Goal: Task Accomplishment & Management: Manage account settings

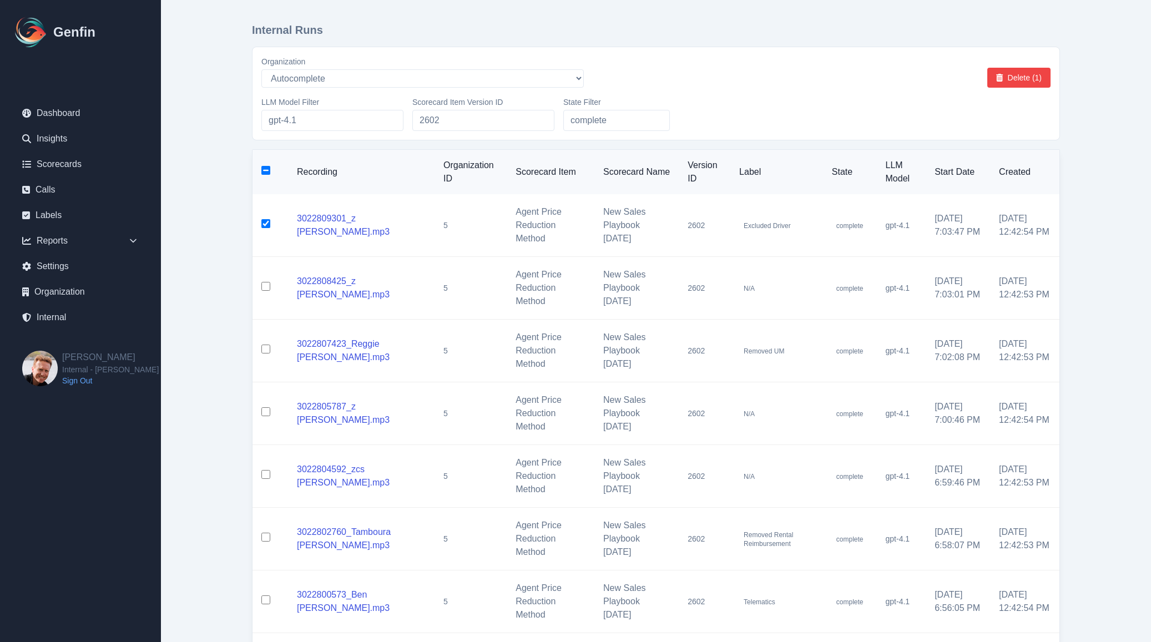
select select "5"
click at [1029, 80] on button "Delete (1)" at bounding box center [1019, 78] width 63 height 20
checkbox input "false"
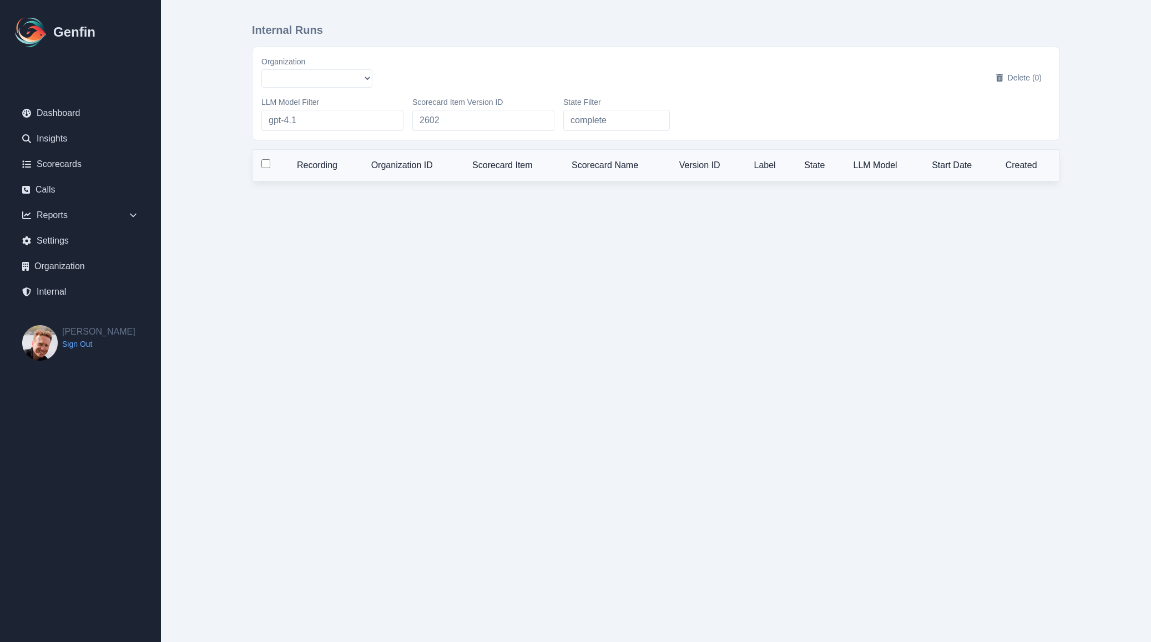
select select "5"
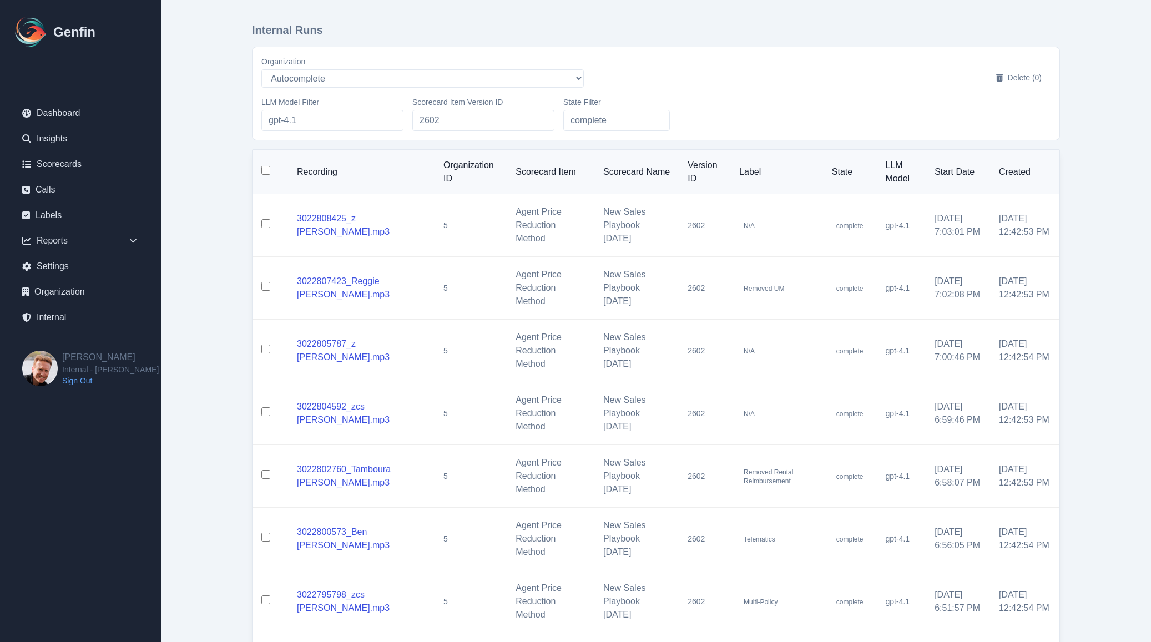
click at [264, 174] on input "checkbox" at bounding box center [265, 170] width 9 height 9
checkbox input "true"
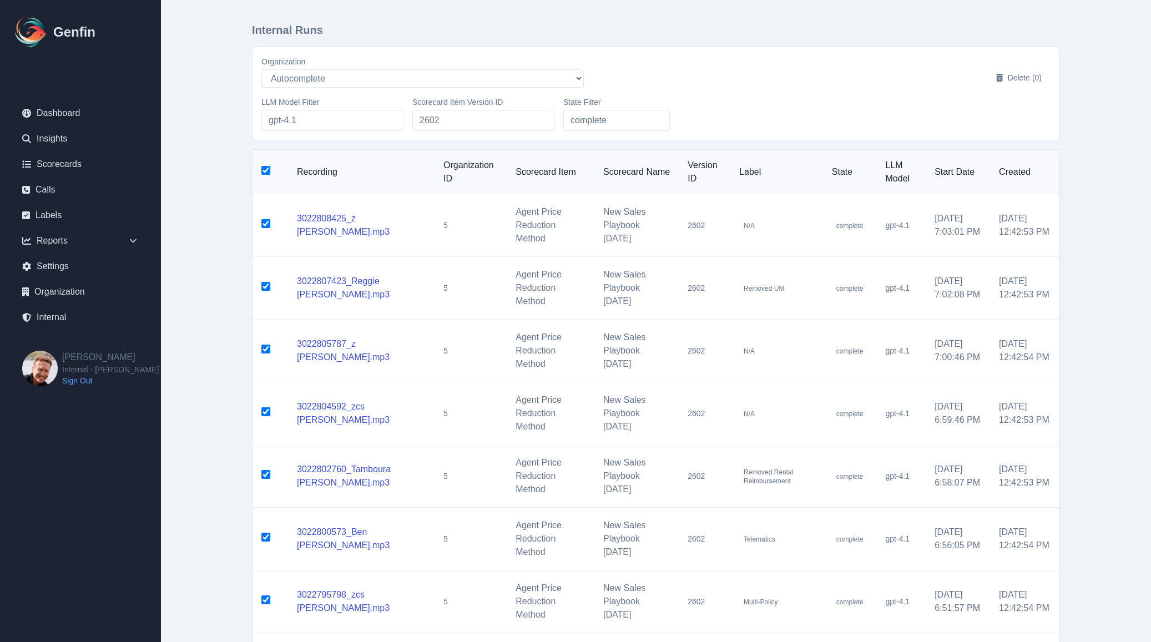
checkbox input "true"
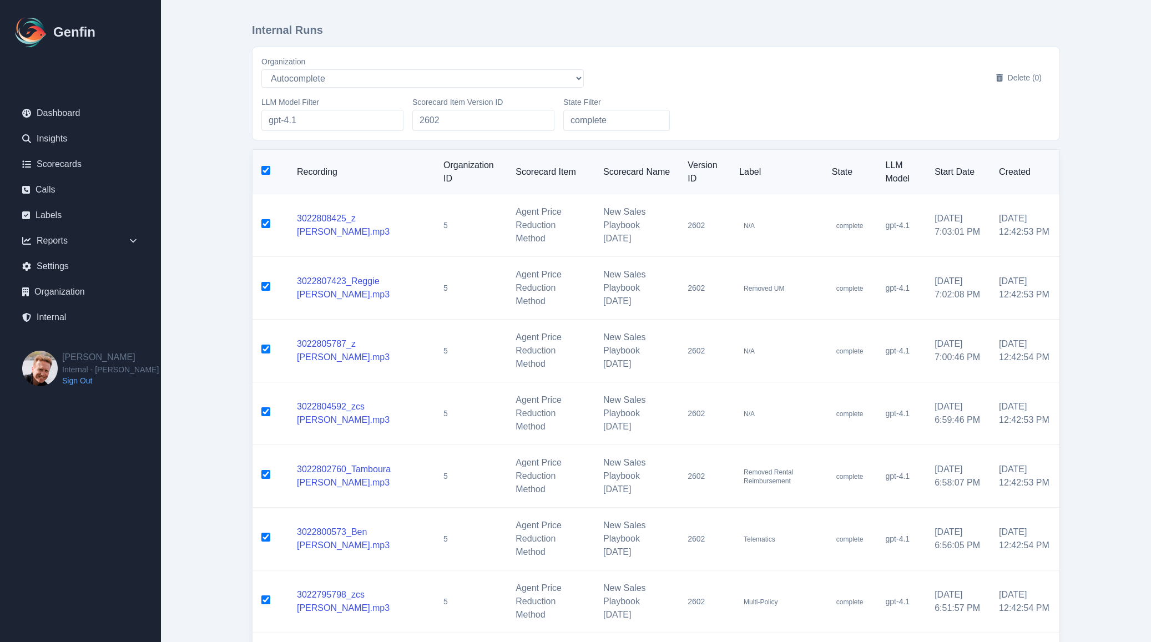
checkbox input "true"
click at [1006, 85] on button "Delete (10)" at bounding box center [1017, 78] width 68 height 20
checkbox input "false"
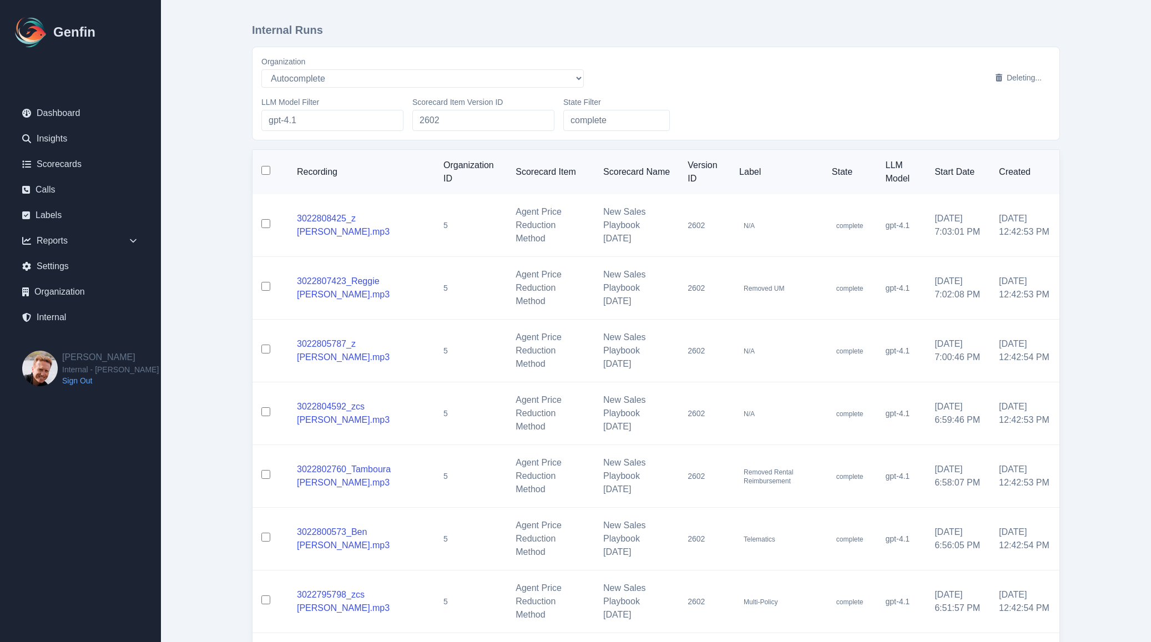
checkbox input "false"
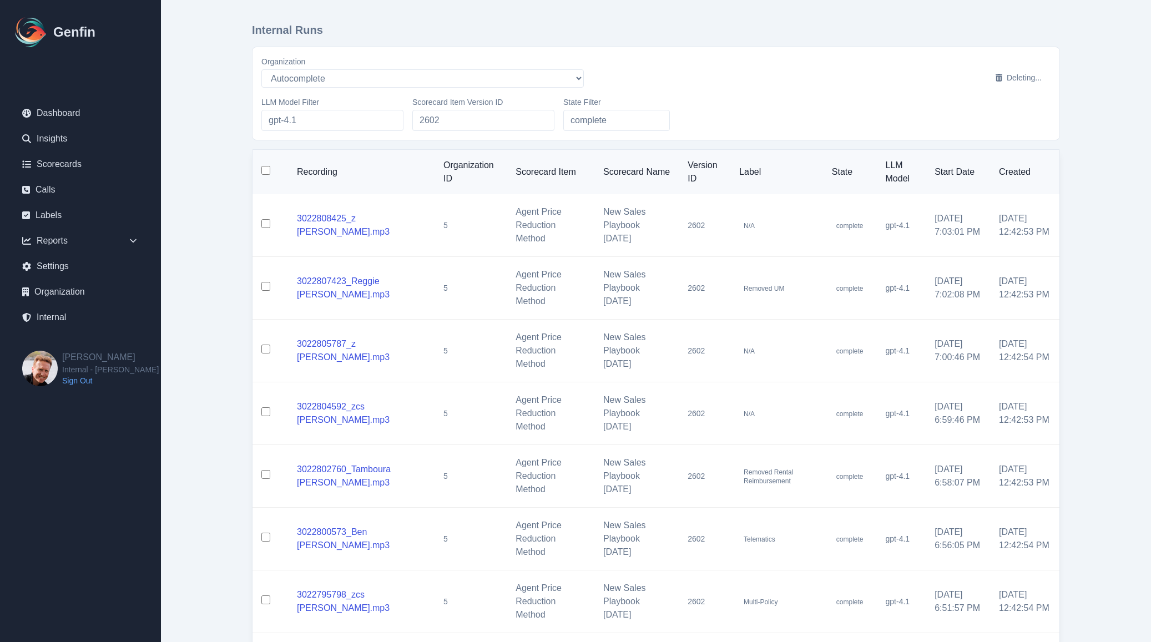
checkbox input "false"
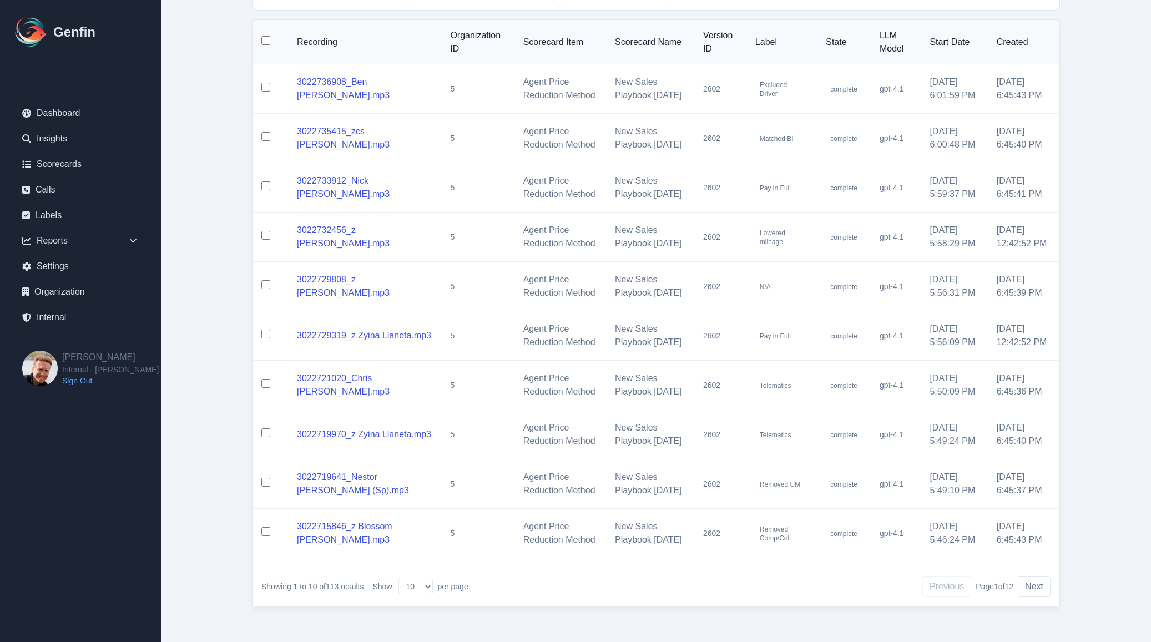
scroll to position [265, 0]
click at [424, 583] on select "10 25 50 100 200" at bounding box center [416, 587] width 34 height 16
select select "200"
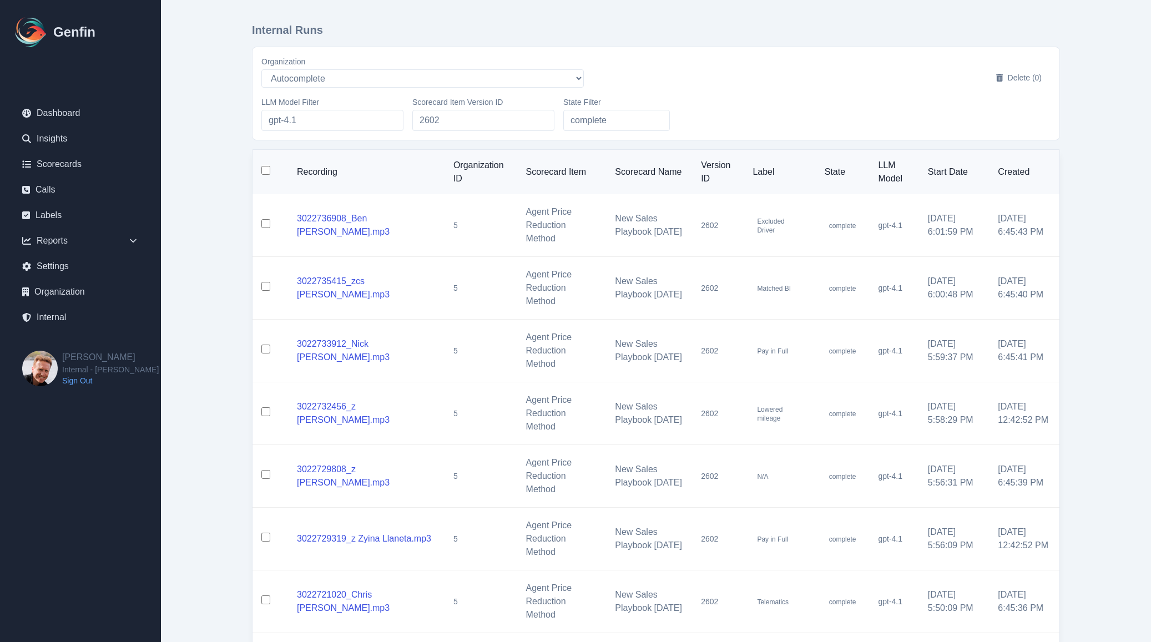
click at [265, 173] on input "checkbox" at bounding box center [265, 170] width 9 height 9
checkbox input "true"
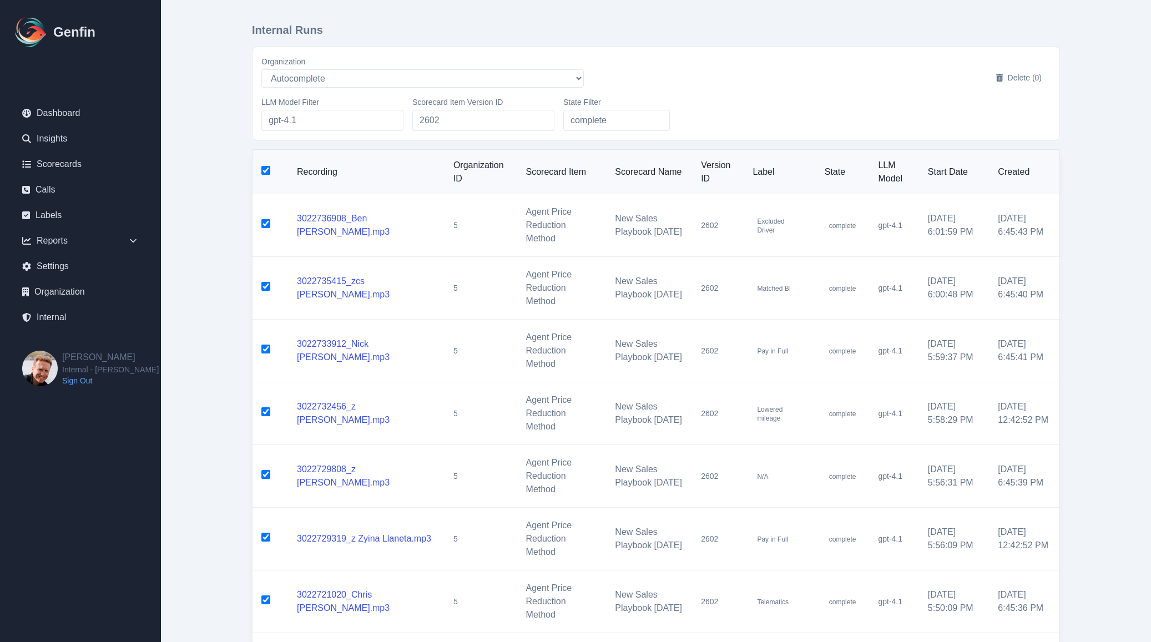
checkbox input "true"
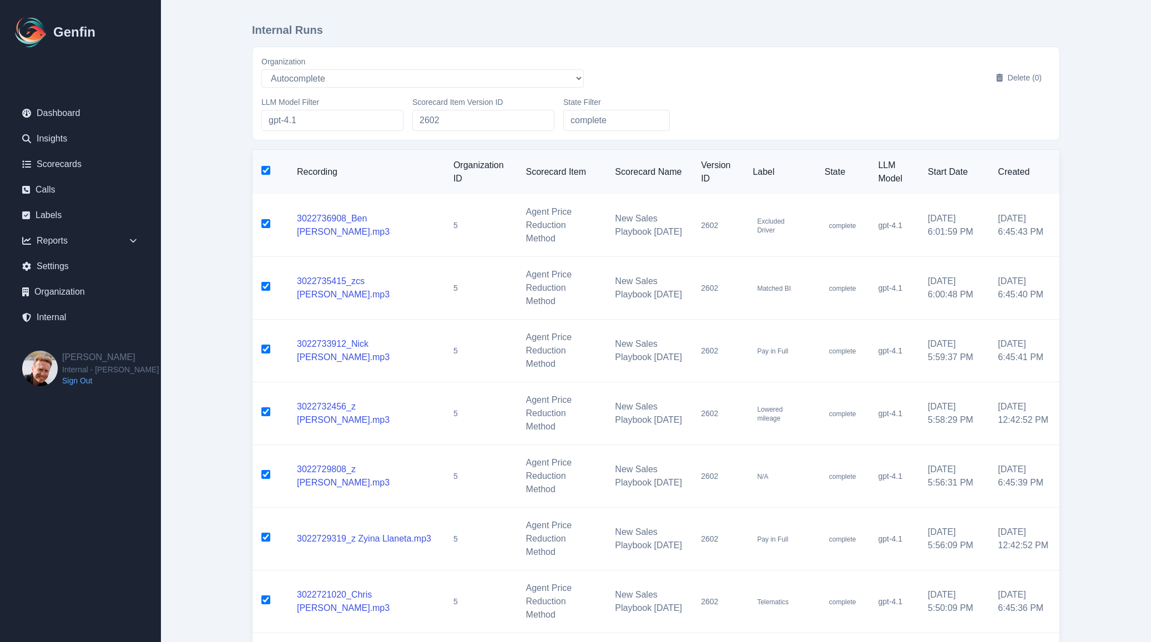
checkbox input "true"
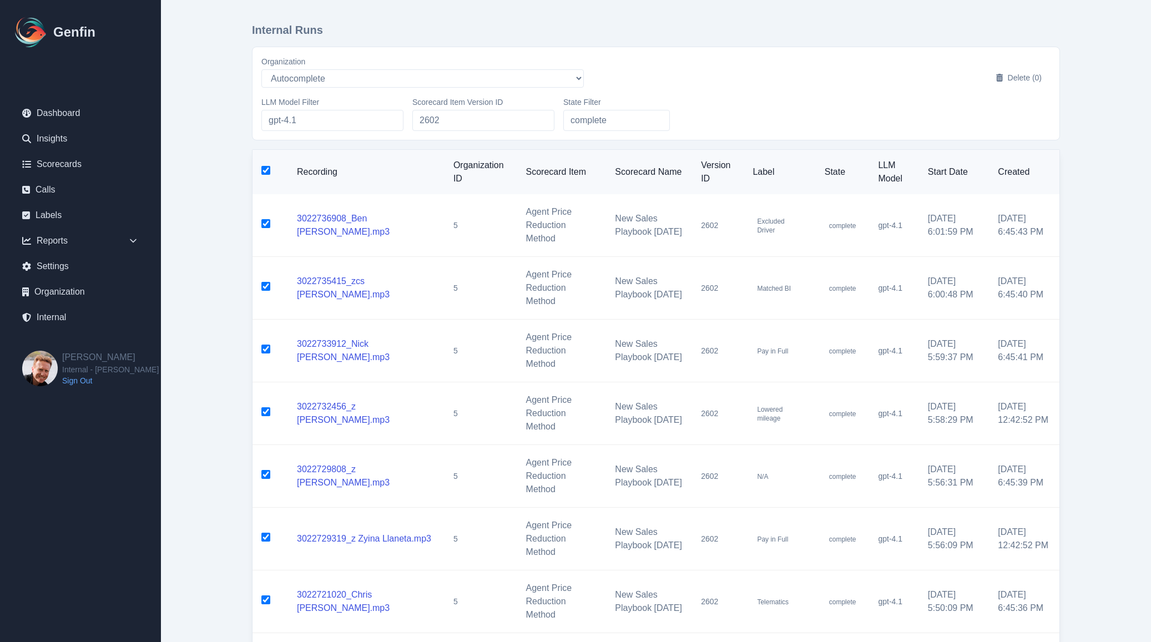
checkbox input "true"
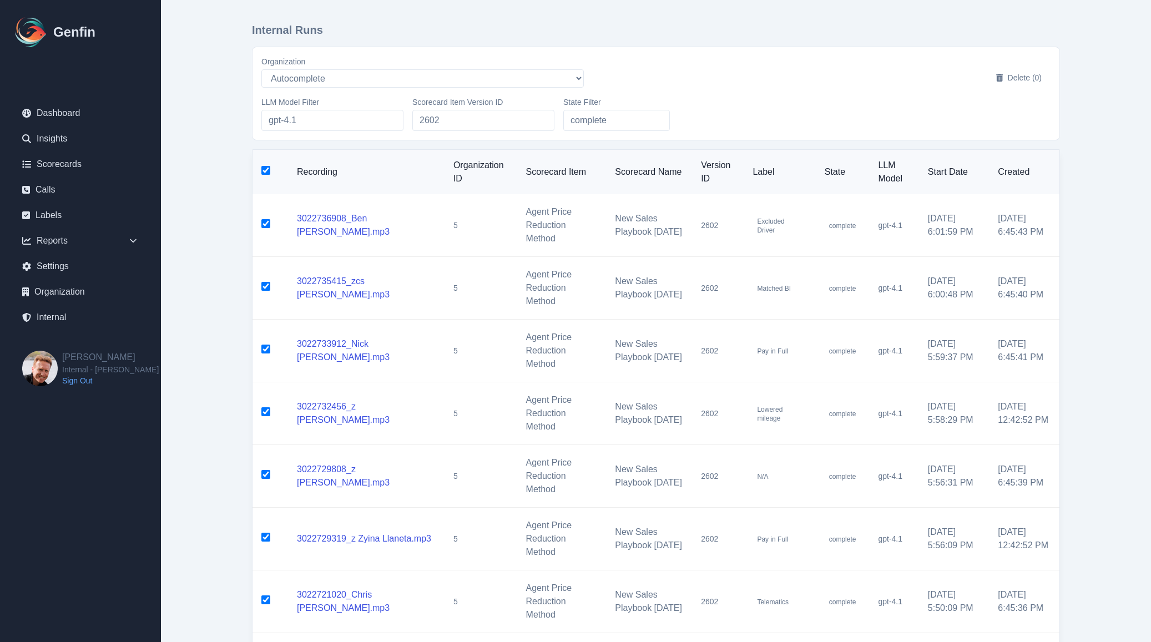
checkbox input "true"
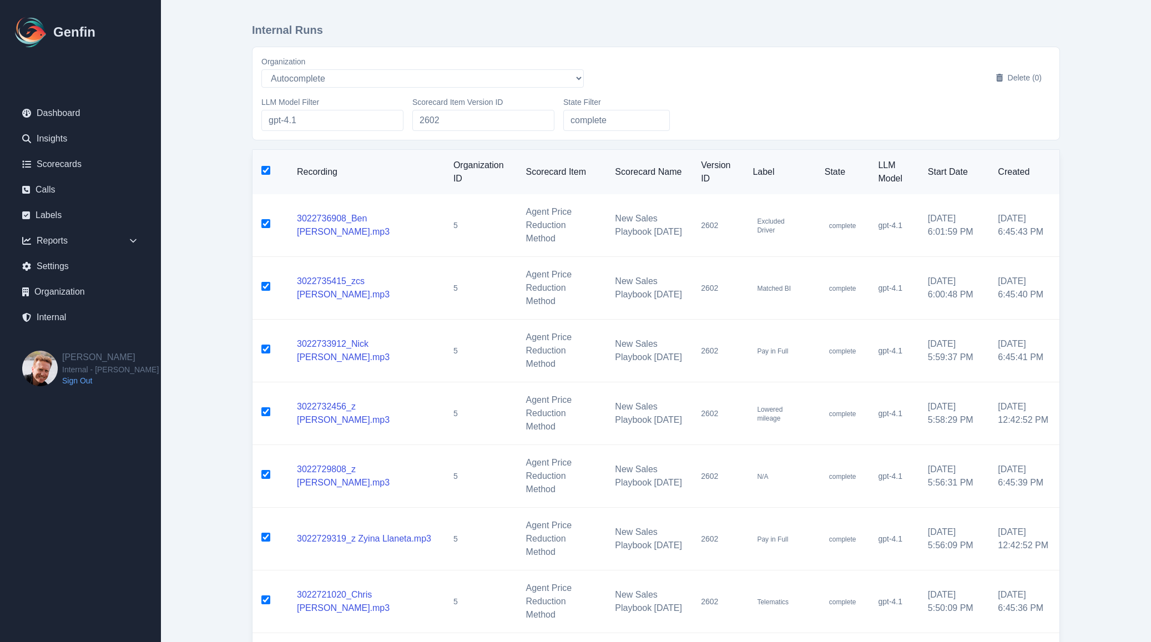
checkbox input "true"
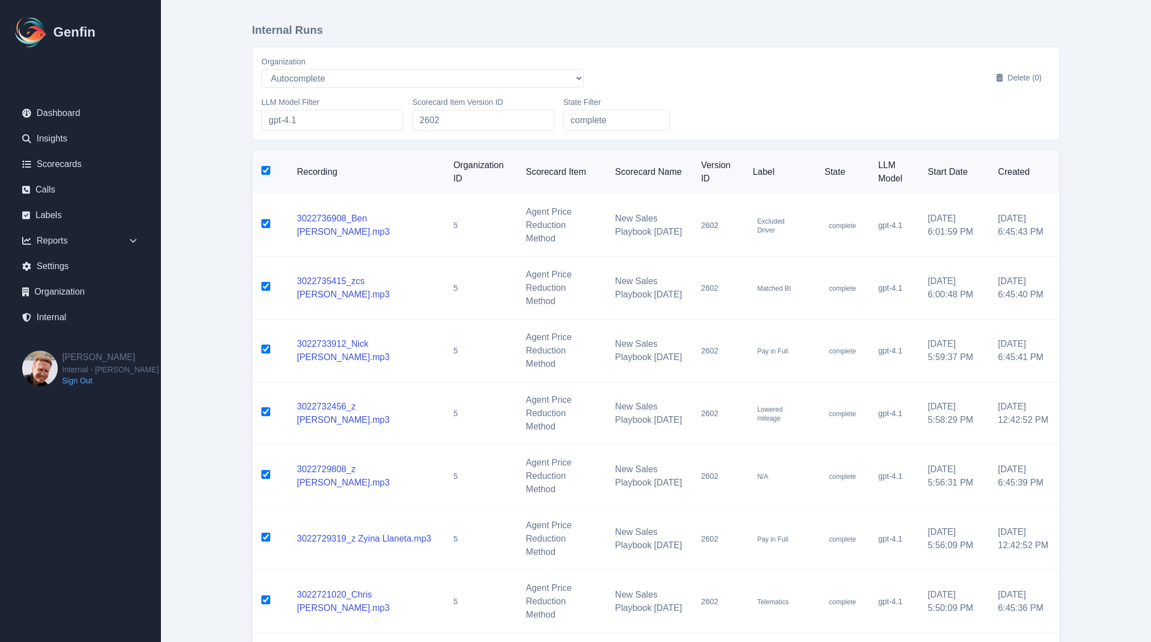
checkbox input "true"
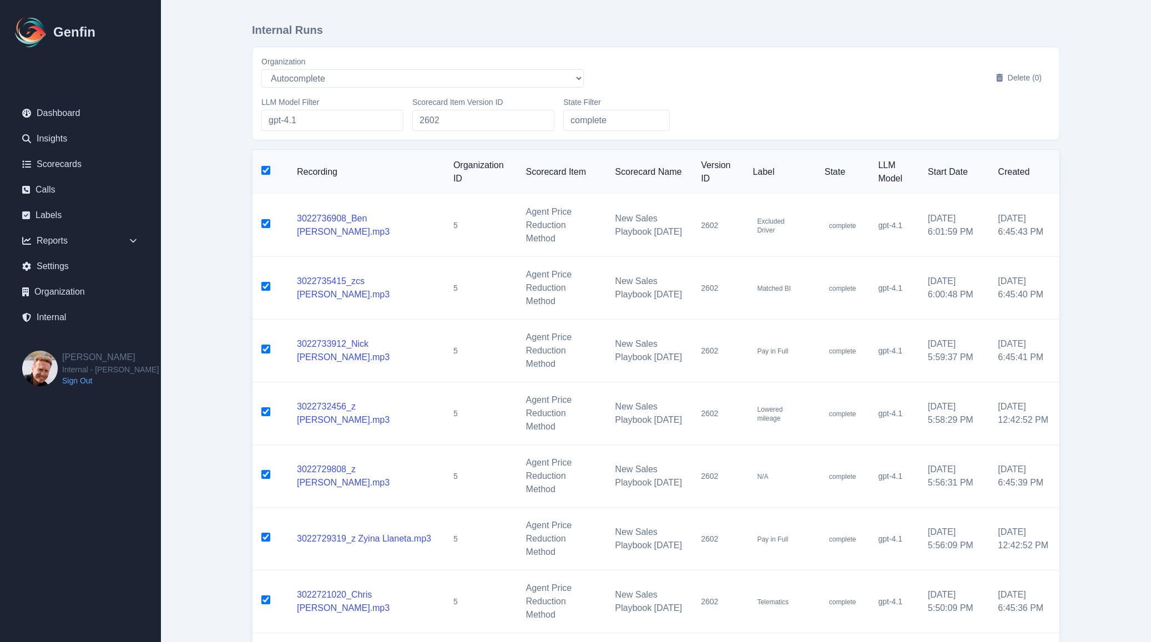
checkbox input "true"
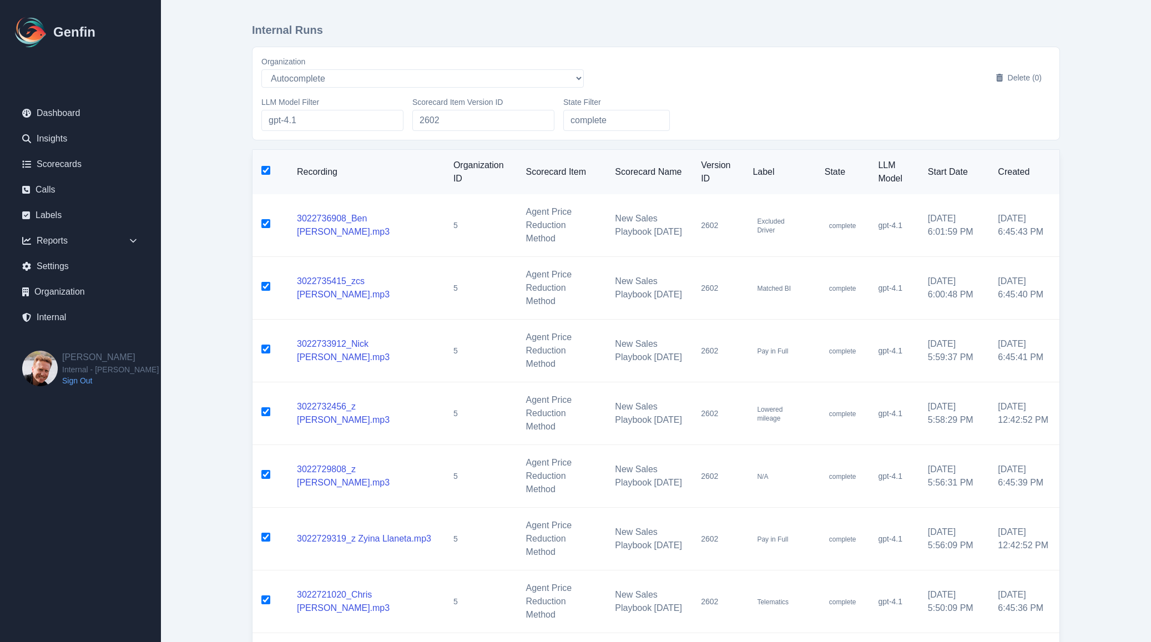
checkbox input "true"
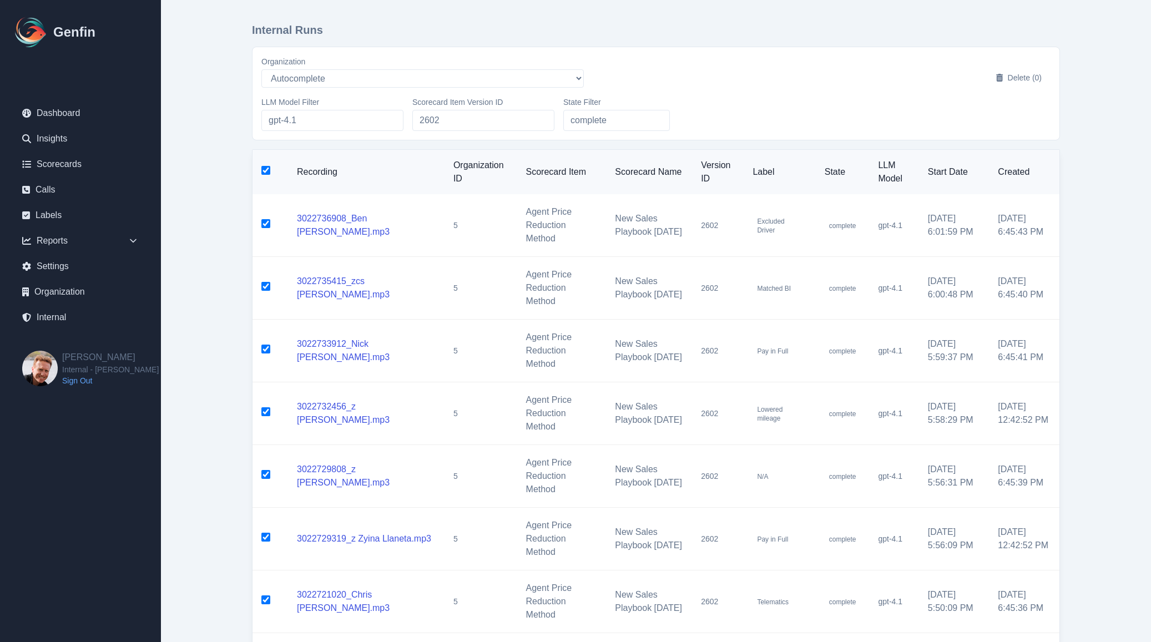
checkbox input "true"
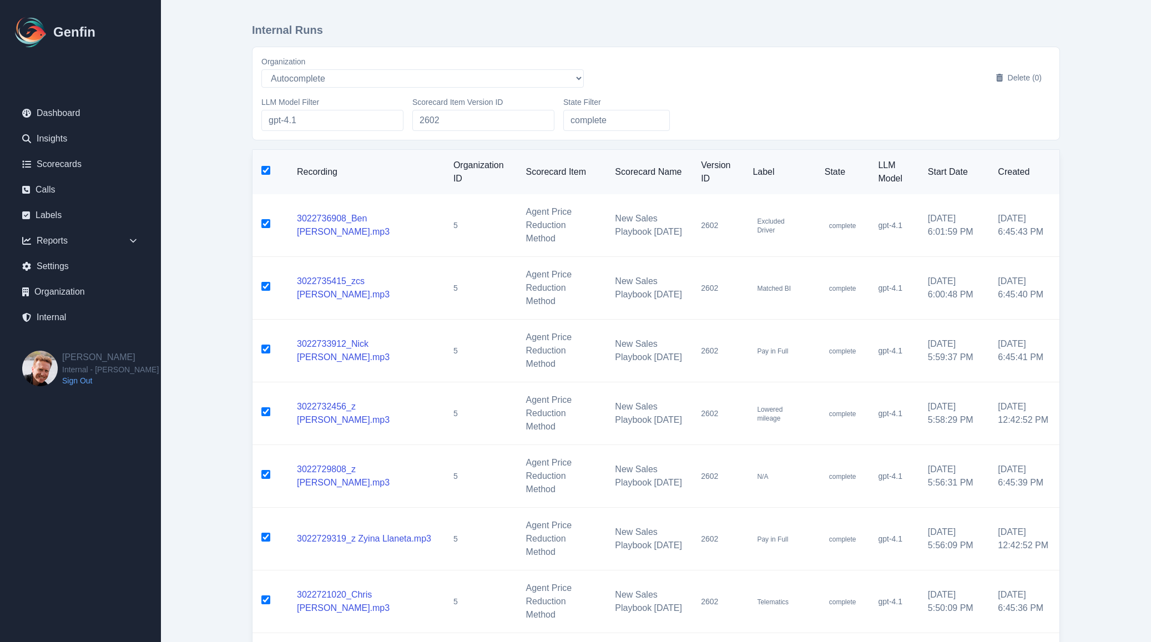
checkbox input "true"
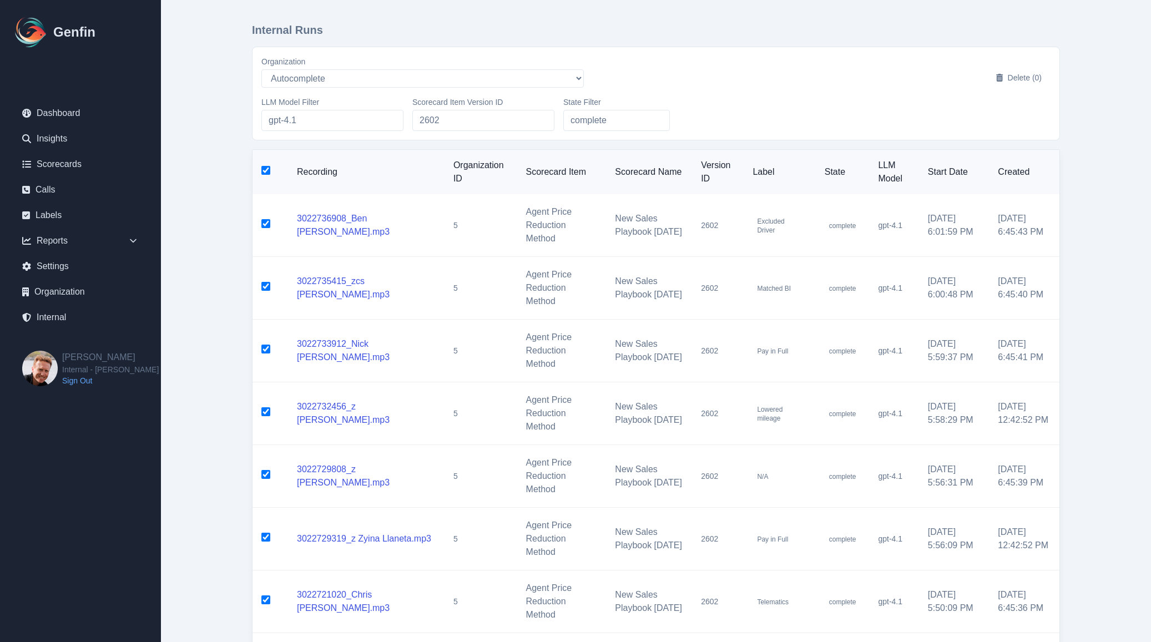
checkbox input "true"
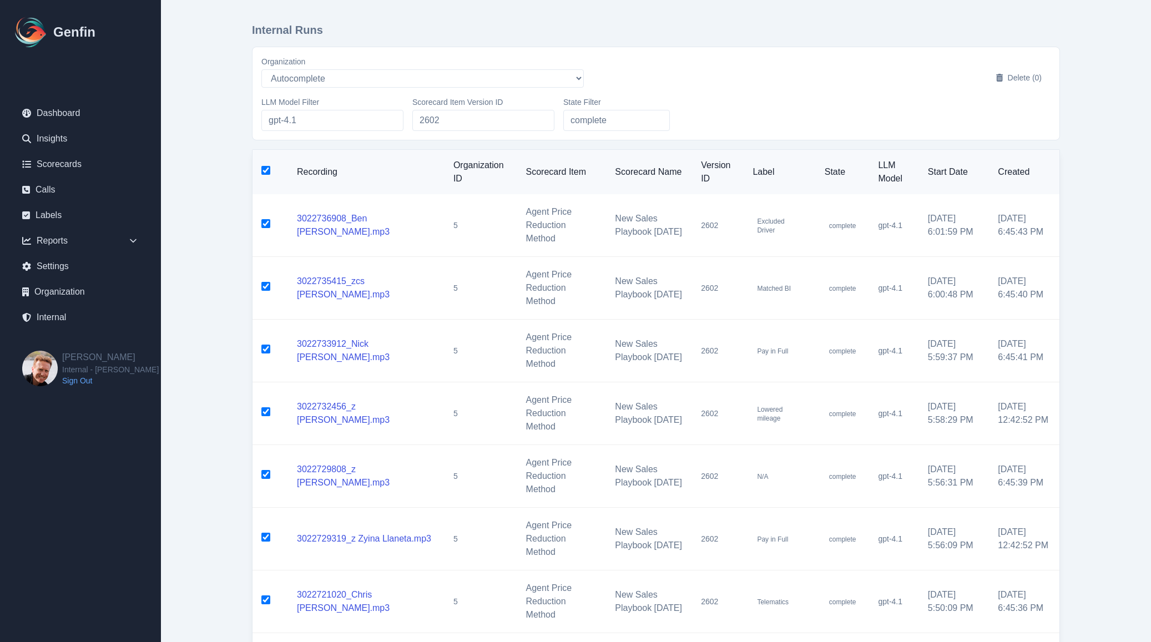
checkbox input "true"
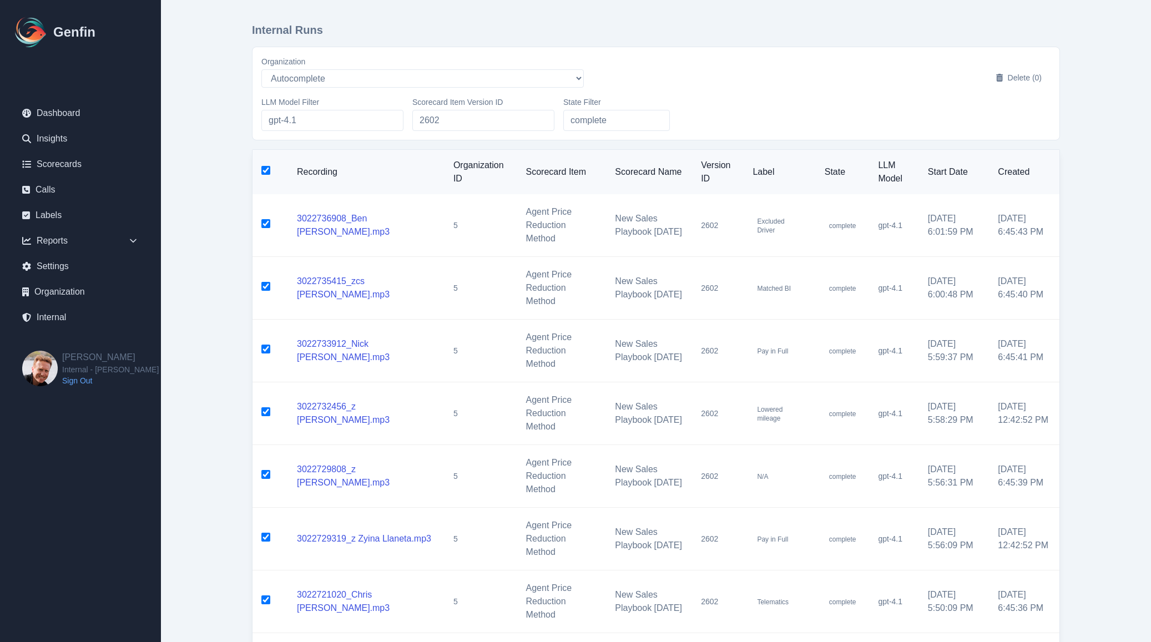
checkbox input "true"
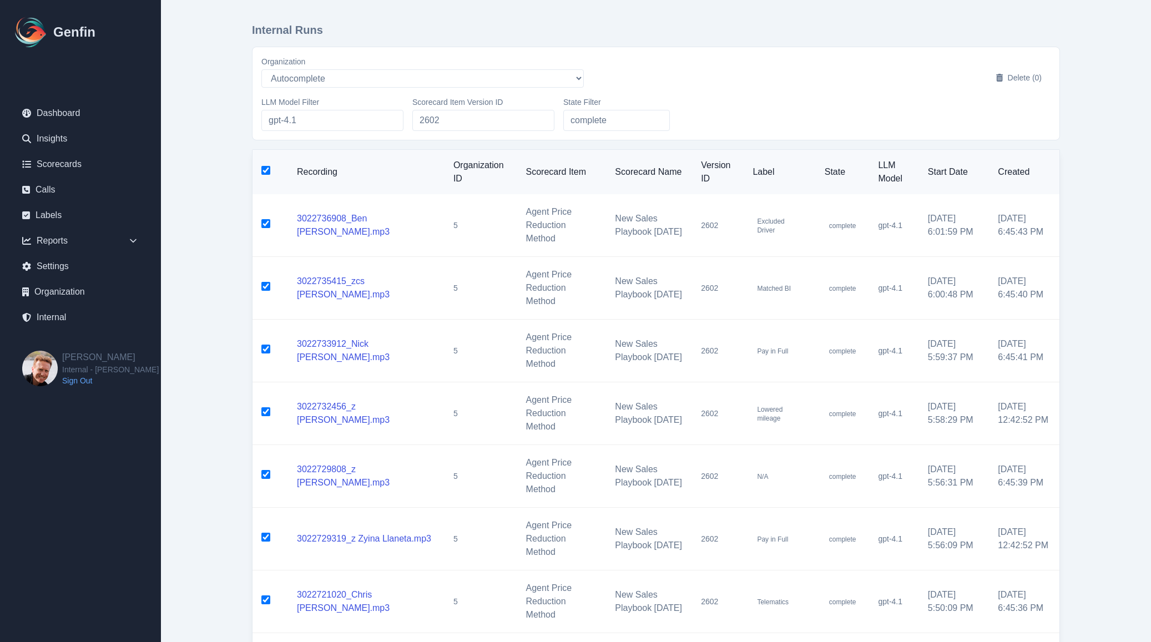
checkbox input "true"
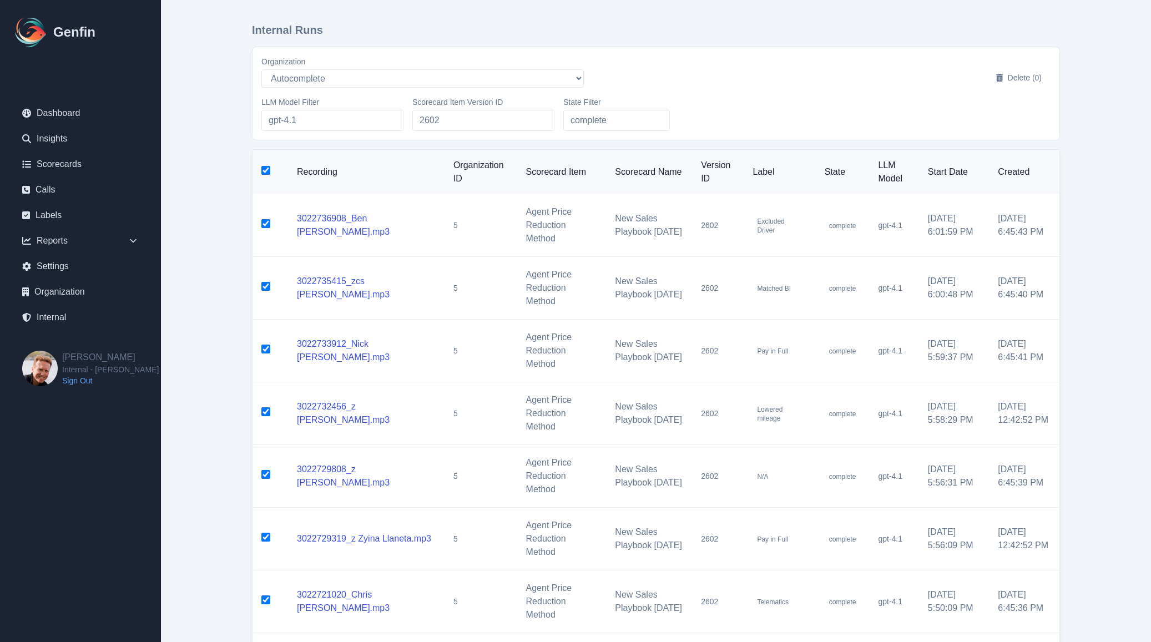
checkbox input "true"
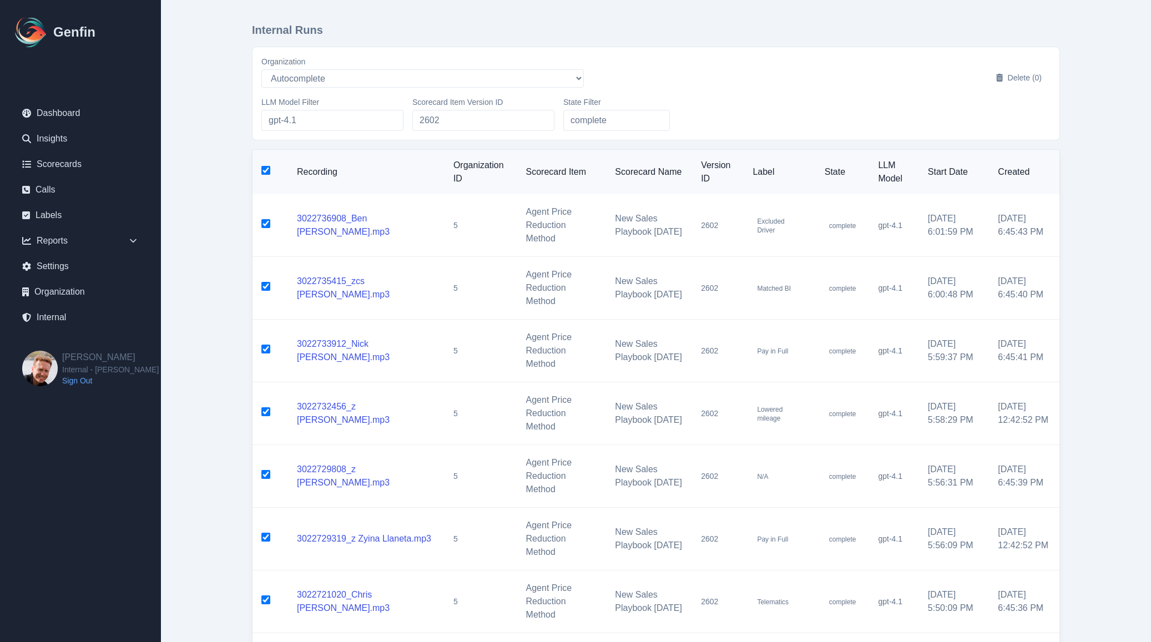
checkbox input "true"
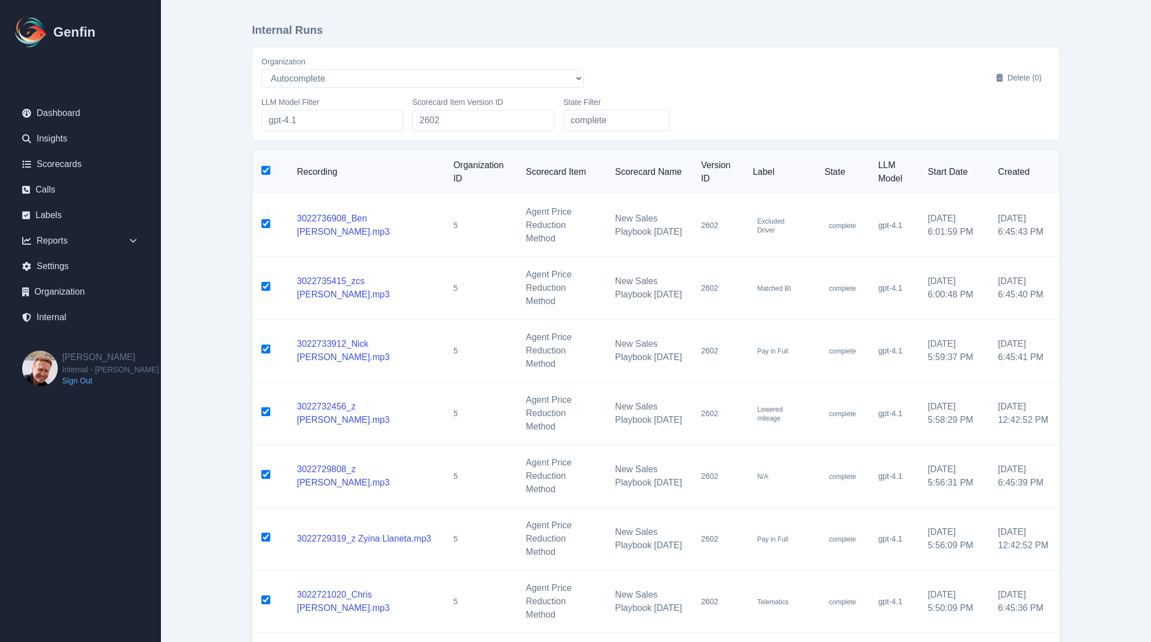
checkbox input "true"
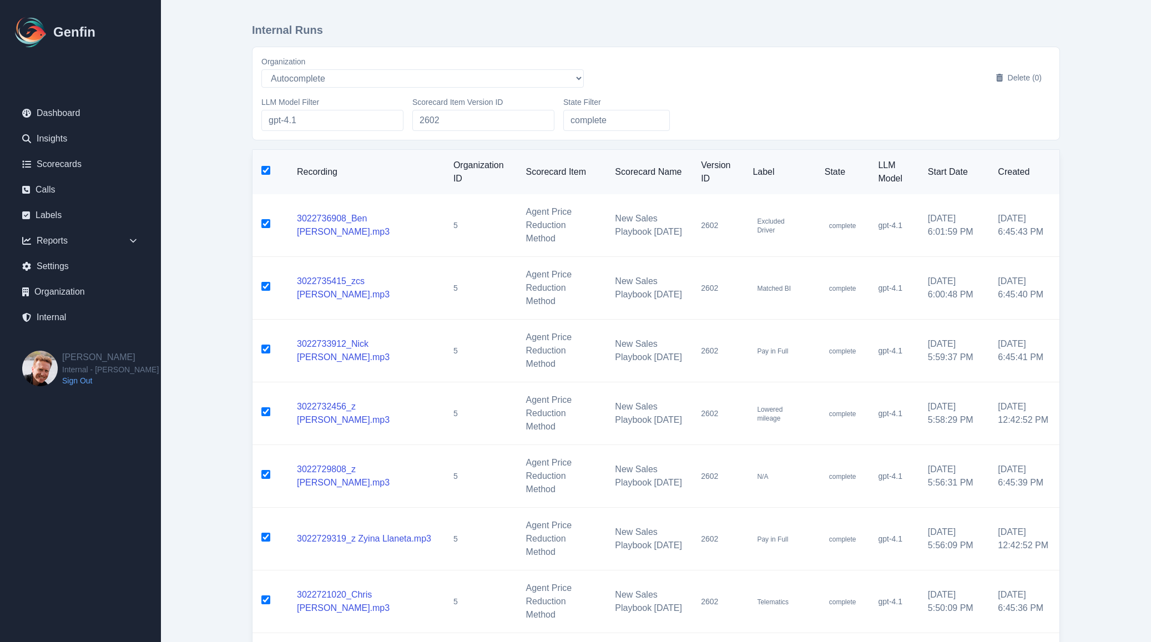
checkbox input "true"
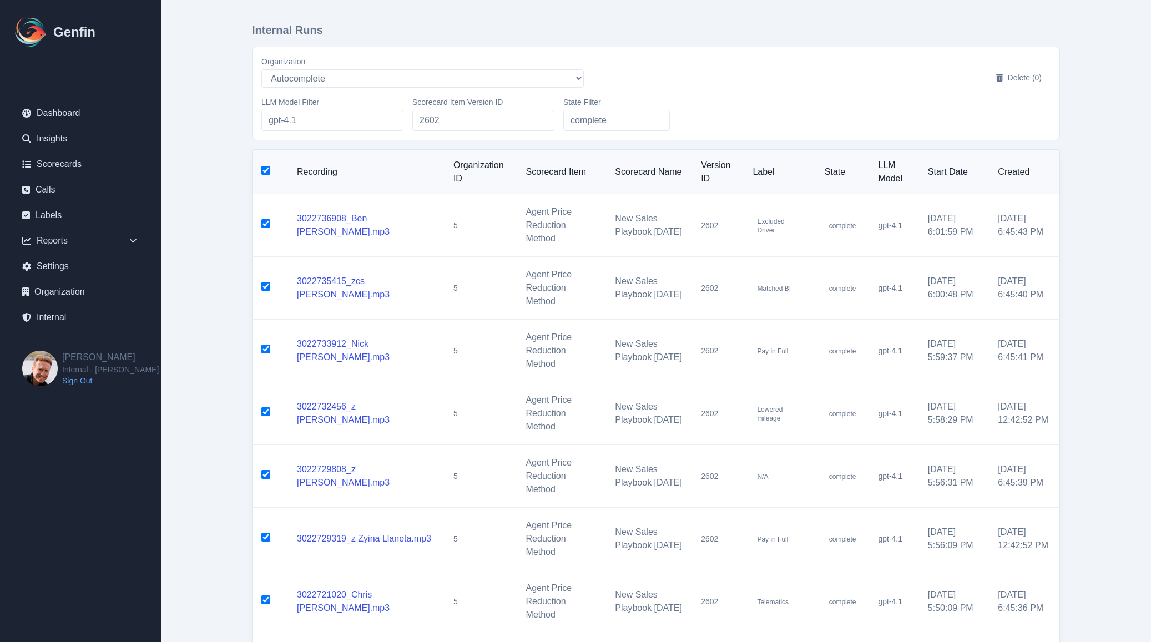
checkbox input "true"
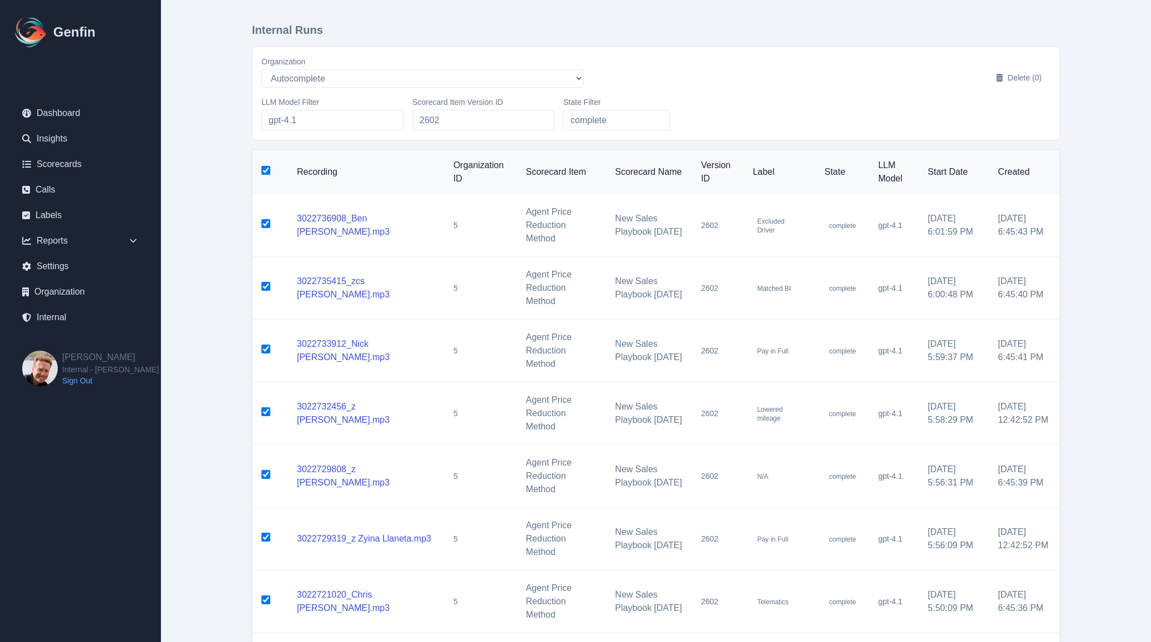
checkbox input "true"
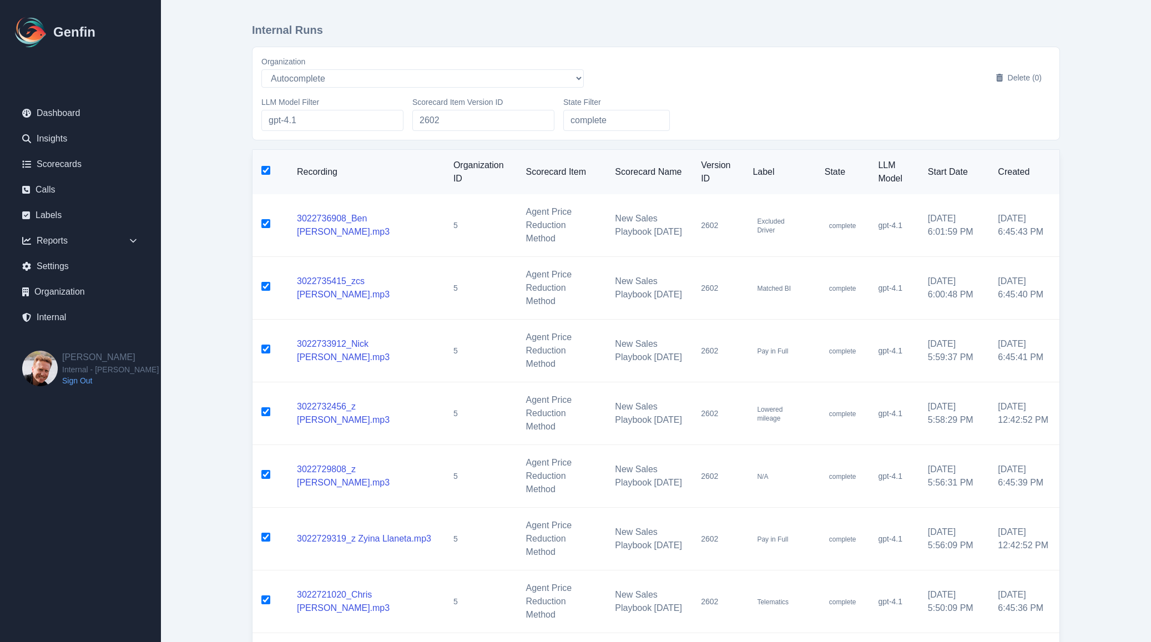
checkbox input "true"
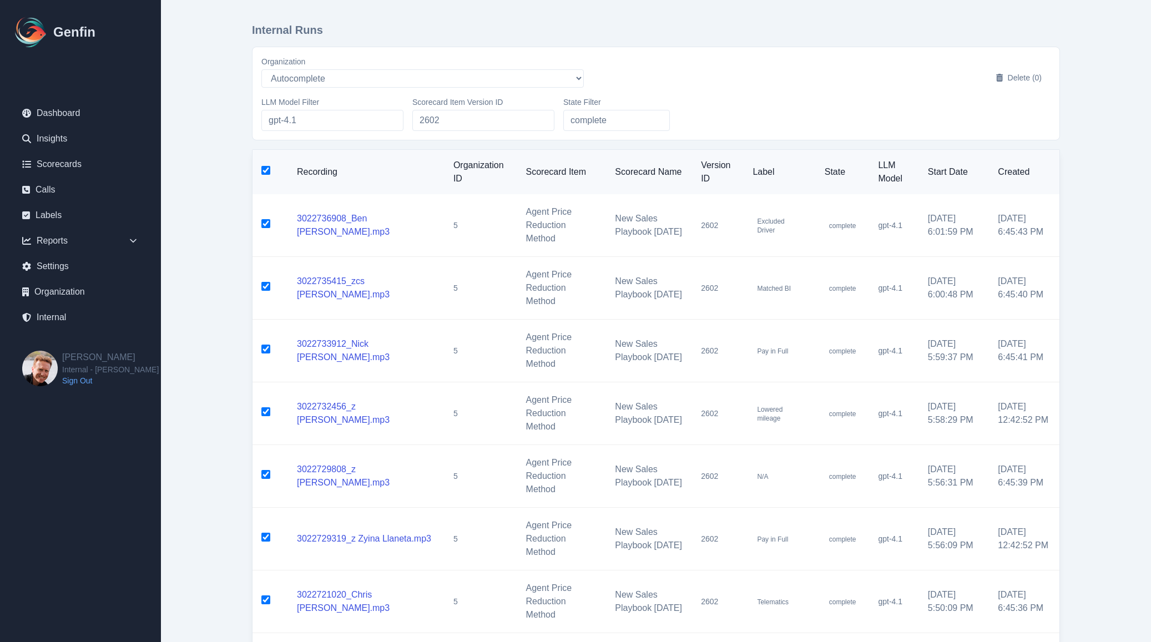
checkbox input "true"
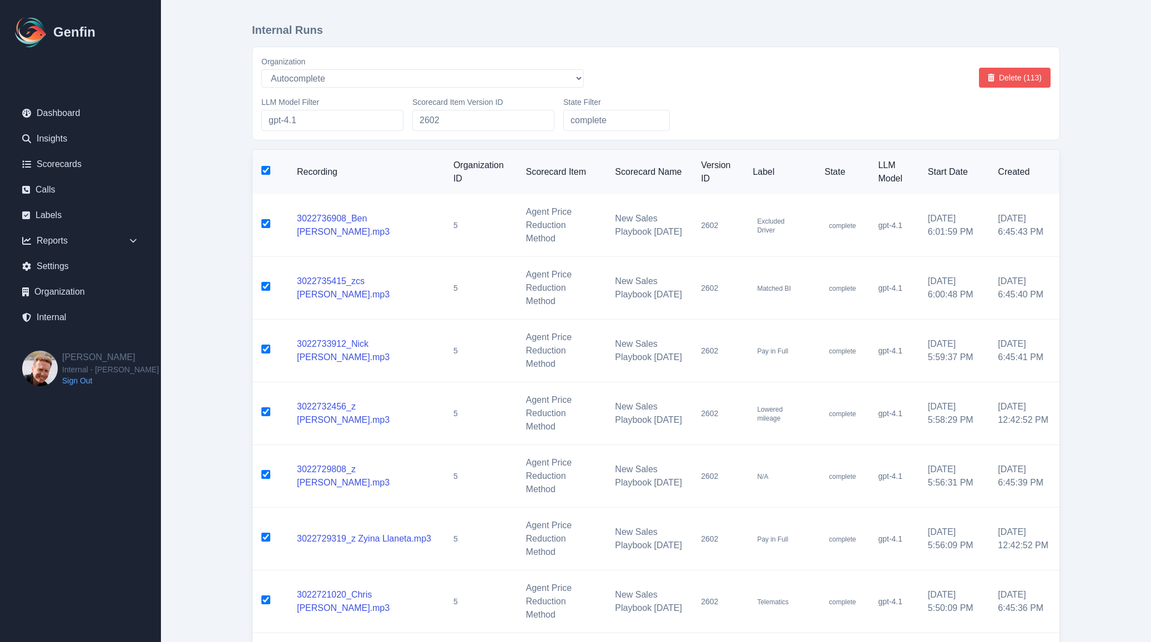
click at [1017, 82] on button "Delete (113)" at bounding box center [1015, 78] width 72 height 20
checkbox input "false"
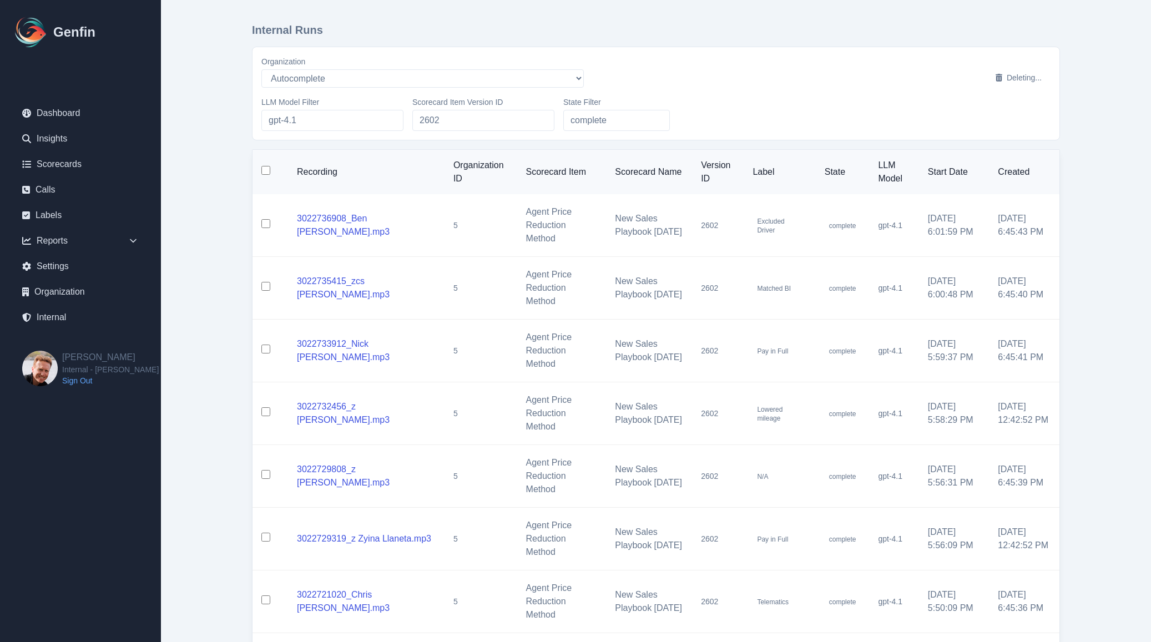
checkbox input "false"
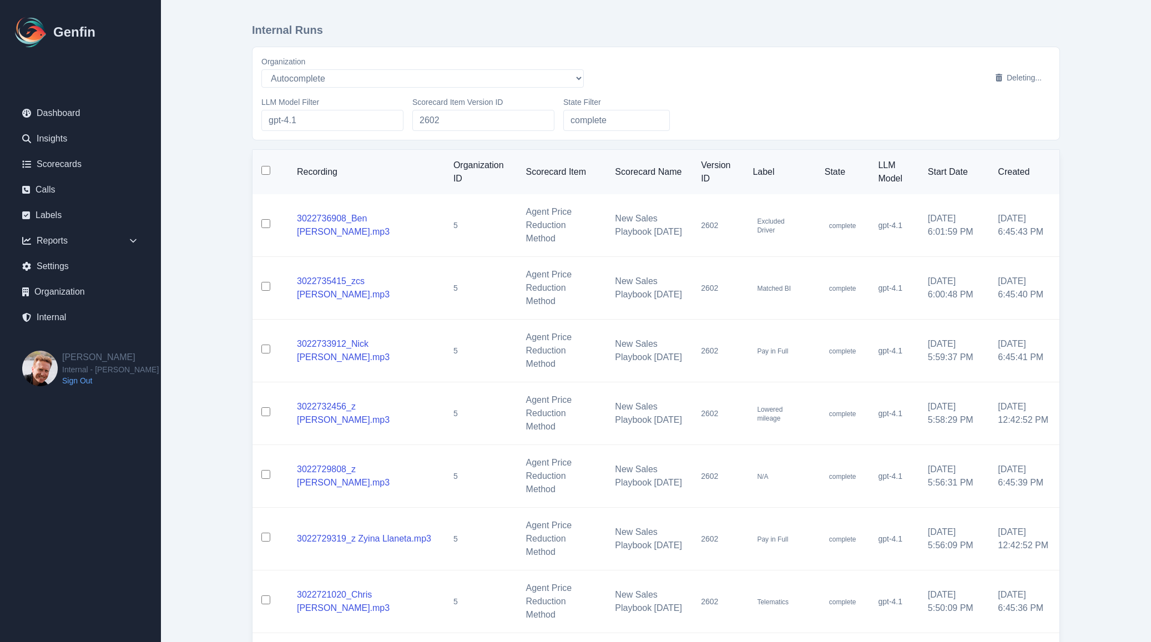
checkbox input "false"
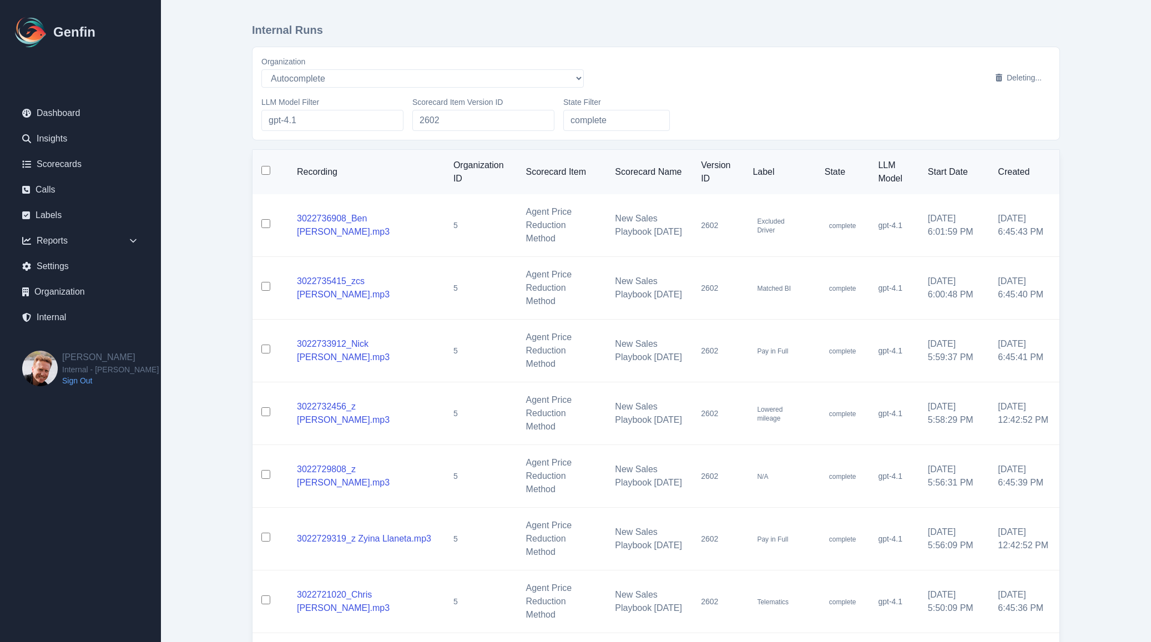
checkbox input "false"
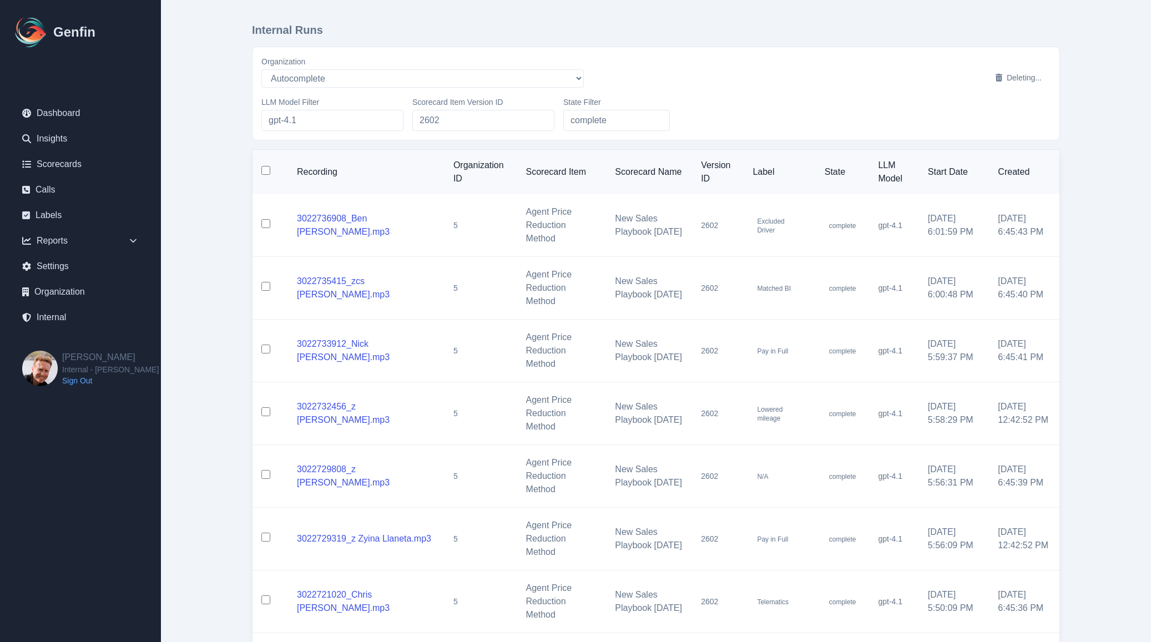
checkbox input "false"
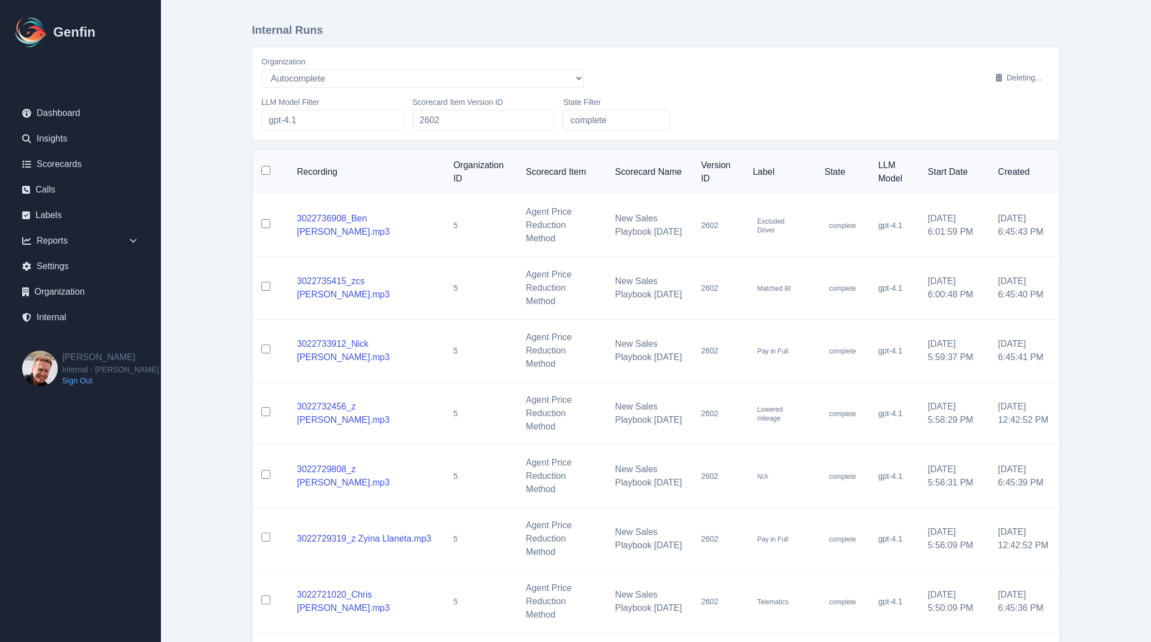
checkbox input "false"
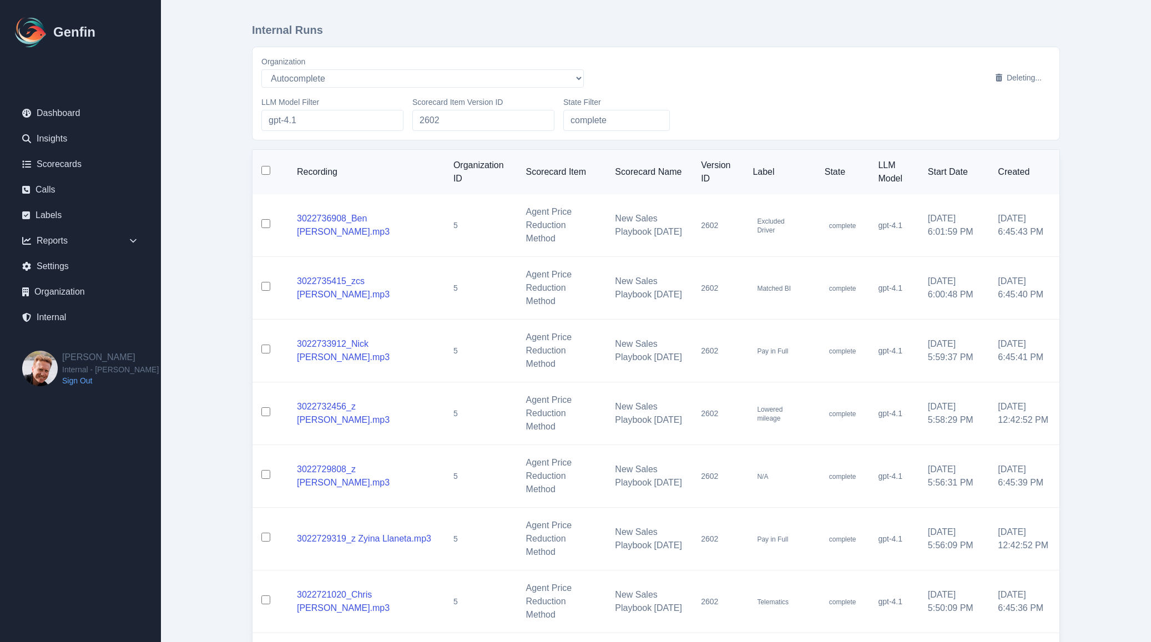
checkbox input "false"
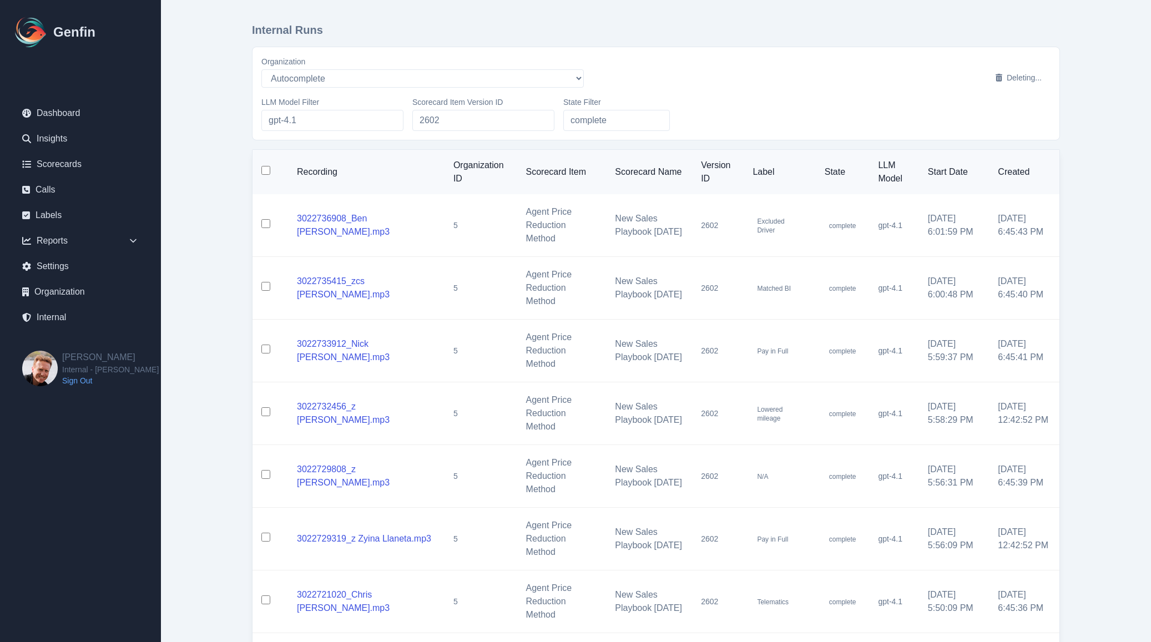
checkbox input "false"
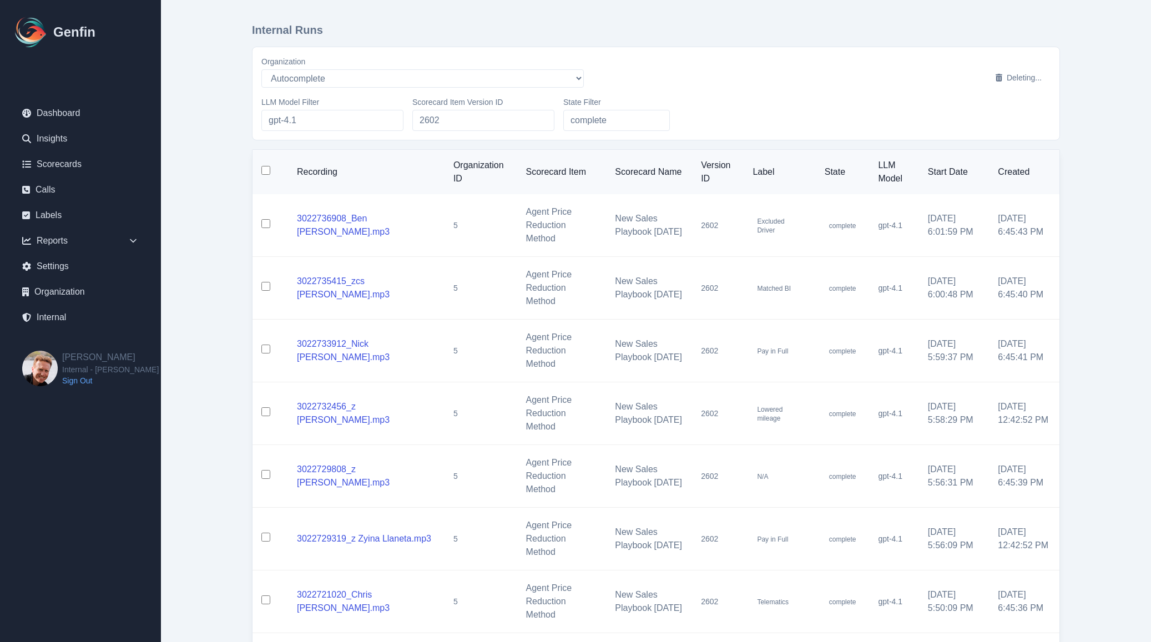
checkbox input "false"
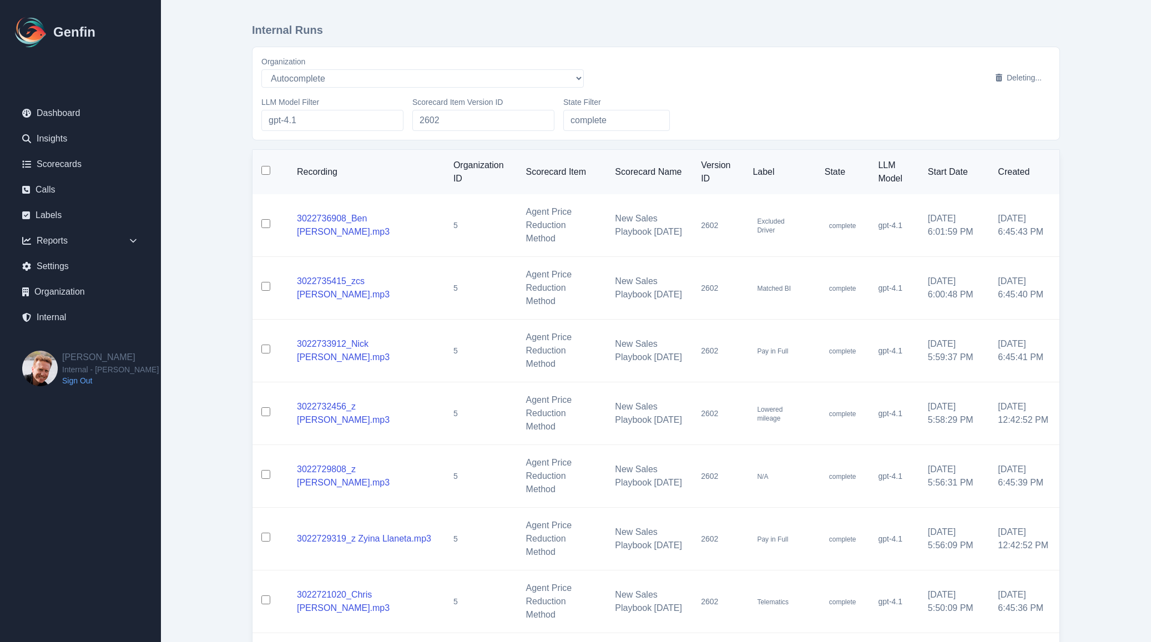
checkbox input "false"
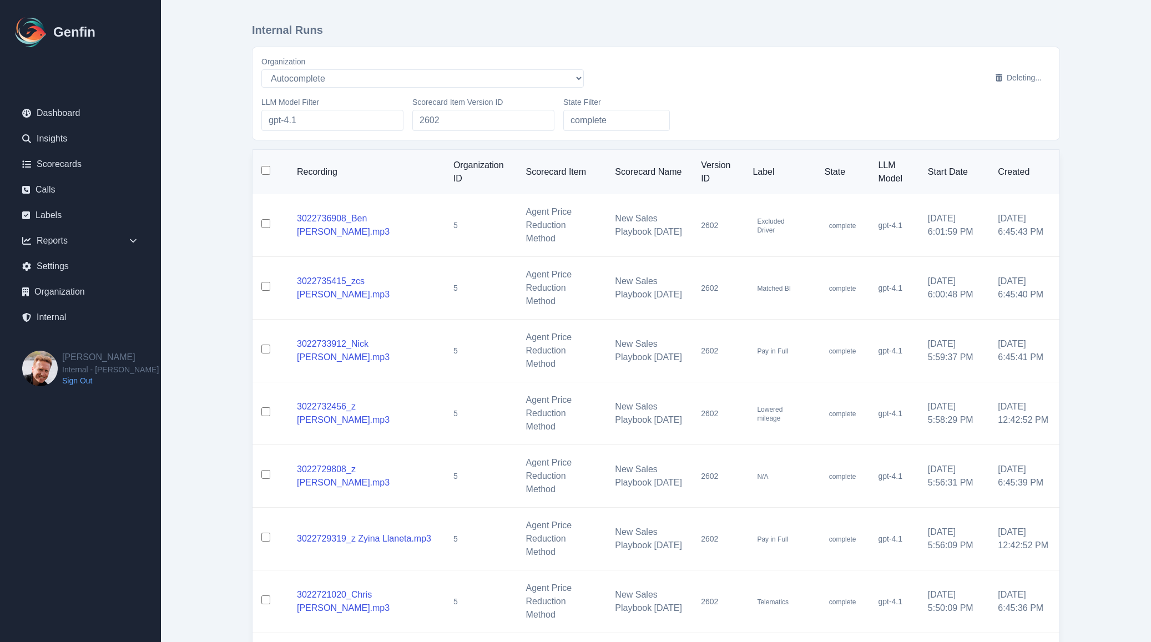
checkbox input "false"
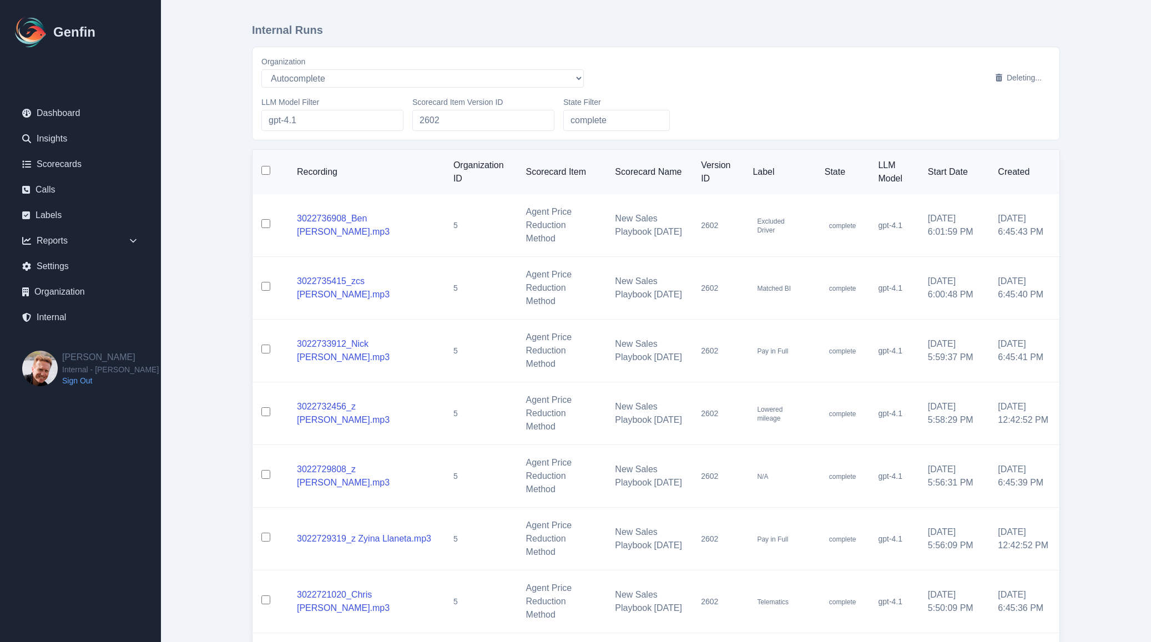
checkbox input "false"
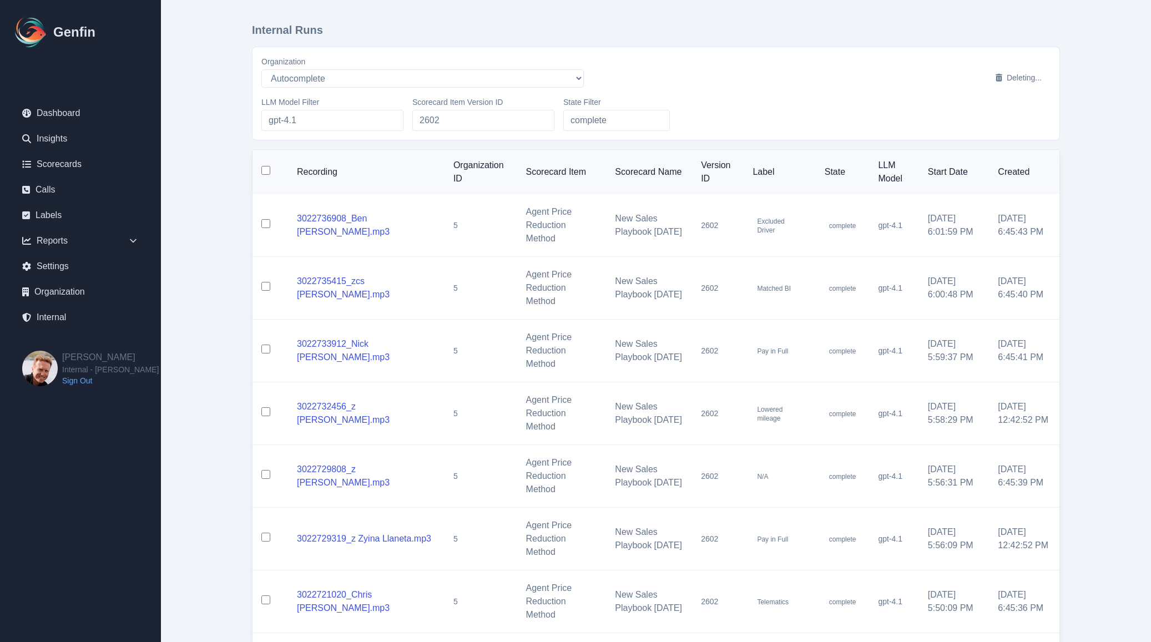
checkbox input "false"
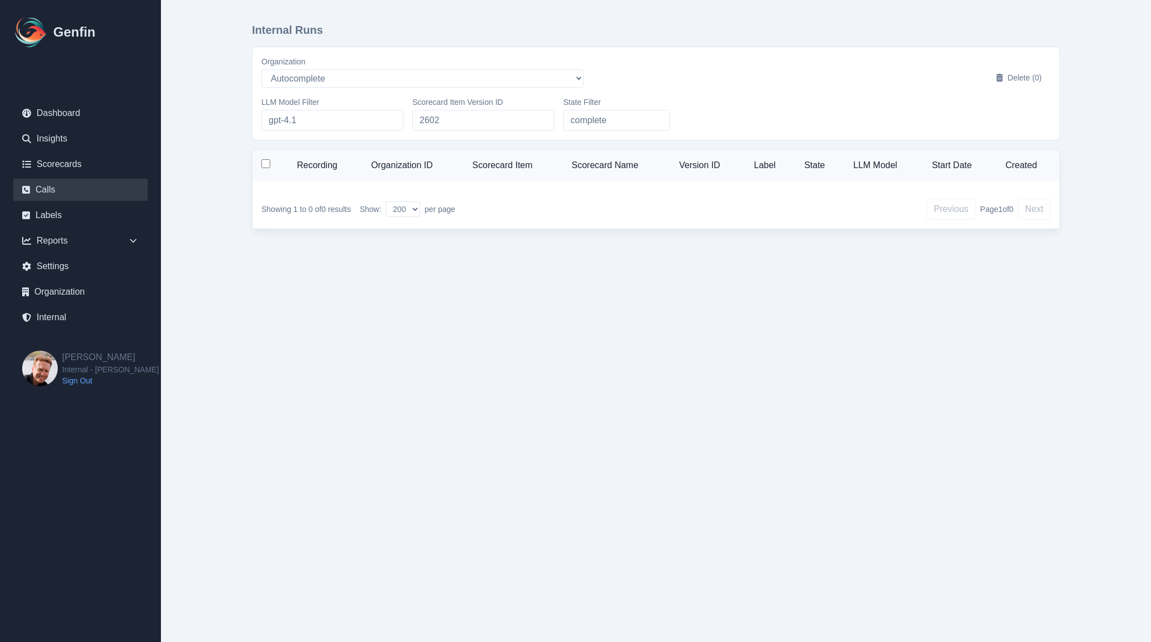
click at [49, 186] on link "Calls" at bounding box center [80, 190] width 134 height 22
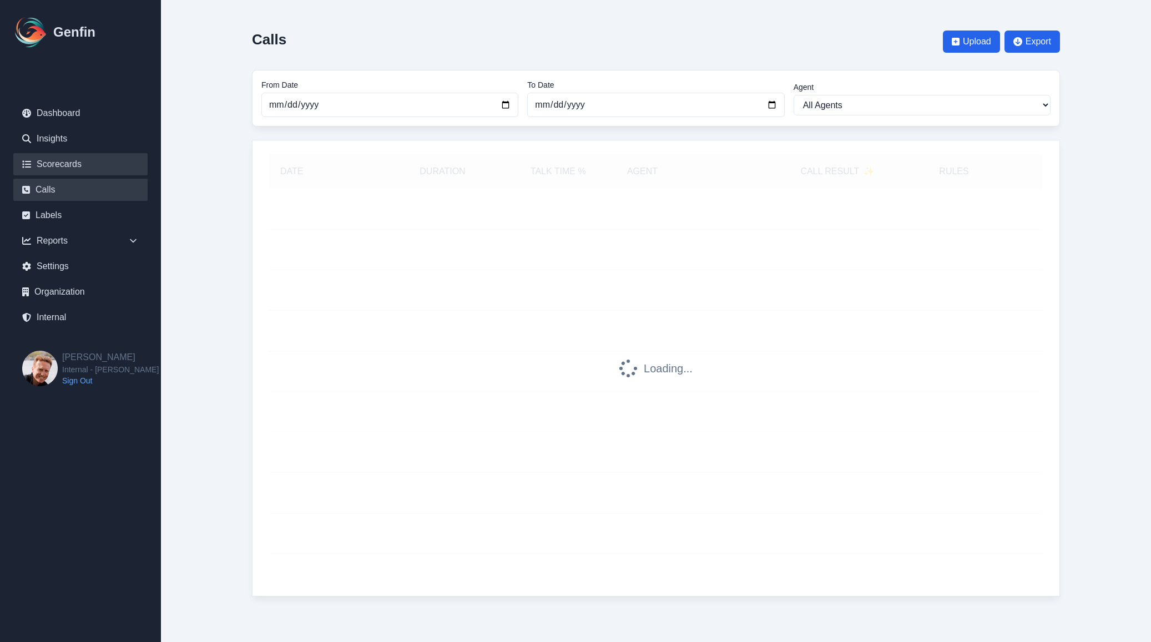
click at [53, 167] on link "Scorecards" at bounding box center [80, 164] width 134 height 22
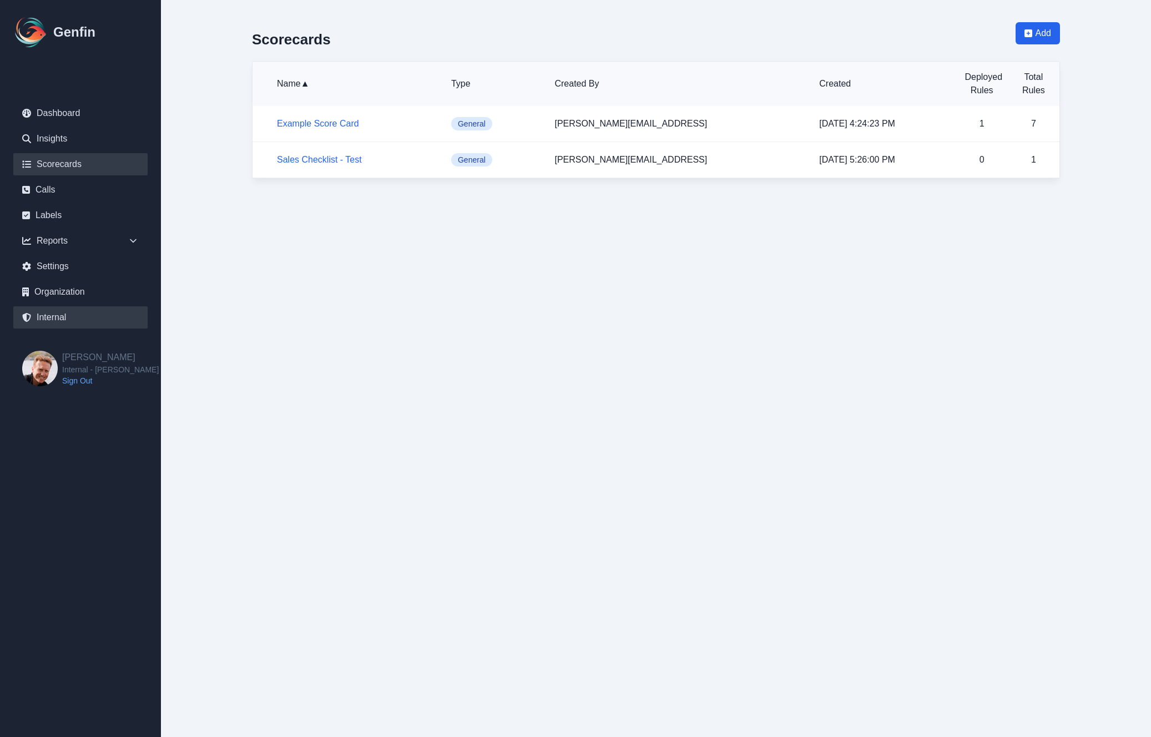
click at [64, 325] on link "Internal" at bounding box center [80, 317] width 134 height 22
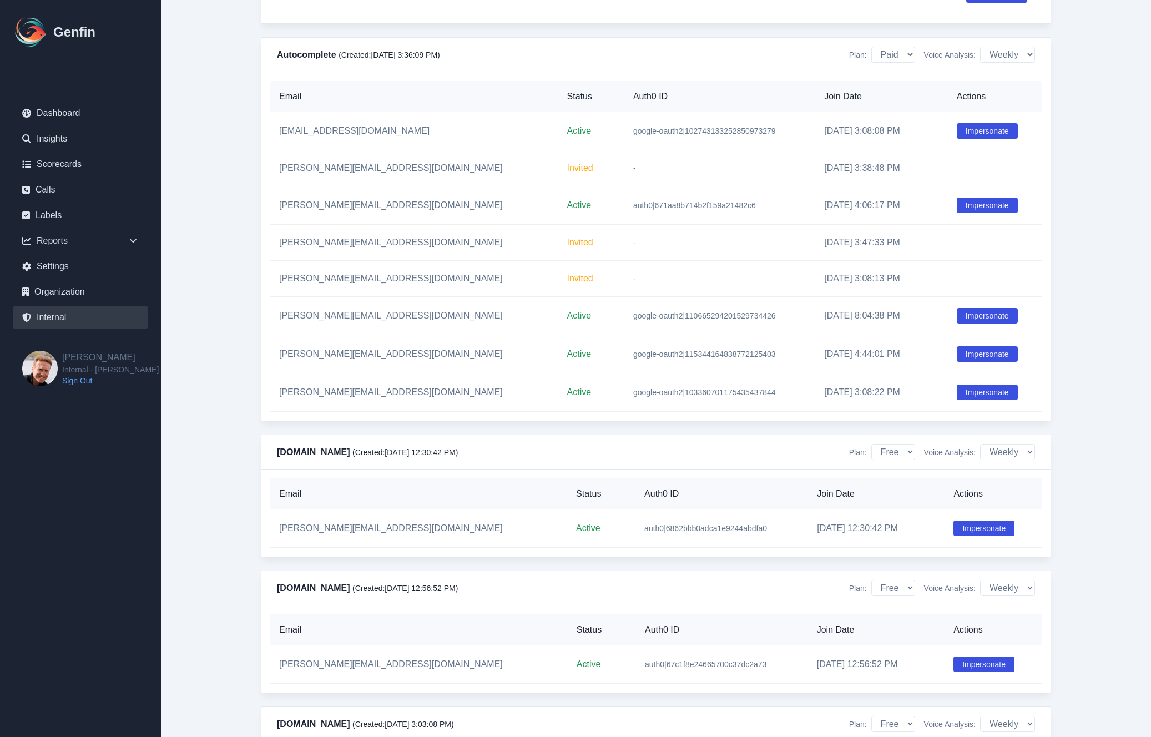
scroll to position [3450, 0]
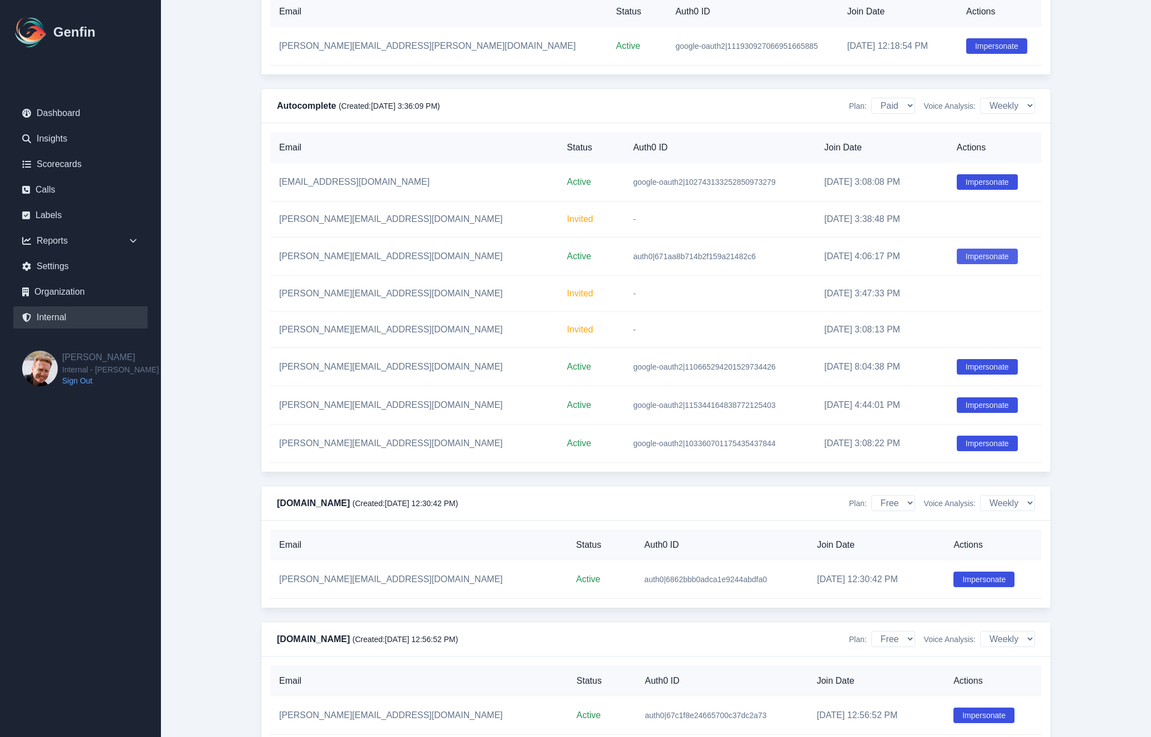
click at [969, 264] on button "Impersonate" at bounding box center [987, 257] width 61 height 16
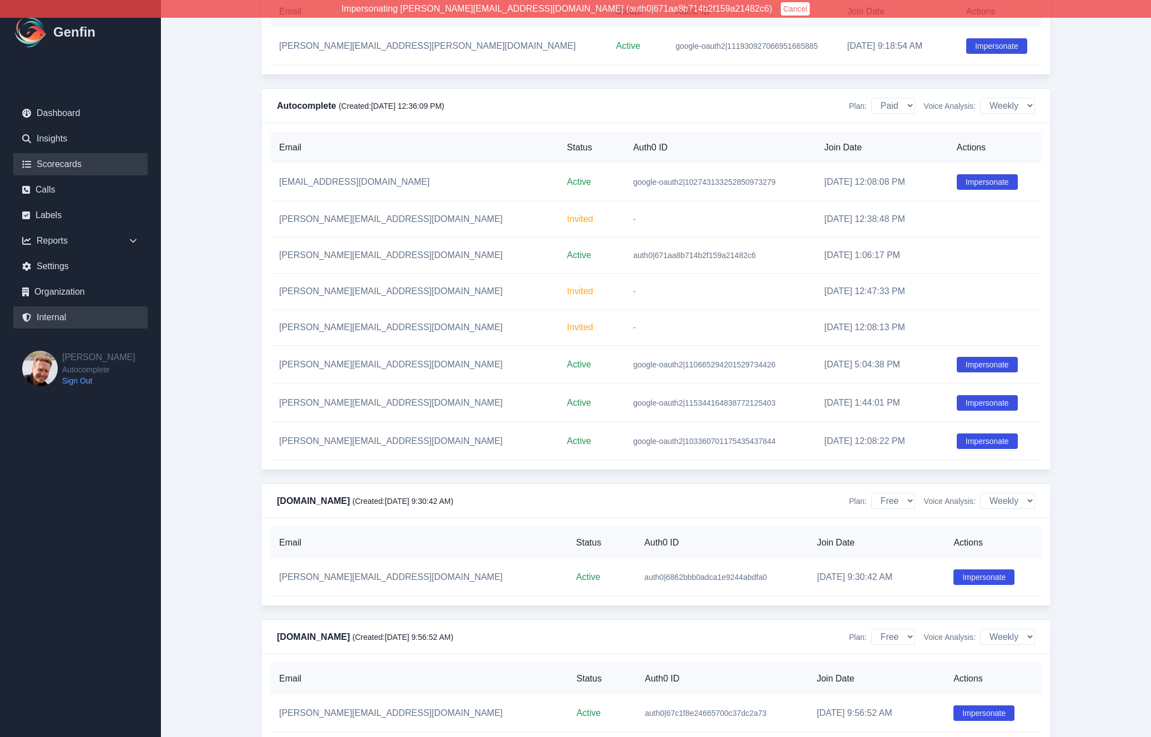
click at [69, 165] on link "Scorecards" at bounding box center [80, 164] width 134 height 22
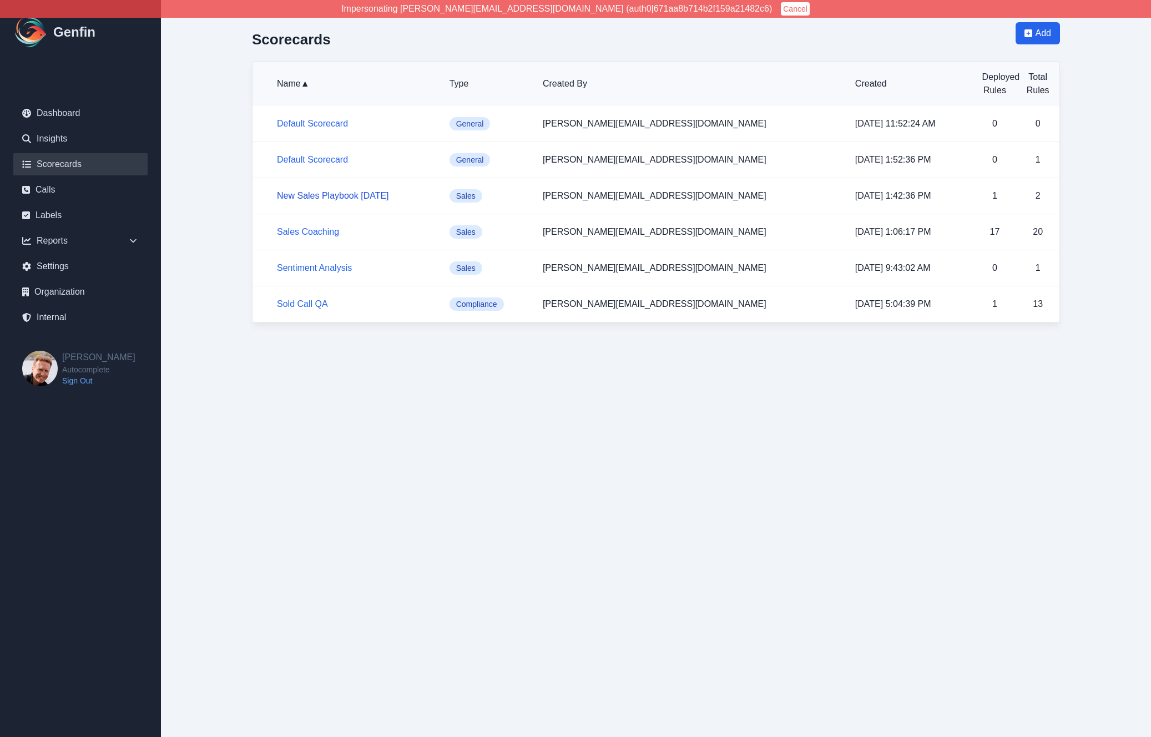
click at [323, 195] on link "New Sales Playbook [DATE]" at bounding box center [333, 195] width 112 height 9
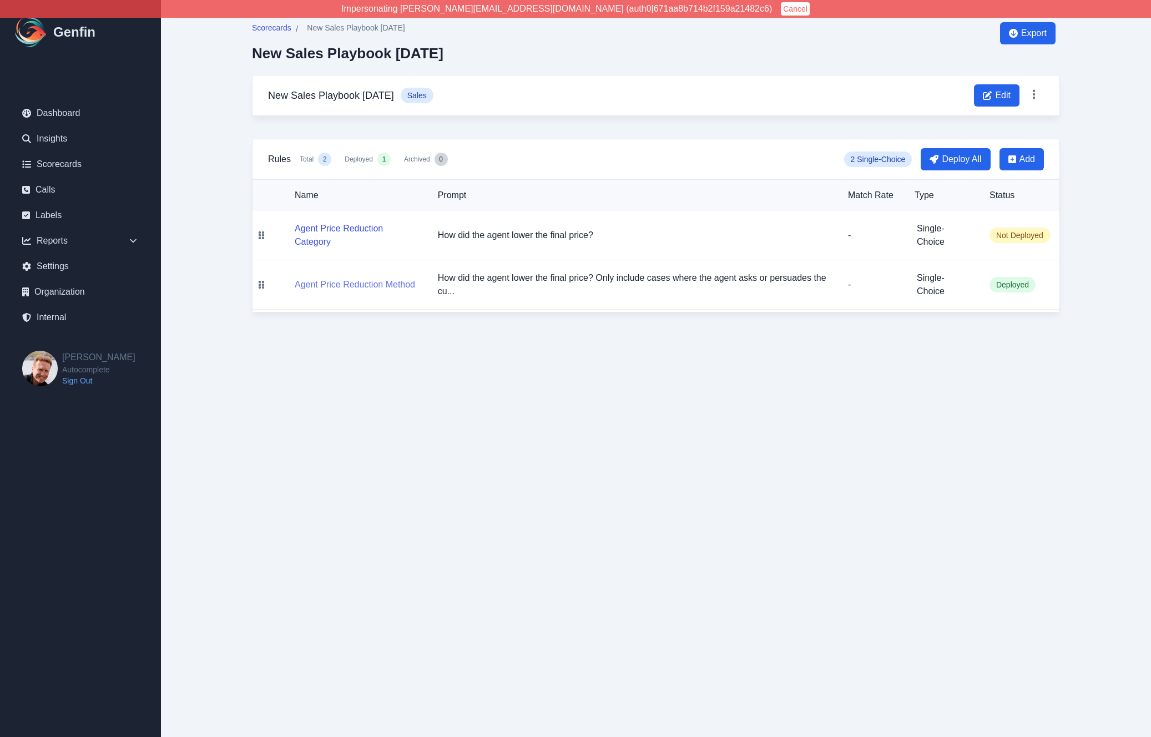
click at [360, 283] on button "Agent Price Reduction Method" at bounding box center [355, 284] width 120 height 13
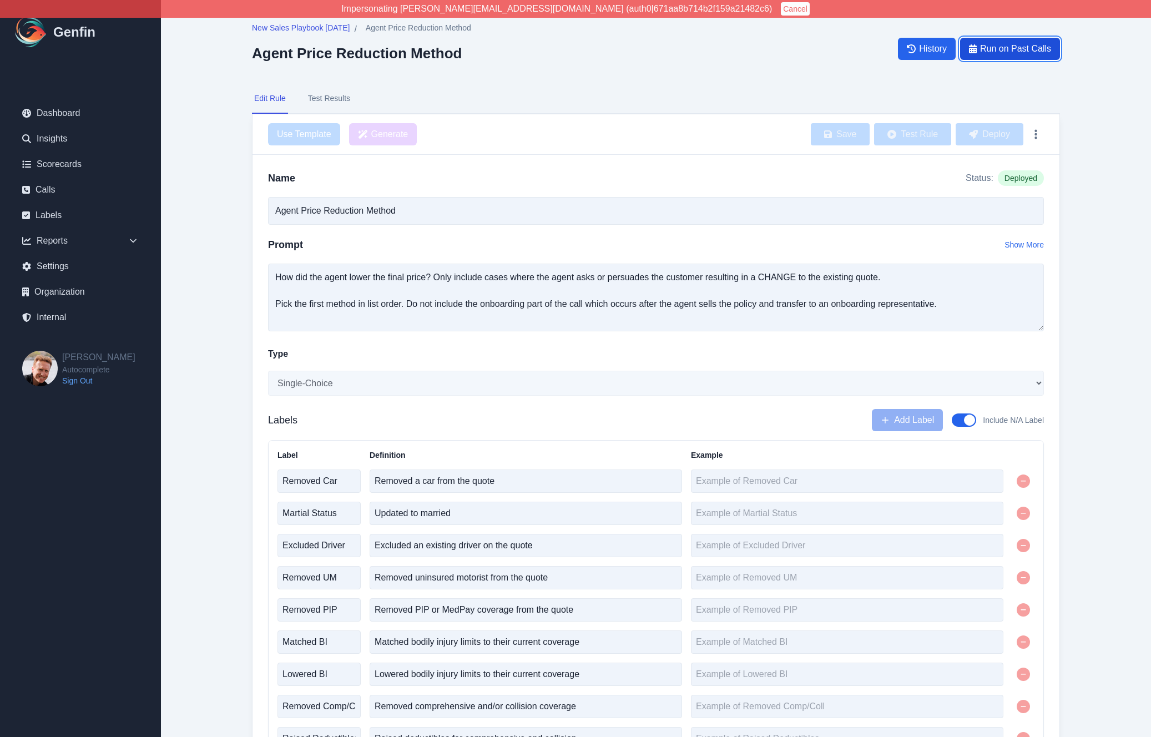
click at [1009, 46] on span "Run on Past Calls" at bounding box center [1015, 48] width 71 height 13
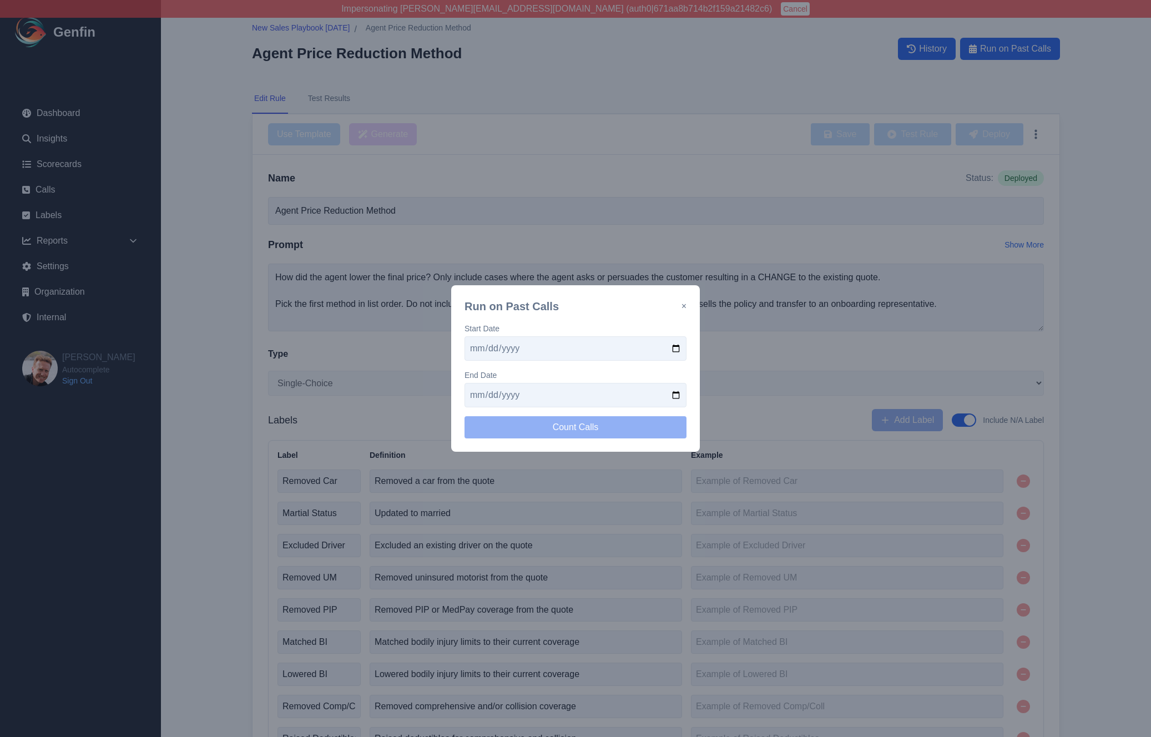
click at [678, 348] on input "date" at bounding box center [576, 348] width 222 height 24
click at [674, 397] on input "date" at bounding box center [576, 395] width 222 height 24
click at [592, 427] on button "Count Calls" at bounding box center [576, 427] width 222 height 22
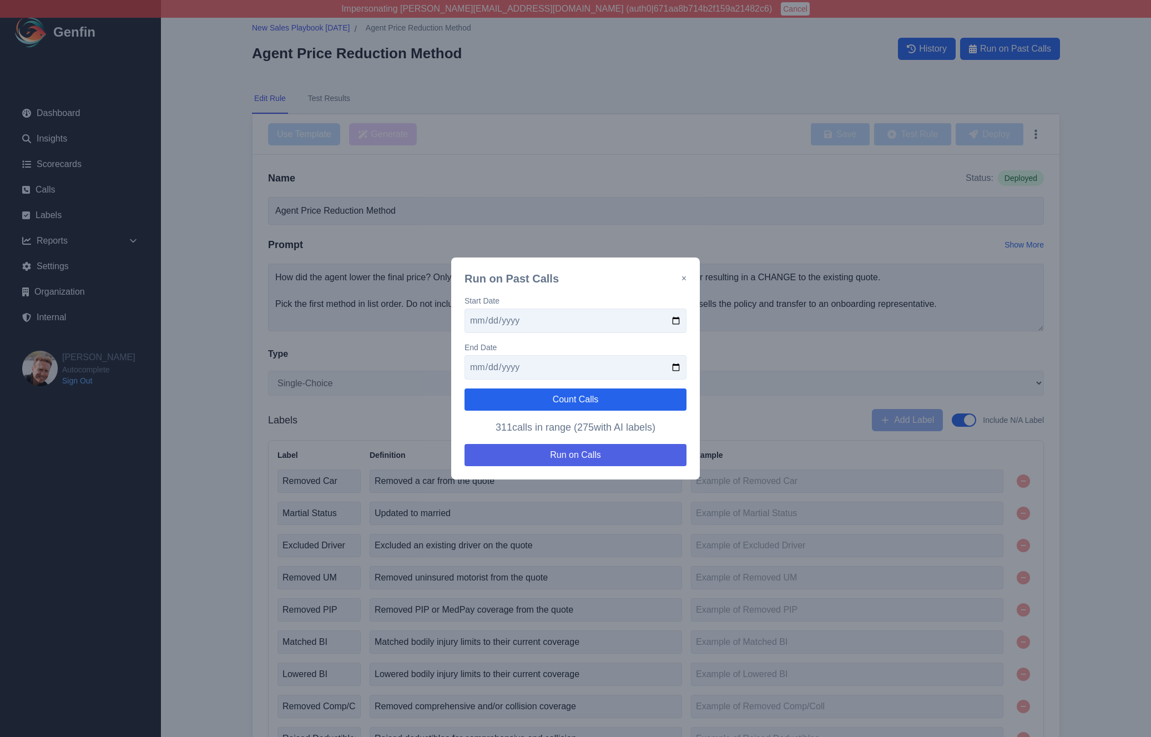
click at [636, 453] on button "Run on Calls" at bounding box center [576, 455] width 222 height 22
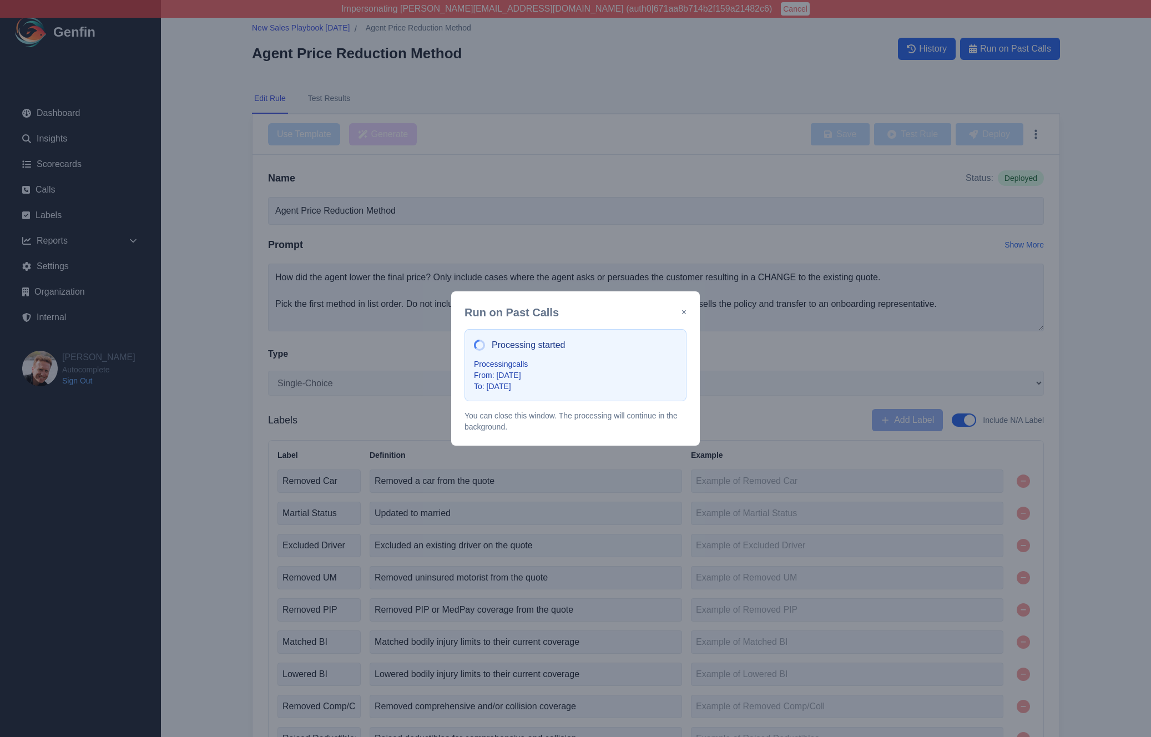
click at [221, 211] on div "Run on Past Calls × Processing started Processing calls From: 8/7/2025 To: 8/7/…" at bounding box center [575, 368] width 1151 height 737
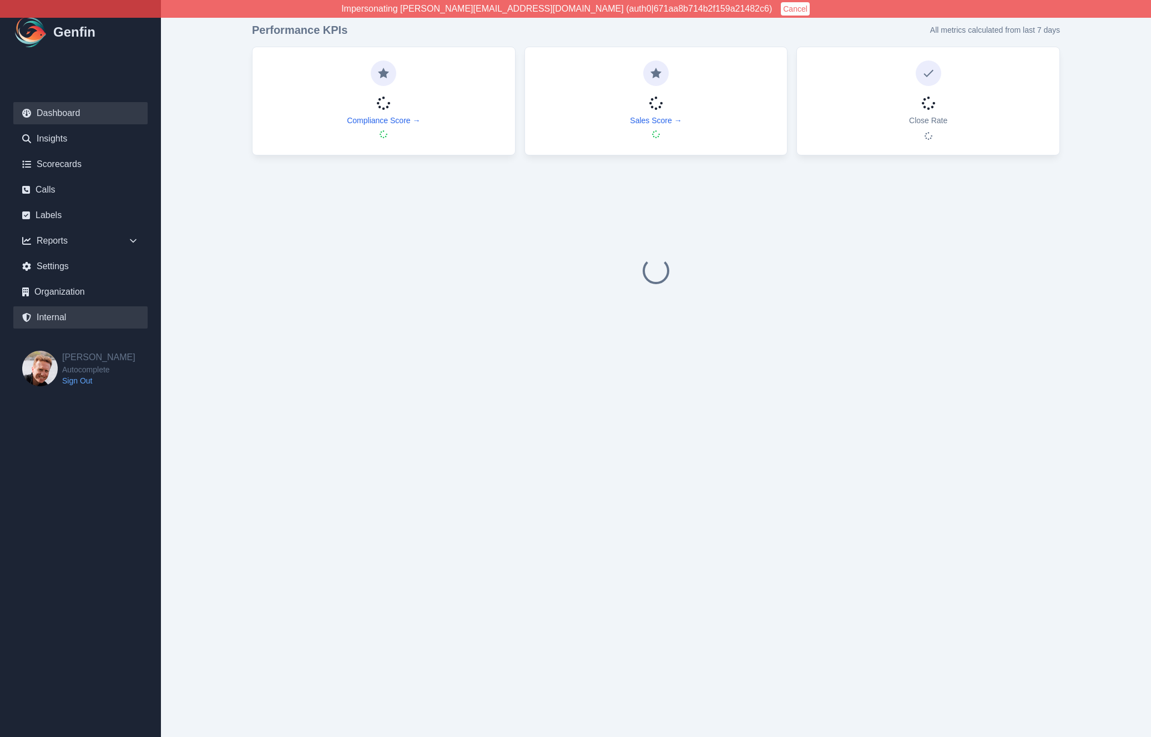
click at [51, 319] on link "Internal" at bounding box center [80, 317] width 134 height 22
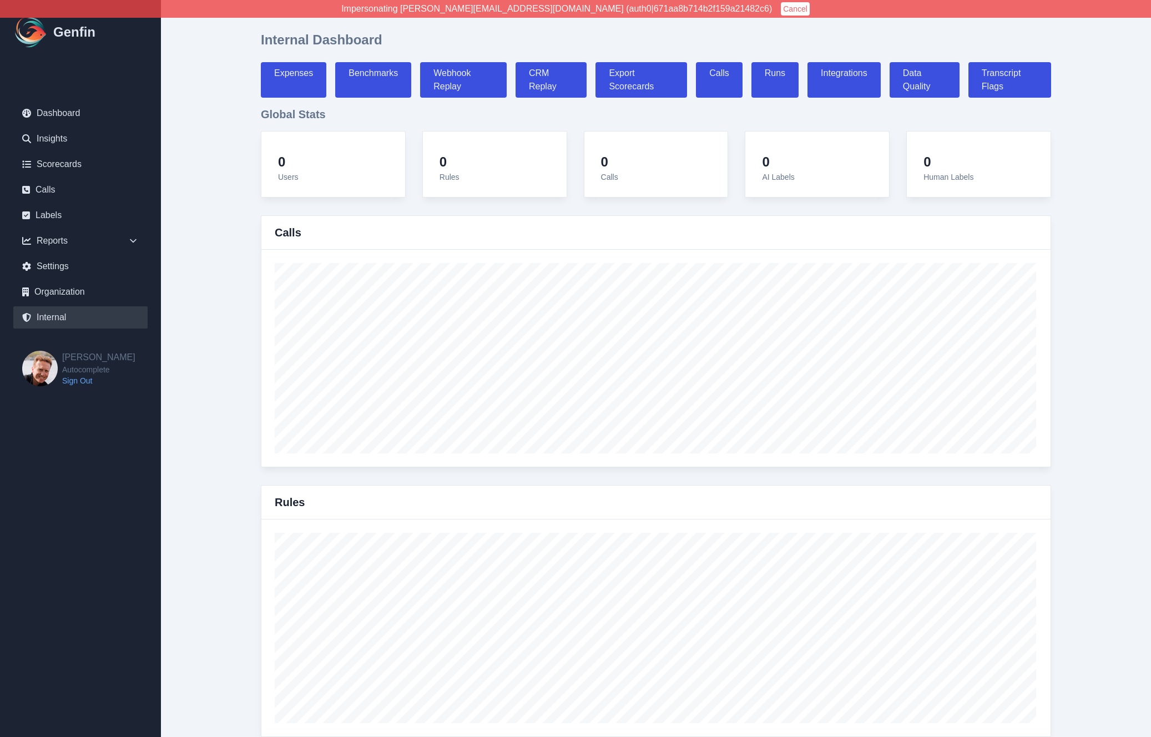
select select "paid"
select select "7"
select select "paid"
select select "7"
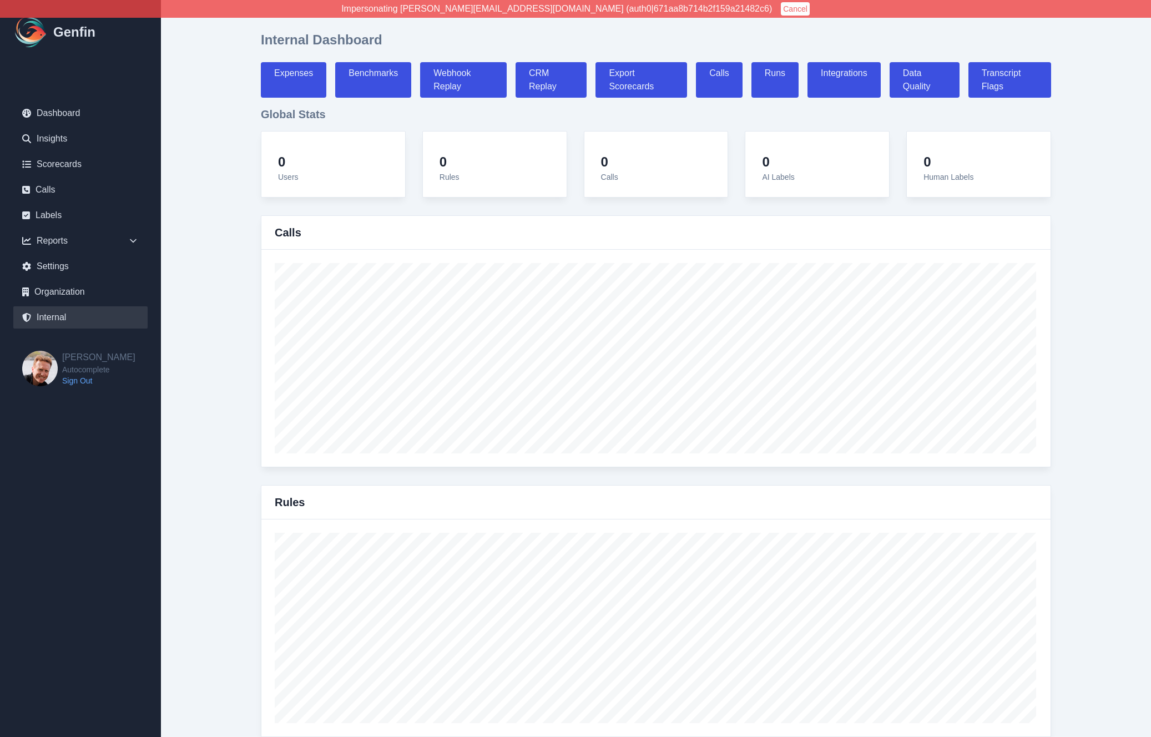
select select "7"
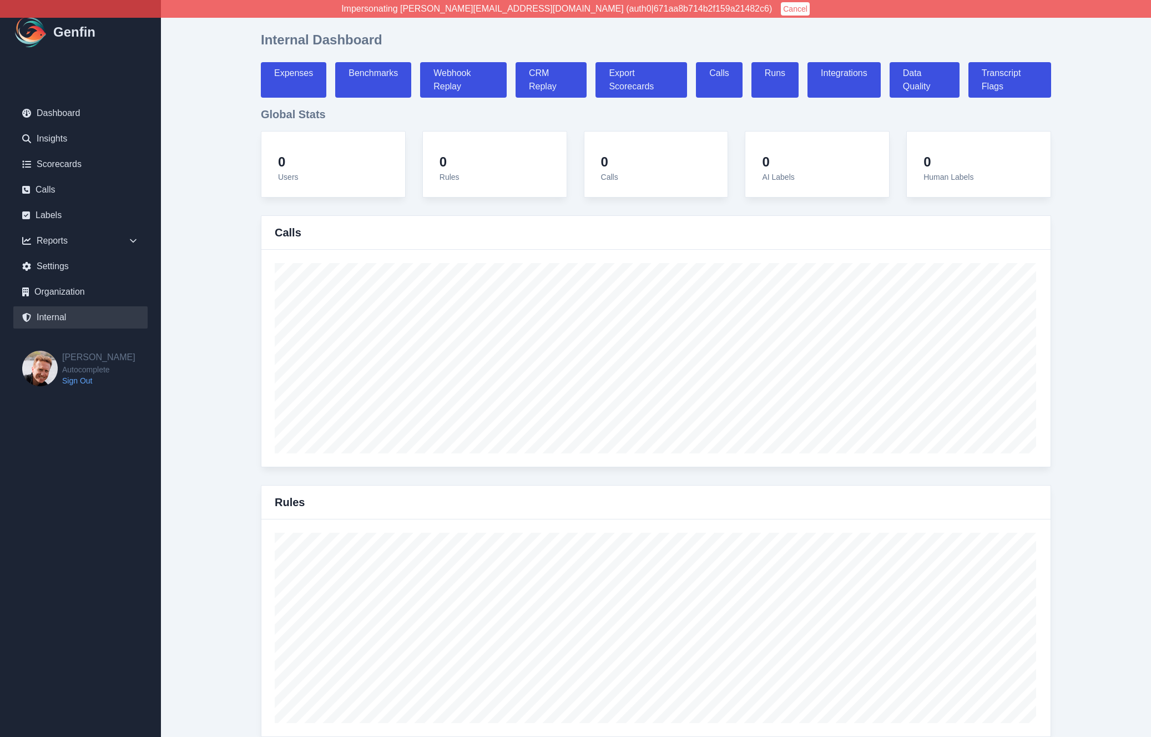
select select "7"
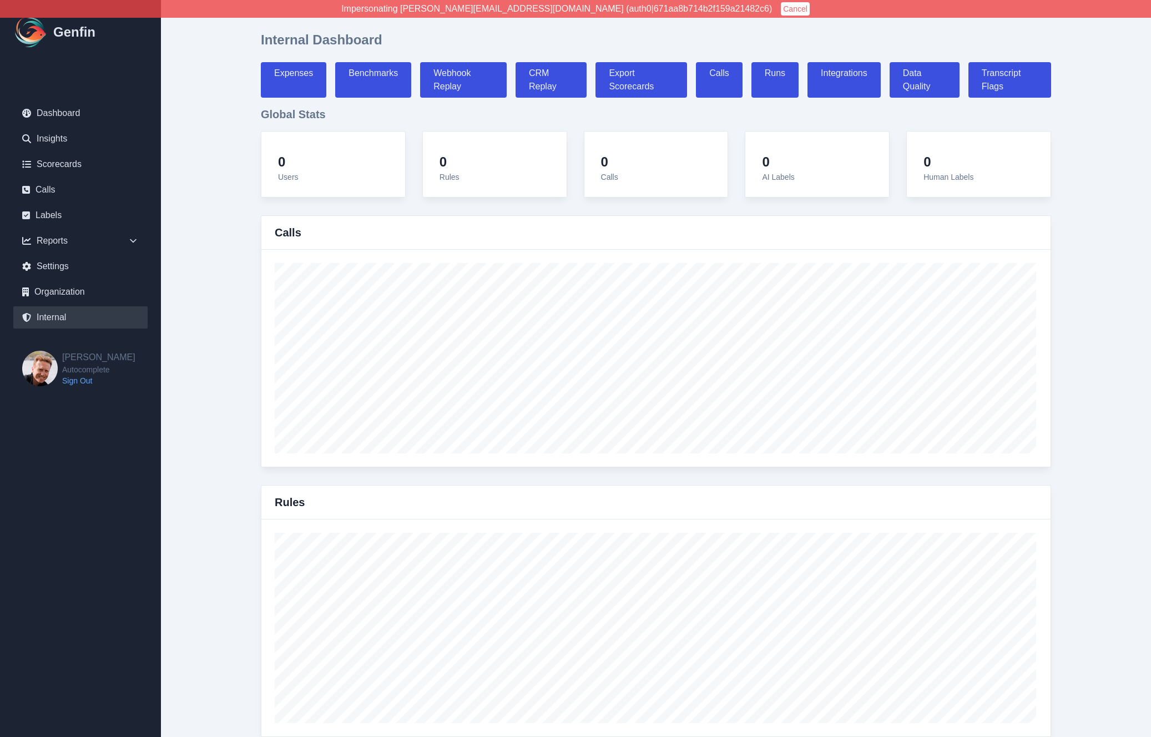
select select "paid"
select select "7"
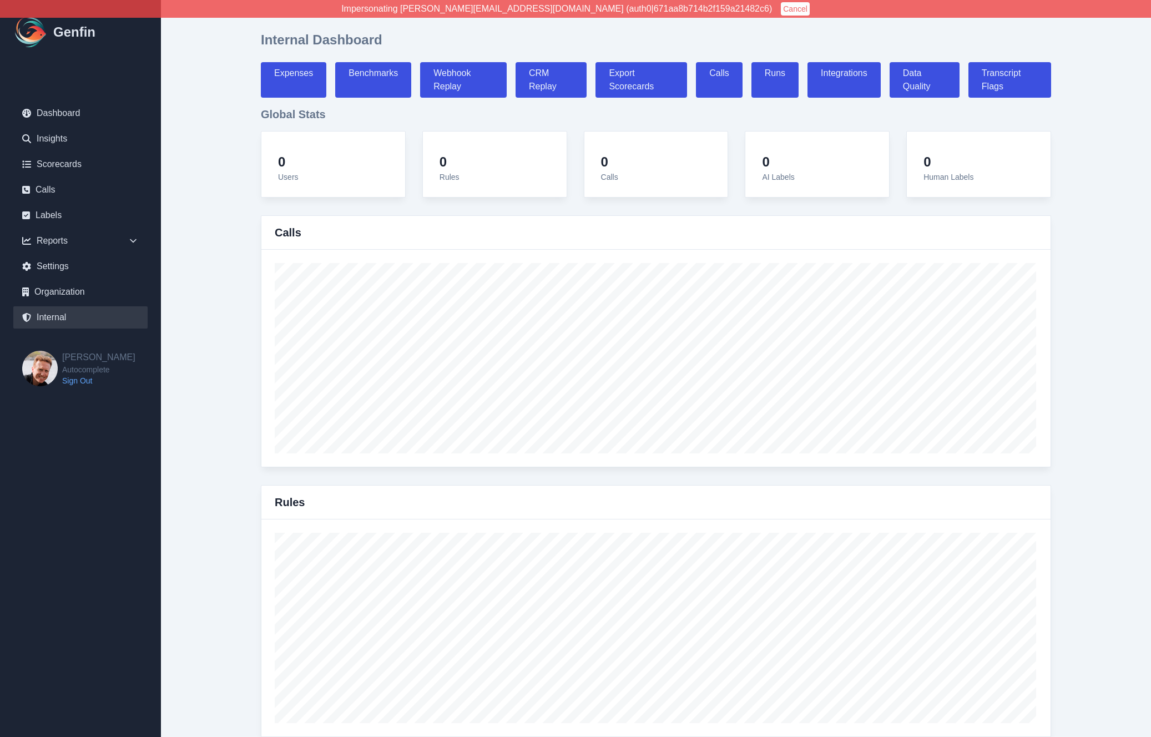
select select "7"
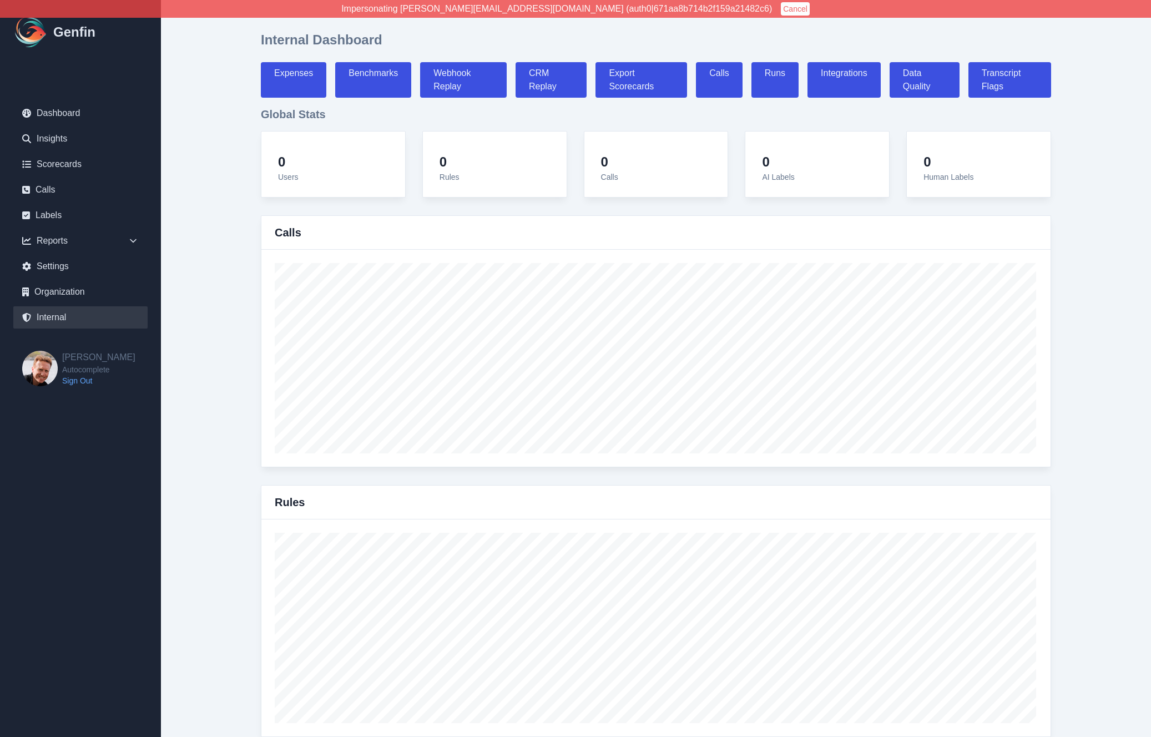
select select "7"
select select "paid"
select select "7"
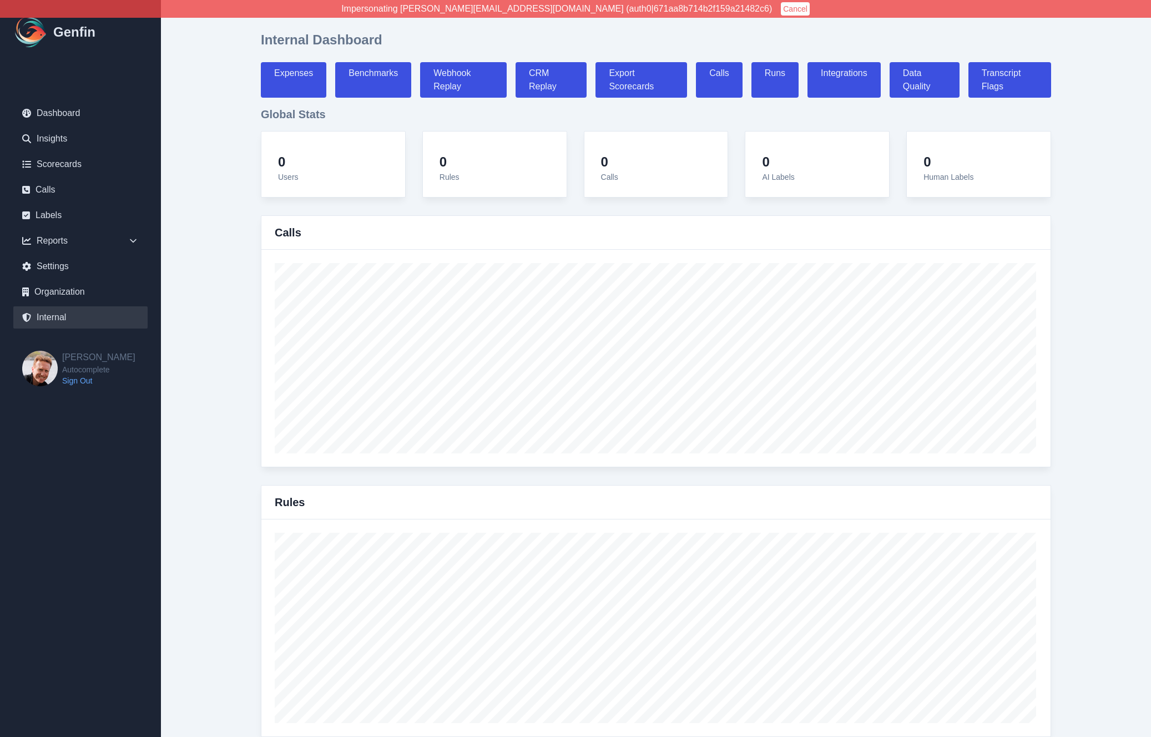
select select "paid"
select select "7"
select select "paid"
select select "7"
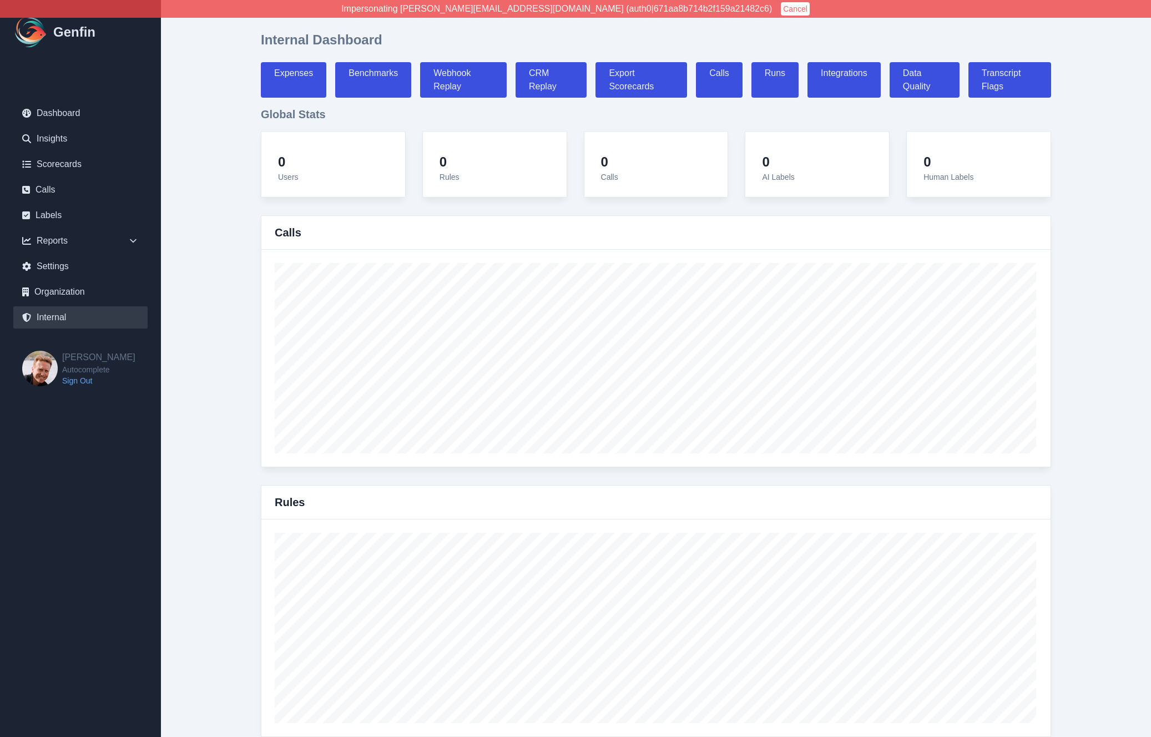
select select "7"
select select "paid"
select select "7"
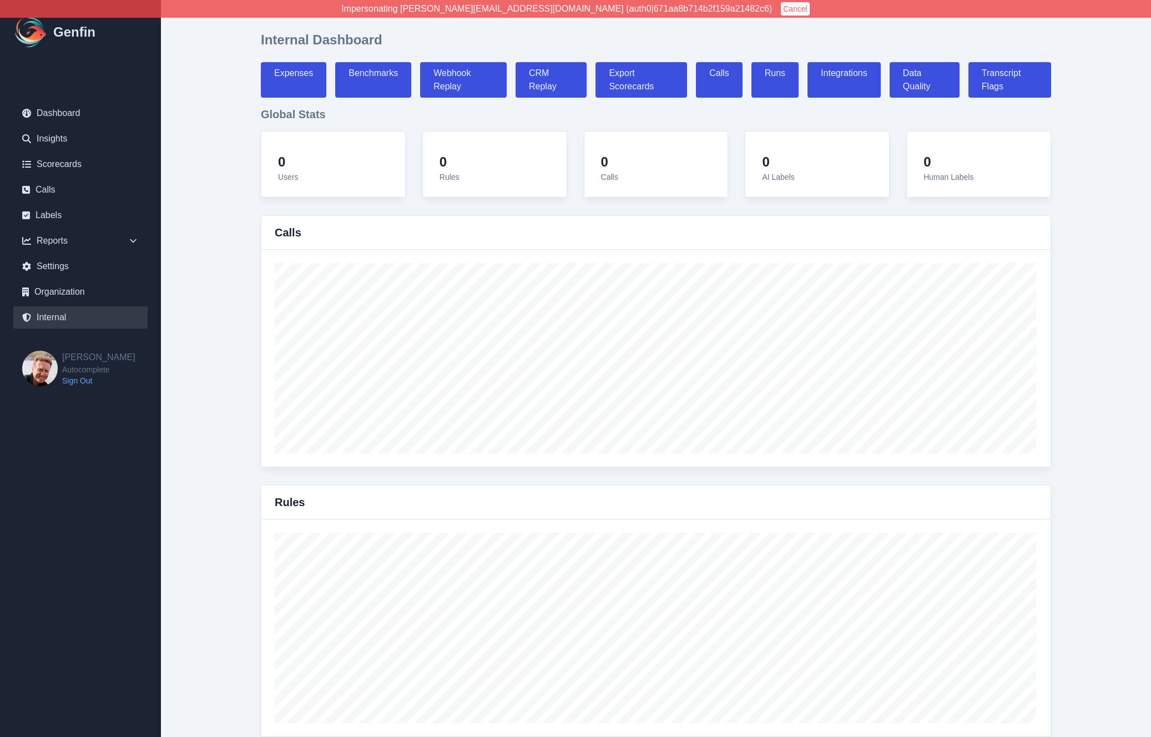
select select "paid"
select select "7"
select select "paid"
select select "7"
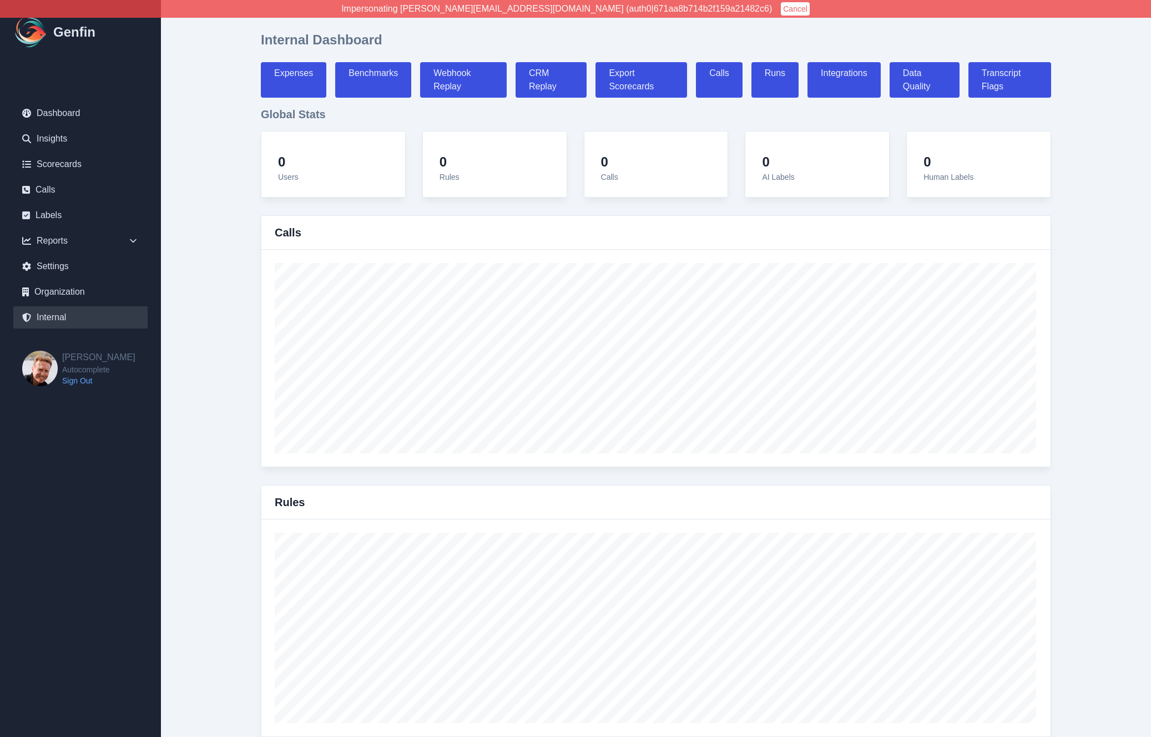
select select "7"
select select "paid"
select select "7"
select select "paid"
select select "7"
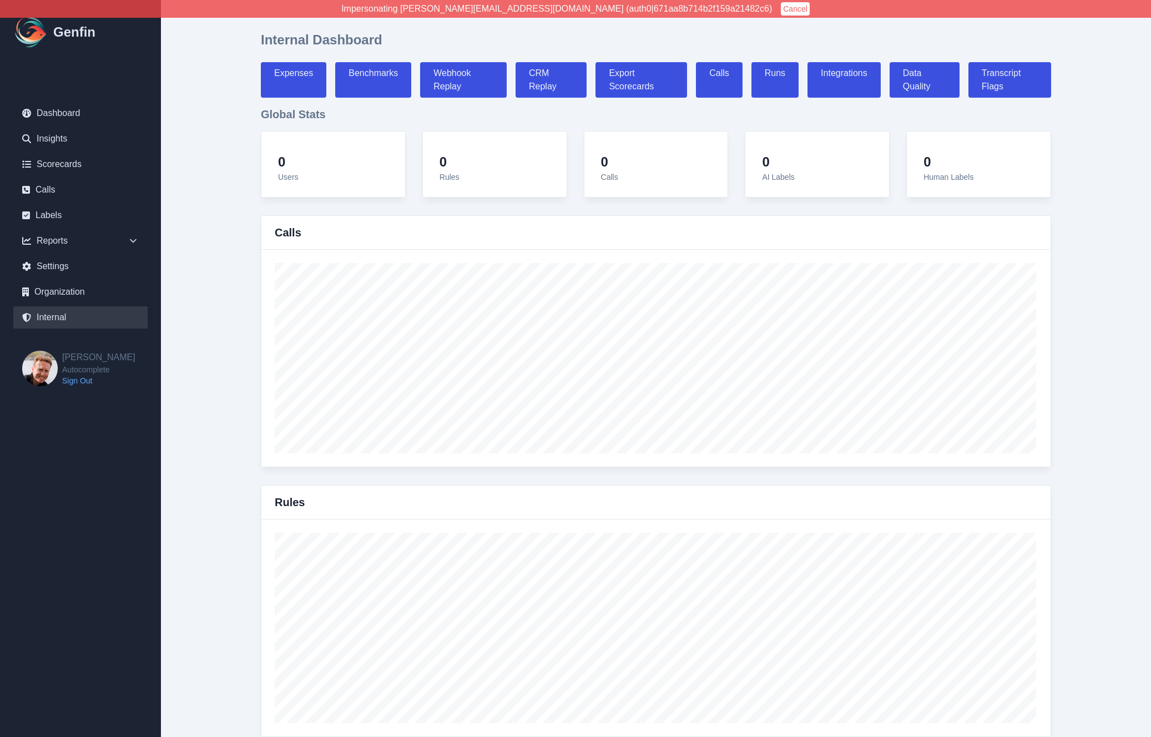
select select "7"
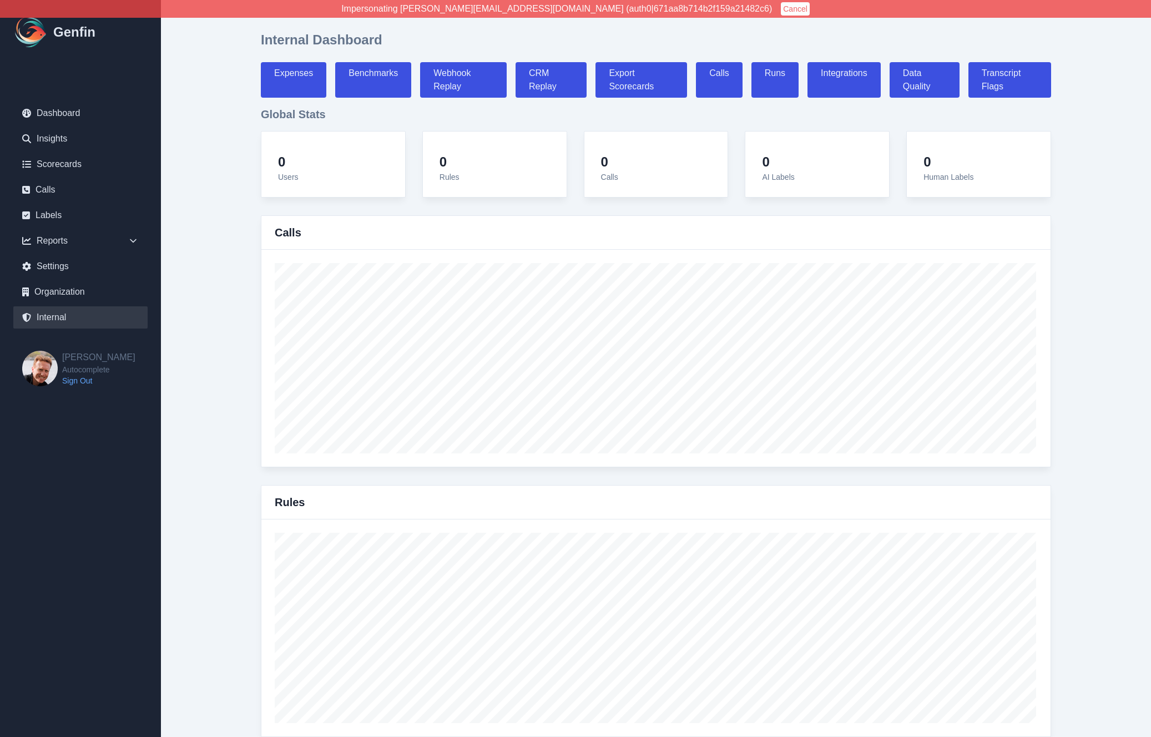
select select "paid"
select select "7"
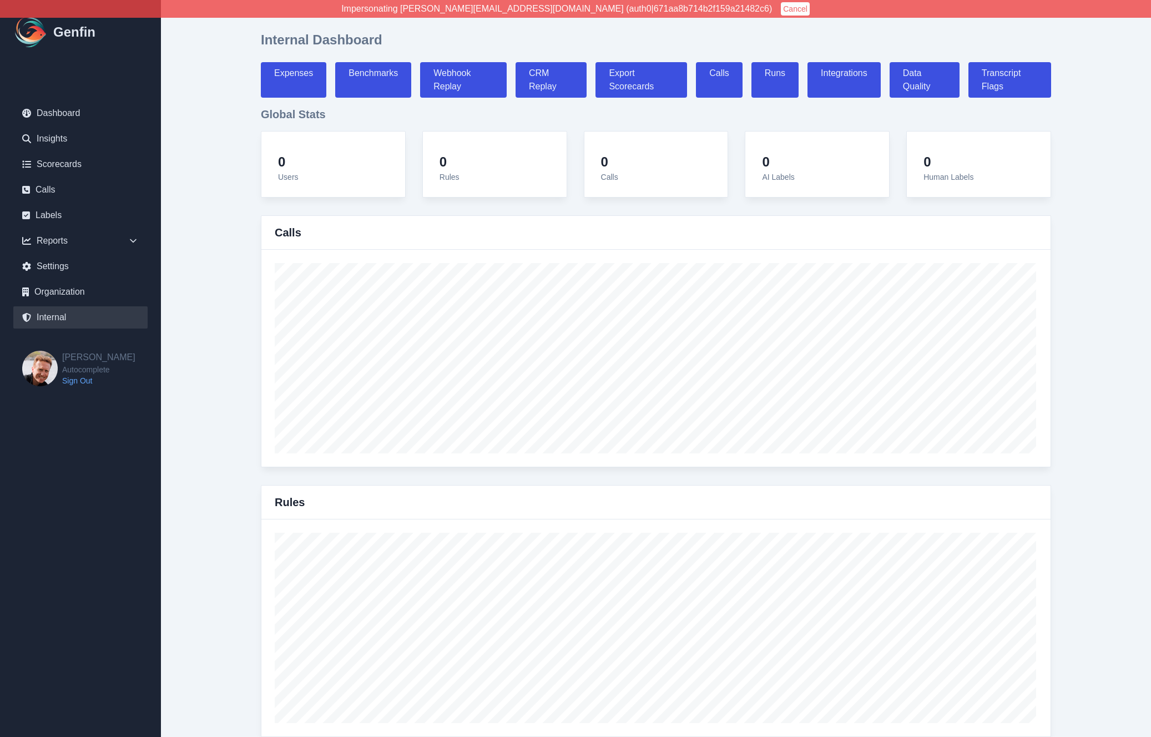
select select "paid"
select select "7"
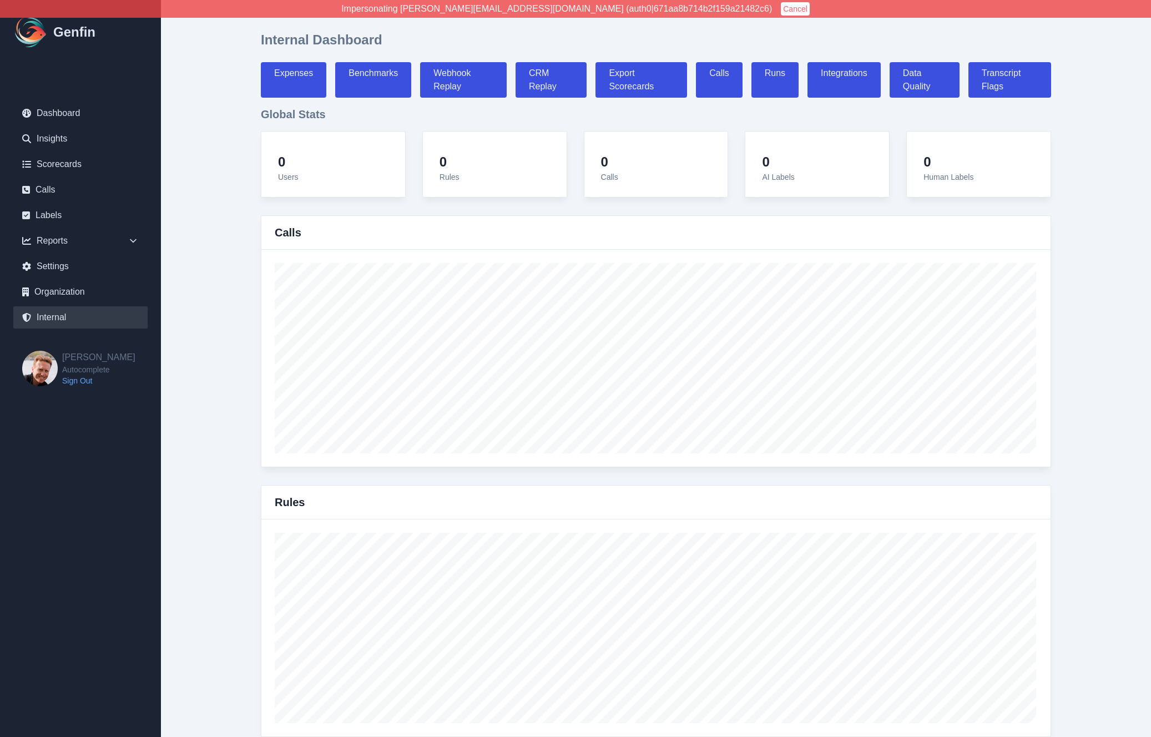
select select "paid"
select select "7"
click at [772, 70] on link "Runs" at bounding box center [775, 80] width 47 height 36
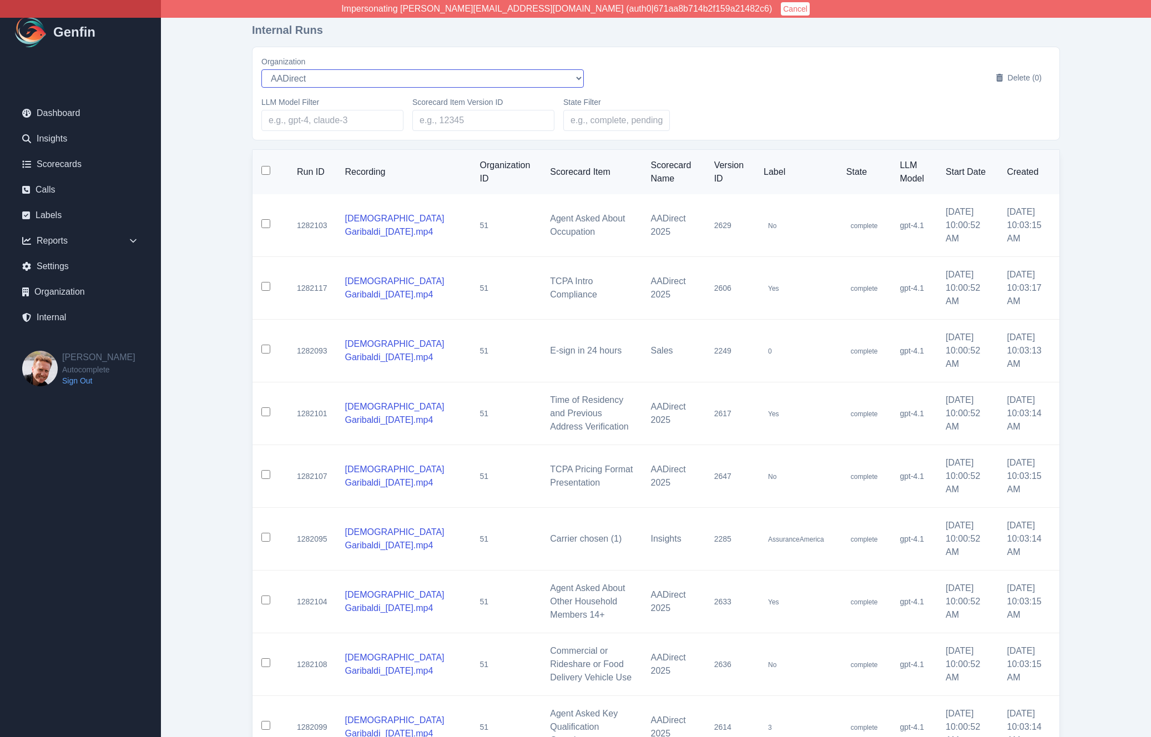
click at [338, 81] on select "AADirect [EMAIL_ADDRESS][DOMAIN_NAME] [EMAIL_ADDRESS][PERSON_NAME][DOMAIN_NAME]…" at bounding box center [422, 78] width 323 height 18
select select "5"
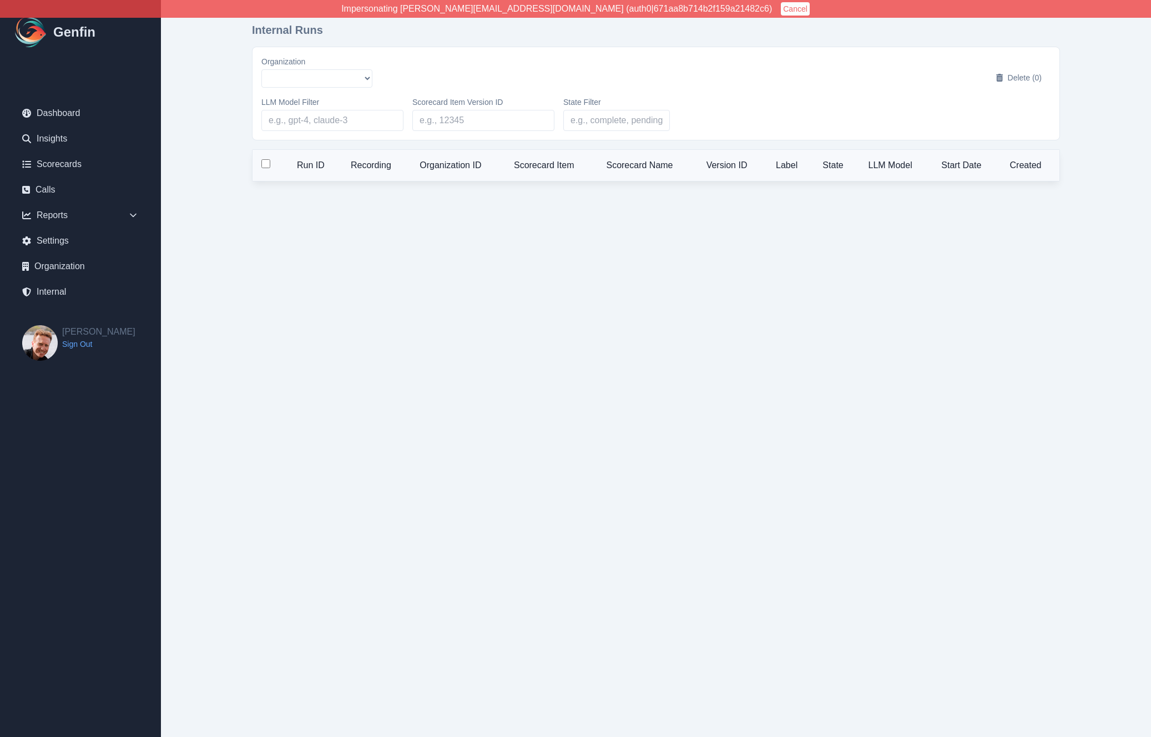
select select "5"
click at [602, 122] on input "State Filter" at bounding box center [616, 120] width 107 height 21
type input "co"
select select "5"
click at [615, 113] on input "c" at bounding box center [616, 120] width 107 height 21
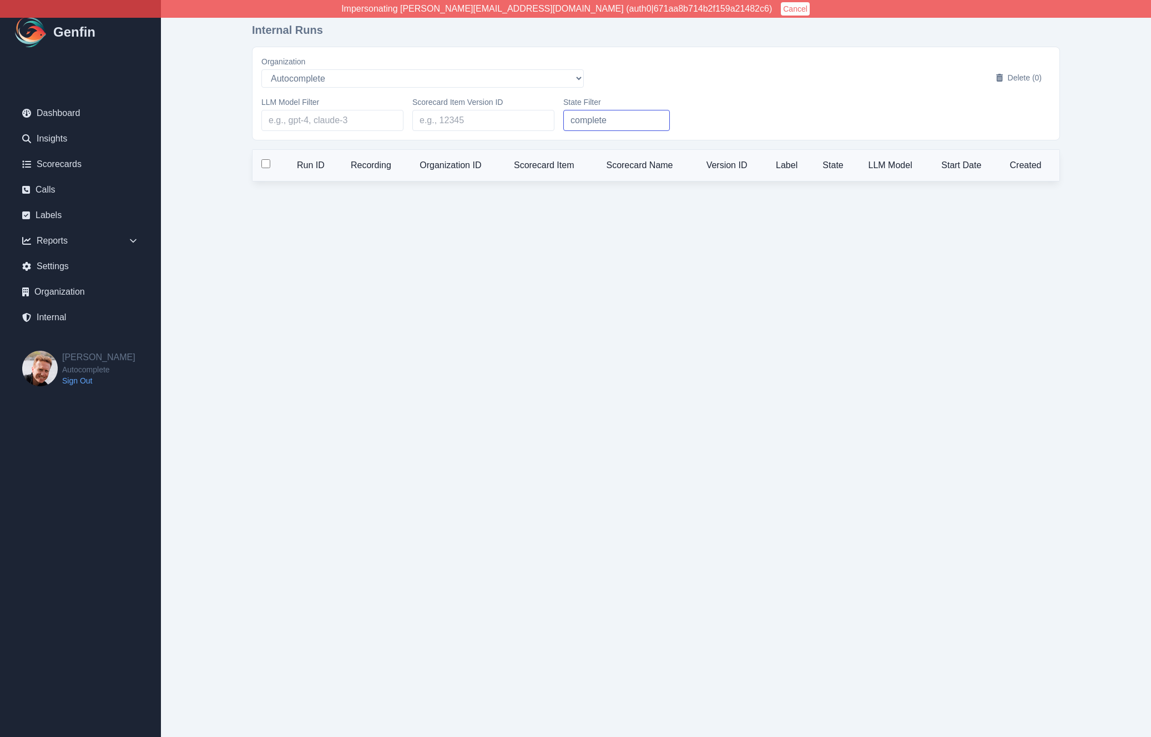
type input "complete"
click at [496, 124] on input "Scorecard Item Version ID" at bounding box center [483, 120] width 142 height 21
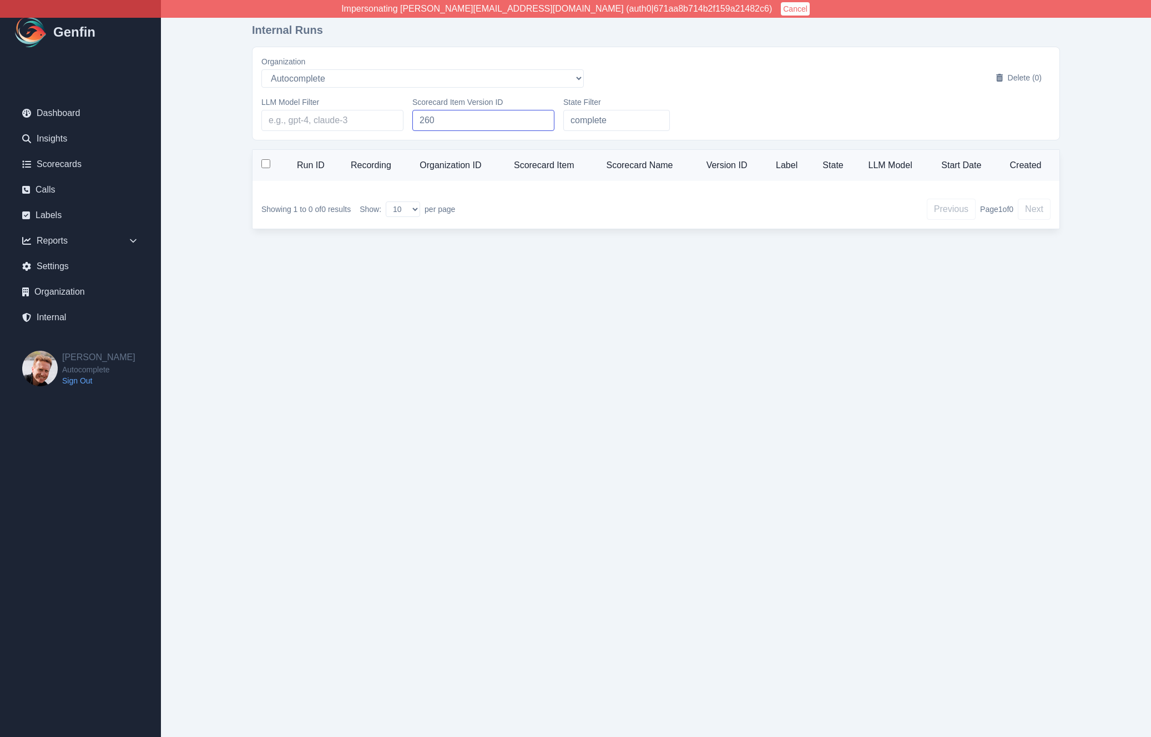
type input "260"
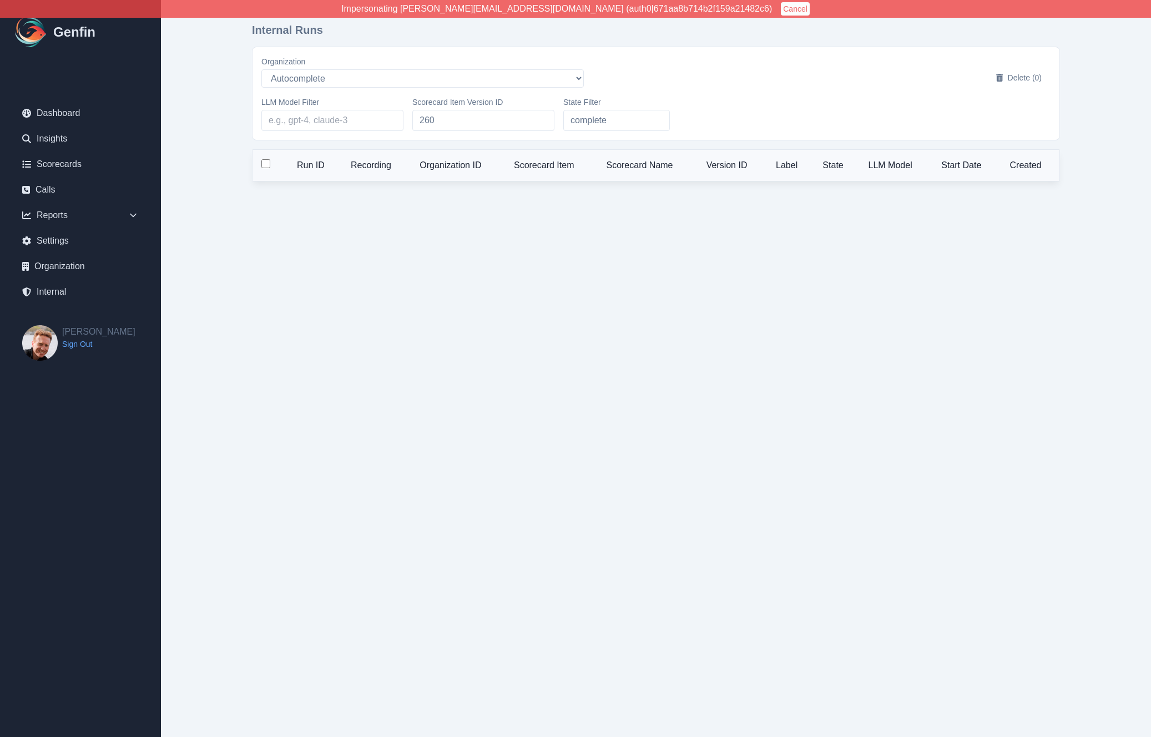
select select "5"
click at [460, 118] on input "260" at bounding box center [483, 120] width 142 height 21
type input "2602"
select select "5"
click at [296, 124] on input "LLM Model Filter" at bounding box center [332, 120] width 142 height 21
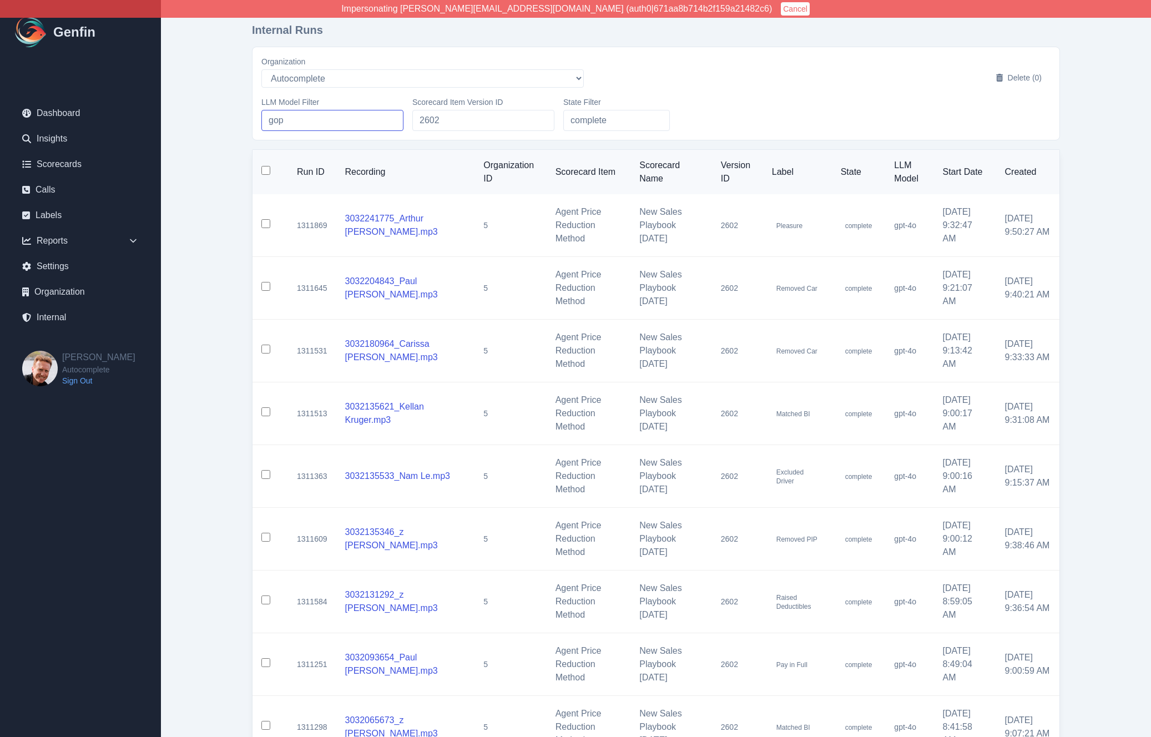
type input "gop"
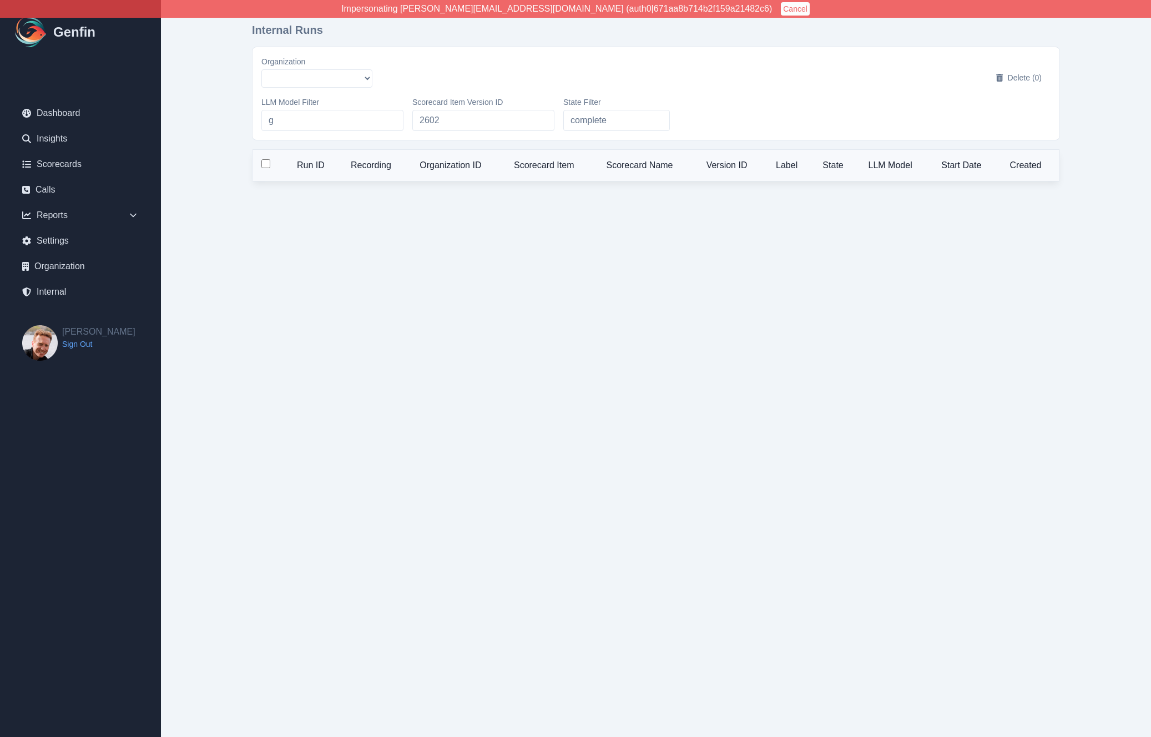
select select "5"
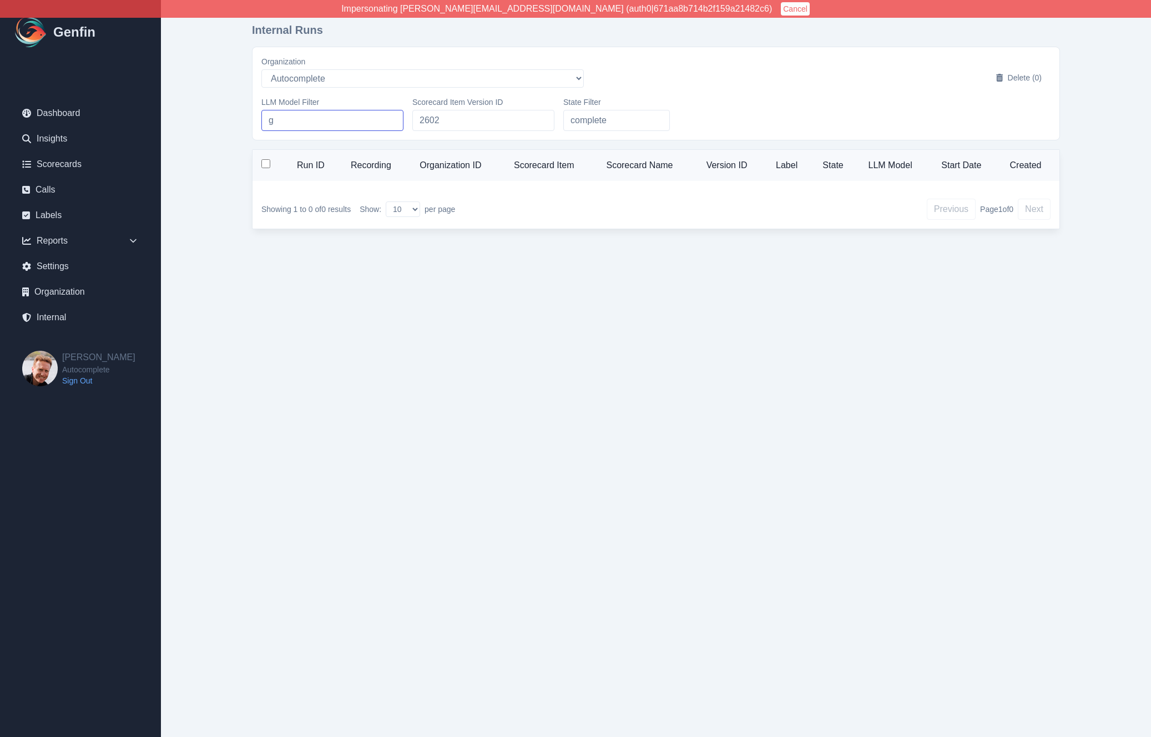
click at [296, 128] on input "g" at bounding box center [332, 120] width 142 height 21
type input "gp"
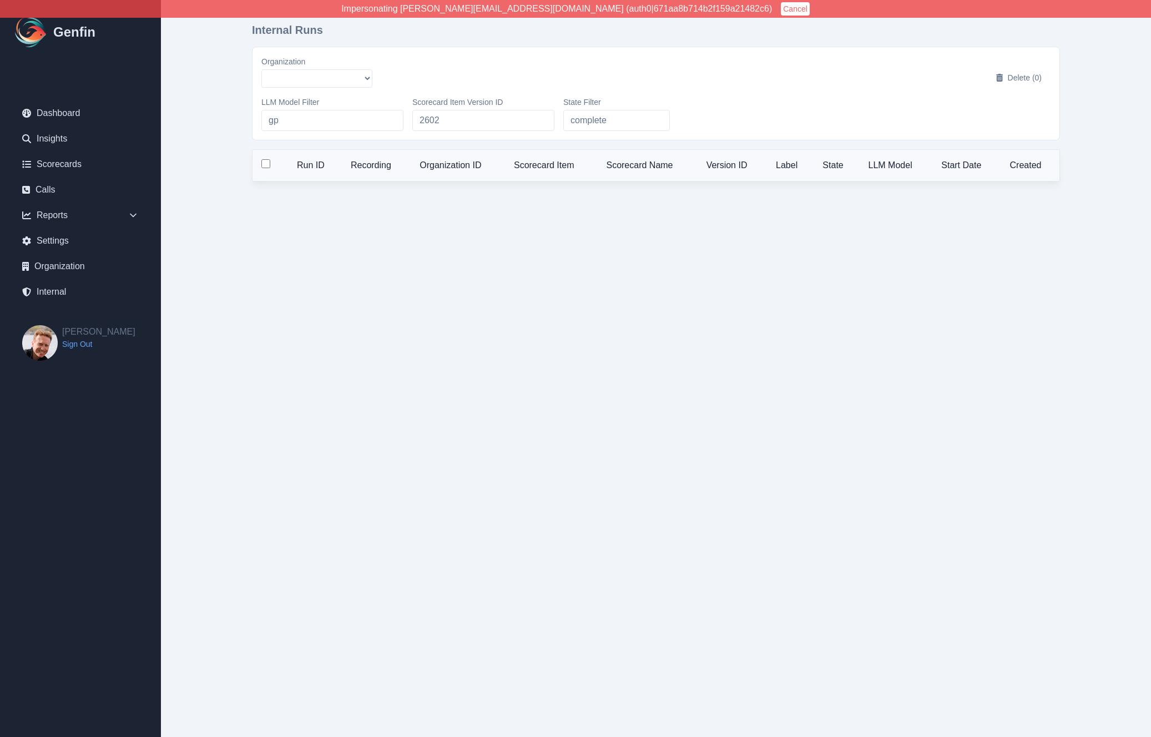
select select "5"
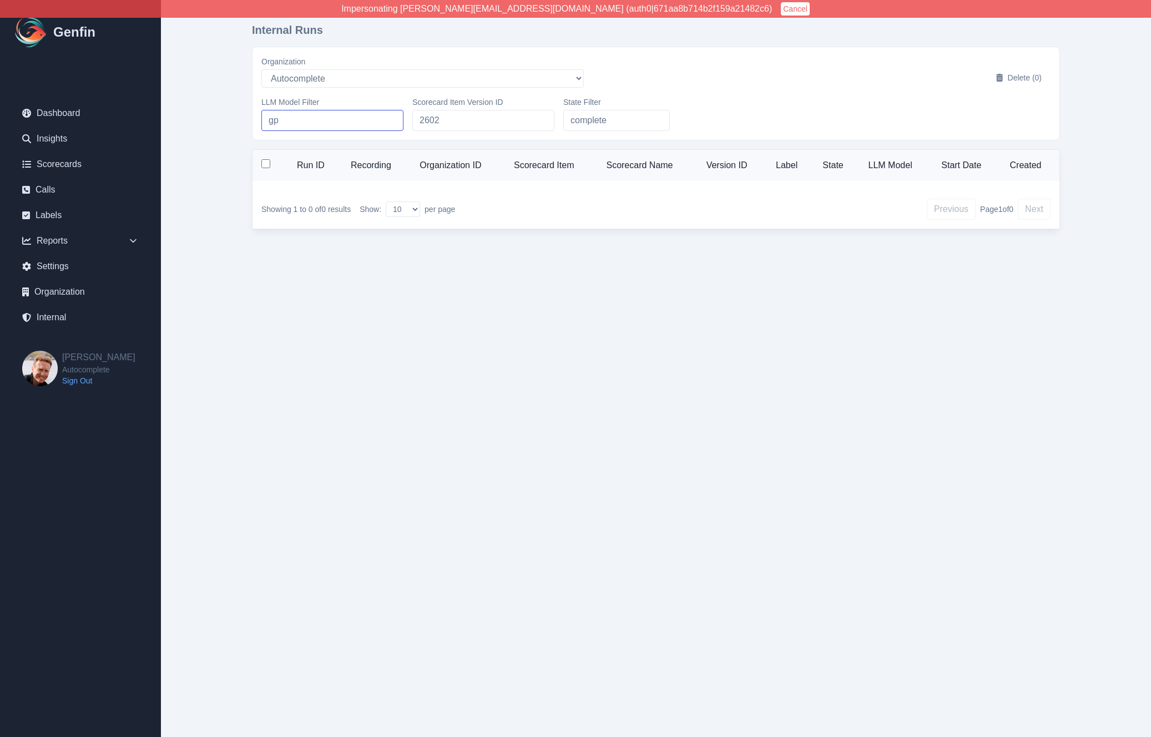
click at [296, 128] on input "gp" at bounding box center [332, 120] width 142 height 21
type input "gpt-"
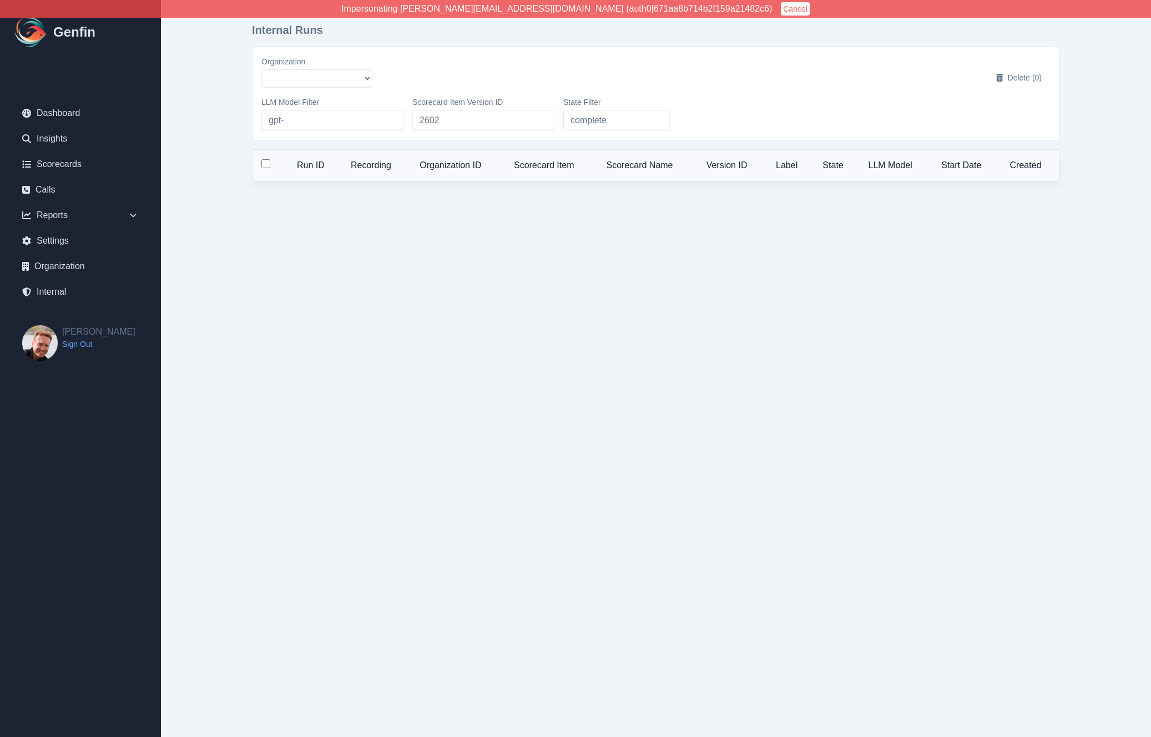
select select "5"
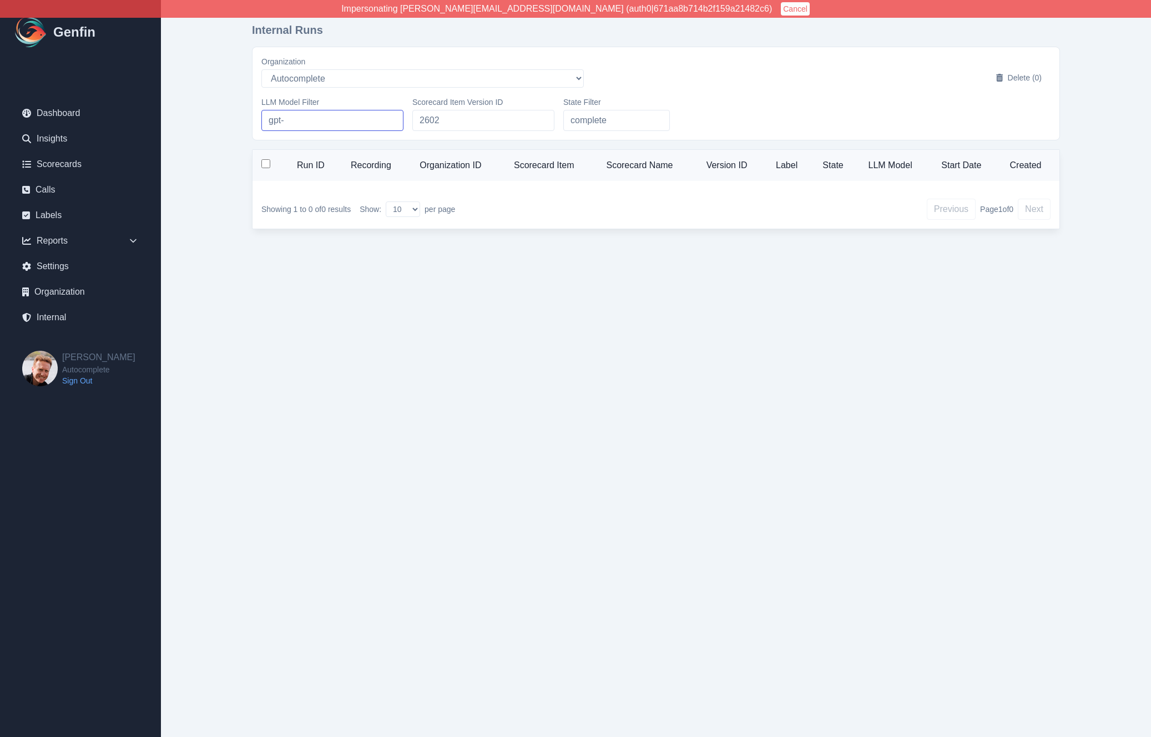
click at [296, 128] on input "gpt-" at bounding box center [332, 120] width 142 height 21
type input "gpt-4"
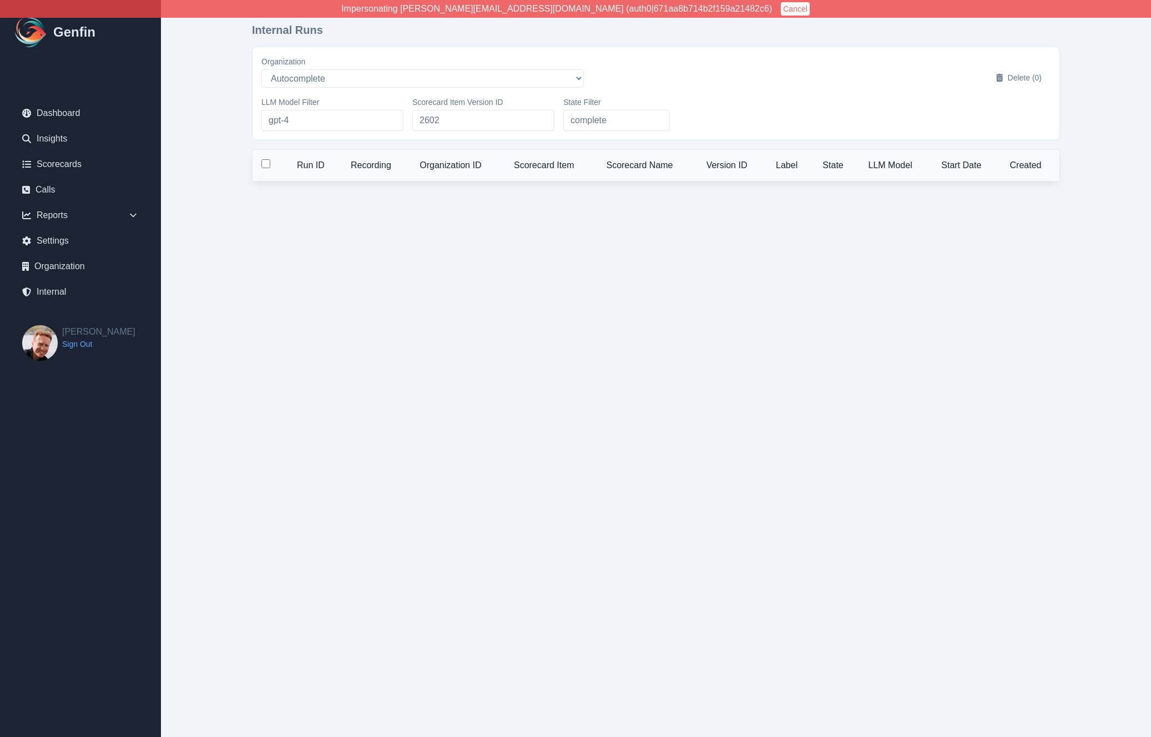
select select "5"
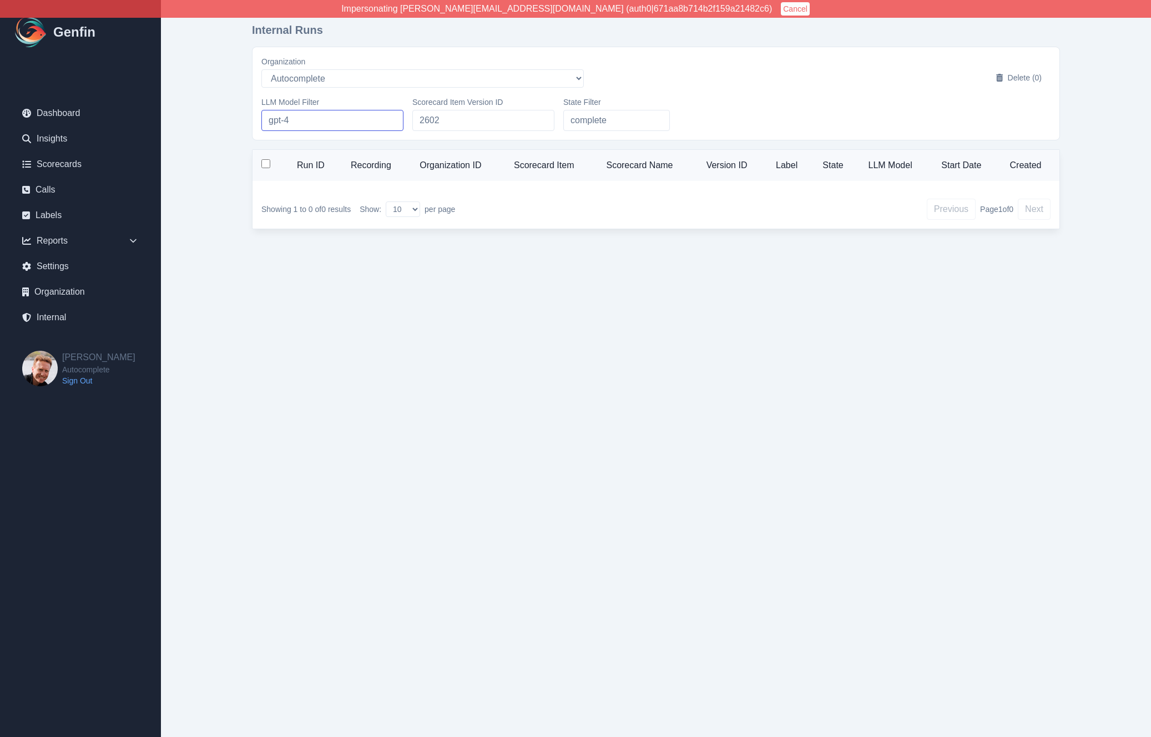
click at [296, 128] on input "gpt-4" at bounding box center [332, 120] width 142 height 21
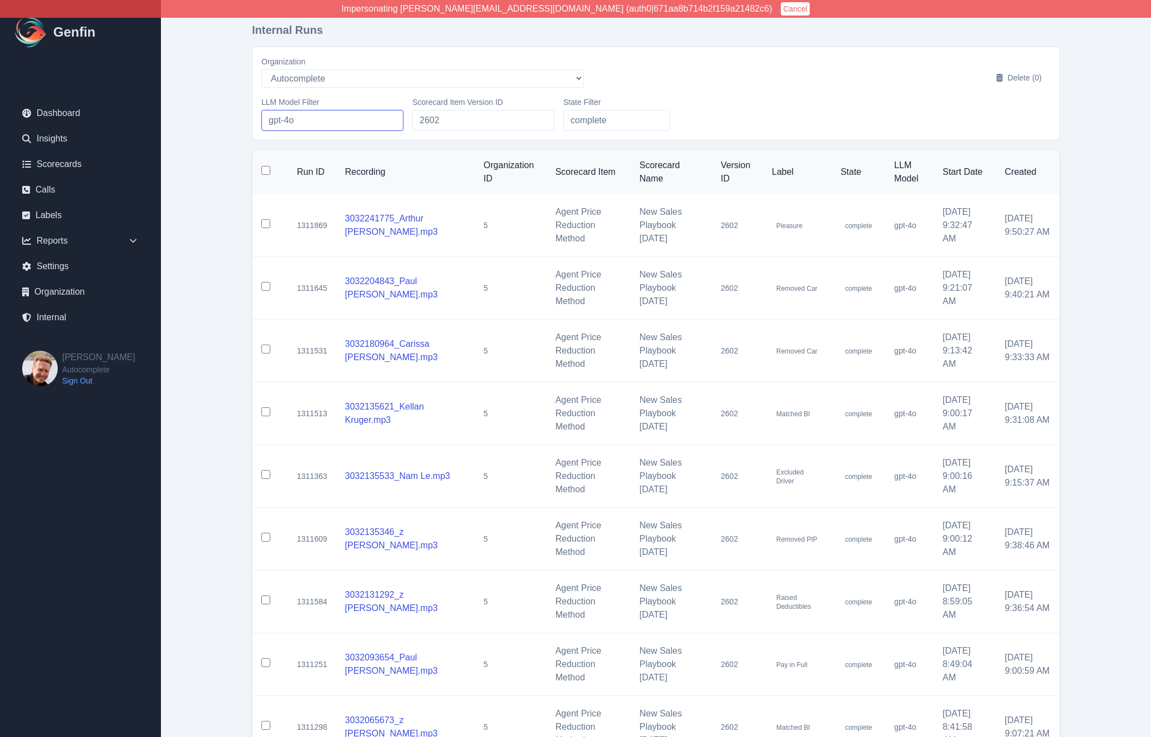
type input "gpt-4o"
click at [183, 287] on main "Internal Runs Organization AADirect [EMAIL_ADDRESS][DOMAIN_NAME] [EMAIL_ADDRESS…" at bounding box center [656, 452] width 990 height 905
click at [184, 288] on main "Internal Runs Organization AADirect [EMAIL_ADDRESS][DOMAIN_NAME] [EMAIL_ADDRESS…" at bounding box center [656, 452] width 990 height 905
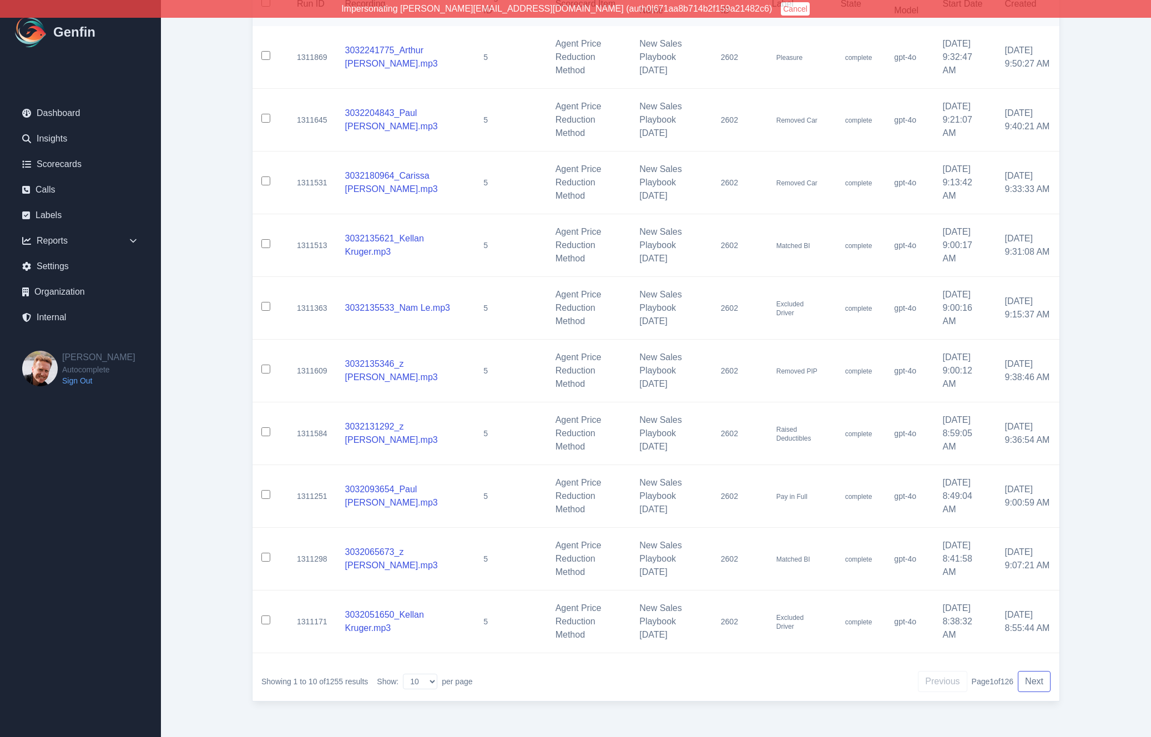
click at [1036, 681] on button "Next" at bounding box center [1034, 681] width 33 height 21
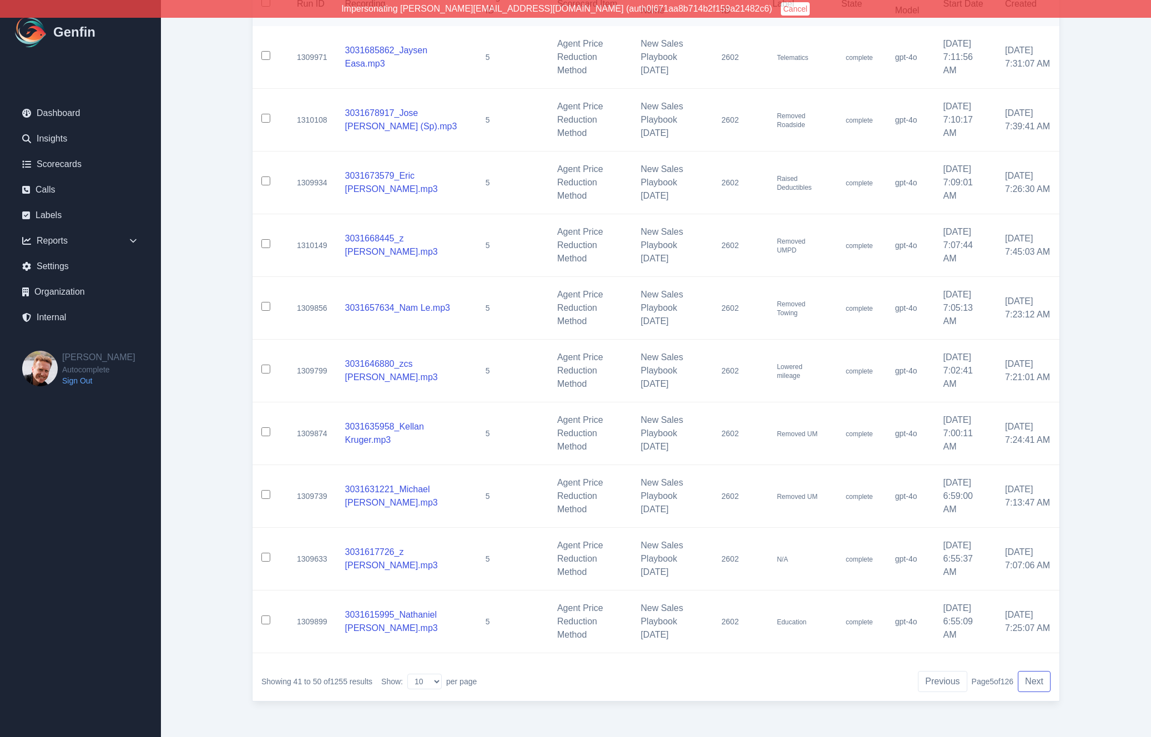
click at [1036, 681] on button "Next" at bounding box center [1034, 681] width 33 height 21
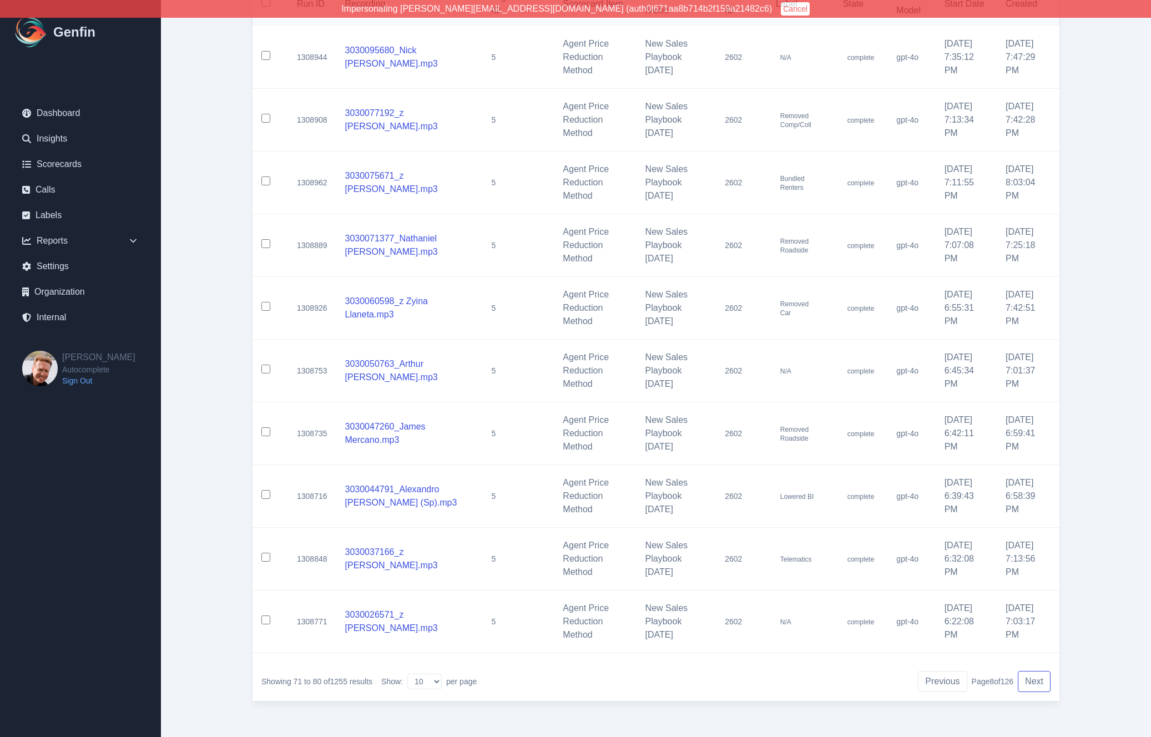
click at [1036, 681] on button "Next" at bounding box center [1034, 681] width 33 height 21
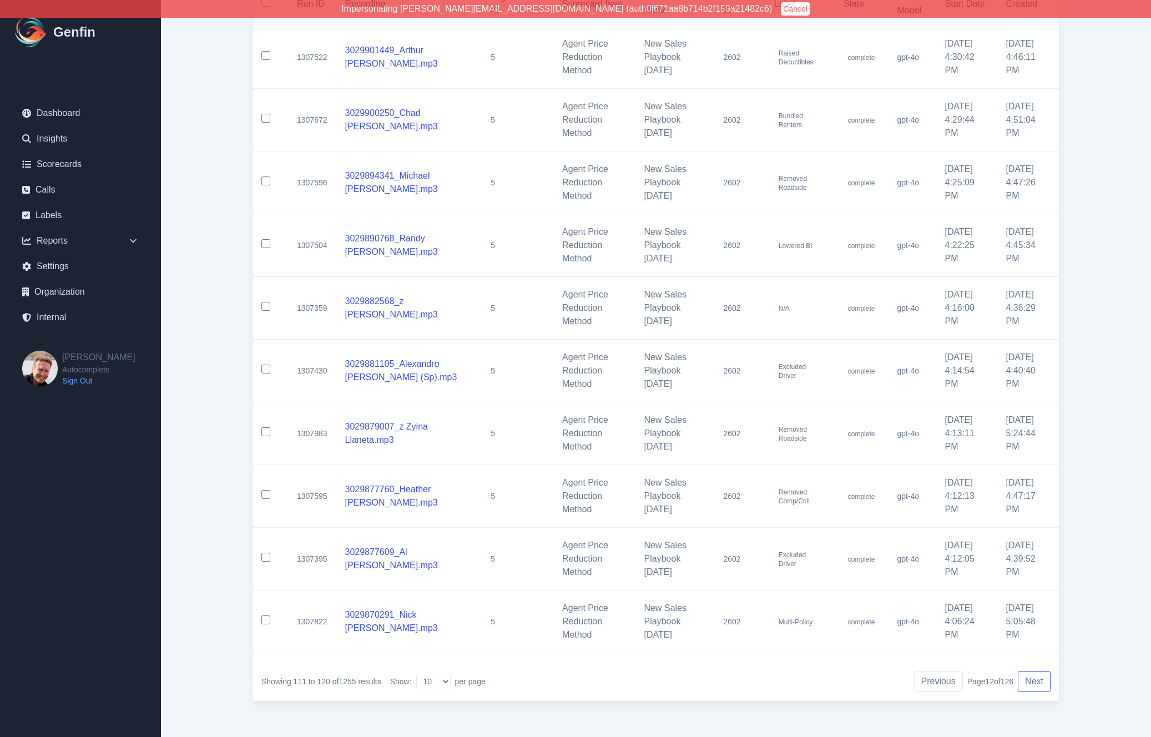
click at [1036, 681] on button "Next" at bounding box center [1034, 681] width 33 height 21
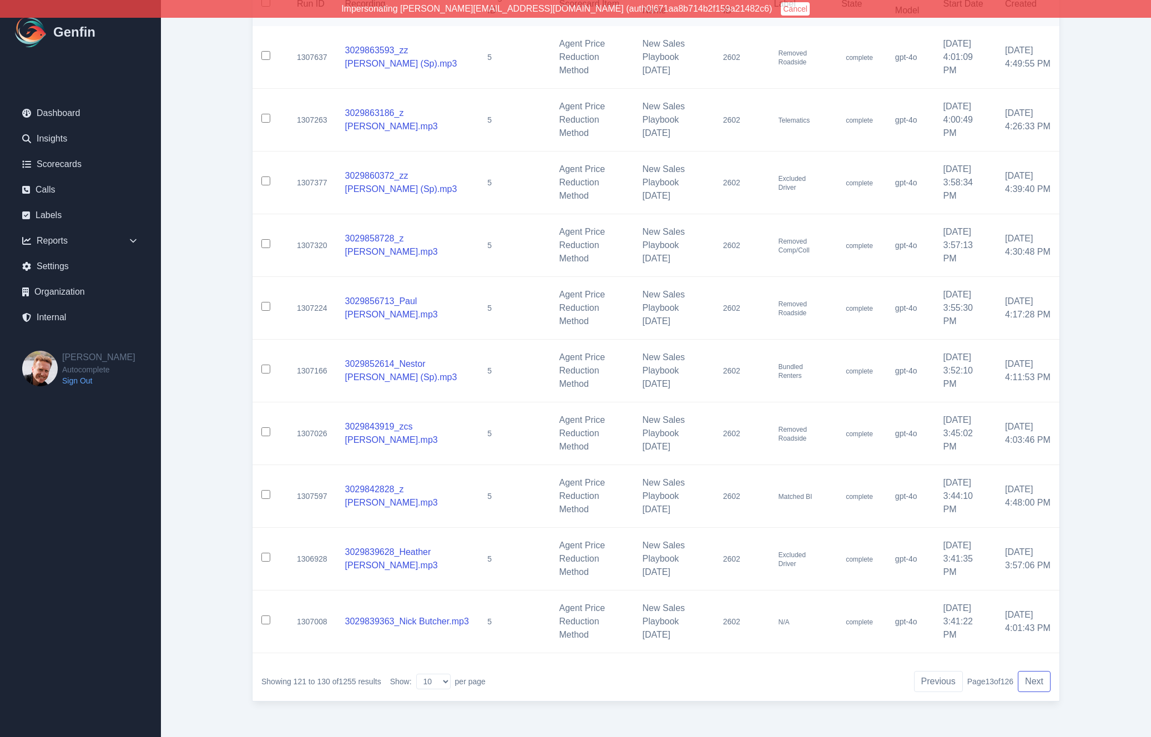
click at [1036, 681] on button "Next" at bounding box center [1034, 681] width 33 height 21
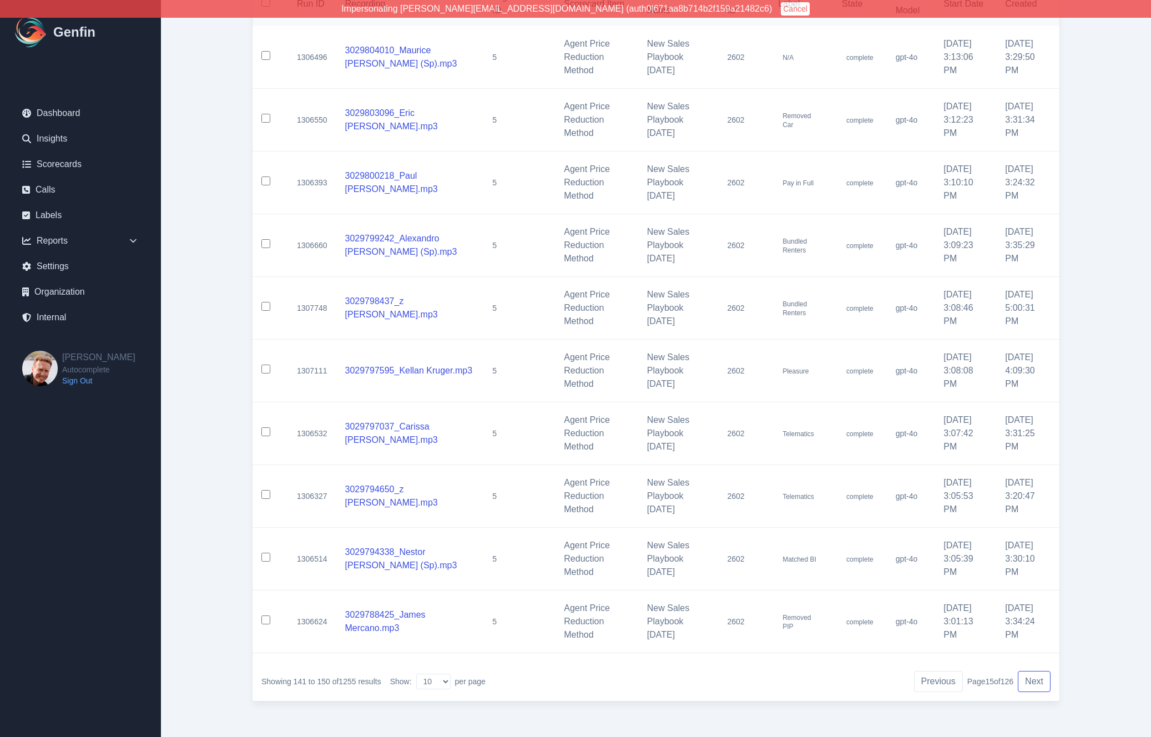
click at [1036, 681] on button "Next" at bounding box center [1034, 681] width 33 height 21
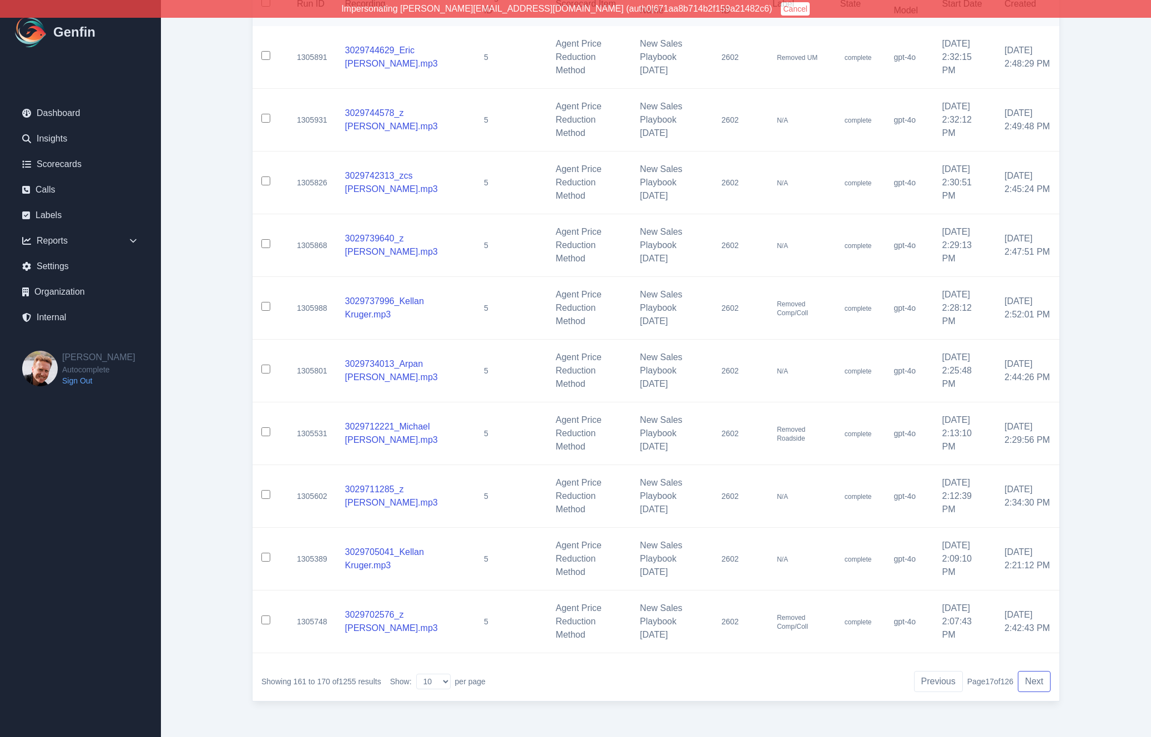
click at [1036, 681] on button "Next" at bounding box center [1034, 681] width 33 height 21
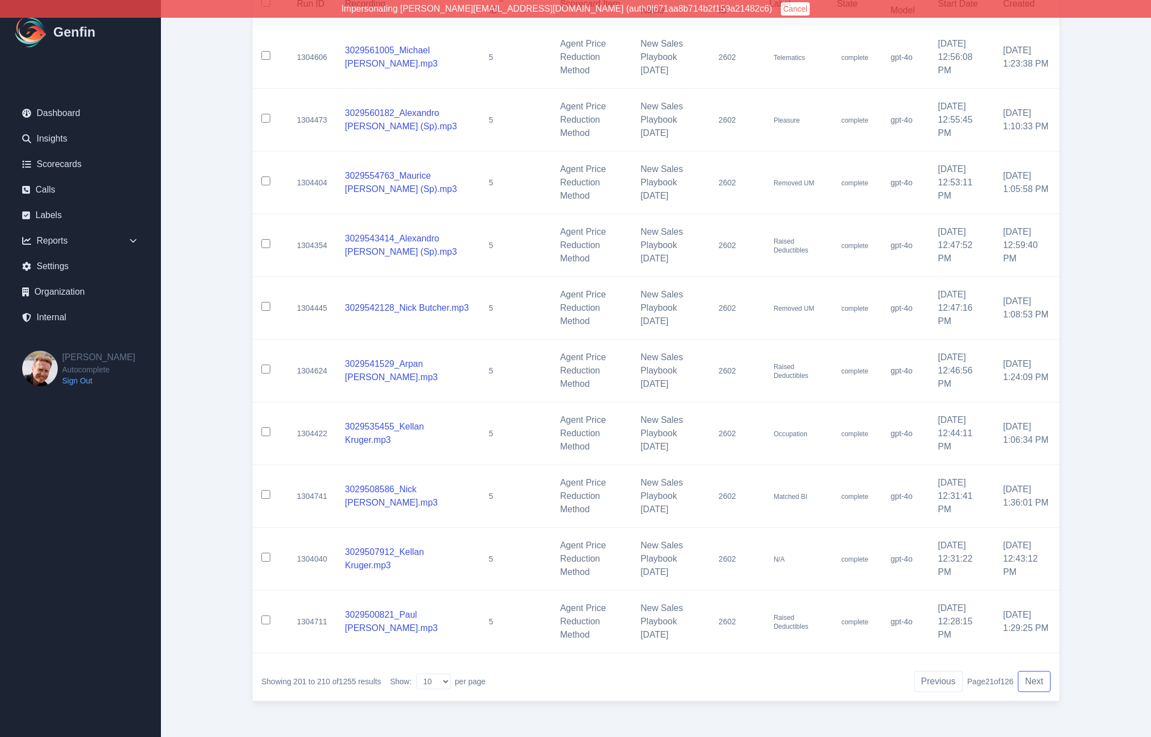
click at [1036, 681] on button "Next" at bounding box center [1034, 681] width 33 height 21
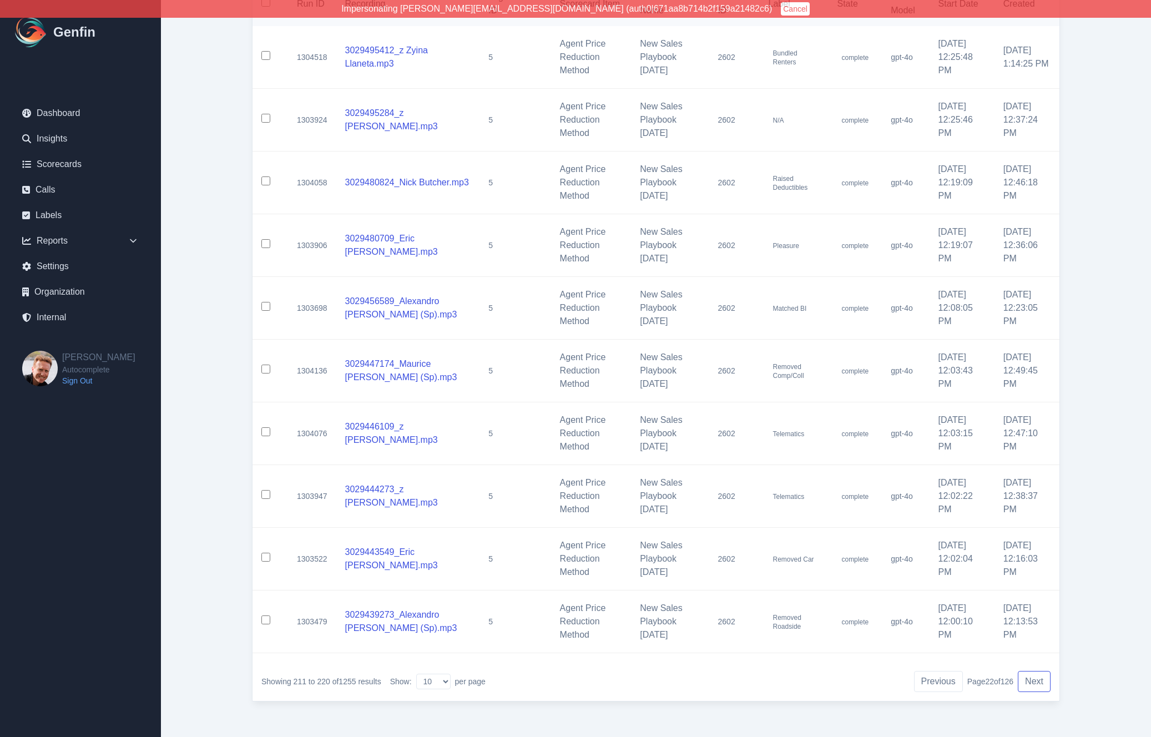
click at [1036, 681] on button "Next" at bounding box center [1034, 681] width 33 height 21
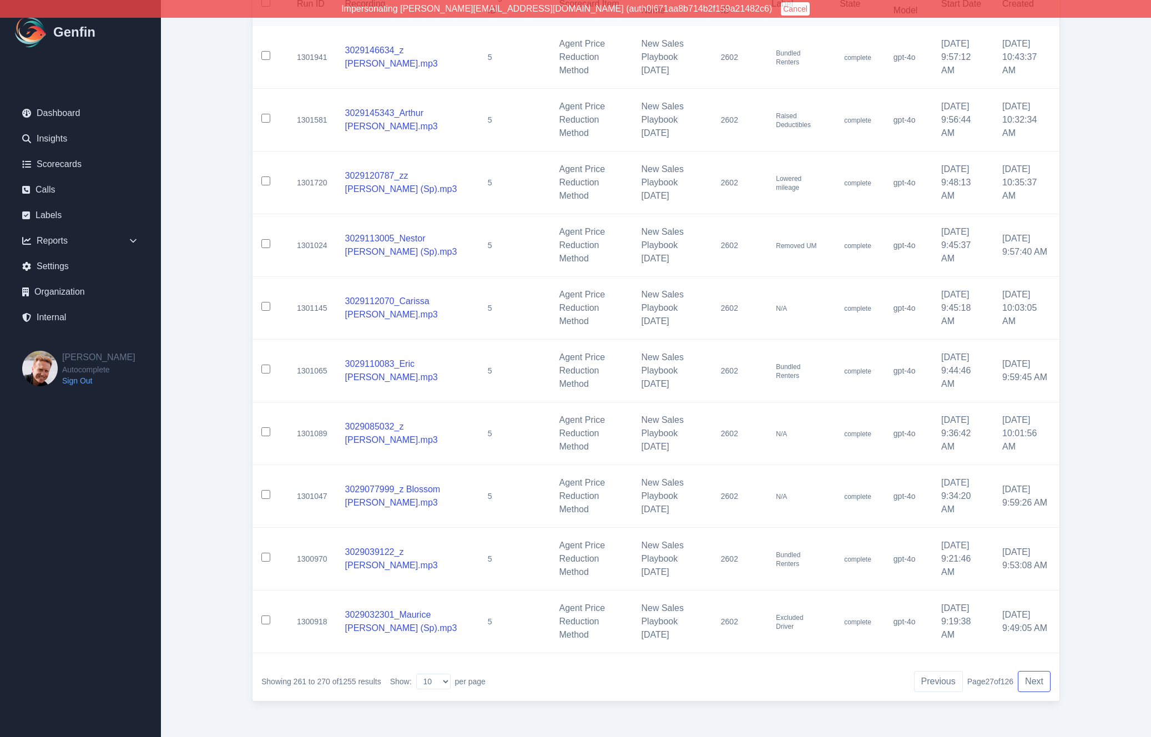
click at [1036, 681] on button "Next" at bounding box center [1034, 681] width 33 height 21
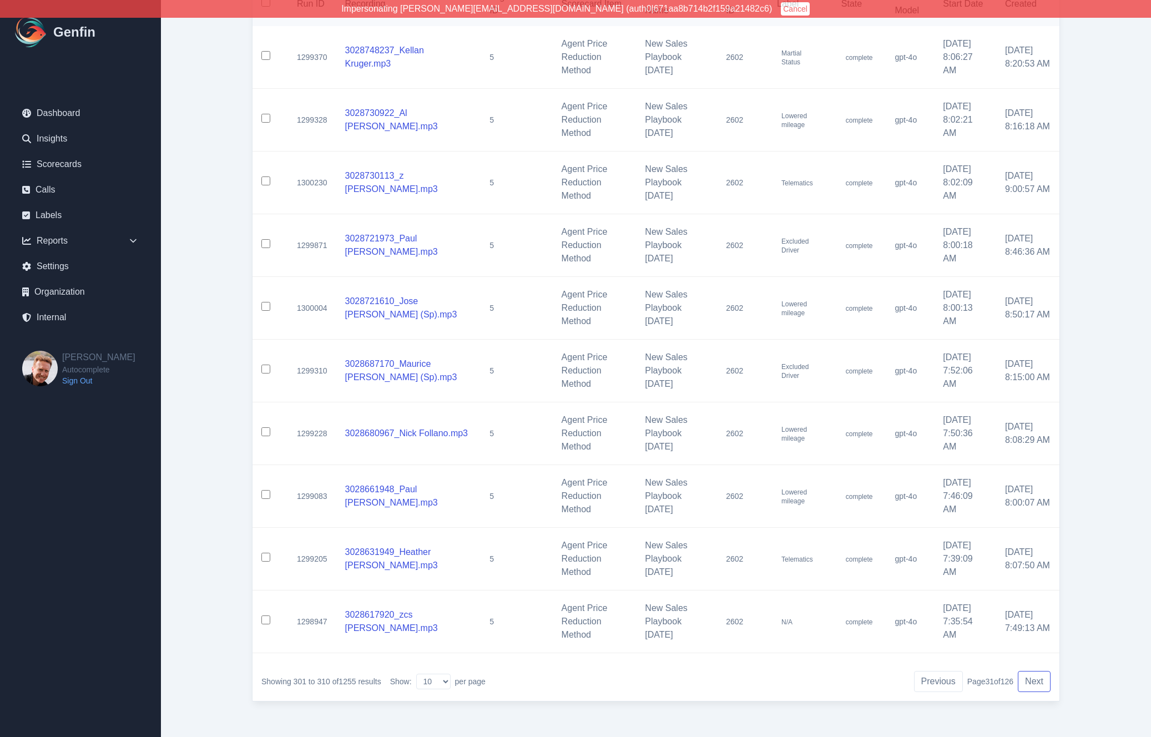
click at [1036, 681] on button "Next" at bounding box center [1034, 681] width 33 height 21
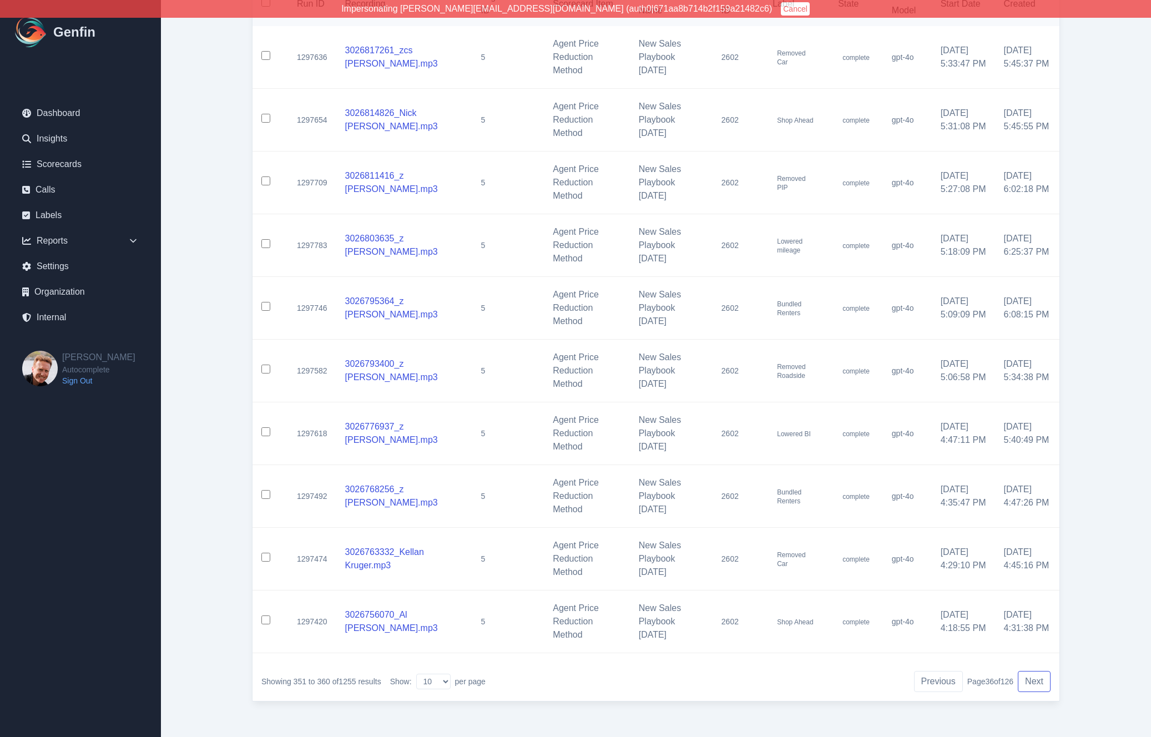
click at [1036, 681] on button "Next" at bounding box center [1034, 681] width 33 height 21
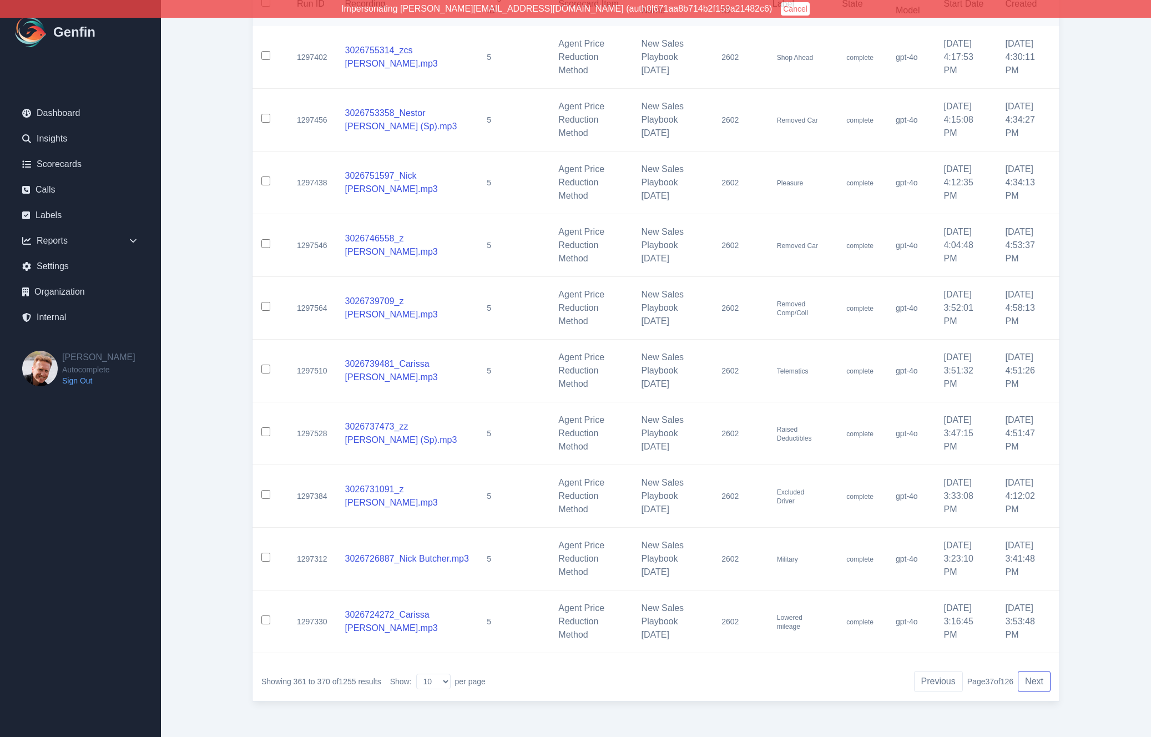
click at [1036, 681] on button "Next" at bounding box center [1034, 681] width 33 height 21
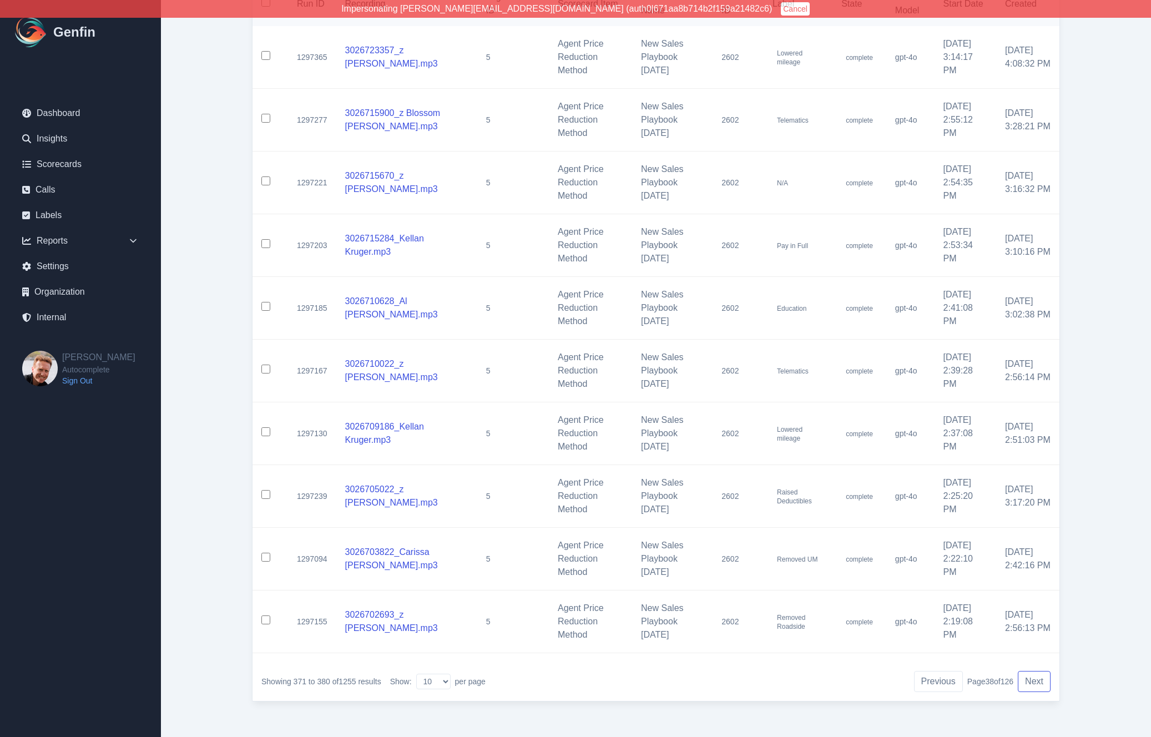
click at [1036, 681] on button "Next" at bounding box center [1034, 681] width 33 height 21
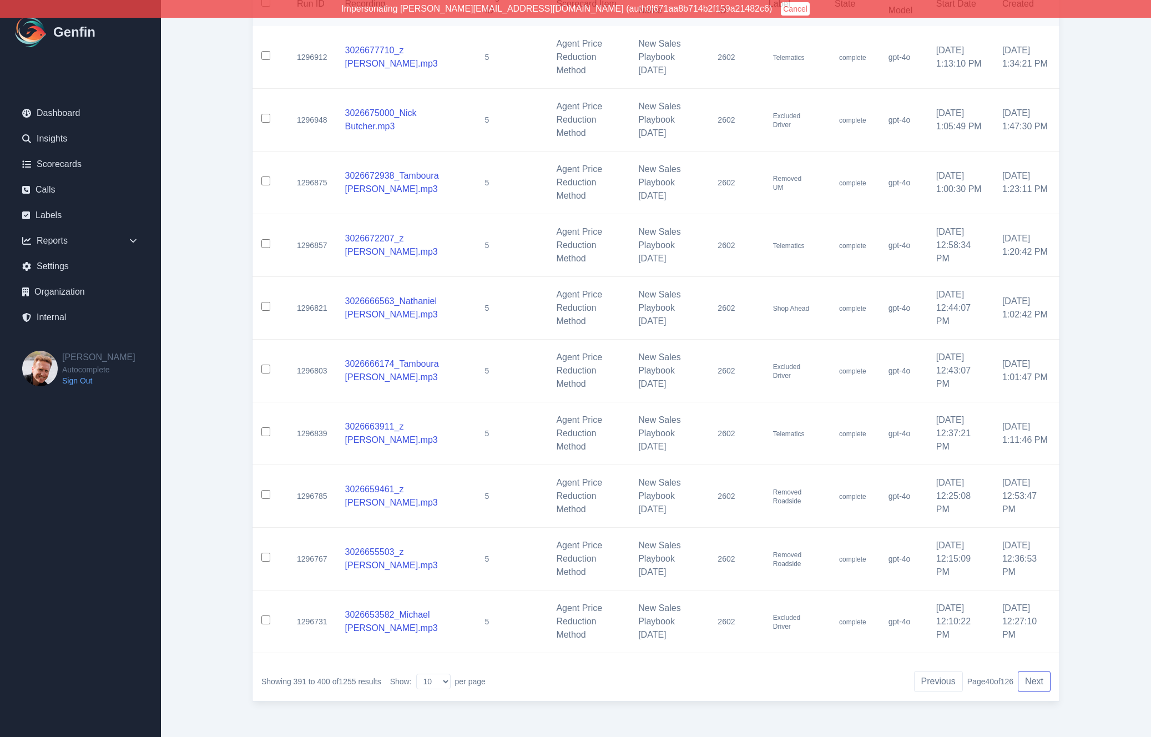
click at [1036, 681] on button "Next" at bounding box center [1034, 681] width 33 height 21
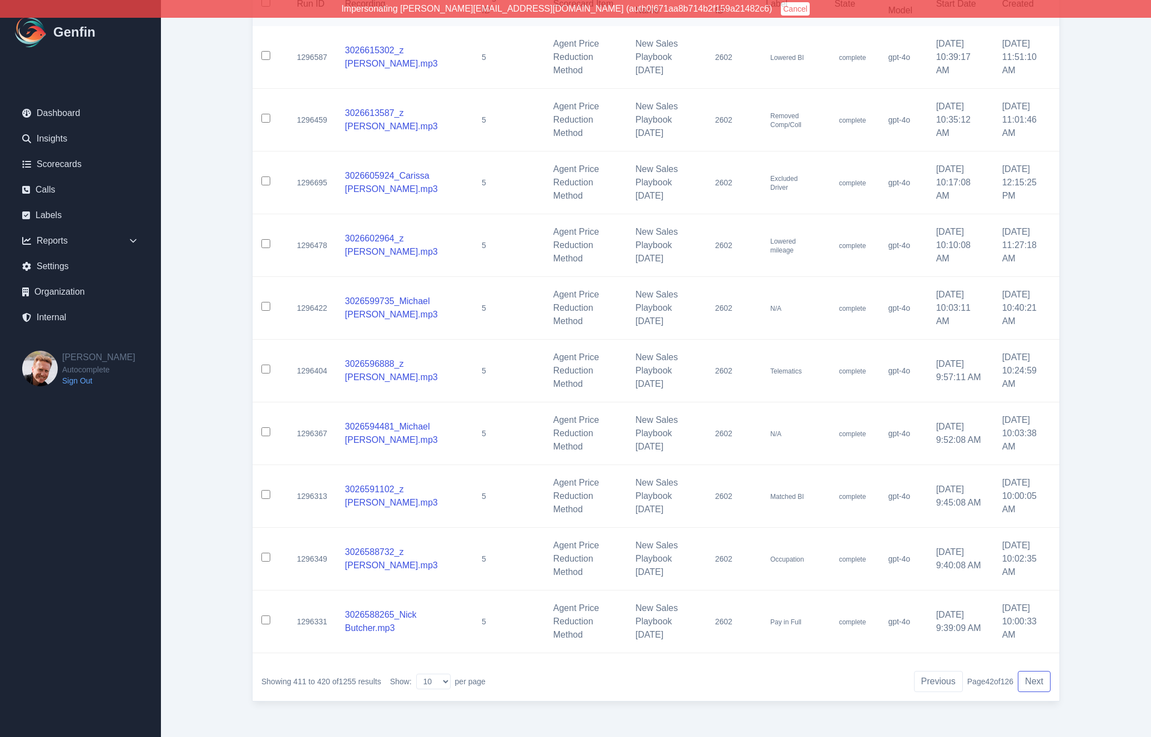
click at [1036, 681] on button "Next" at bounding box center [1034, 681] width 33 height 21
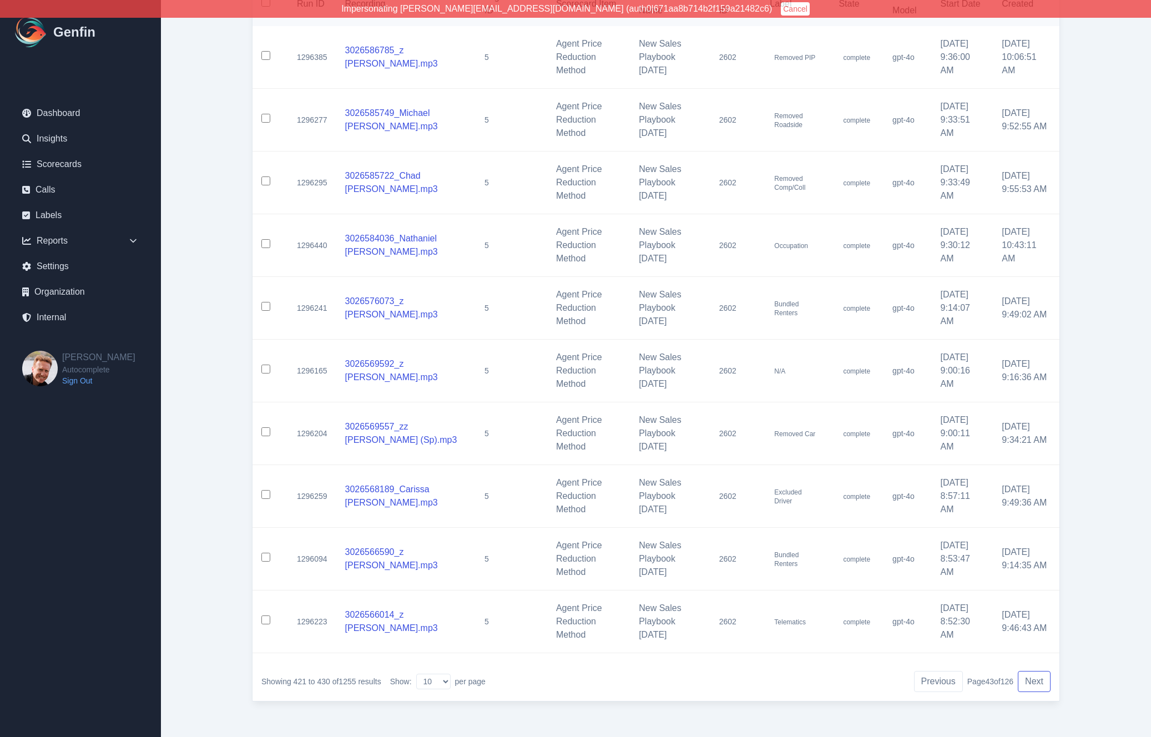
click at [1036, 681] on button "Next" at bounding box center [1034, 681] width 33 height 21
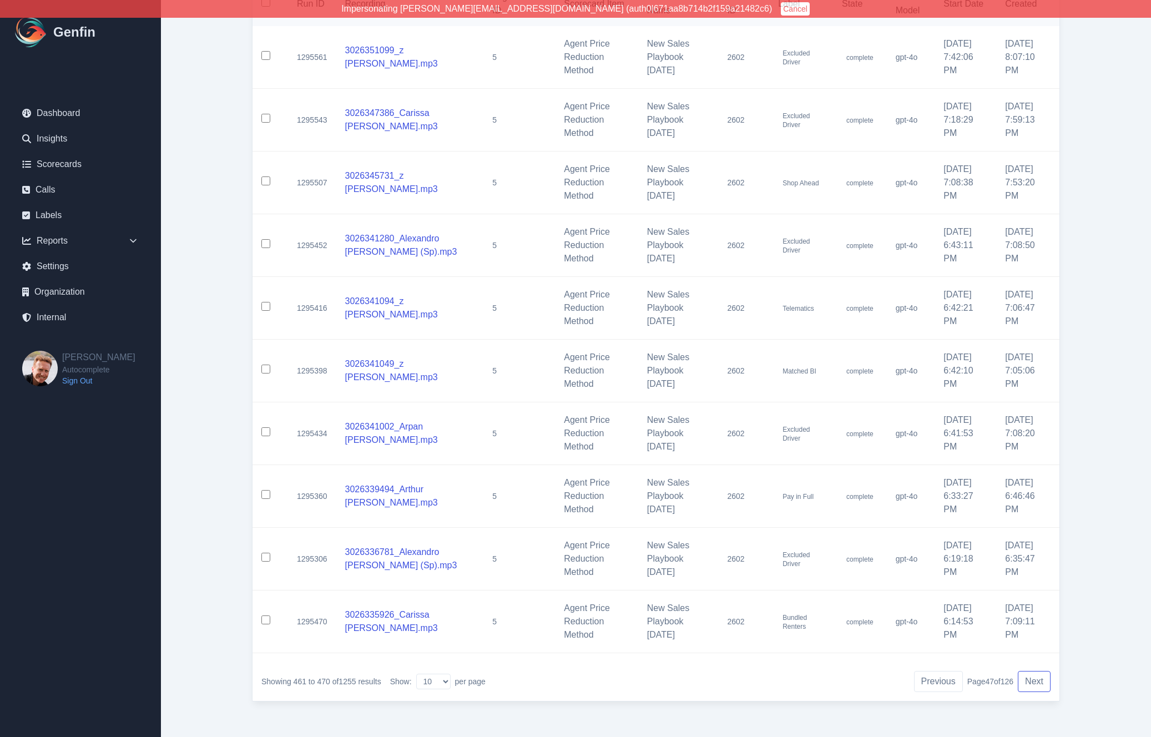
click at [1036, 681] on button "Next" at bounding box center [1034, 681] width 33 height 21
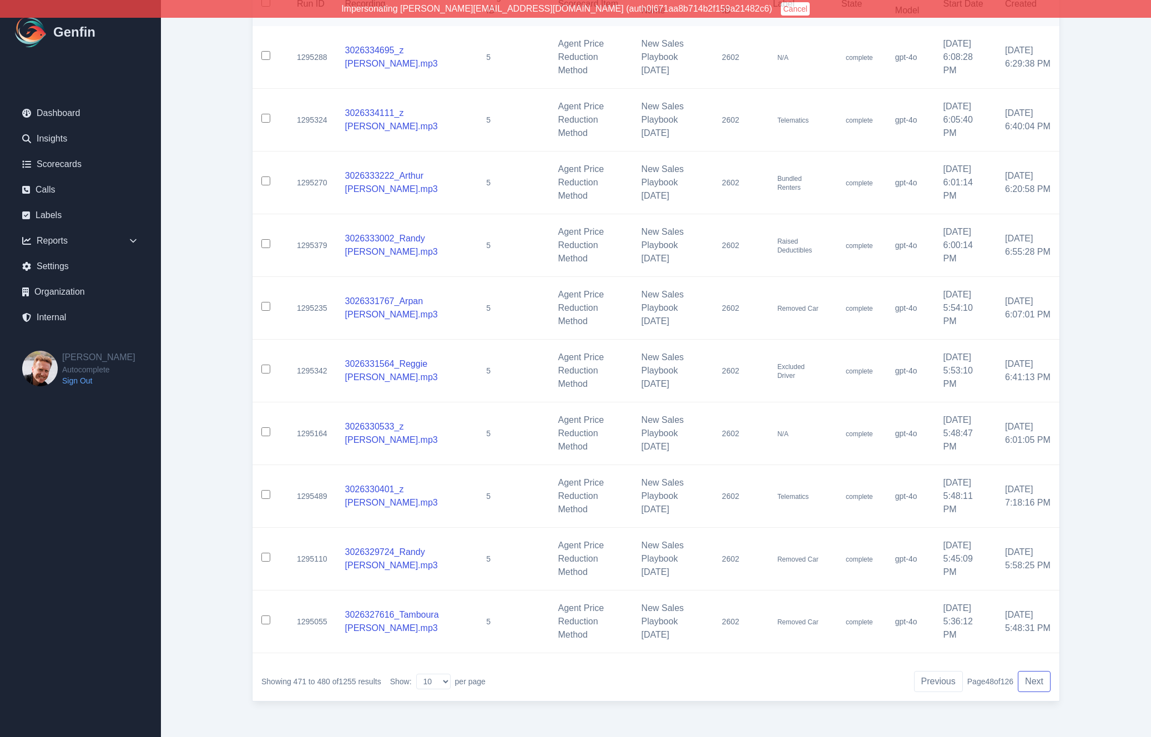
click at [1036, 681] on button "Next" at bounding box center [1034, 681] width 33 height 21
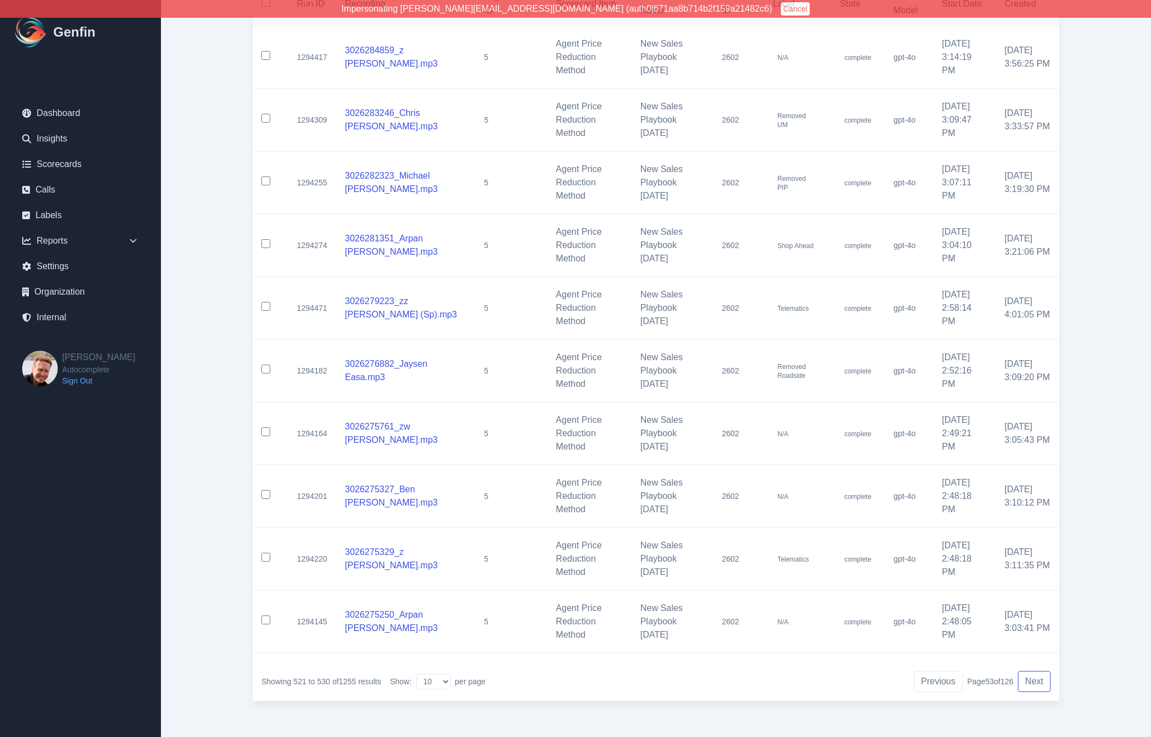
click at [1036, 681] on button "Next" at bounding box center [1034, 681] width 33 height 21
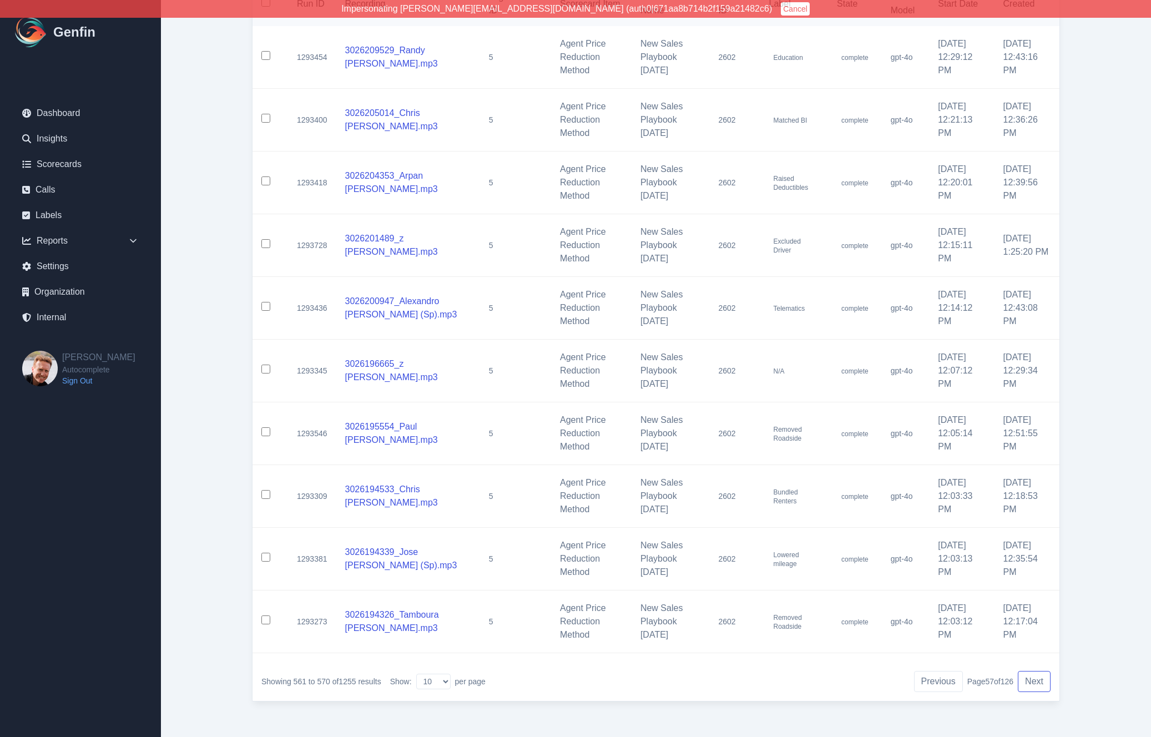
click at [1036, 681] on button "Next" at bounding box center [1034, 681] width 33 height 21
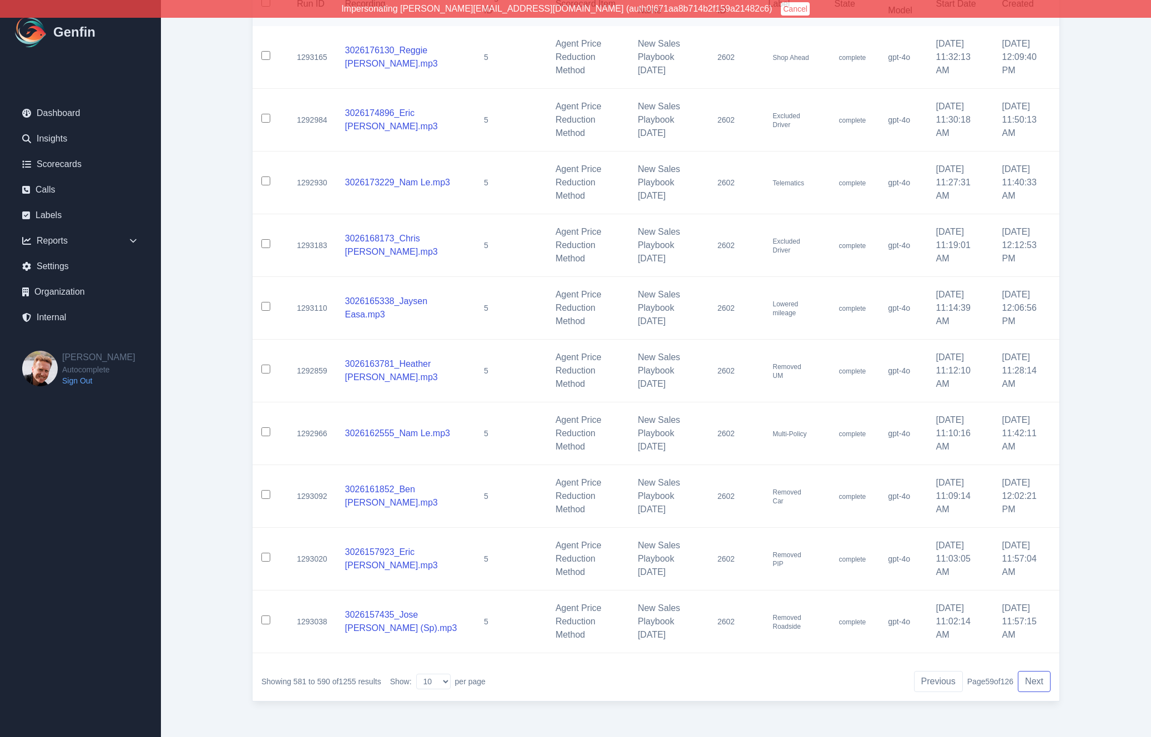
click at [1036, 681] on button "Next" at bounding box center [1034, 681] width 33 height 21
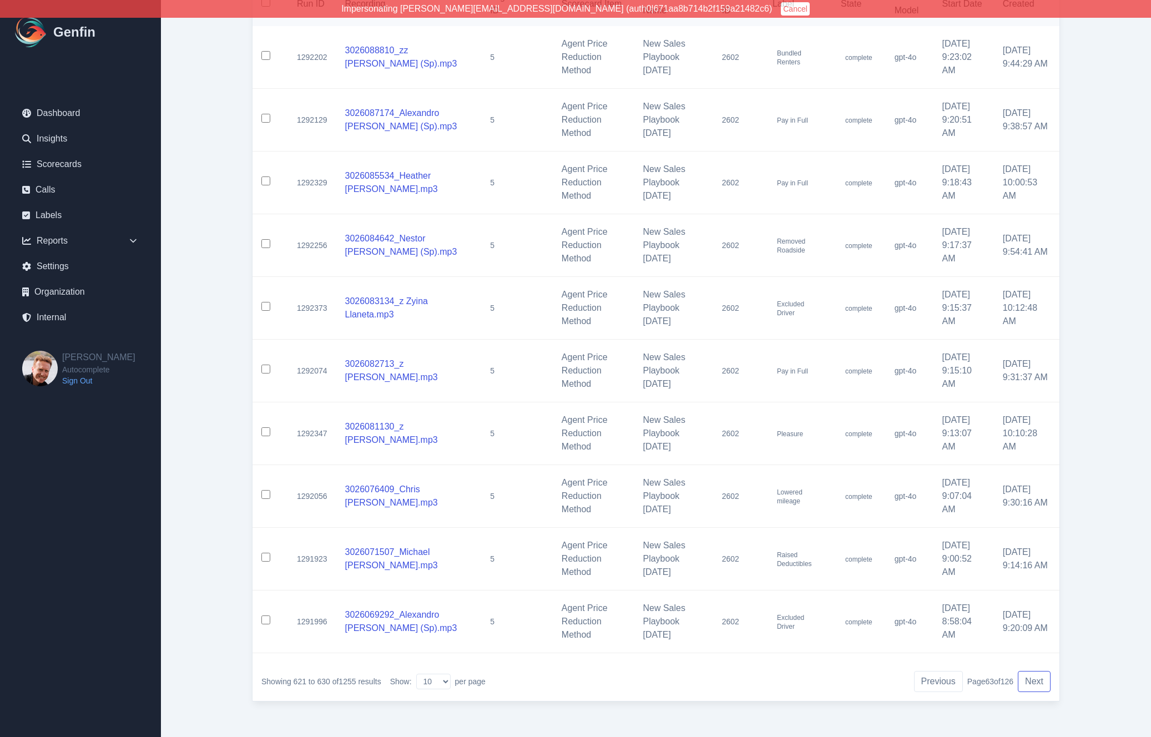
click at [1036, 681] on button "Next" at bounding box center [1034, 681] width 33 height 21
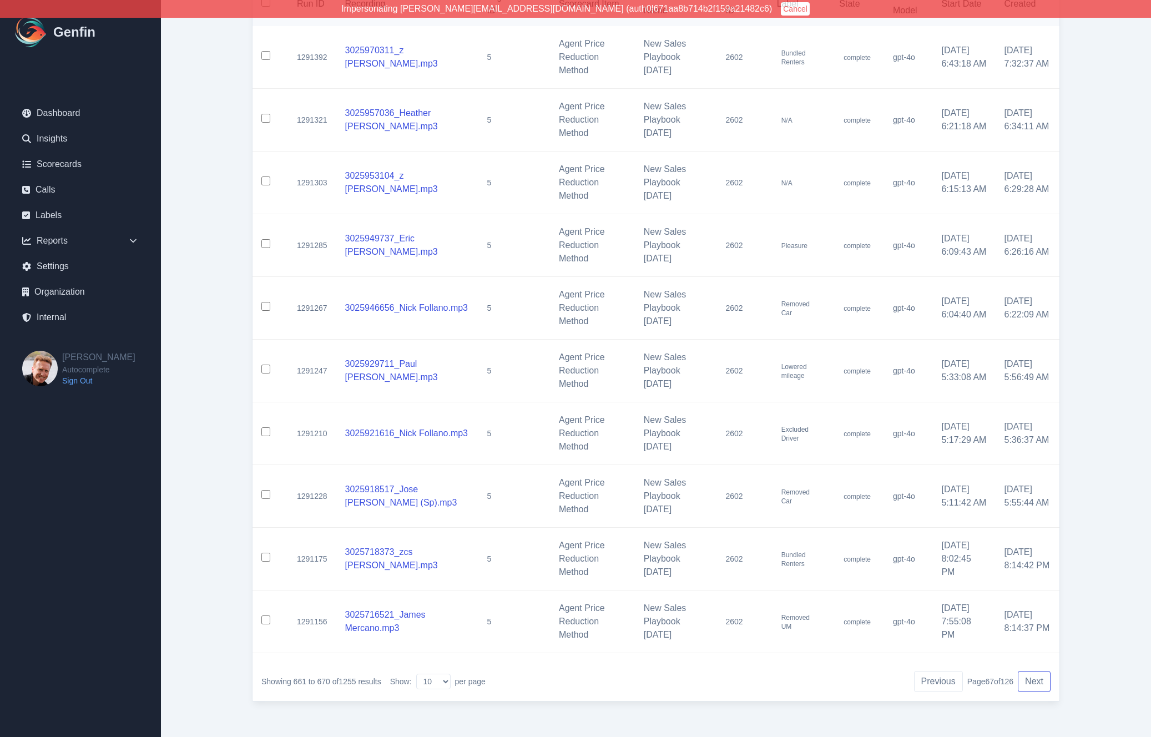
click at [1036, 681] on button "Next" at bounding box center [1034, 681] width 33 height 21
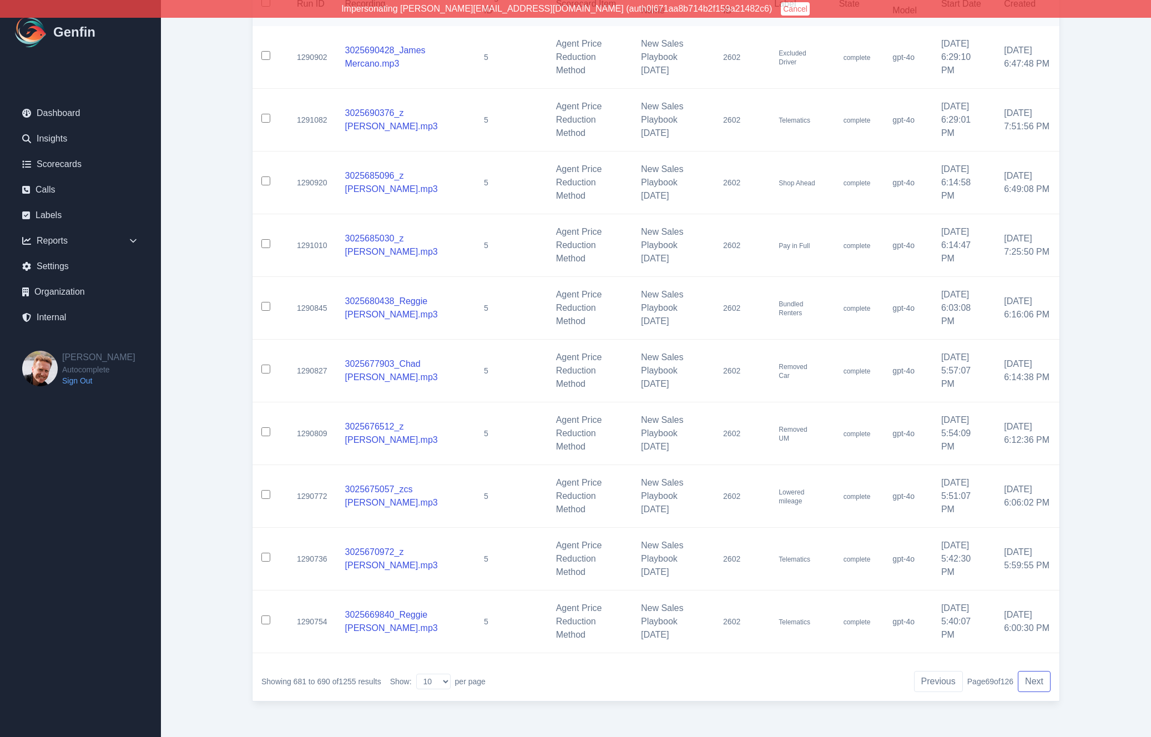
click at [1036, 681] on button "Next" at bounding box center [1034, 681] width 33 height 21
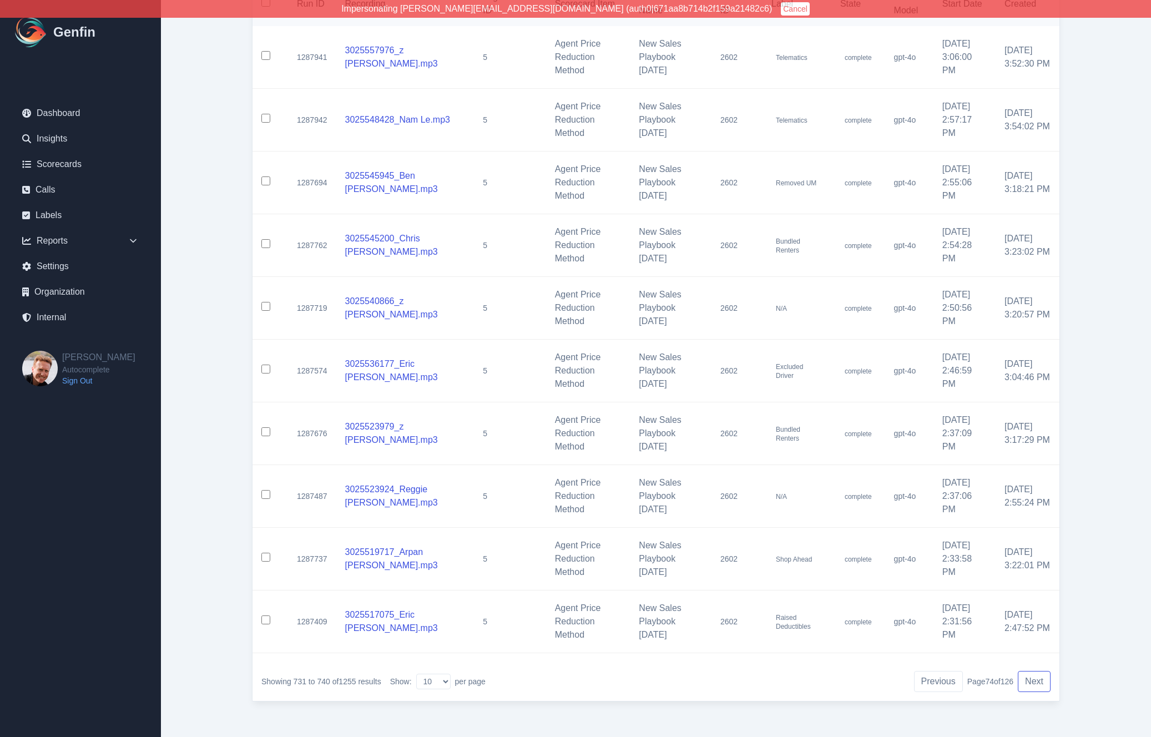
click at [1036, 681] on button "Next" at bounding box center [1034, 681] width 33 height 21
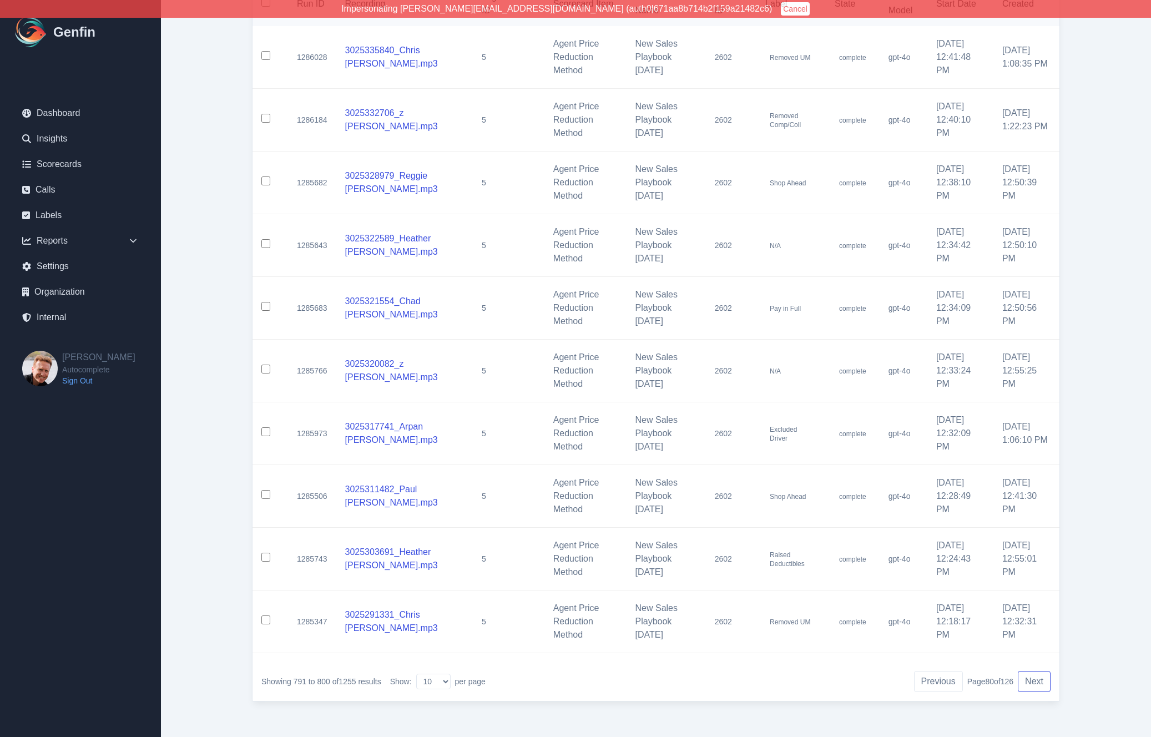
click at [1036, 681] on button "Next" at bounding box center [1034, 681] width 33 height 21
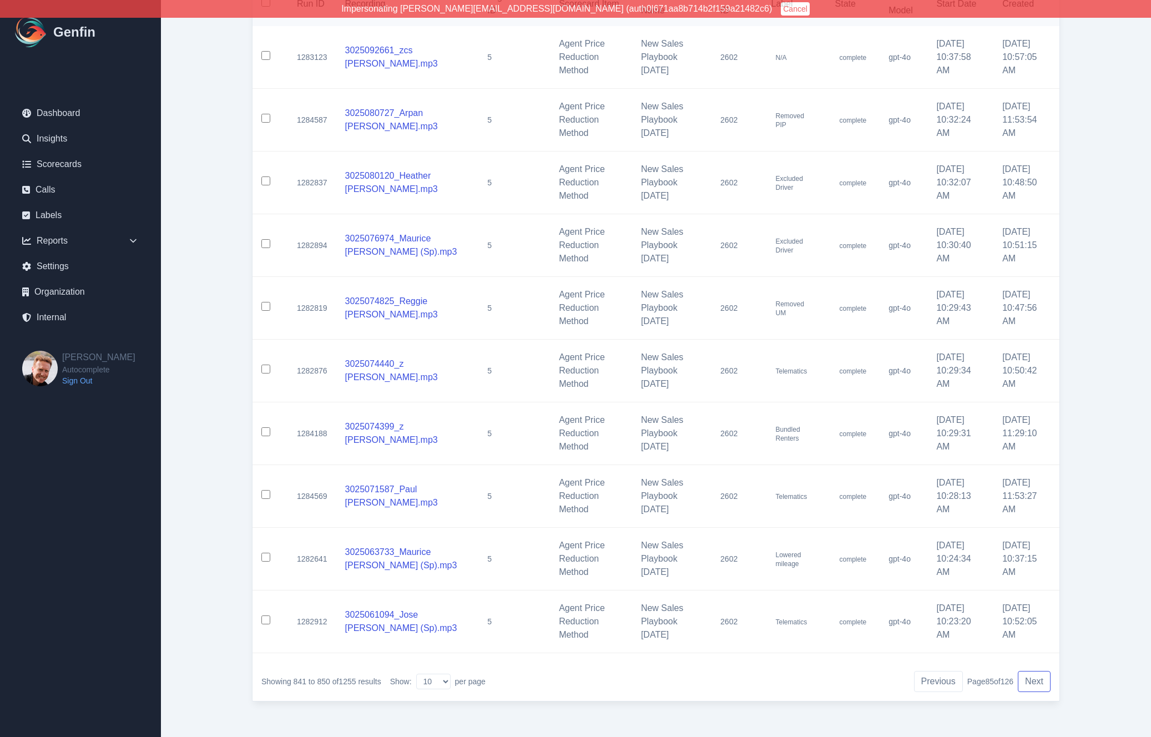
click at [1036, 681] on button "Next" at bounding box center [1034, 681] width 33 height 21
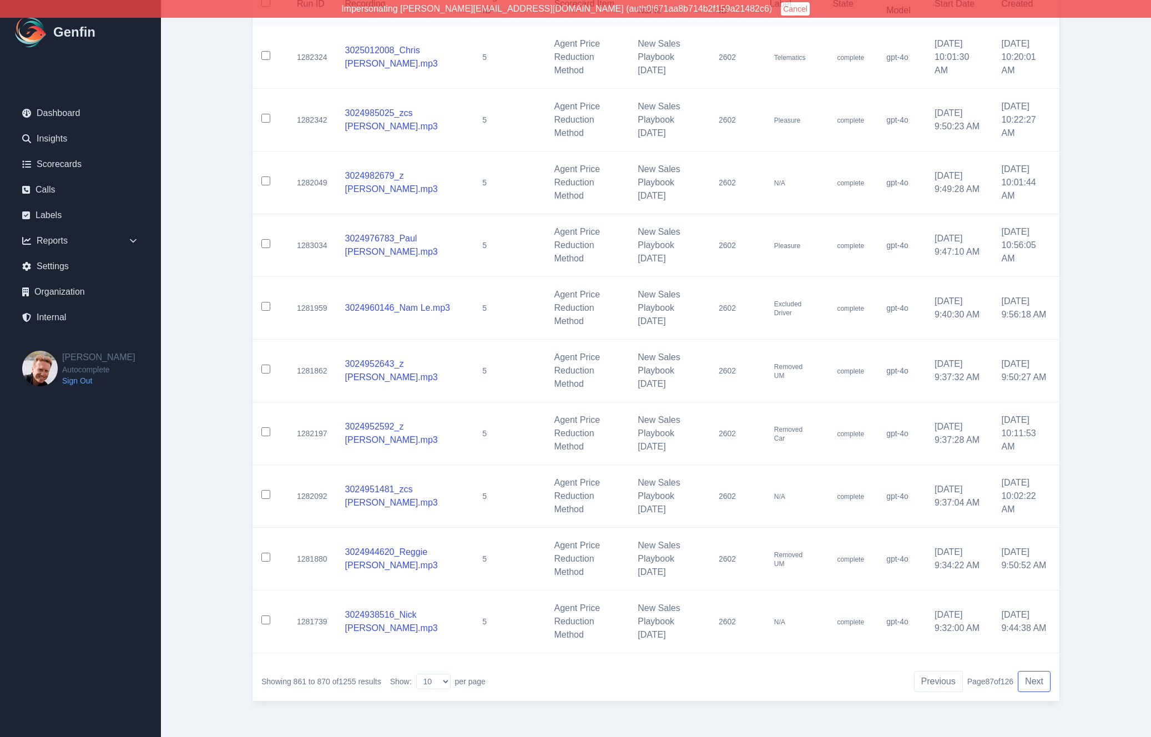
click at [1036, 681] on button "Next" at bounding box center [1034, 681] width 33 height 21
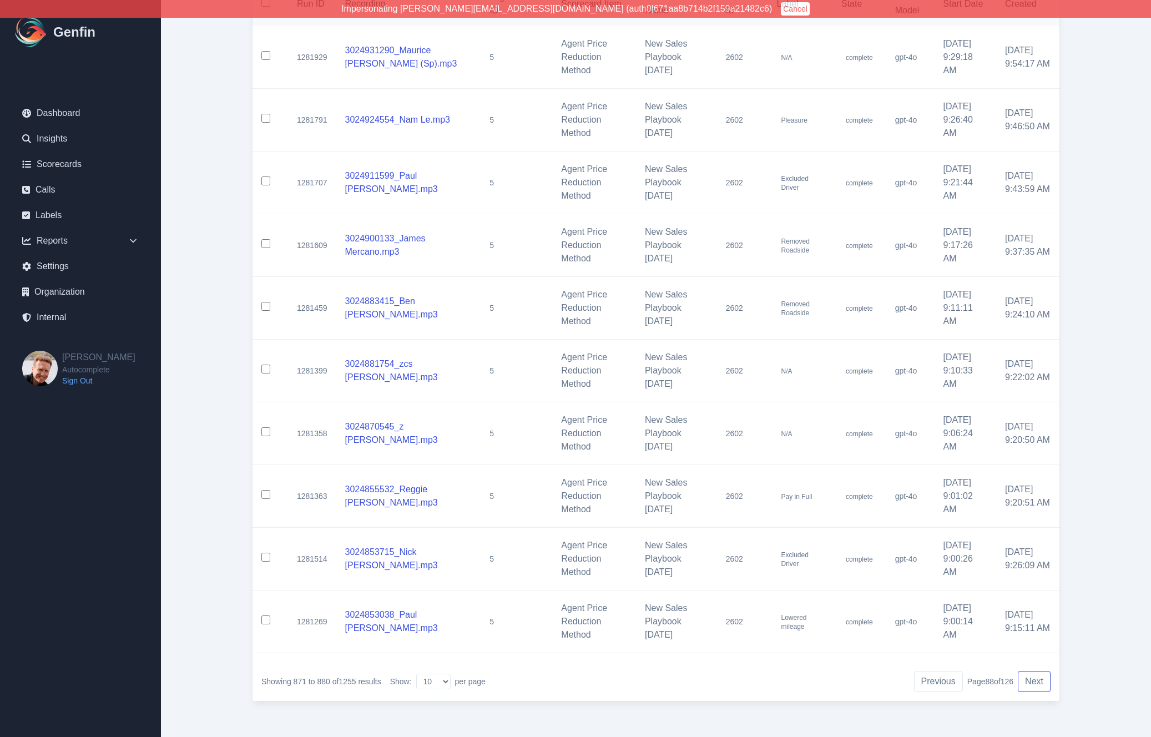
click at [1036, 681] on button "Next" at bounding box center [1034, 681] width 33 height 21
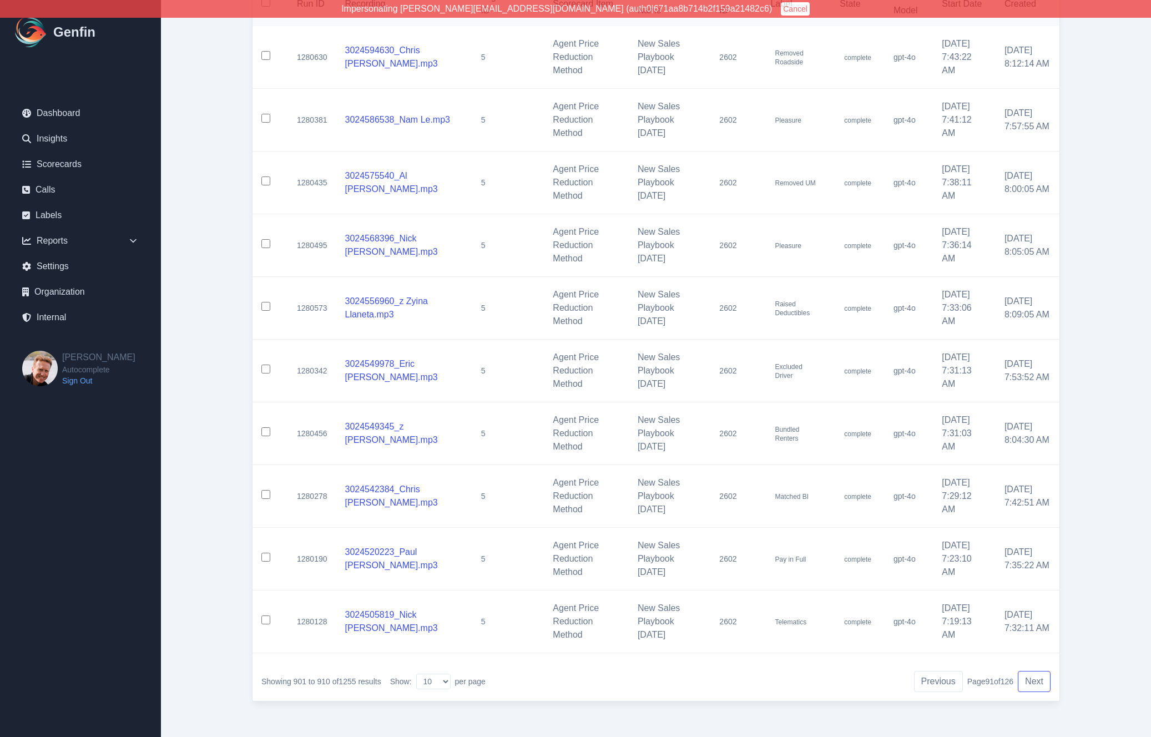
click at [1036, 681] on button "Next" at bounding box center [1034, 681] width 33 height 21
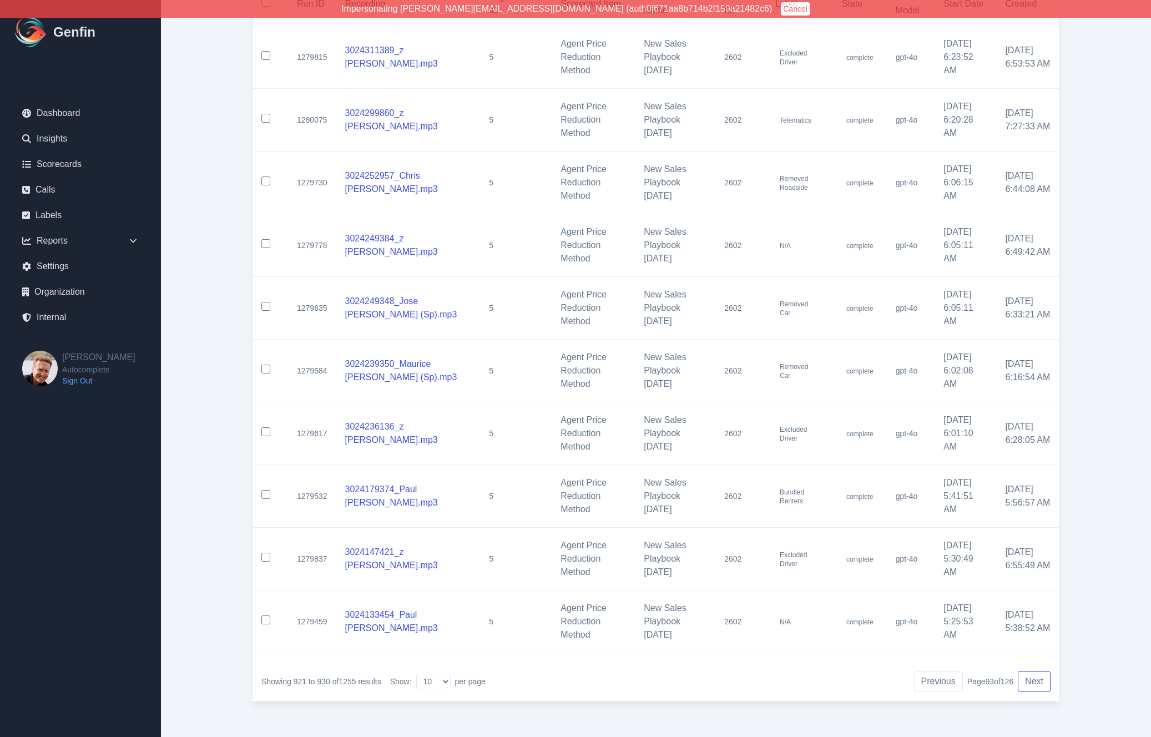
click at [1036, 681] on button "Next" at bounding box center [1034, 681] width 33 height 21
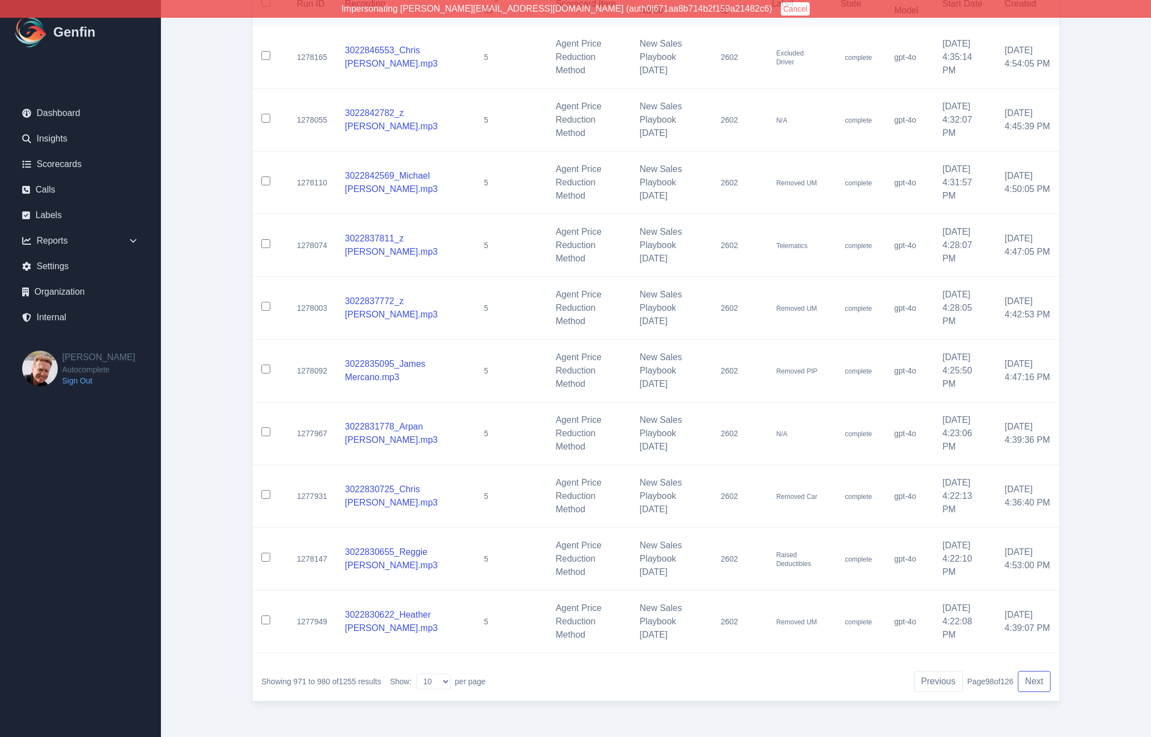
click at [1036, 681] on button "Next" at bounding box center [1034, 681] width 33 height 21
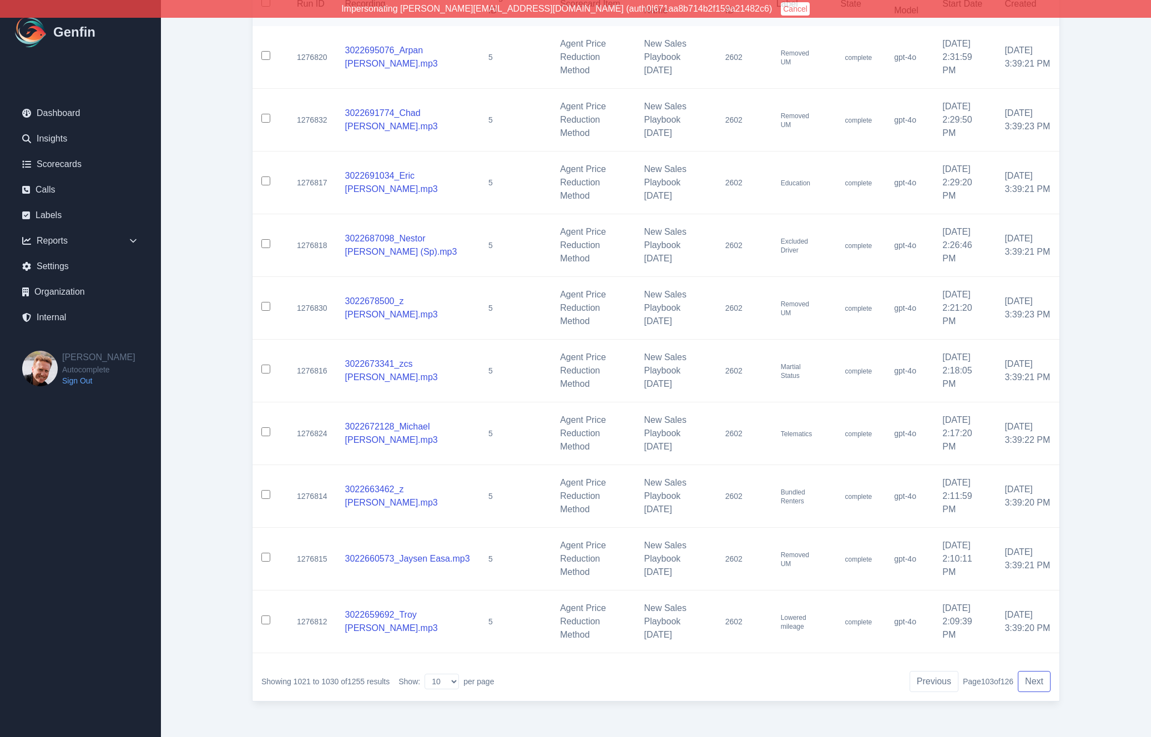
click at [1036, 681] on button "Next" at bounding box center [1034, 681] width 33 height 21
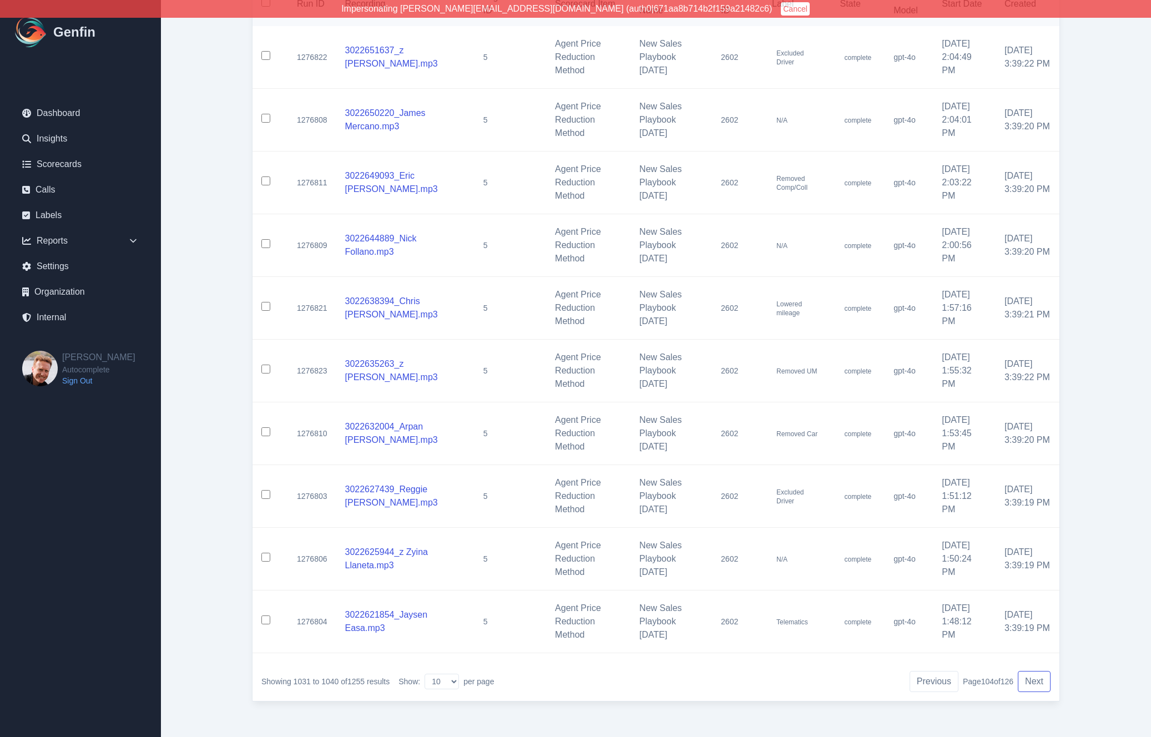
click at [1036, 681] on button "Next" at bounding box center [1034, 681] width 33 height 21
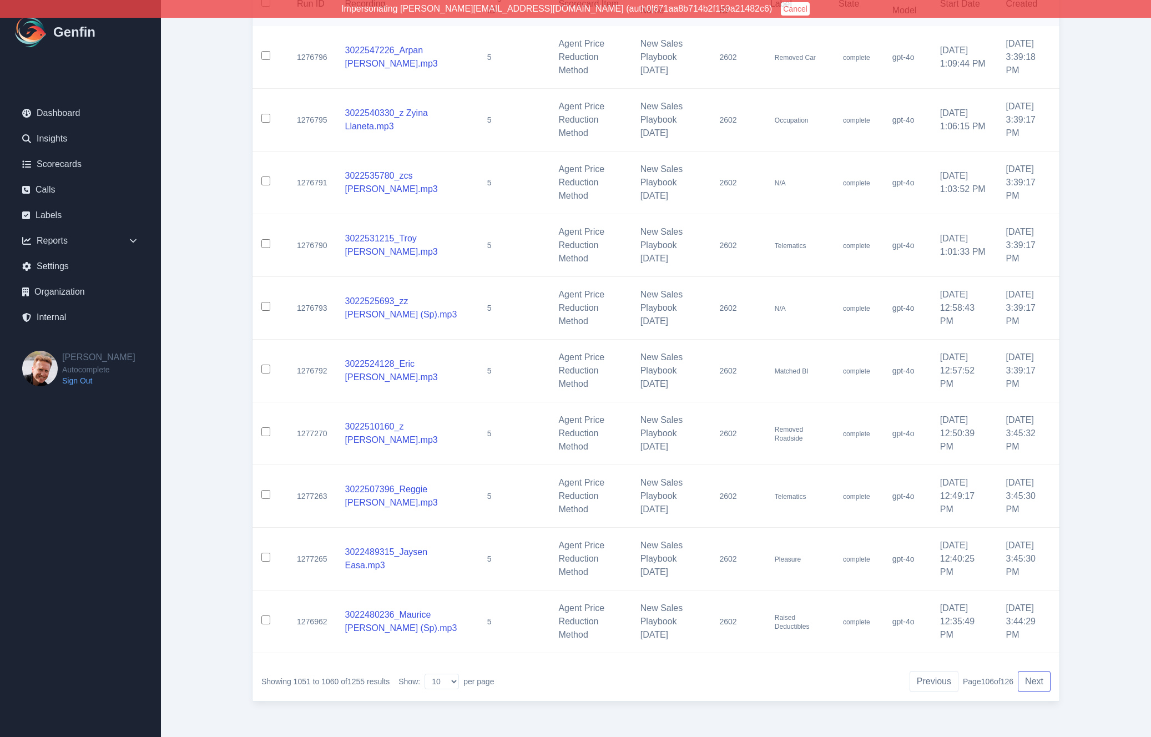
click at [1036, 681] on button "Next" at bounding box center [1034, 681] width 33 height 21
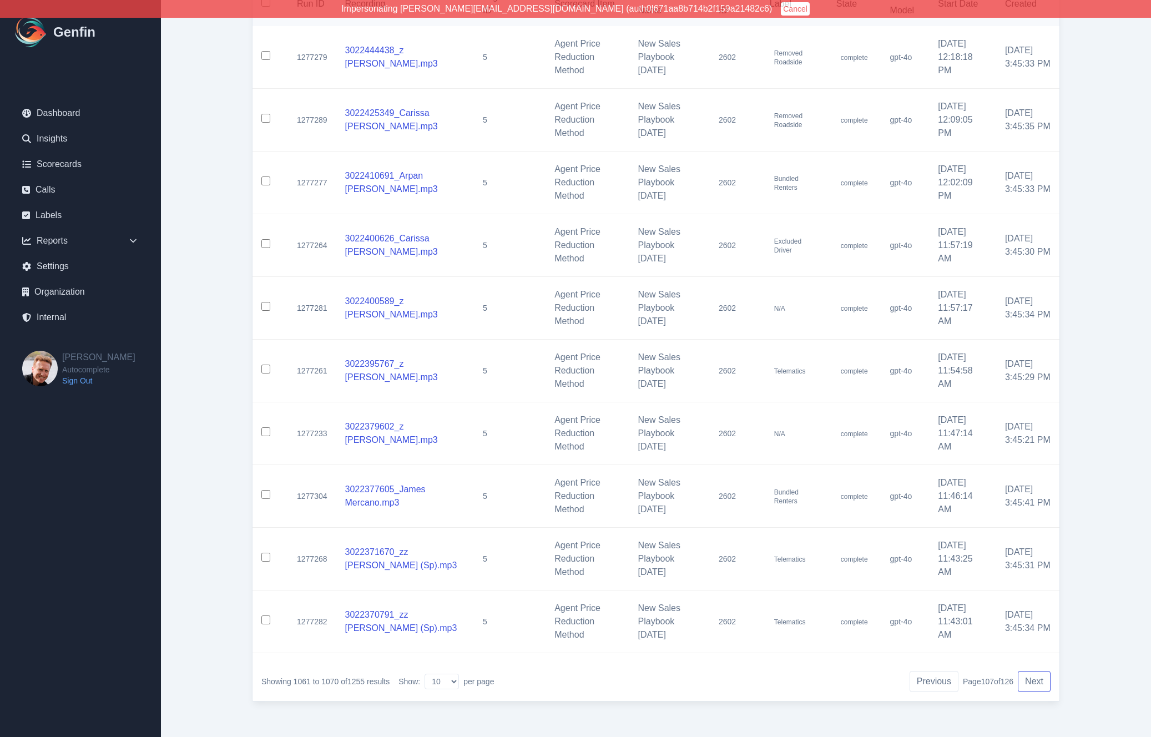
click at [1036, 681] on button "Next" at bounding box center [1034, 681] width 33 height 21
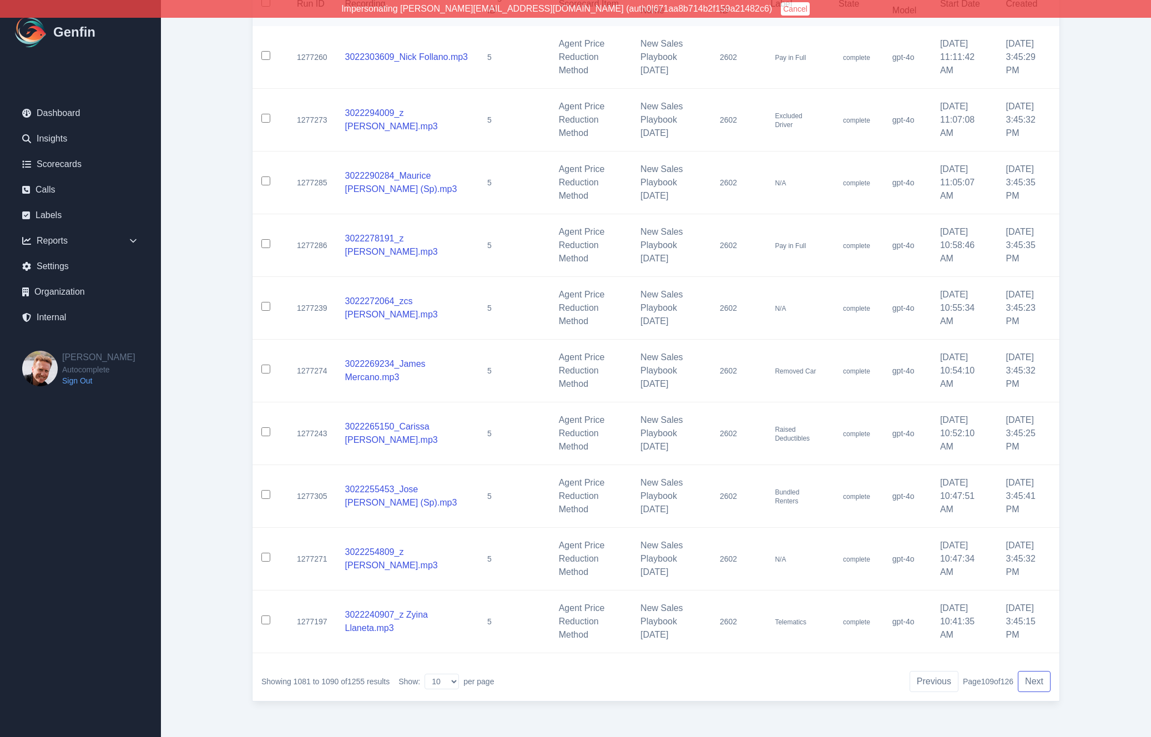
click at [1036, 681] on button "Next" at bounding box center [1034, 681] width 33 height 21
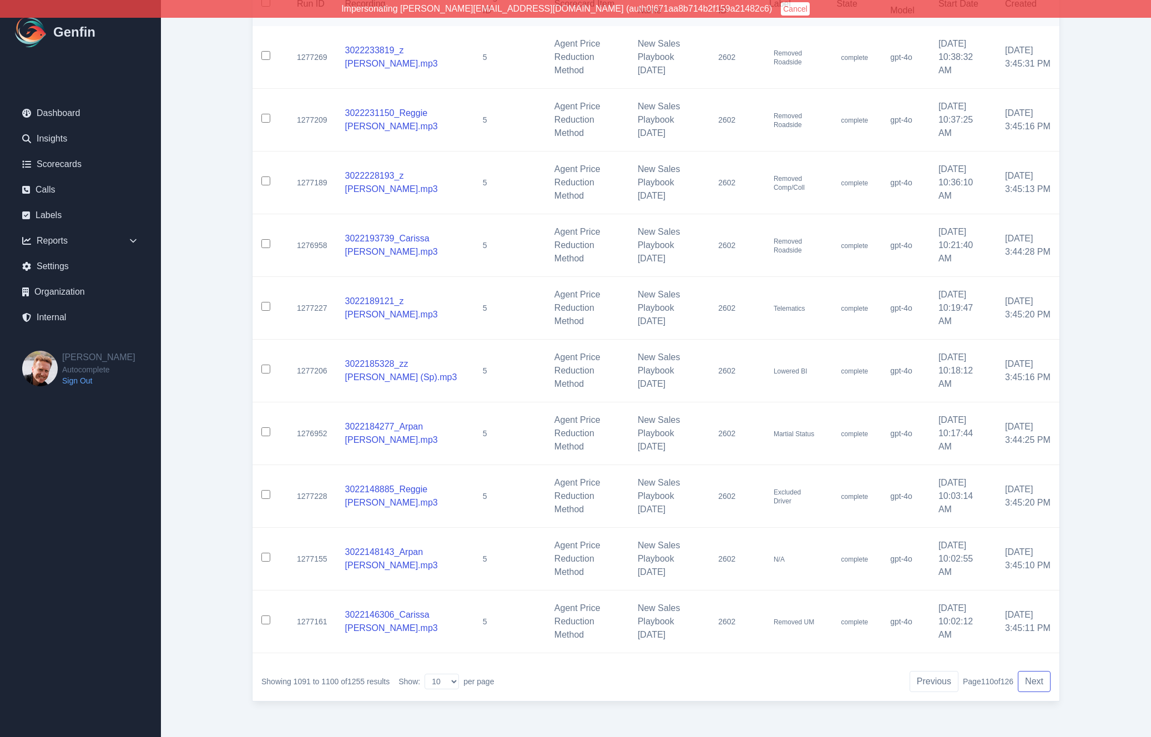
click at [1036, 681] on button "Next" at bounding box center [1034, 681] width 33 height 21
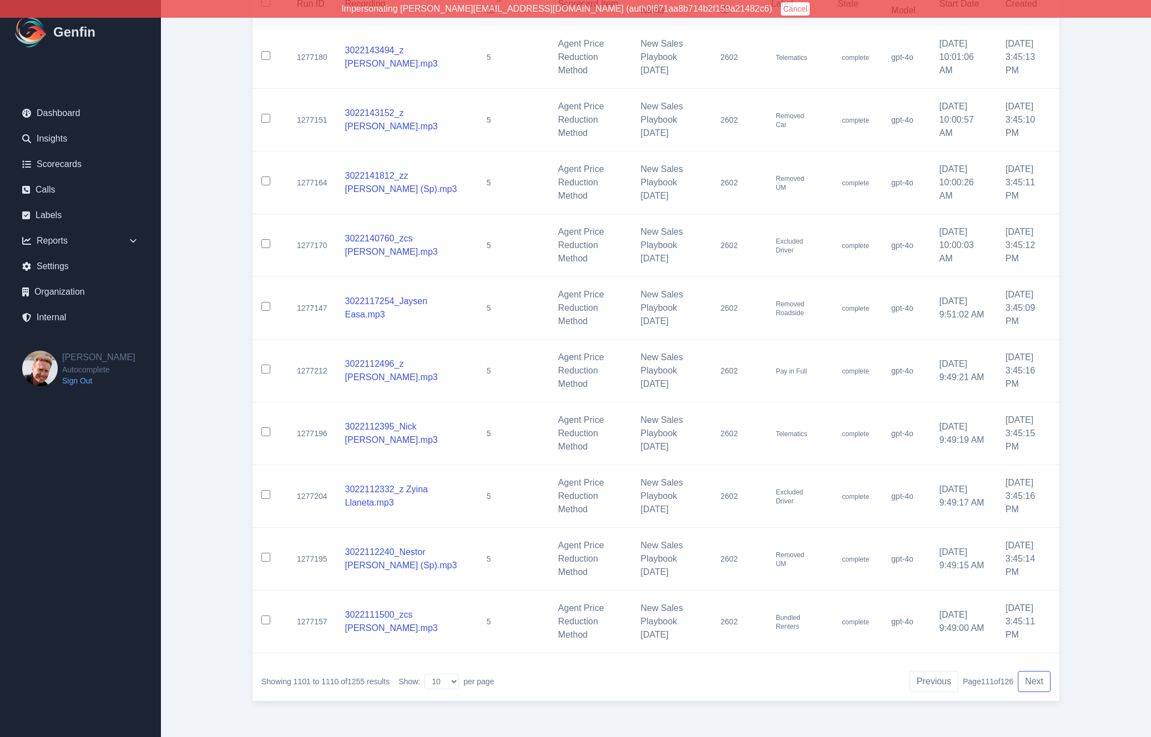
click at [1036, 681] on button "Next" at bounding box center [1034, 681] width 33 height 21
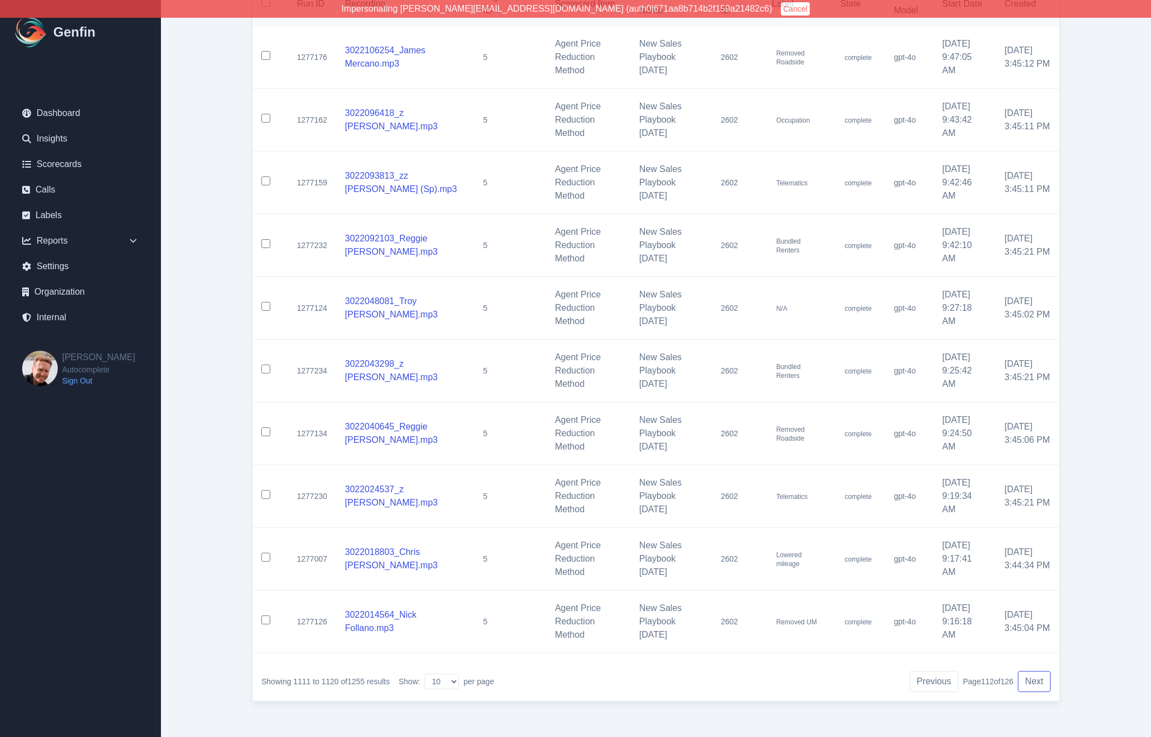
click at [1036, 681] on button "Next" at bounding box center [1034, 681] width 33 height 21
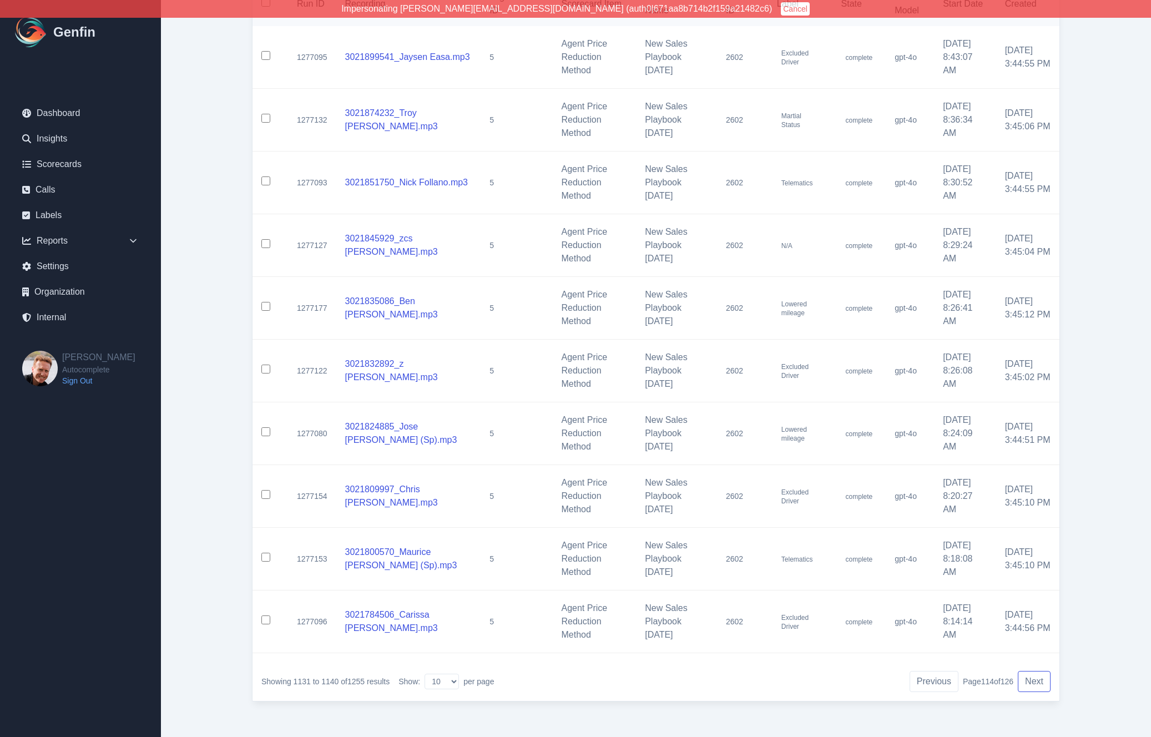
click at [1036, 681] on button "Next" at bounding box center [1034, 681] width 33 height 21
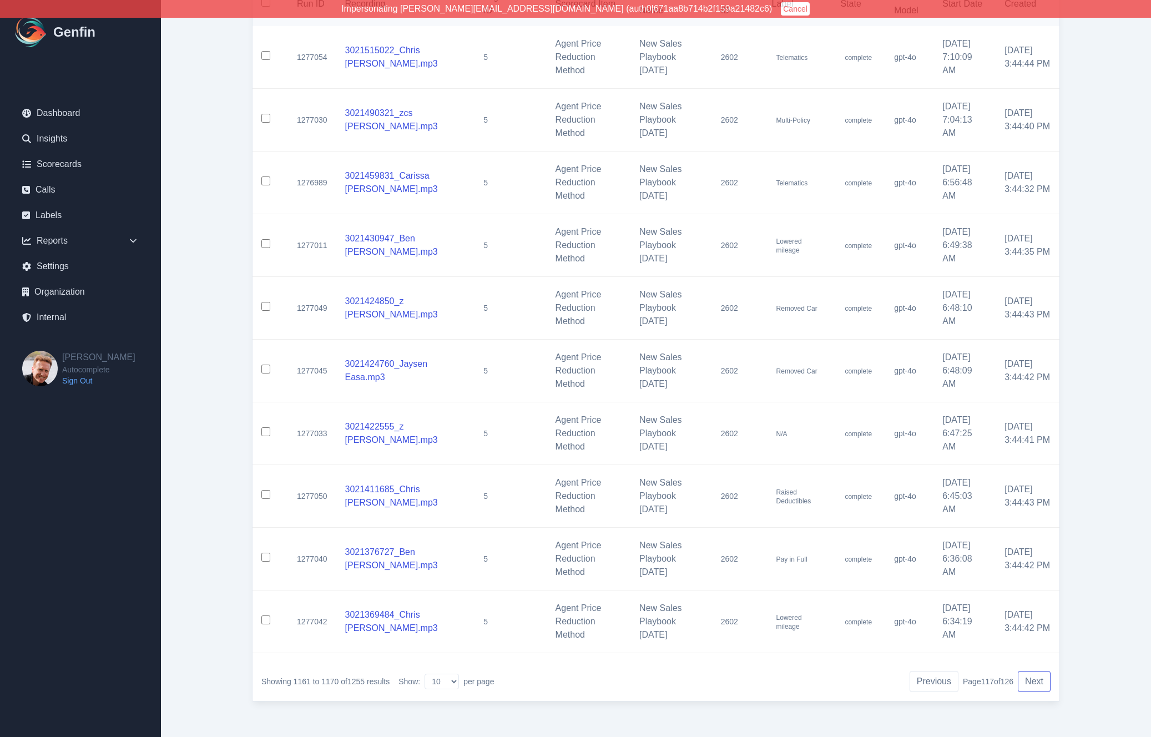
click at [1036, 681] on button "Next" at bounding box center [1034, 681] width 33 height 21
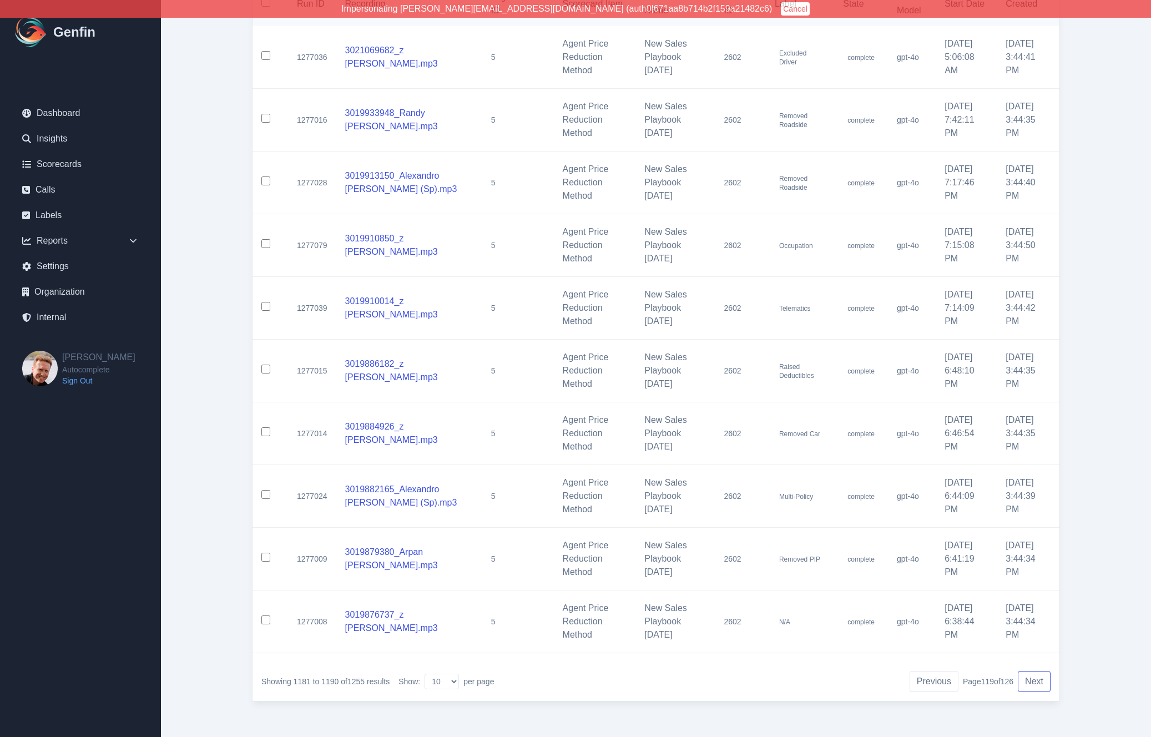
click at [1036, 681] on button "Next" at bounding box center [1034, 681] width 33 height 21
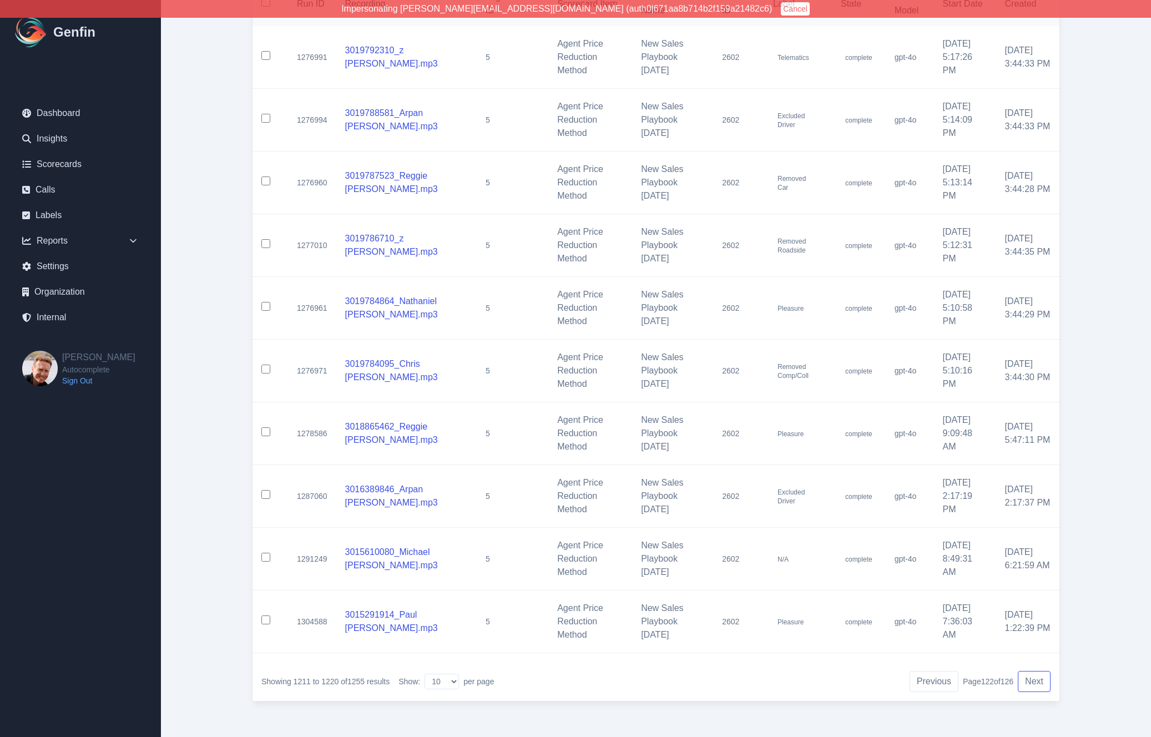
click at [1036, 681] on button "Next" at bounding box center [1034, 681] width 33 height 21
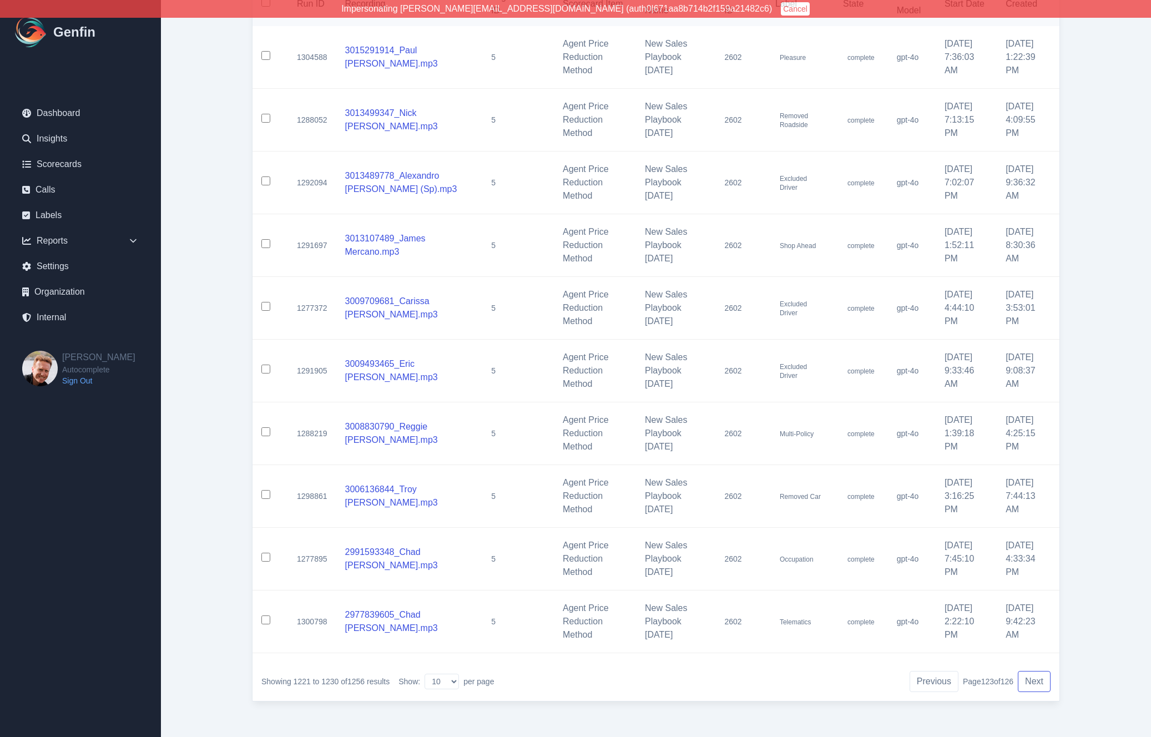
click at [1036, 681] on button "Next" at bounding box center [1034, 681] width 33 height 21
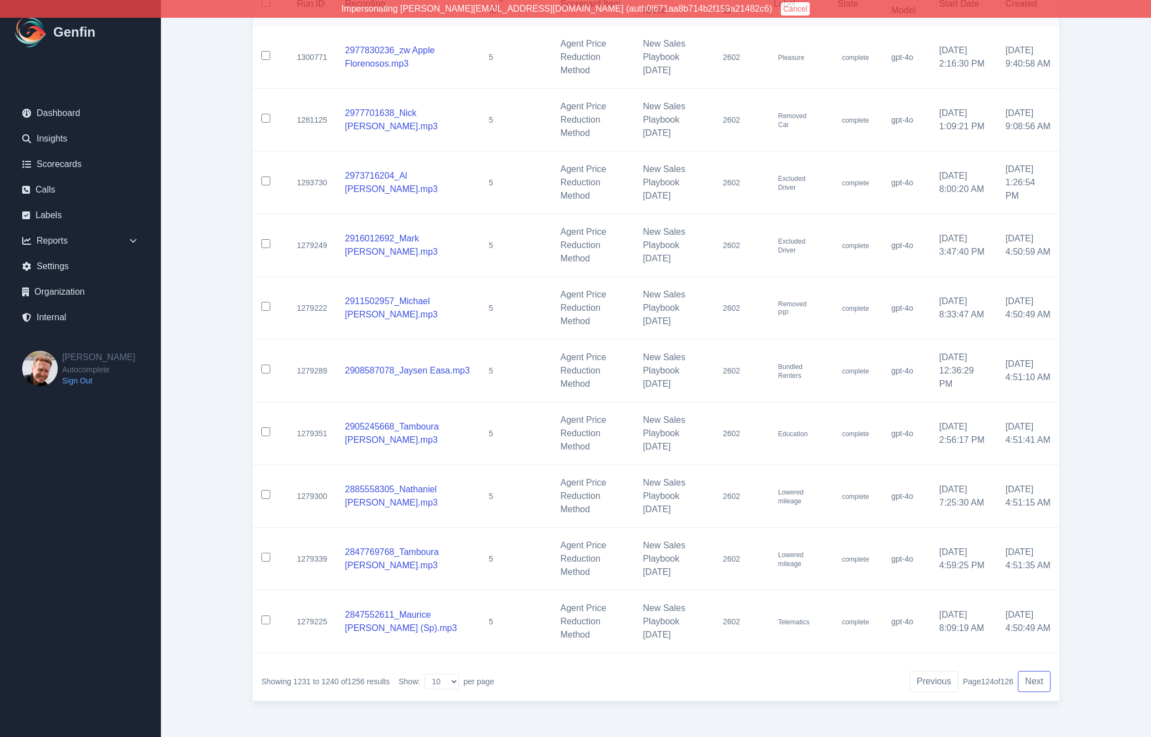
click at [1036, 681] on button "Next" at bounding box center [1034, 681] width 33 height 21
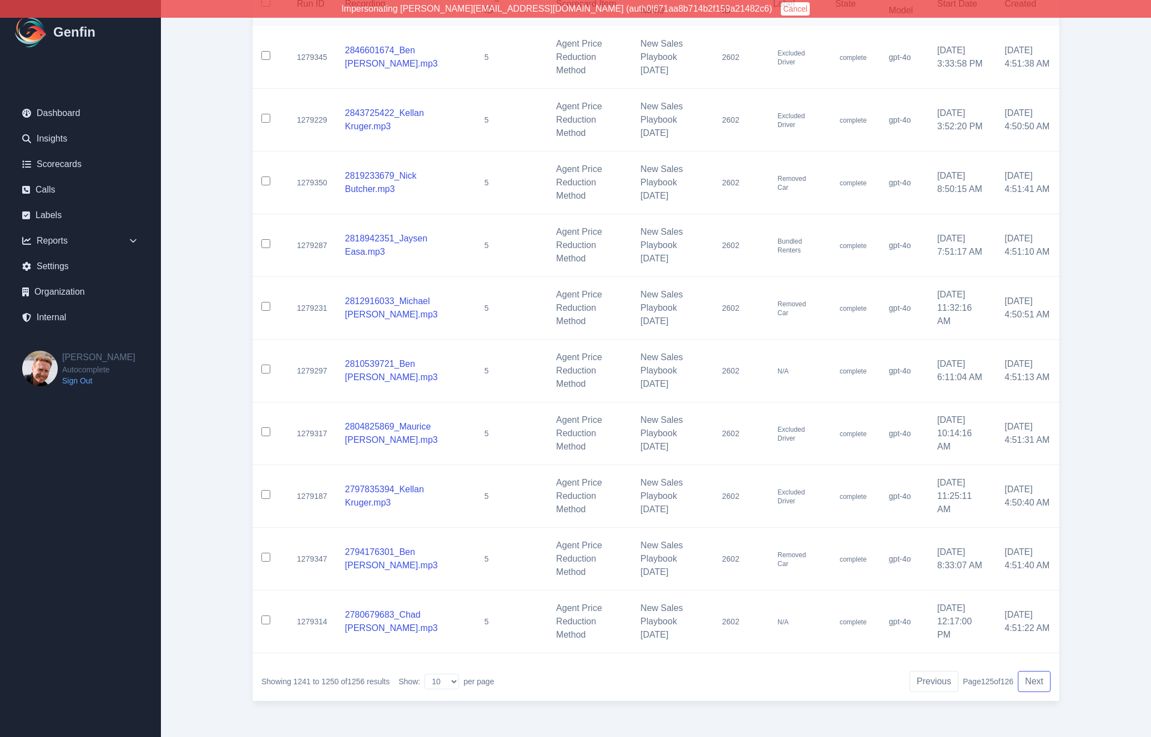
click at [1036, 681] on button "Next" at bounding box center [1034, 681] width 33 height 21
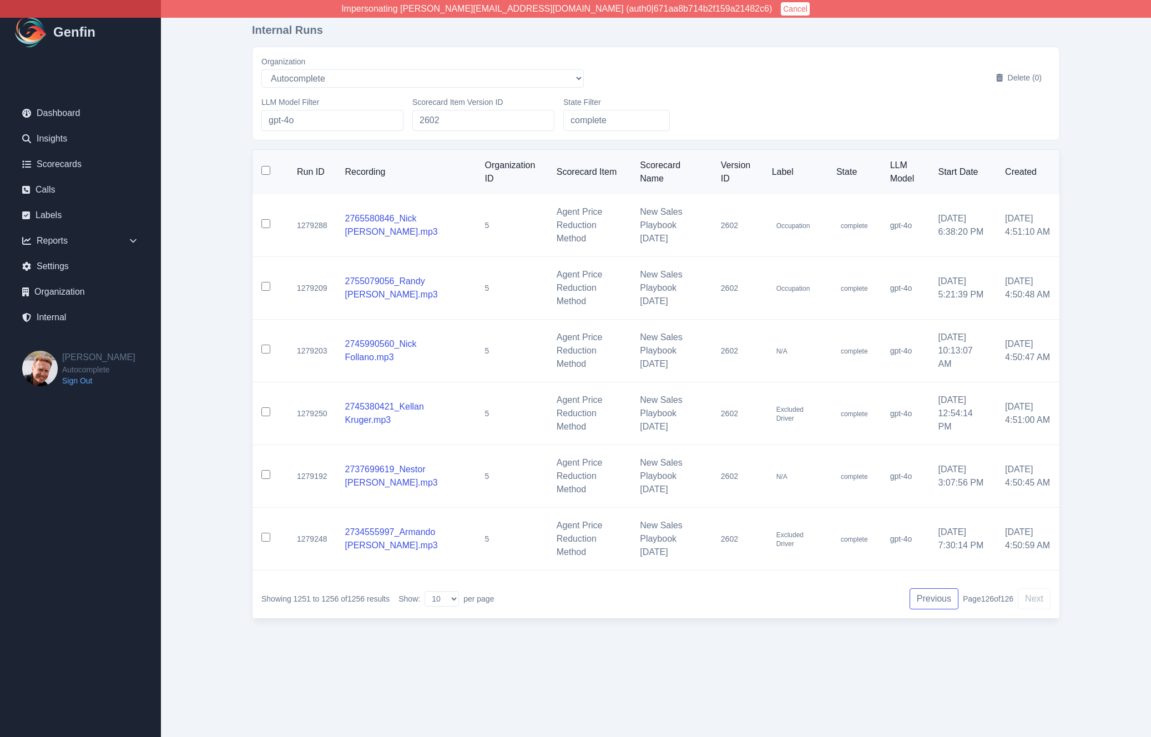
click at [931, 600] on button "Previous" at bounding box center [934, 598] width 49 height 21
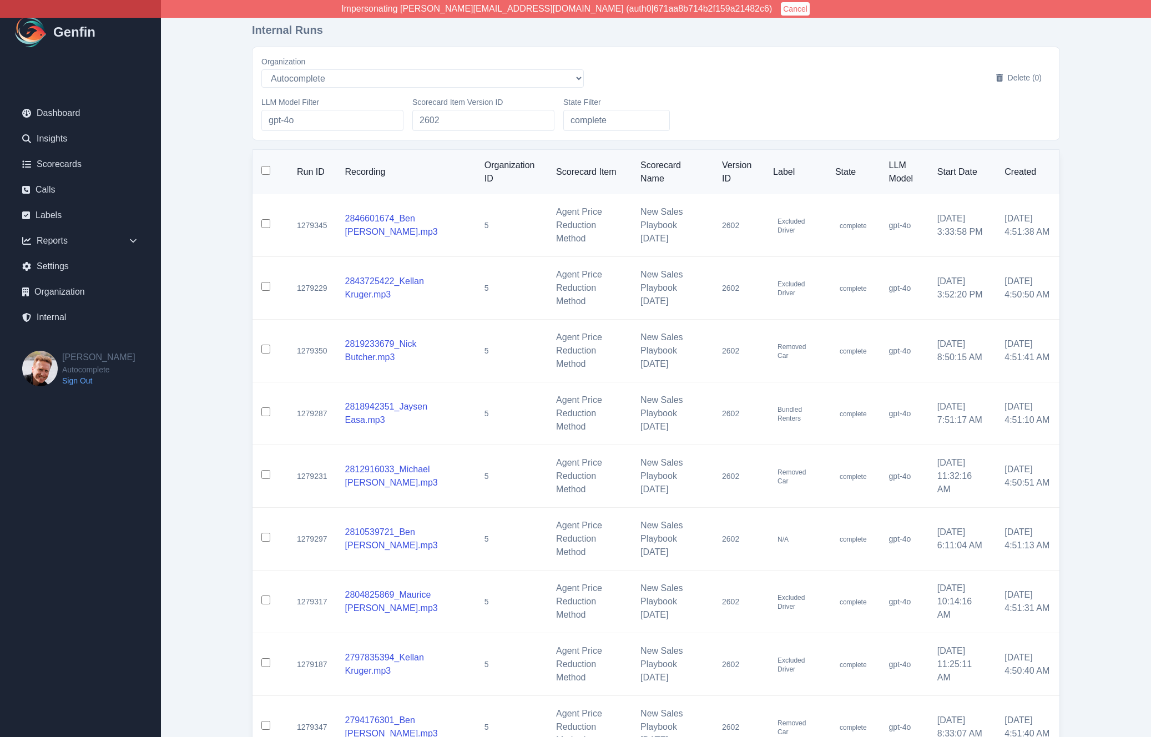
scroll to position [170, 0]
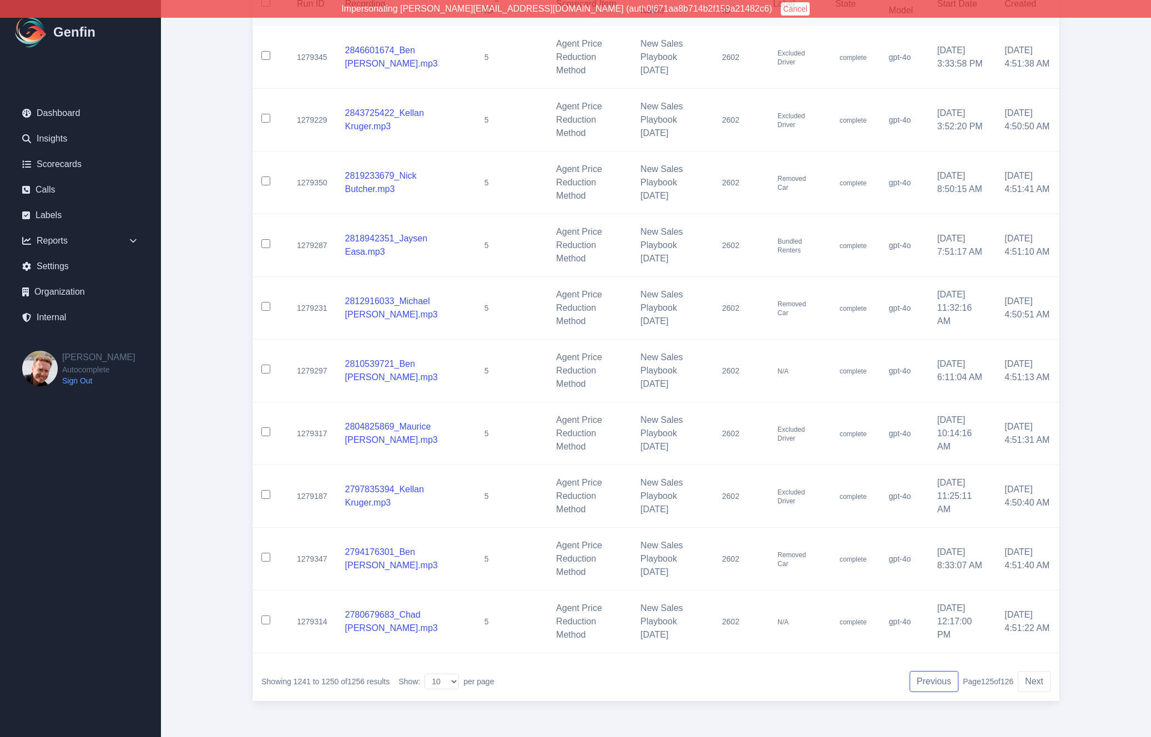
click at [940, 683] on button "Previous" at bounding box center [934, 681] width 49 height 21
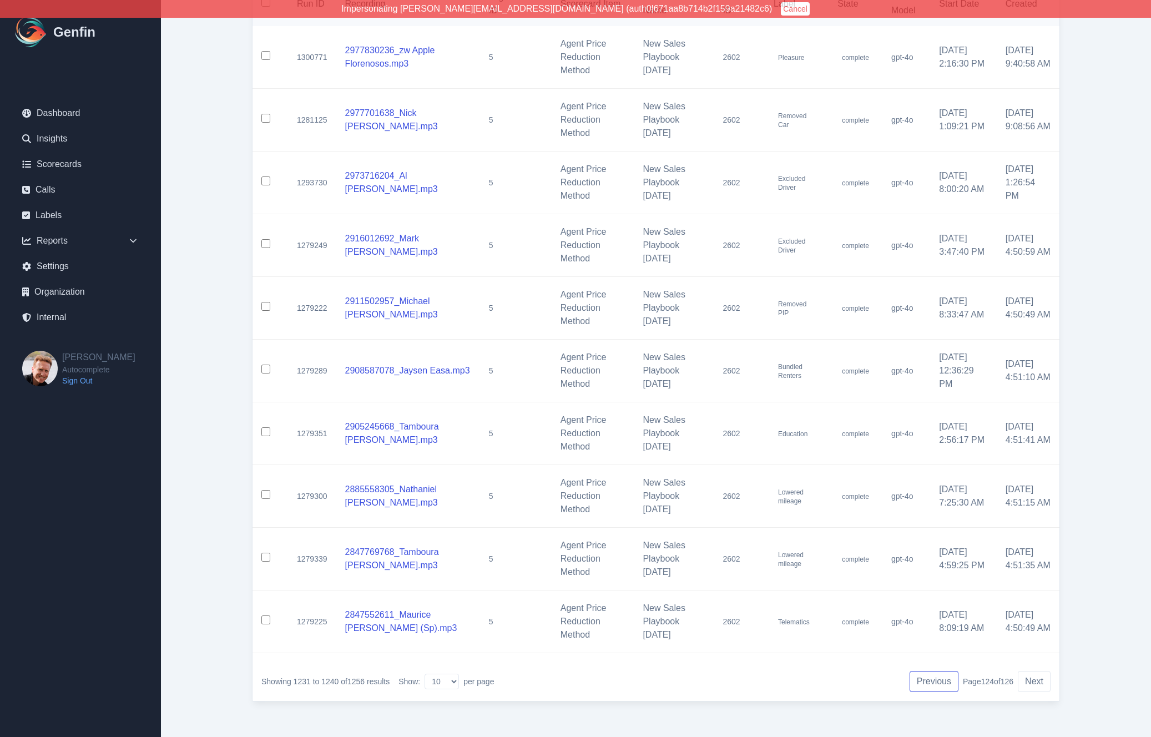
click at [940, 683] on button "Previous" at bounding box center [934, 681] width 49 height 21
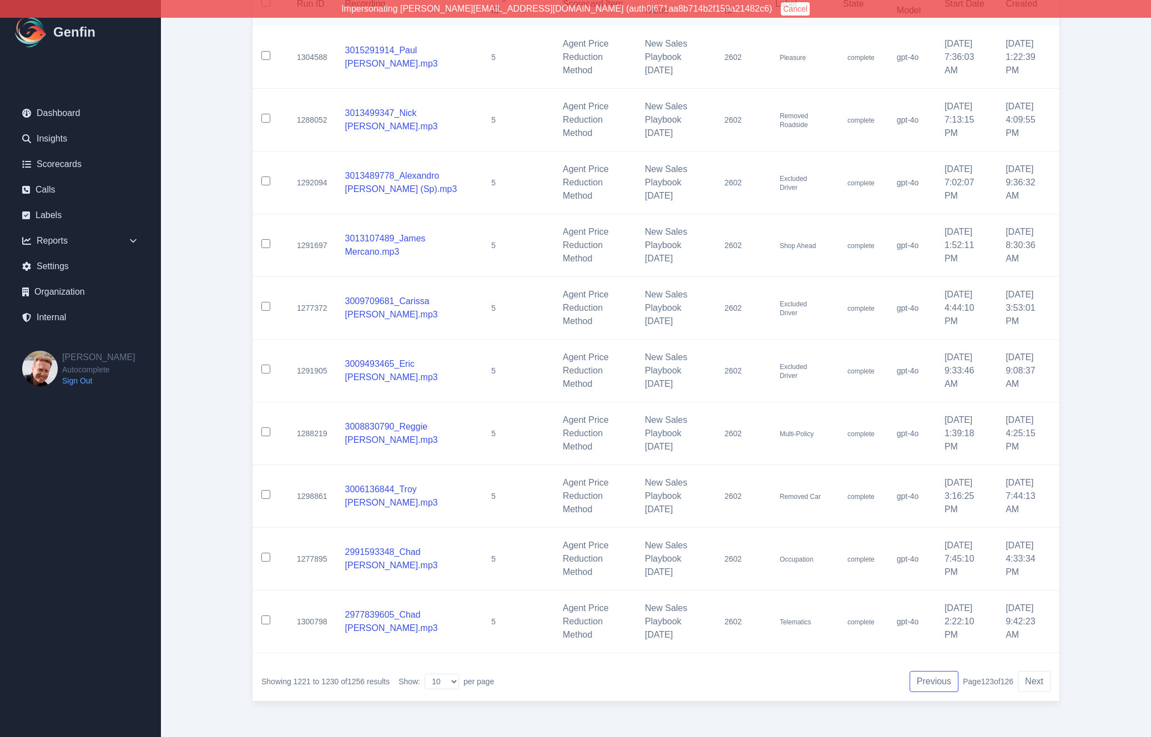
click at [940, 683] on button "Previous" at bounding box center [934, 681] width 49 height 21
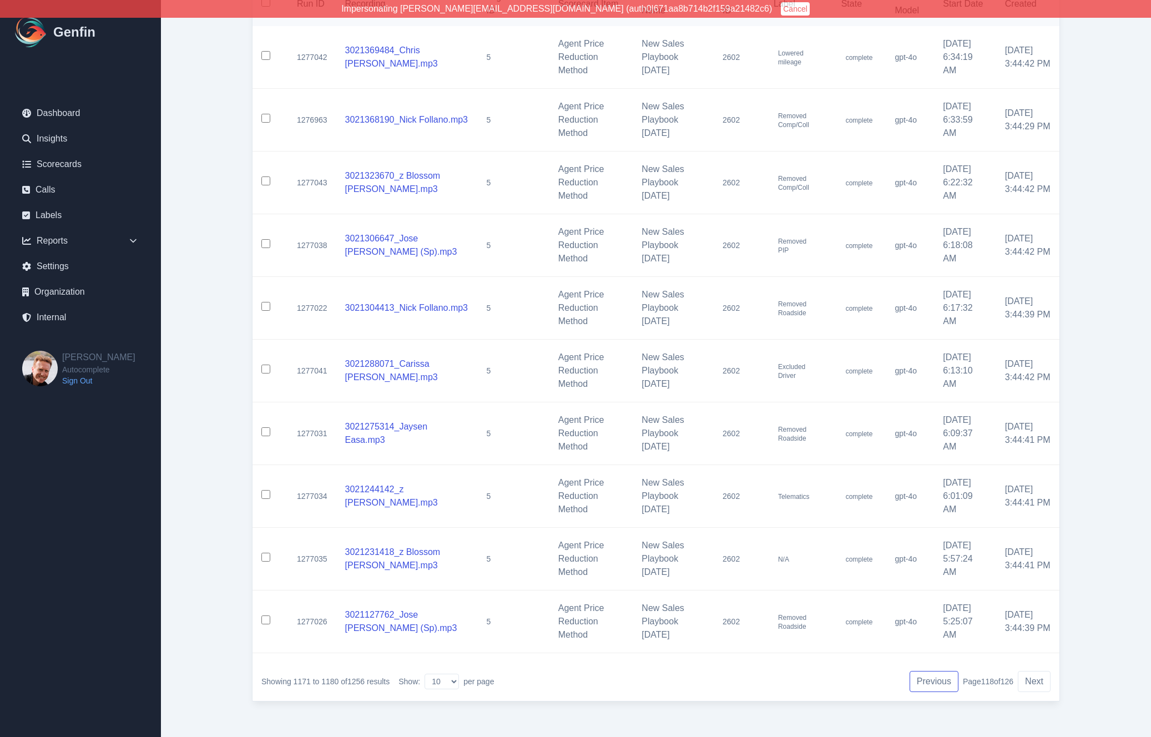
click at [940, 683] on button "Previous" at bounding box center [934, 681] width 49 height 21
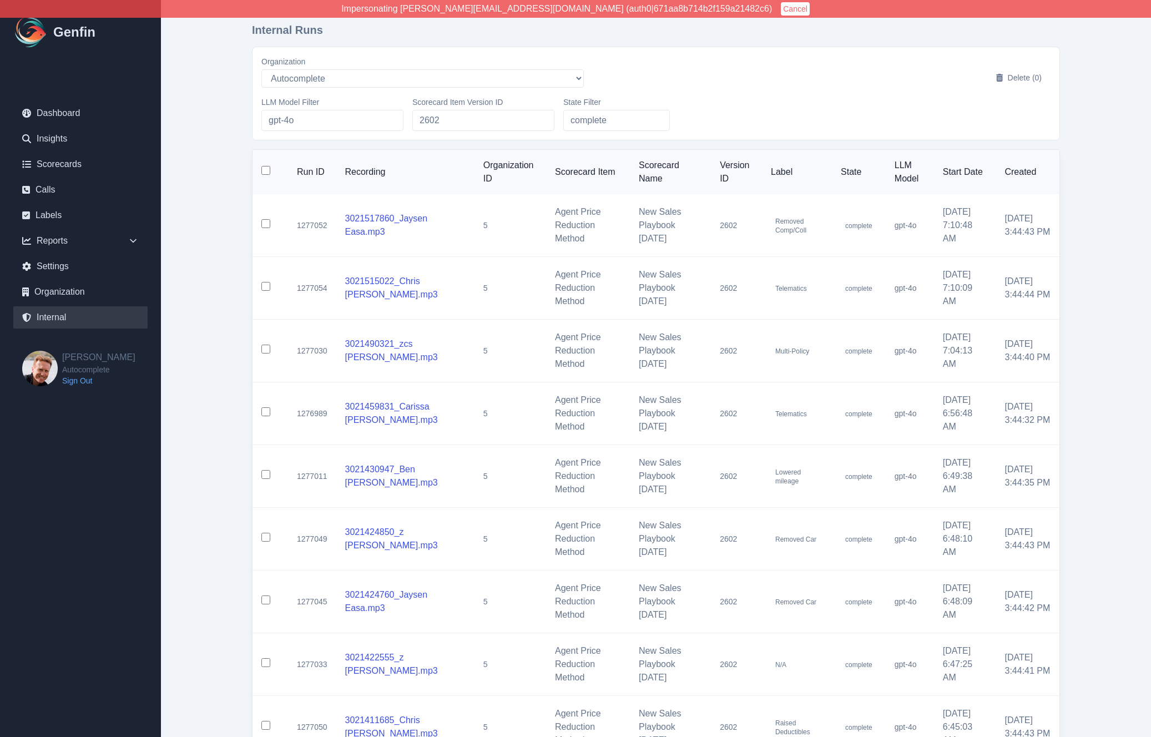
click at [64, 313] on link "Internal" at bounding box center [80, 317] width 134 height 22
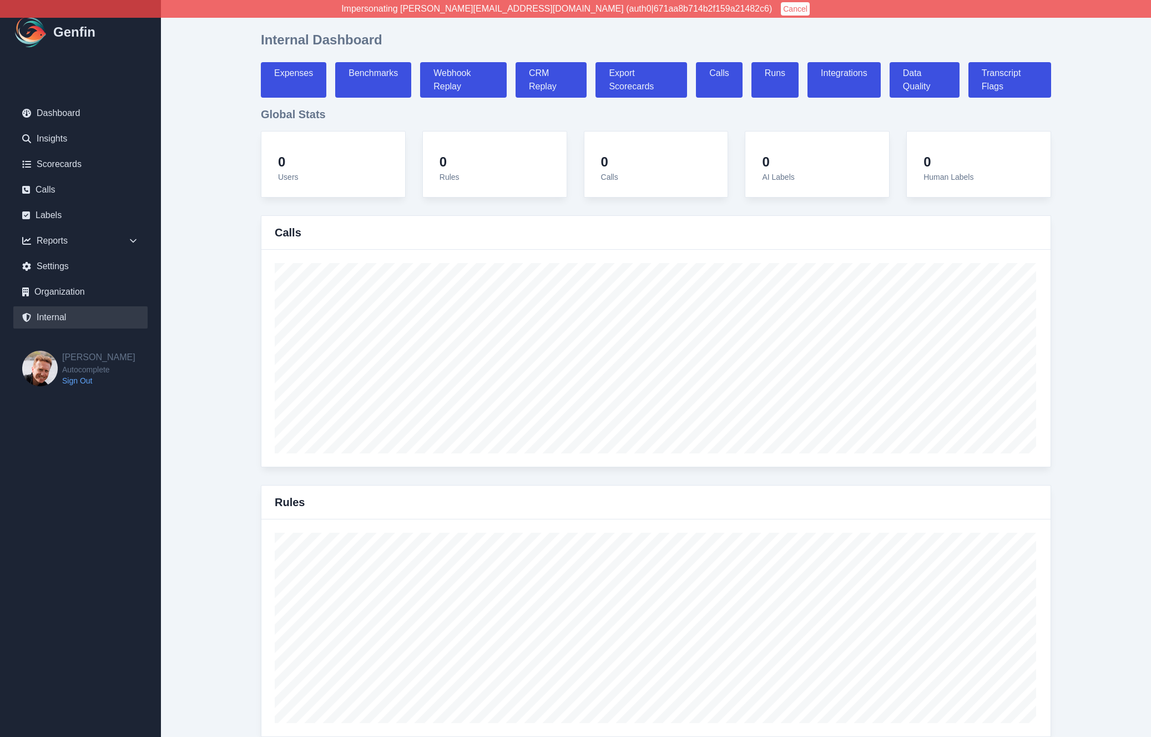
select select "paid"
select select "7"
select select "paid"
select select "7"
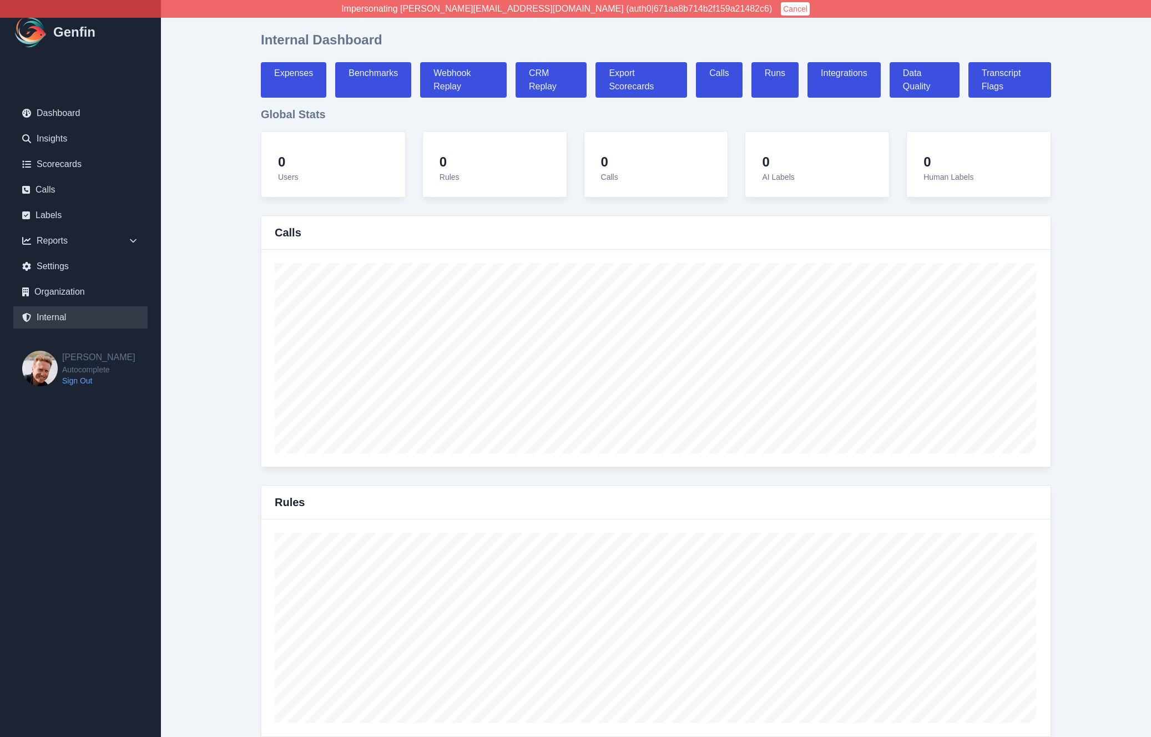
select select "7"
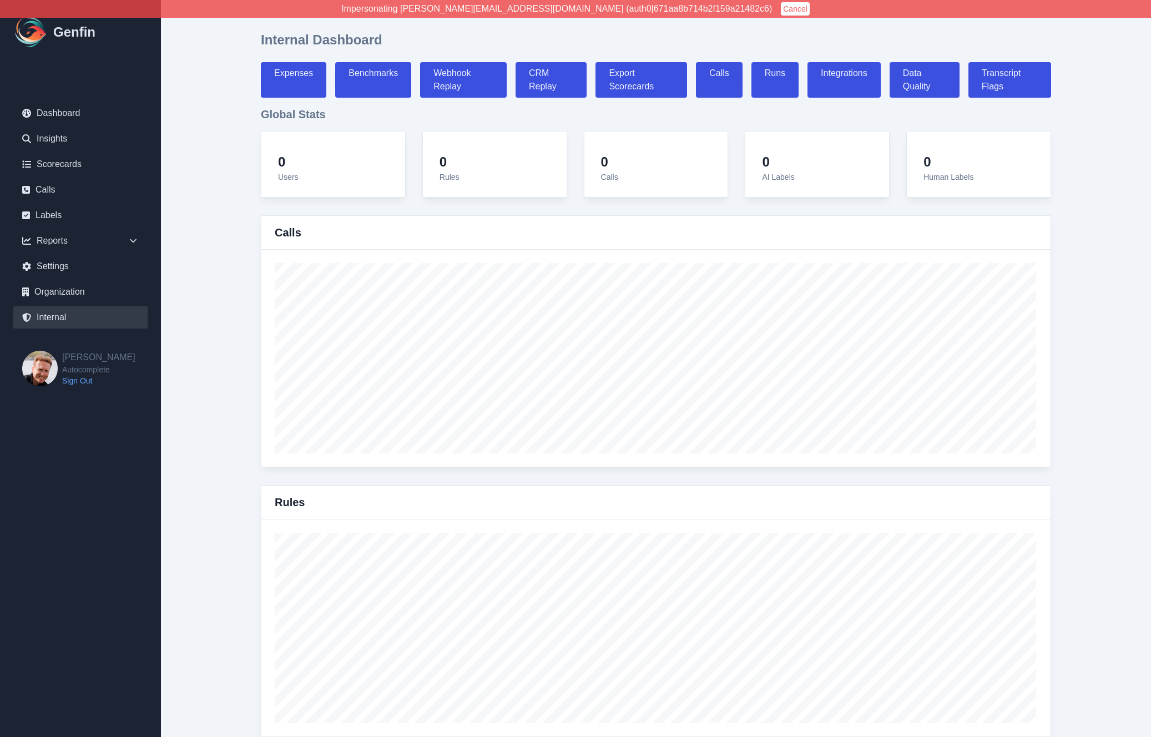
select select "7"
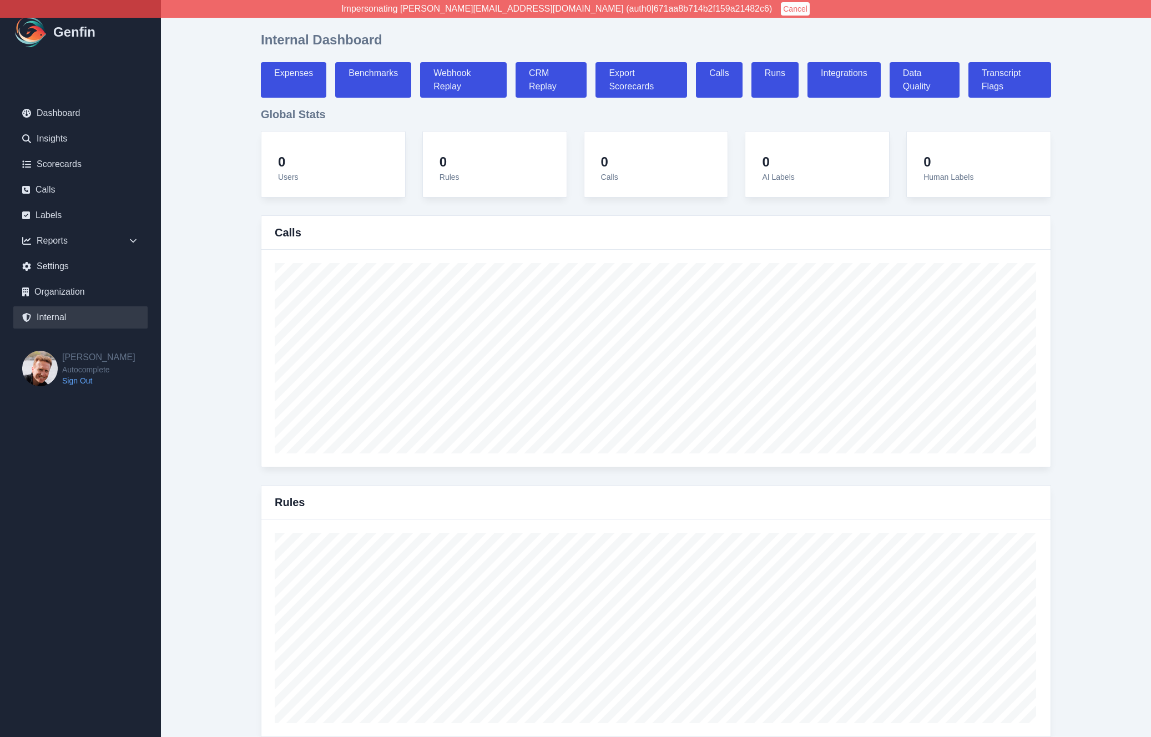
select select "paid"
select select "7"
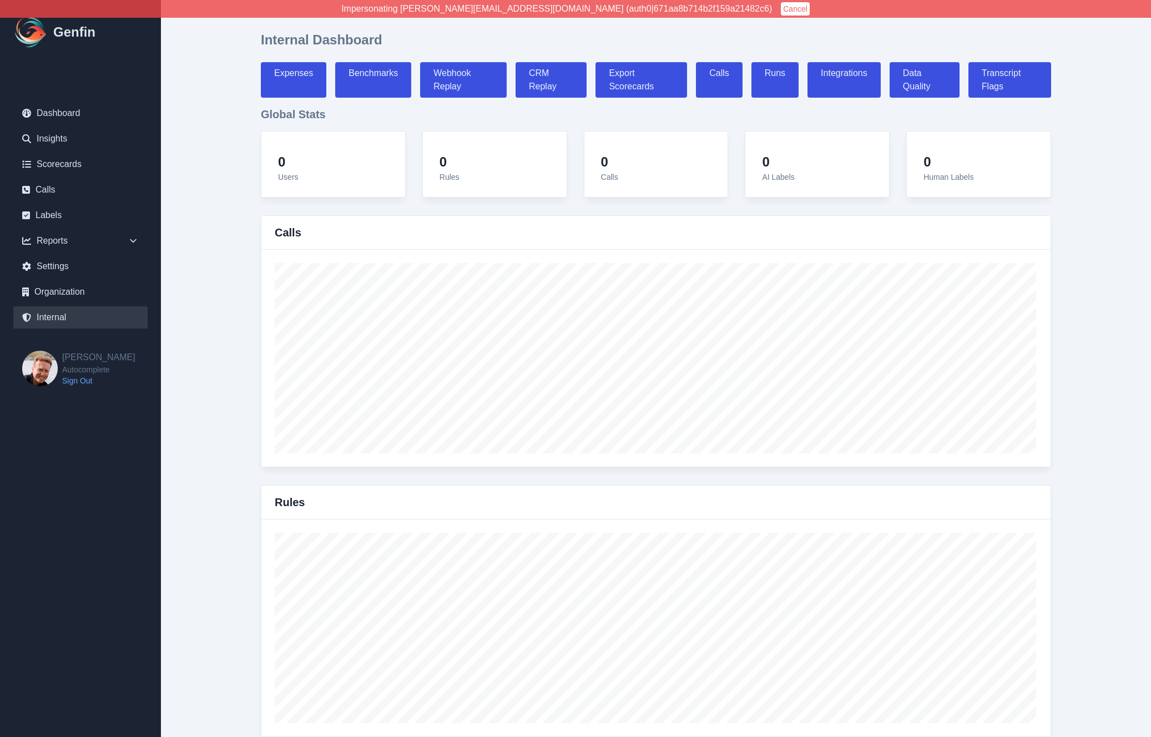
select select "7"
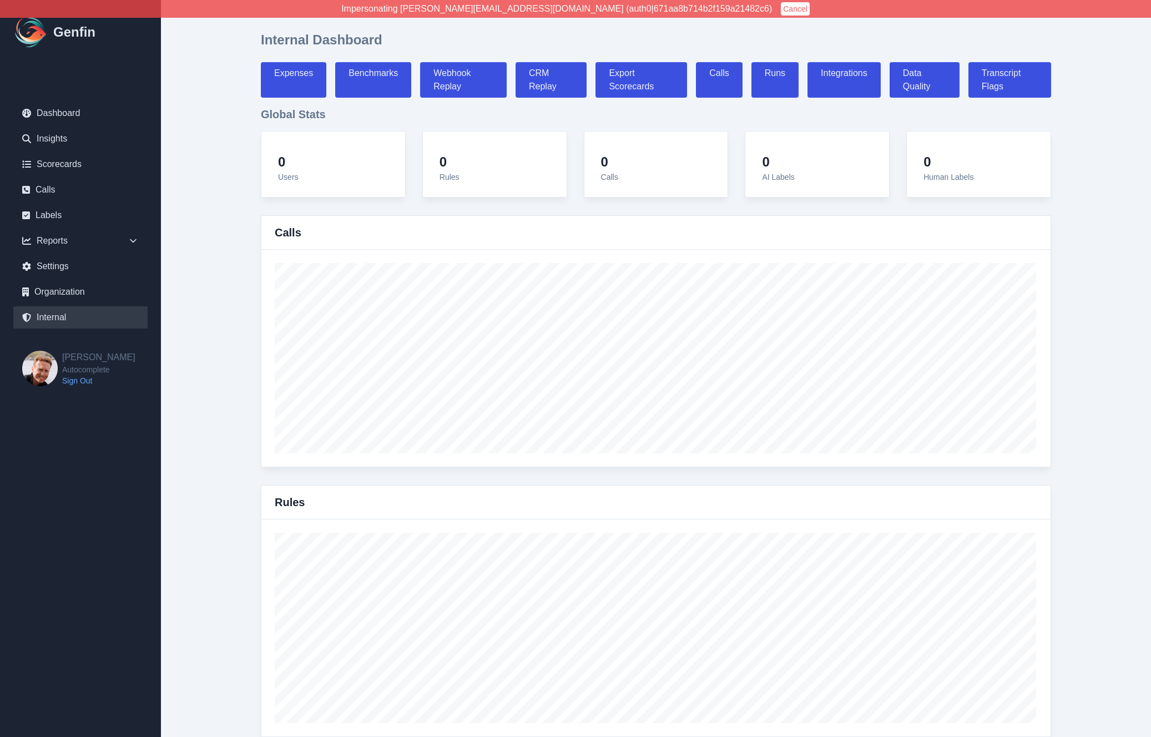
select select "7"
select select "paid"
select select "7"
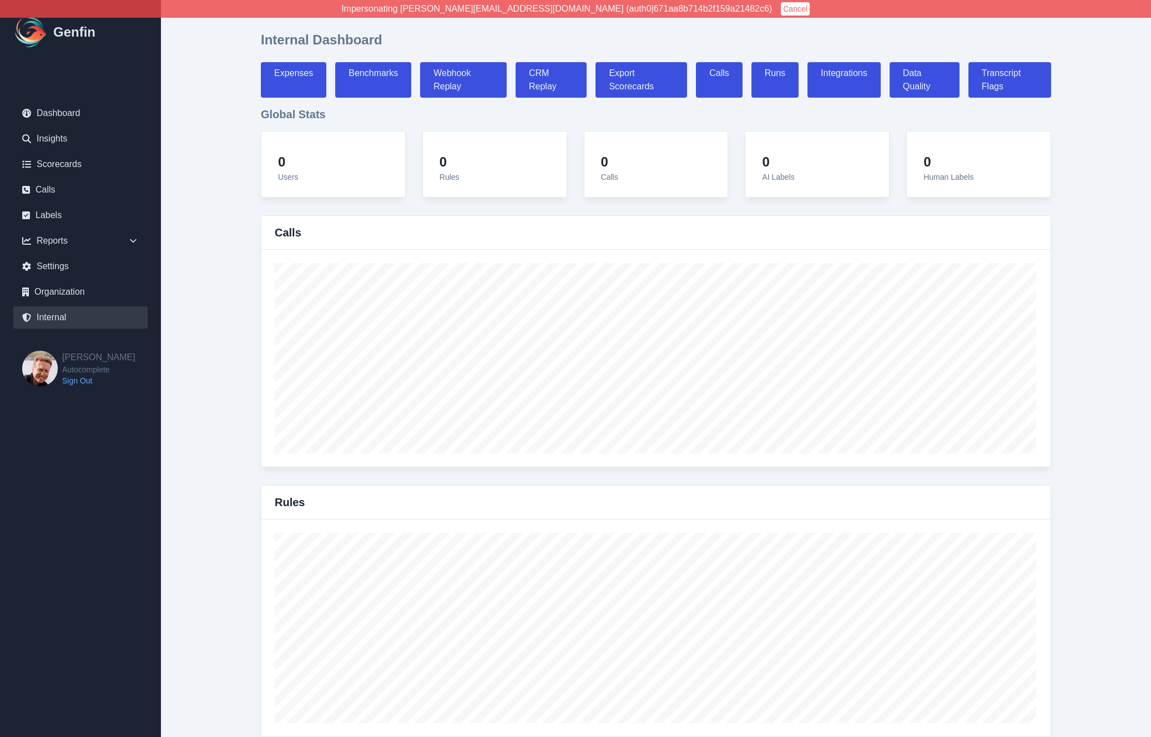
select select "paid"
select select "7"
select select "paid"
select select "7"
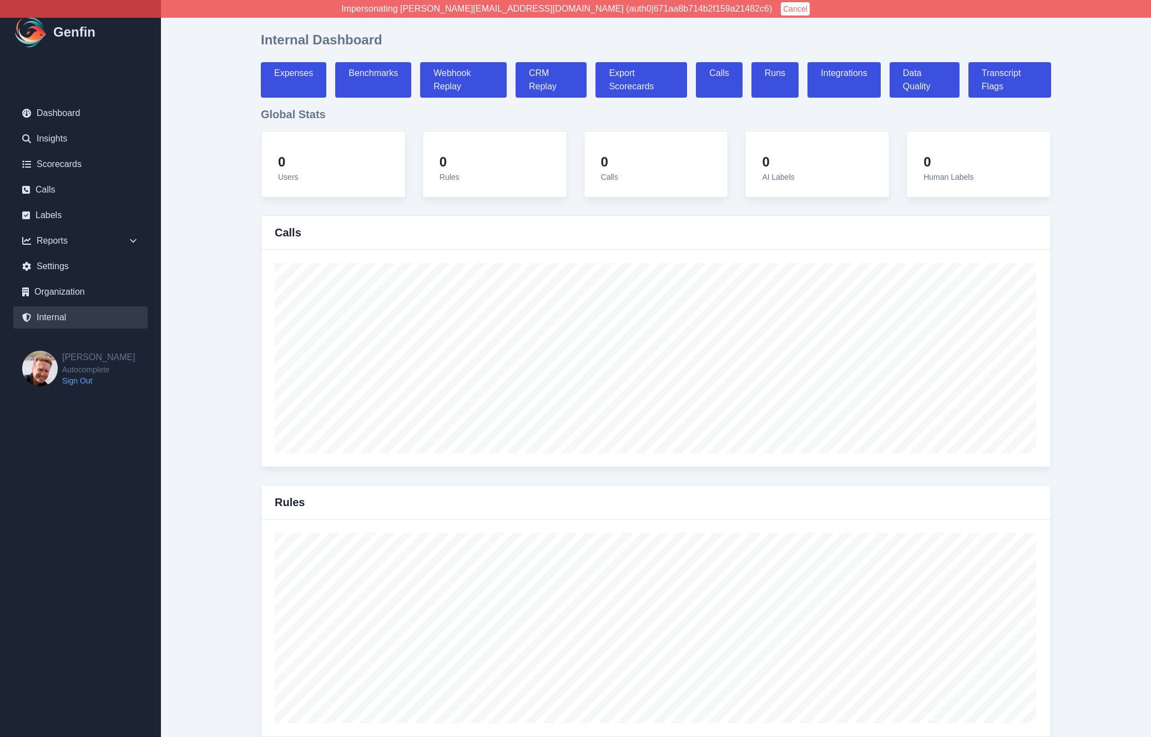
select select "7"
select select "paid"
select select "7"
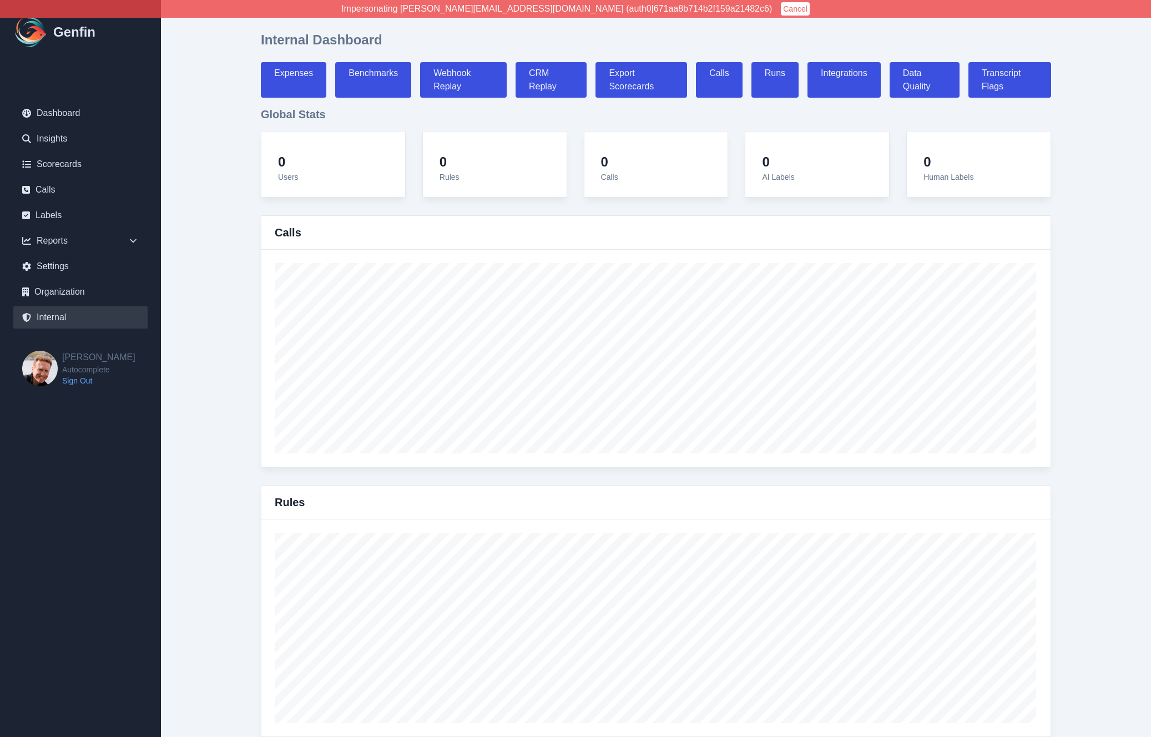
select select "paid"
select select "7"
select select "paid"
select select "7"
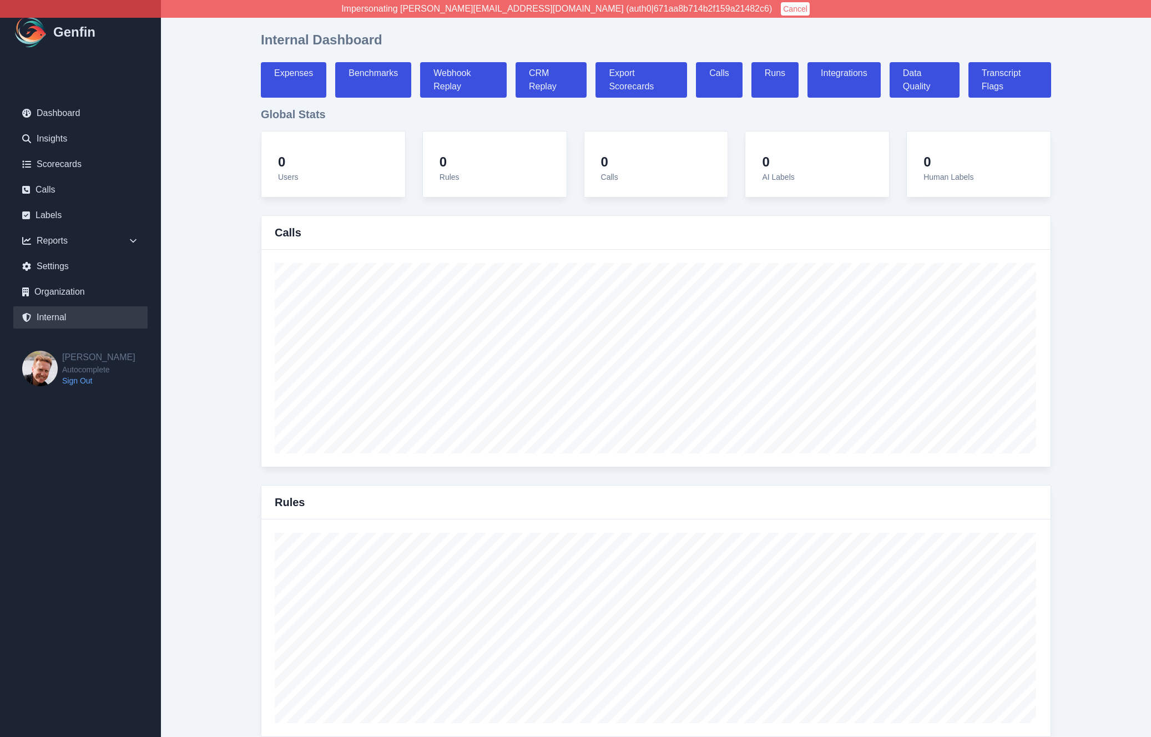
select select "7"
select select "paid"
select select "7"
select select "paid"
select select "7"
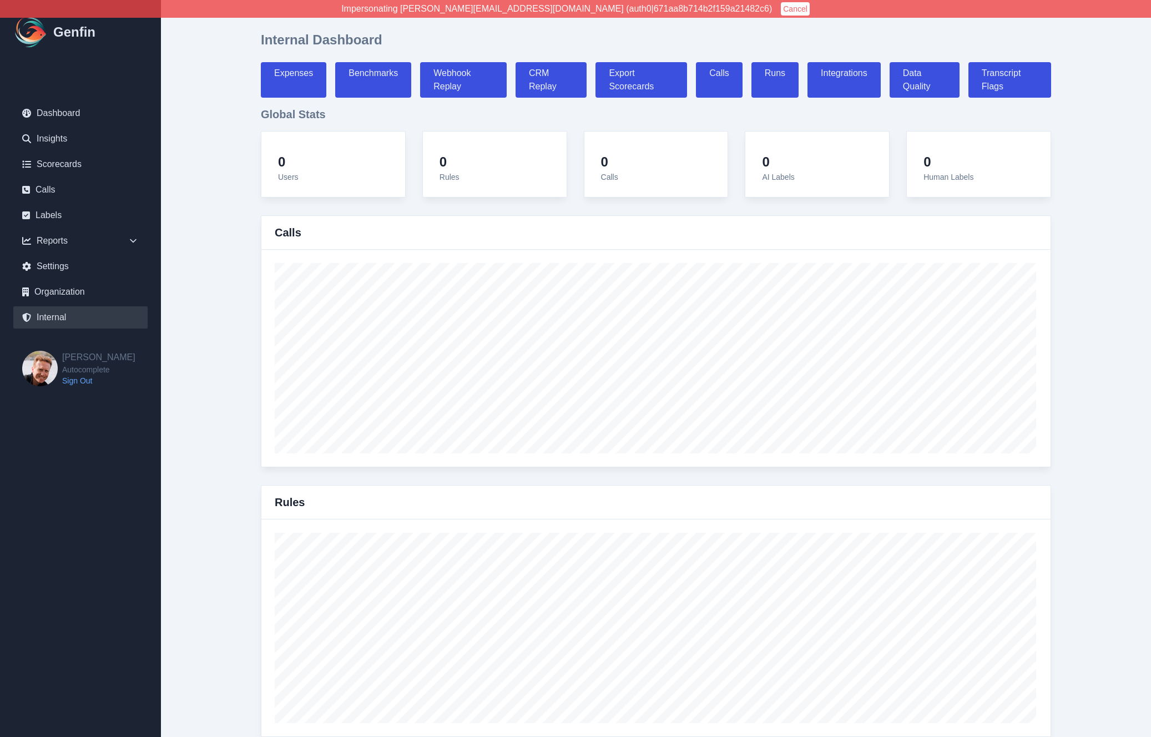
select select "7"
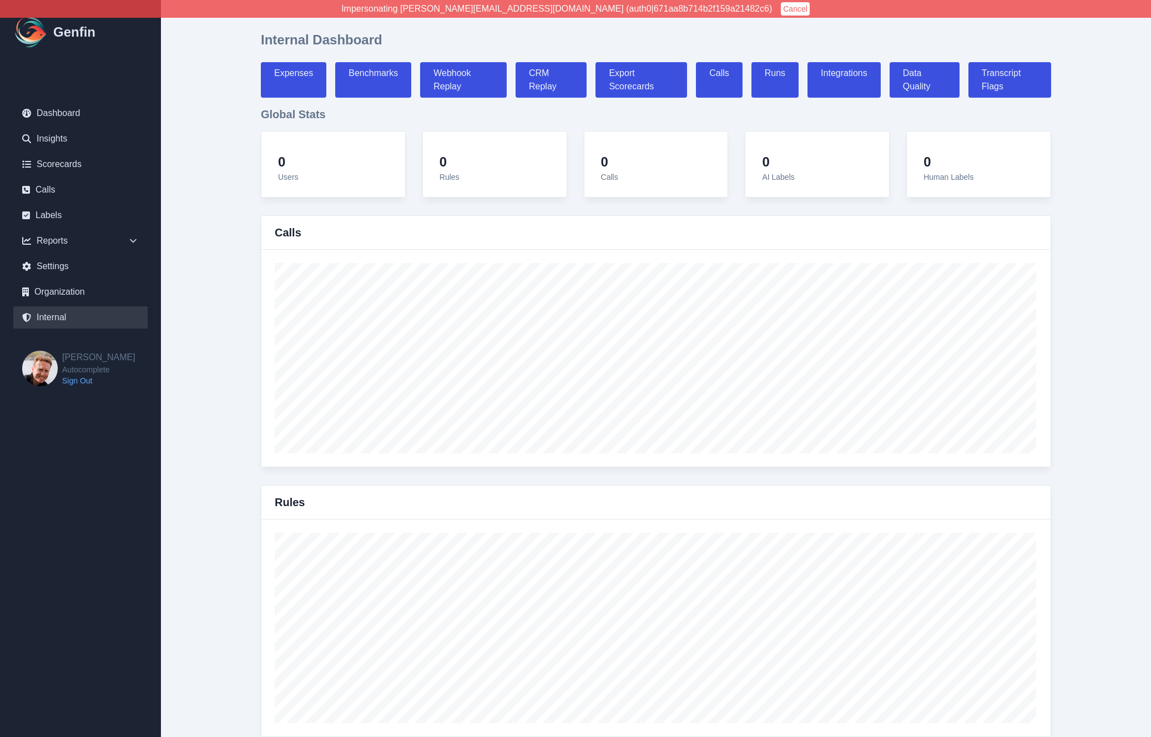
select select "paid"
select select "7"
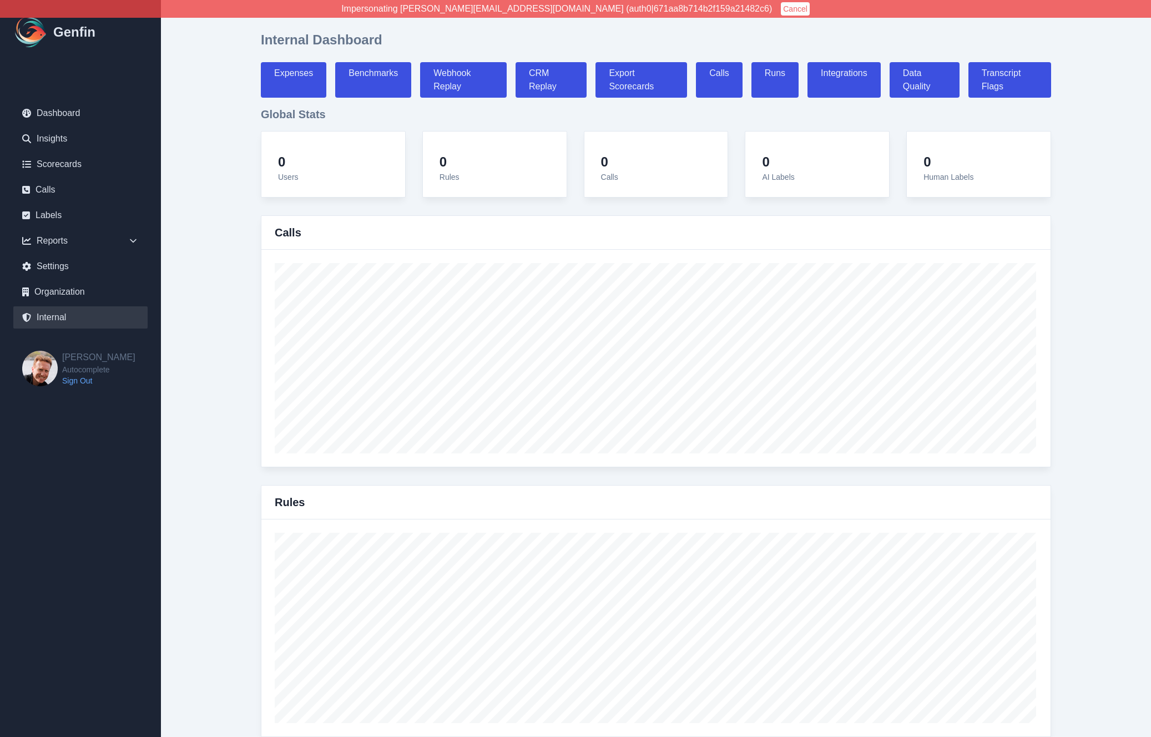
select select "paid"
select select "7"
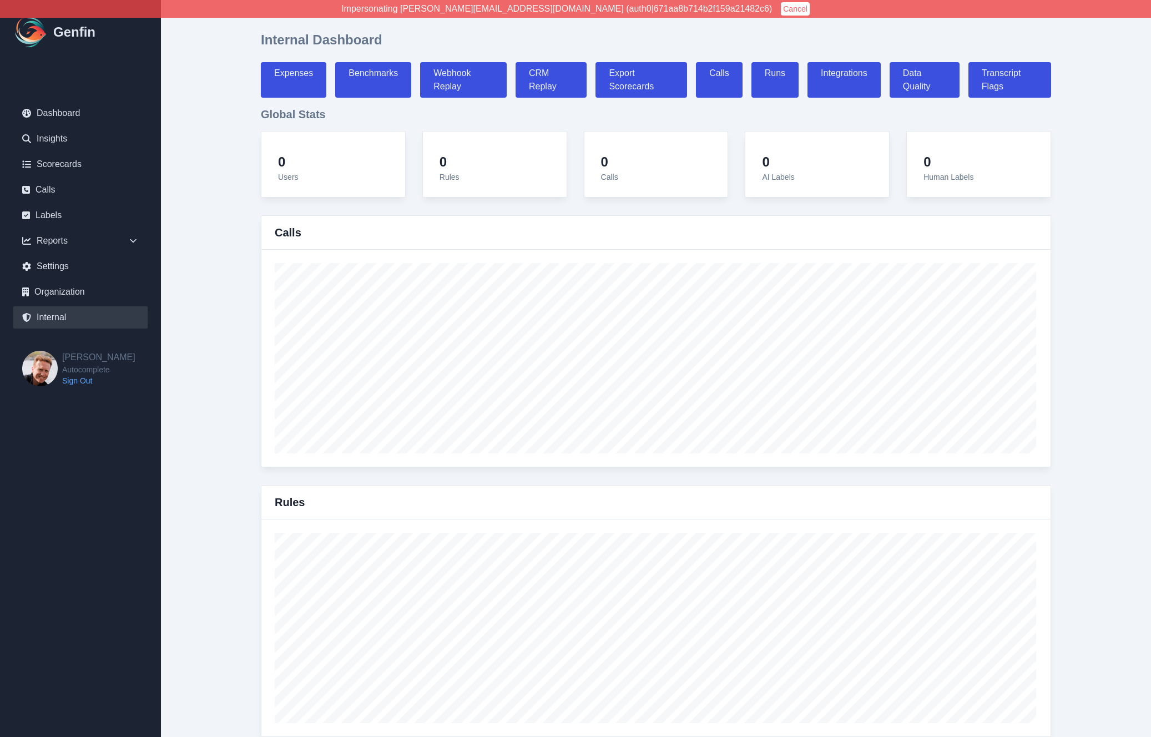
select select "paid"
select select "7"
click at [904, 73] on link "Data Quality" at bounding box center [925, 80] width 70 height 36
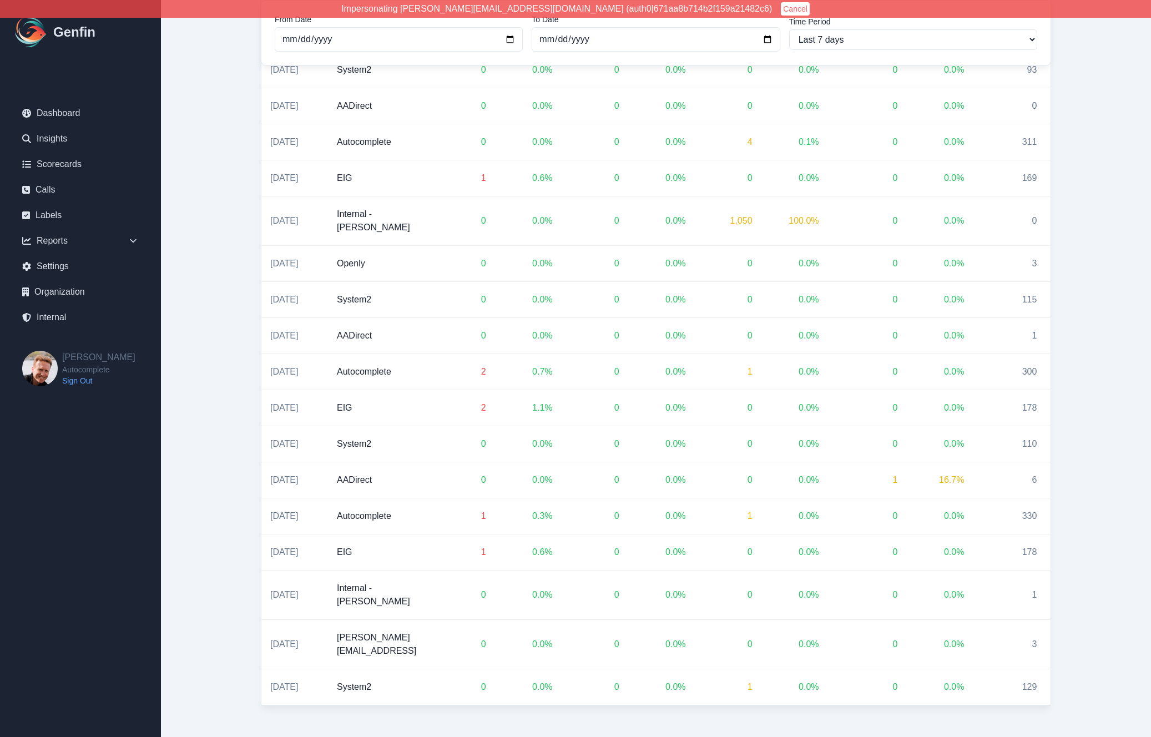
scroll to position [1322, 0]
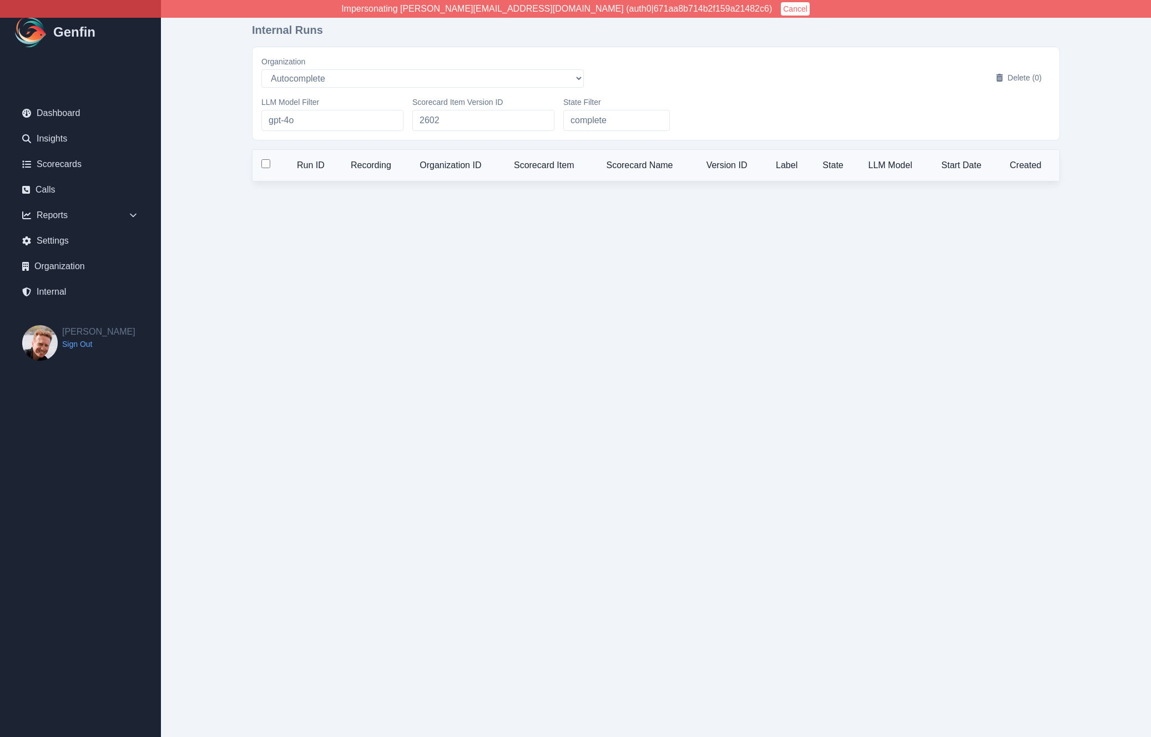
select select "5"
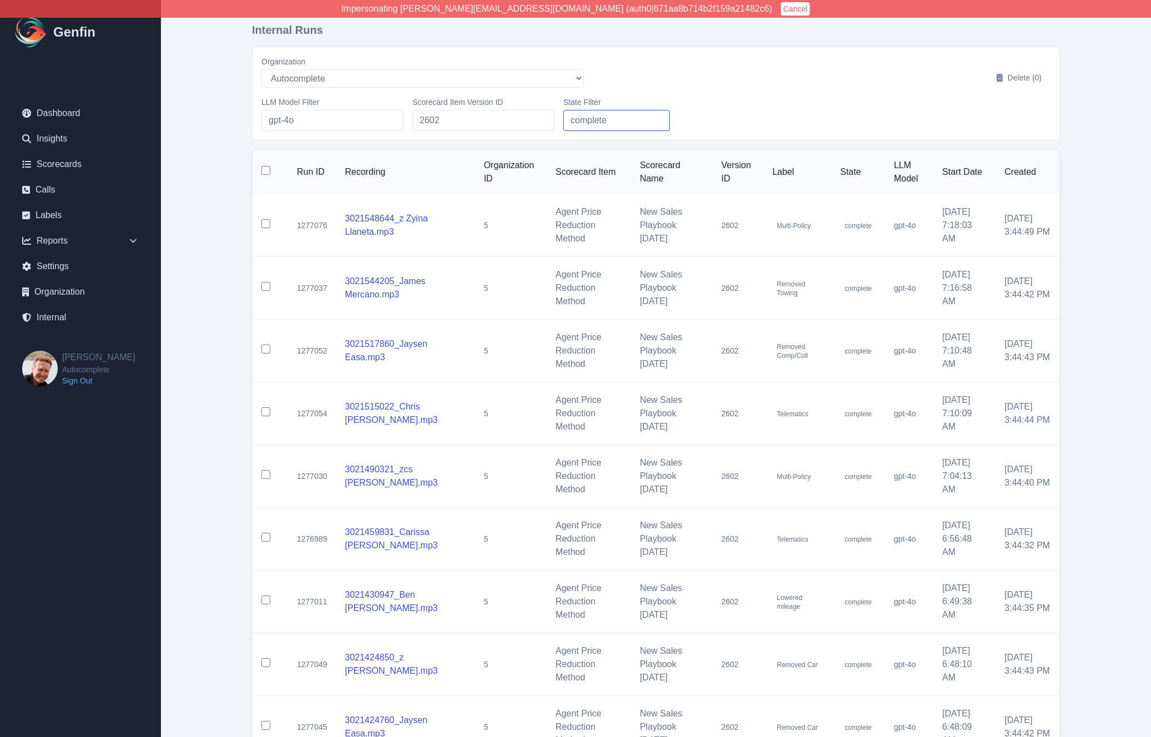
click at [625, 125] on input "complete" at bounding box center [616, 120] width 107 height 21
type input "e"
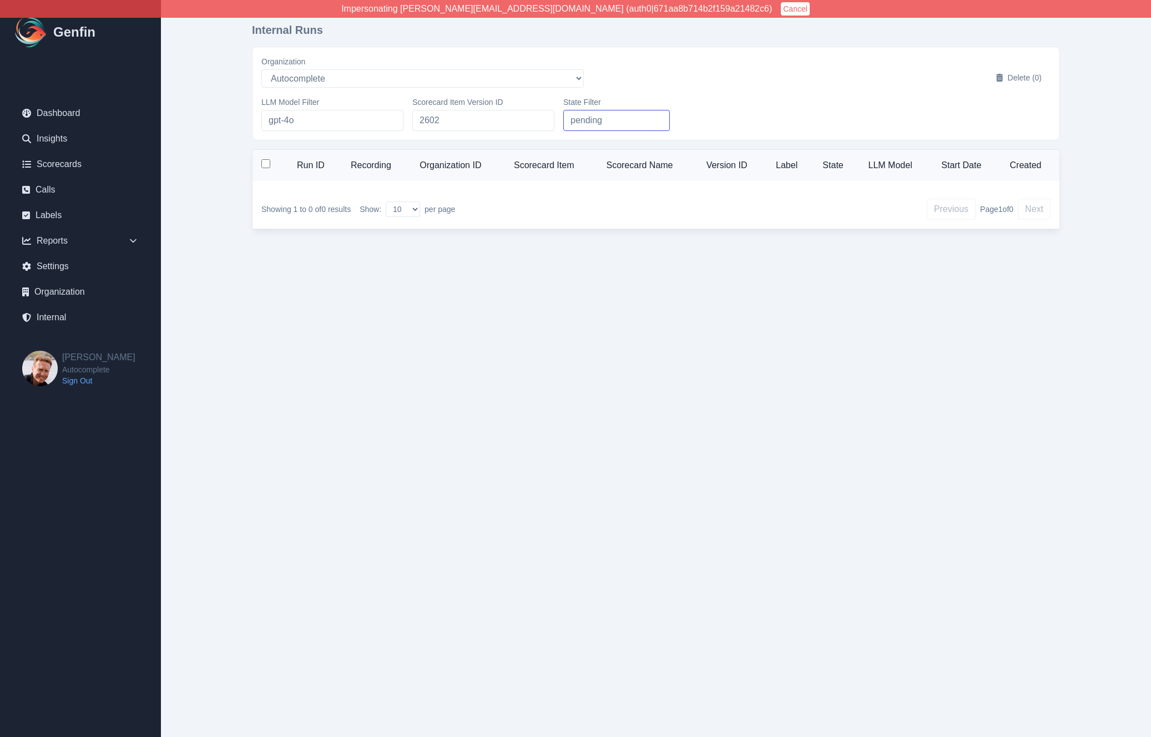
type input "pending"
click at [473, 128] on input "2602" at bounding box center [483, 120] width 142 height 21
click at [359, 127] on input "gpt-4o" at bounding box center [332, 120] width 142 height 21
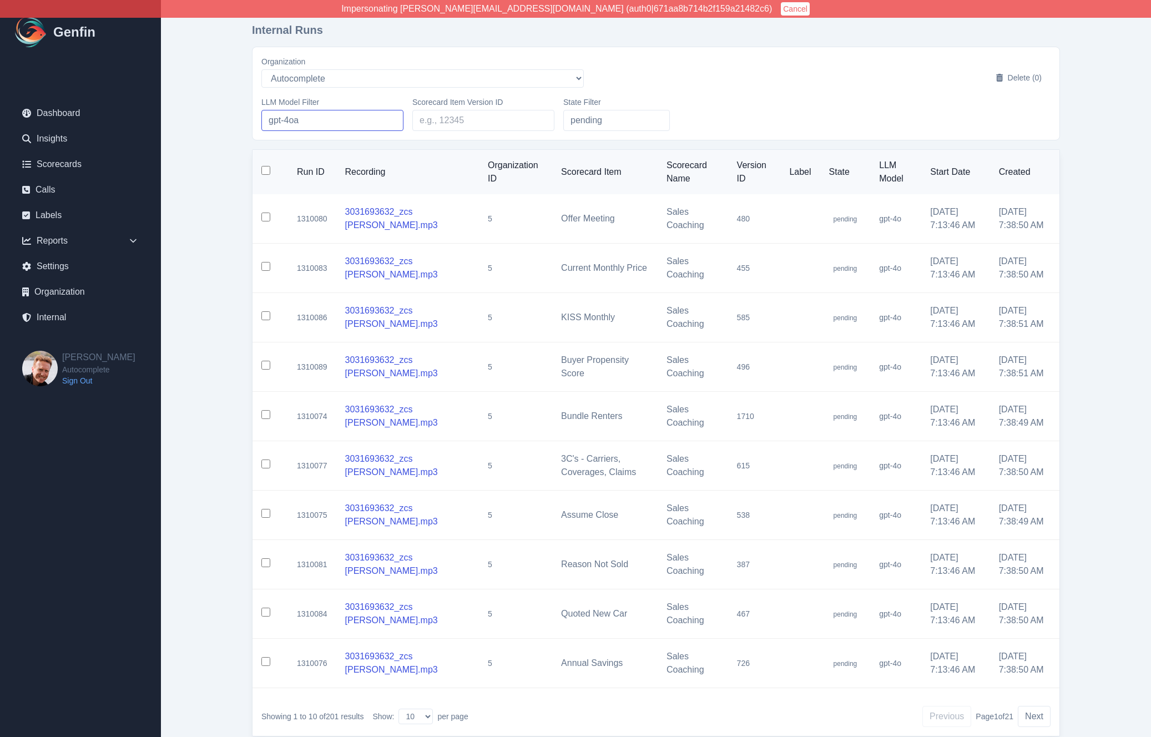
type input "gpt-4o"
click at [213, 236] on main "Internal Runs Organization AADirect alec+america@system2.fitness alec+emily@sys…" at bounding box center [656, 386] width 990 height 772
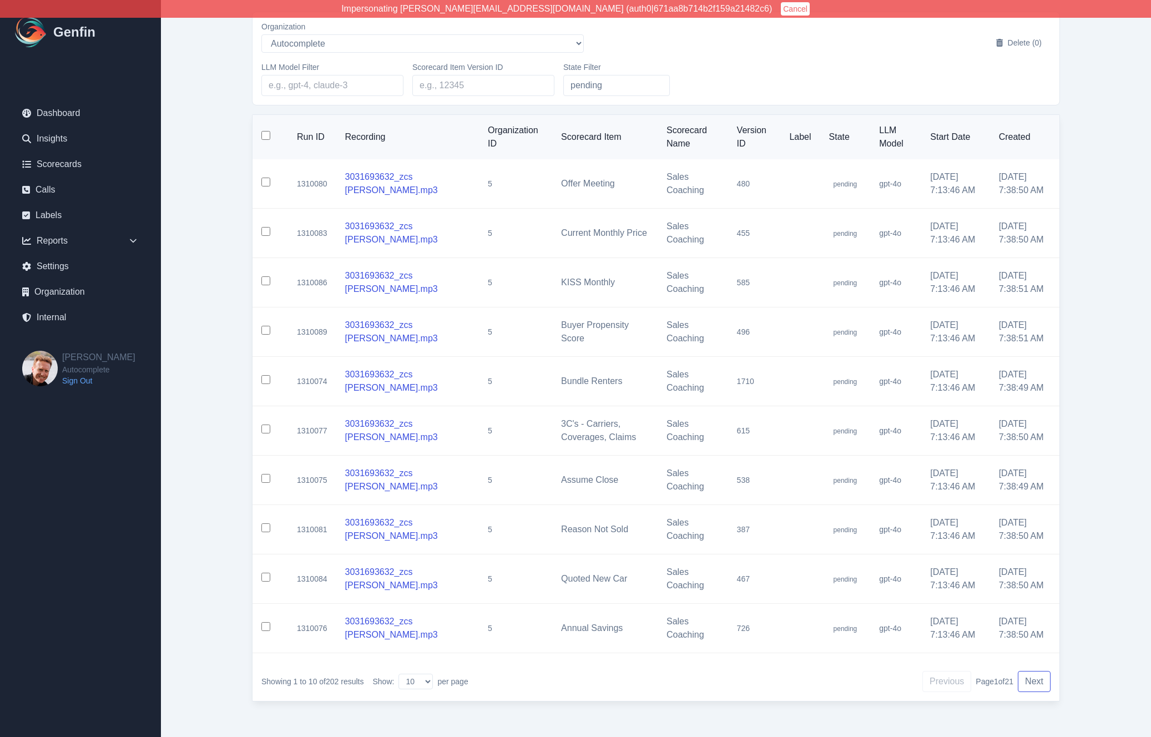
click at [1038, 684] on button "Next" at bounding box center [1034, 681] width 33 height 21
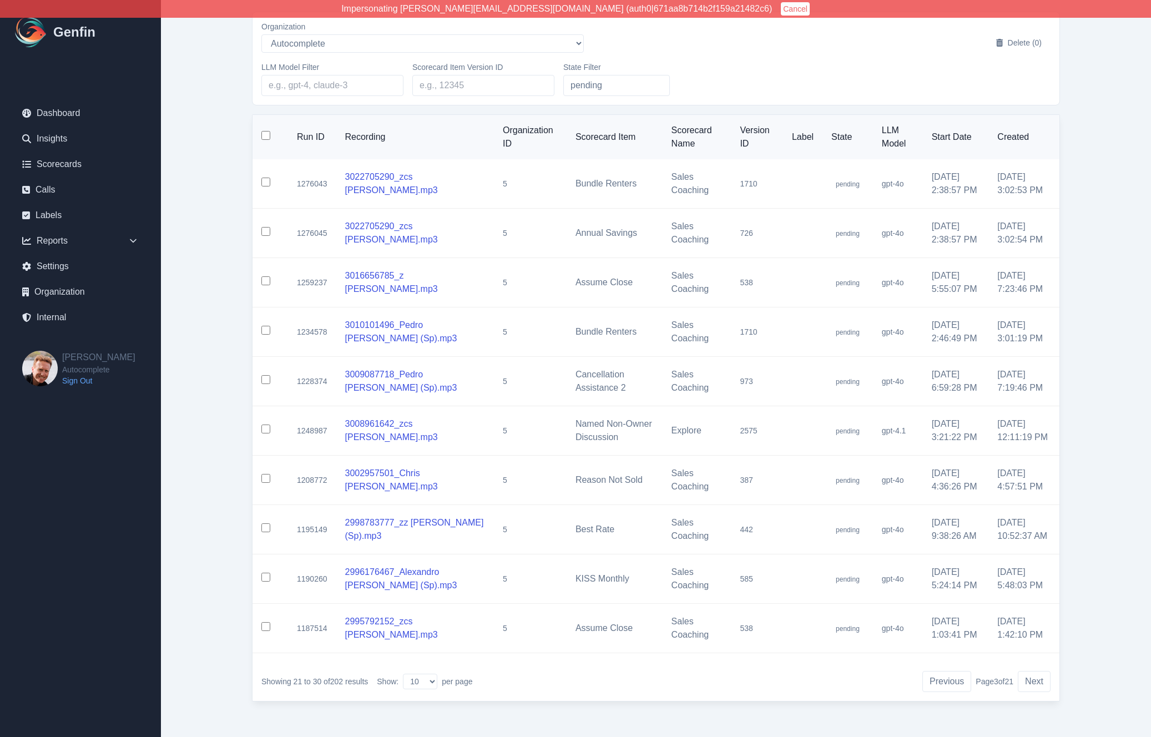
click at [227, 447] on main "Internal Runs Organization AADirect alec+america@system2.fitness alec+emily@sys…" at bounding box center [656, 351] width 990 height 772
click at [314, 39] on select "AADirect alec+america@system2.fitness alec+emily@system2.fitness alec+gigi@syst…" at bounding box center [422, 43] width 323 height 18
select select "1"
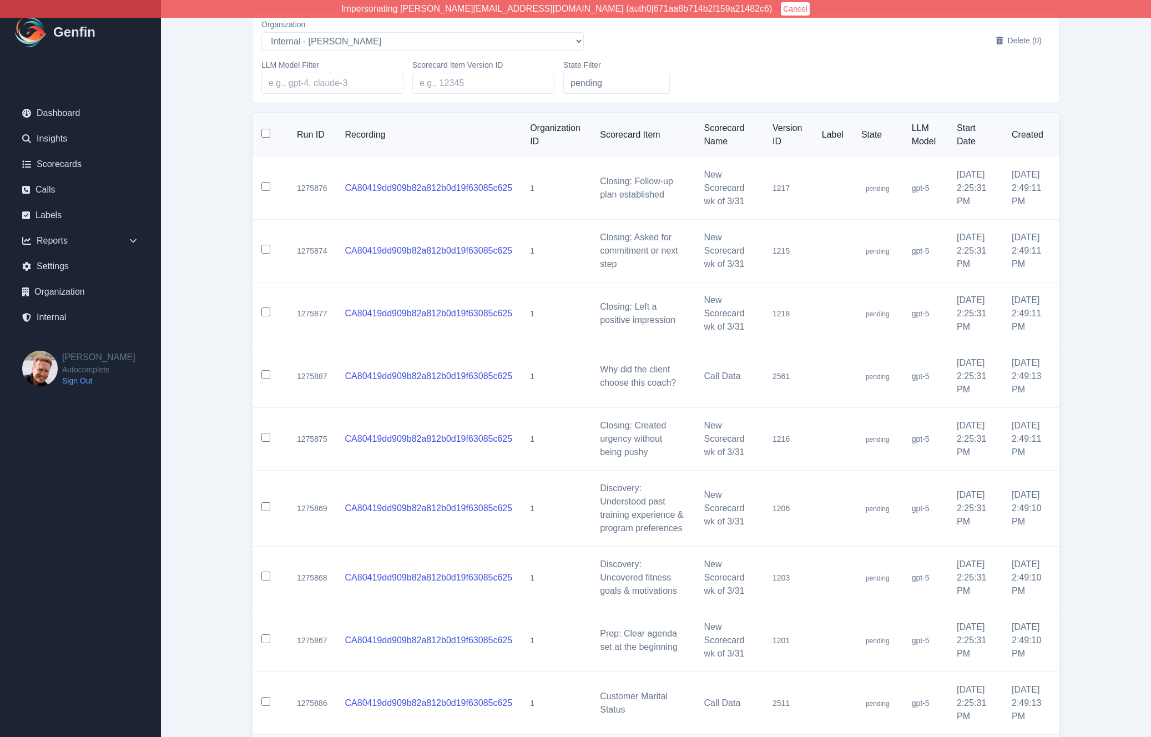
click at [212, 341] on main "Internal Runs Organization AADirect alec+america@system2.fitness alec+emily@sys…" at bounding box center [656, 422] width 990 height 919
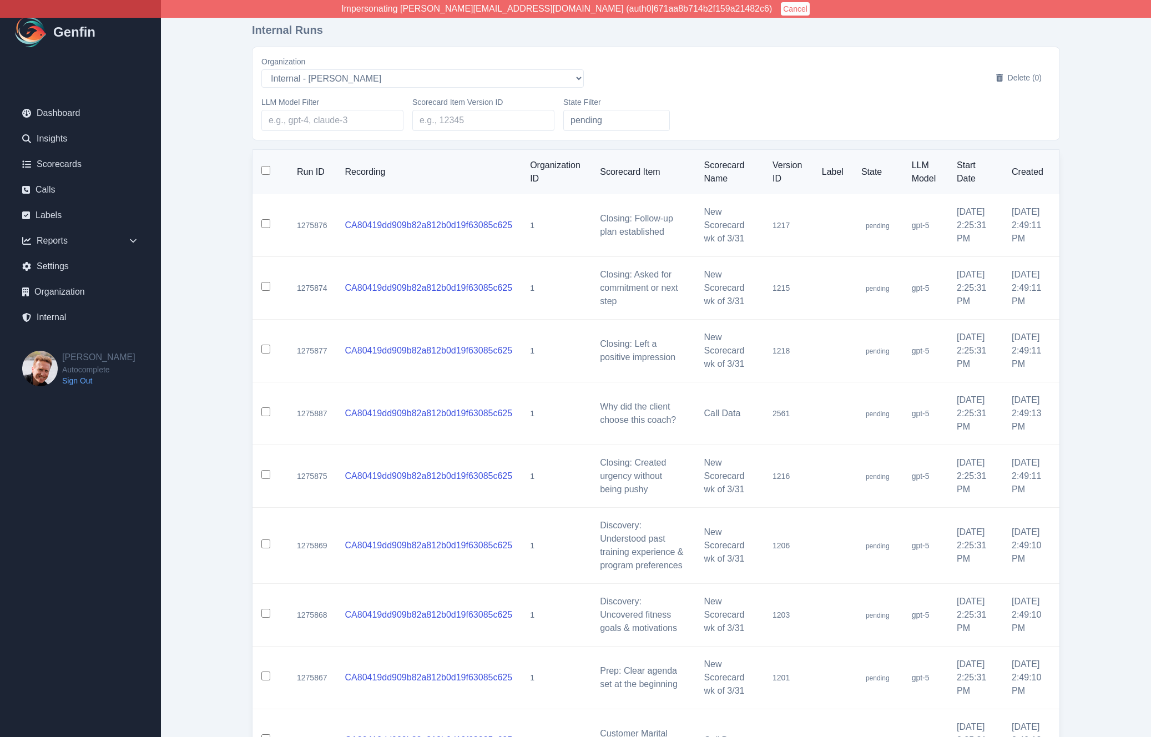
click at [262, 169] on input "checkbox" at bounding box center [265, 170] width 9 height 9
checkbox input "true"
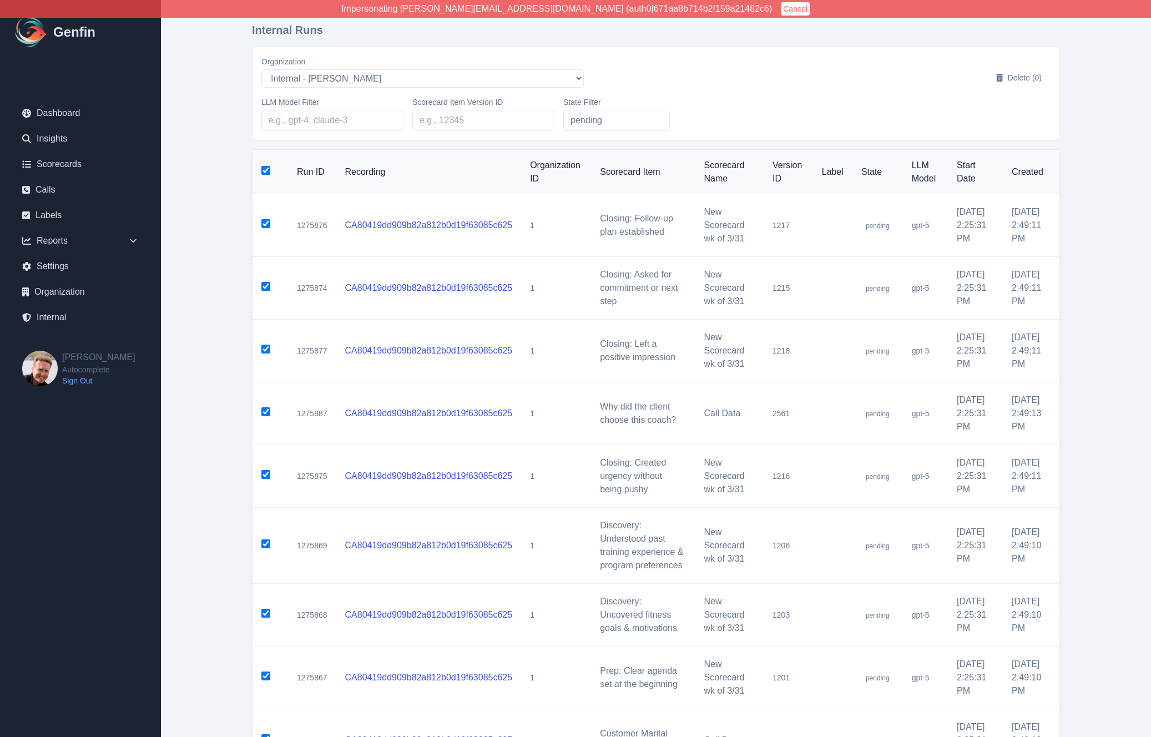
checkbox input "true"
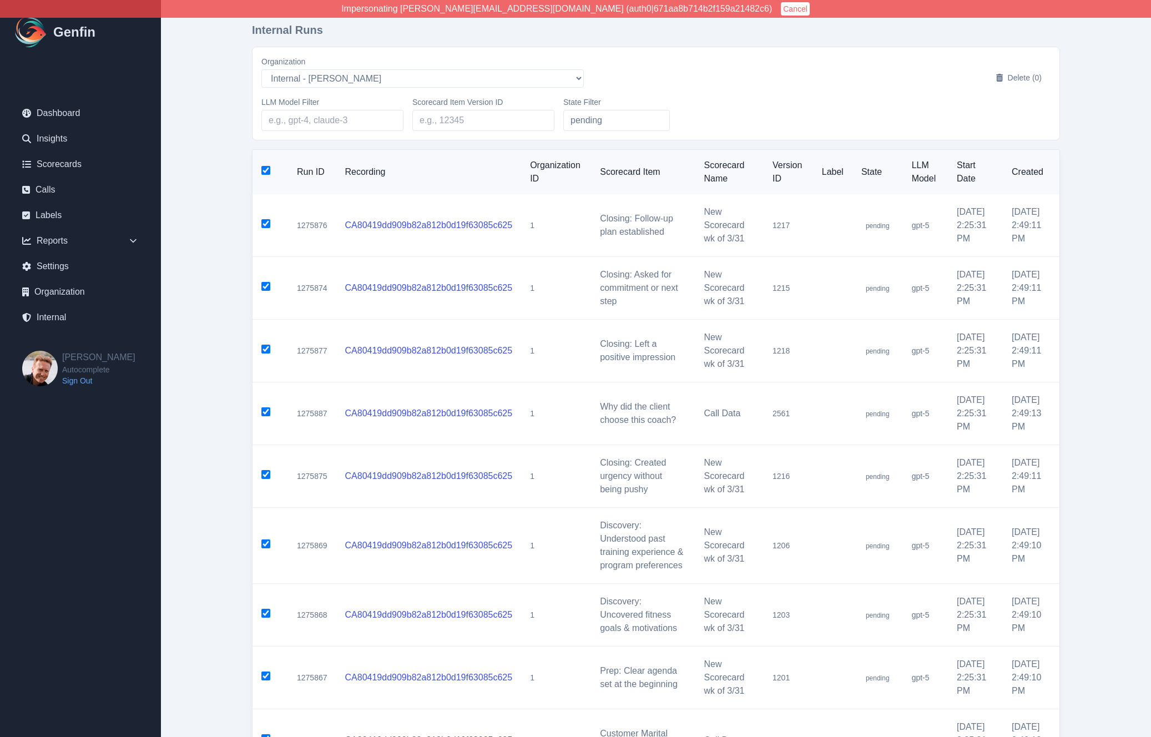
checkbox input "true"
click at [1013, 82] on button "Delete (10)" at bounding box center [1017, 78] width 68 height 20
checkbox input "false"
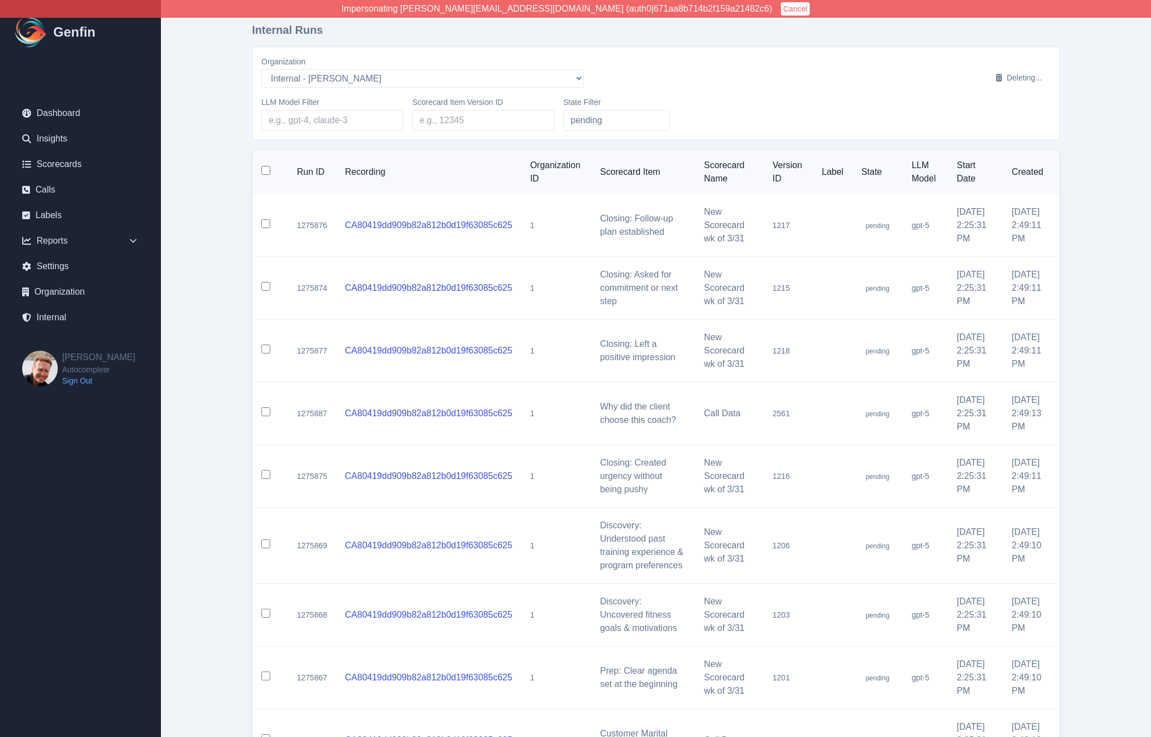
checkbox input "false"
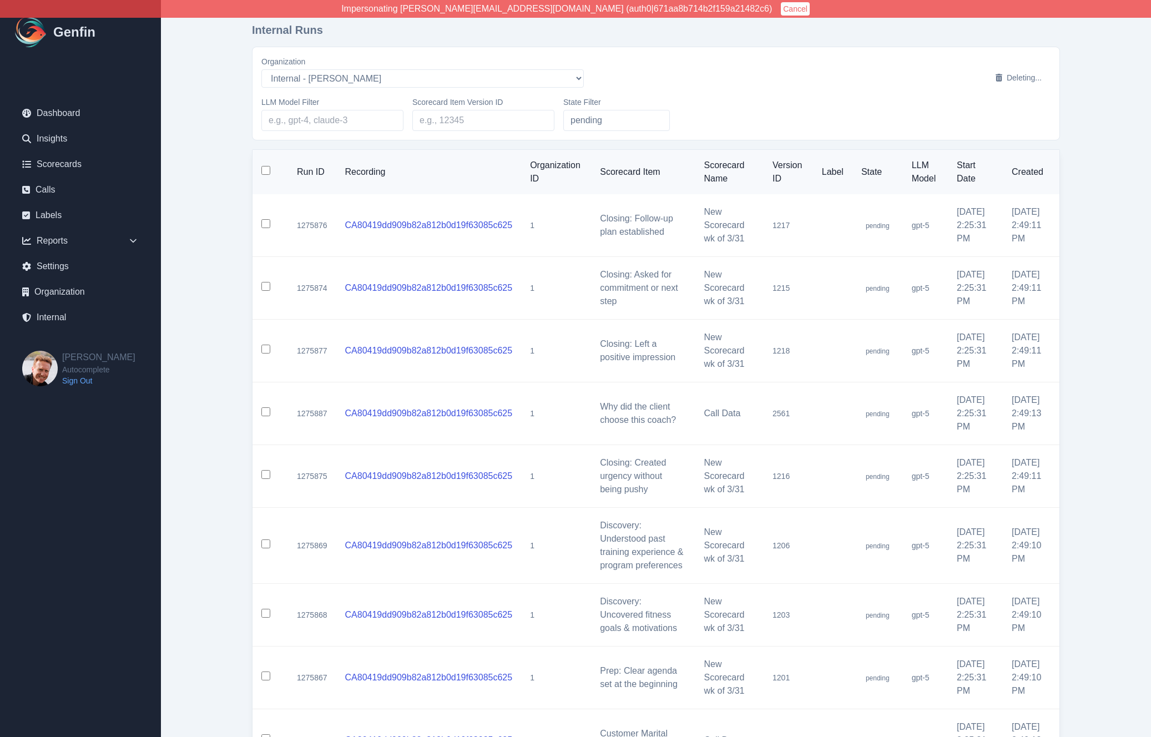
checkbox input "false"
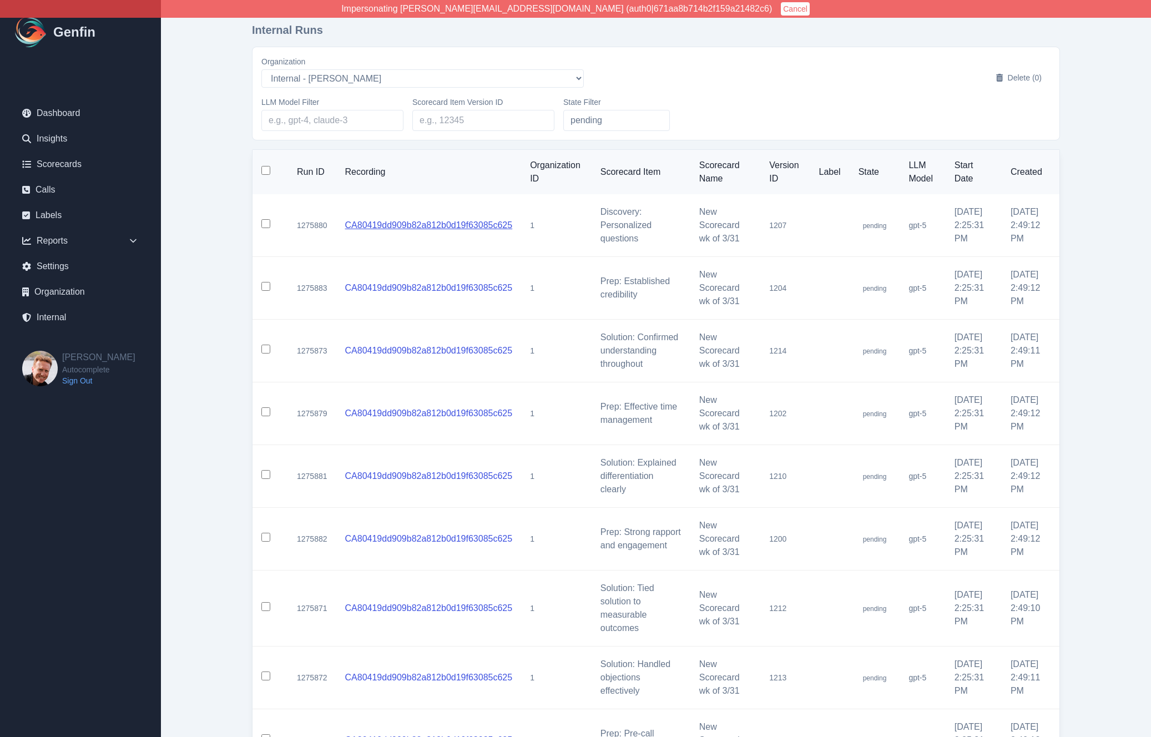
scroll to position [224, 0]
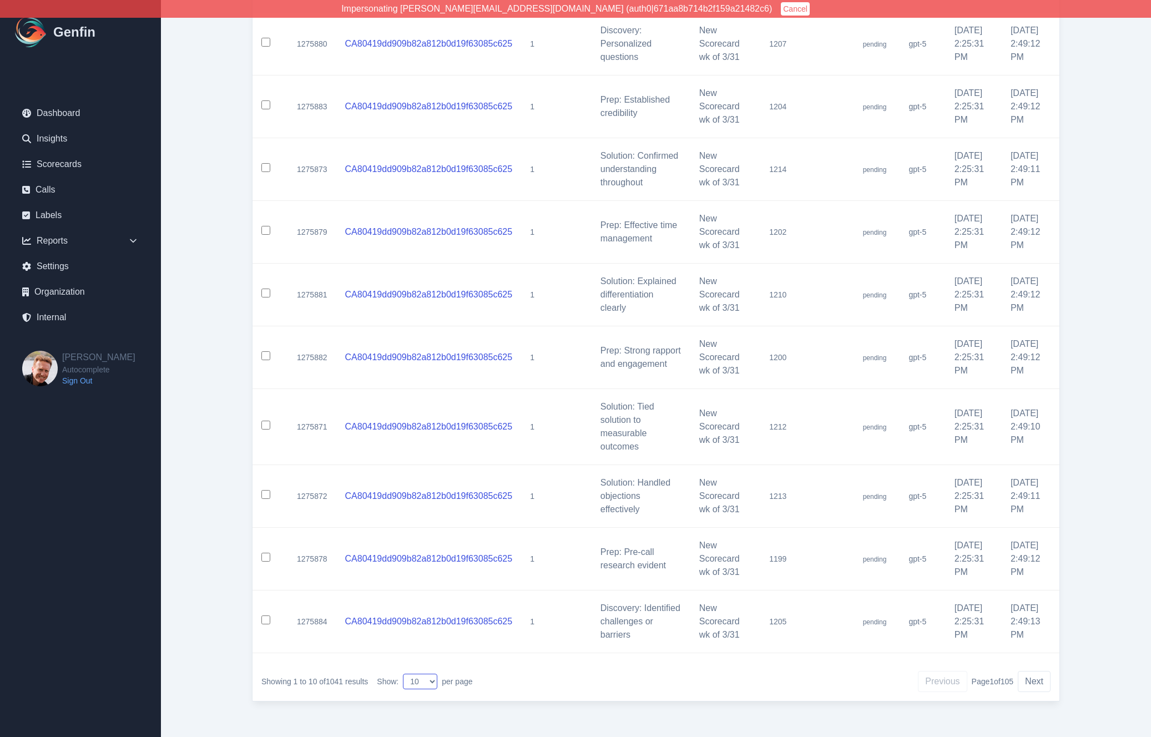
click at [426, 682] on select "10 25 50 100 200" at bounding box center [420, 682] width 34 height 16
select select "200"
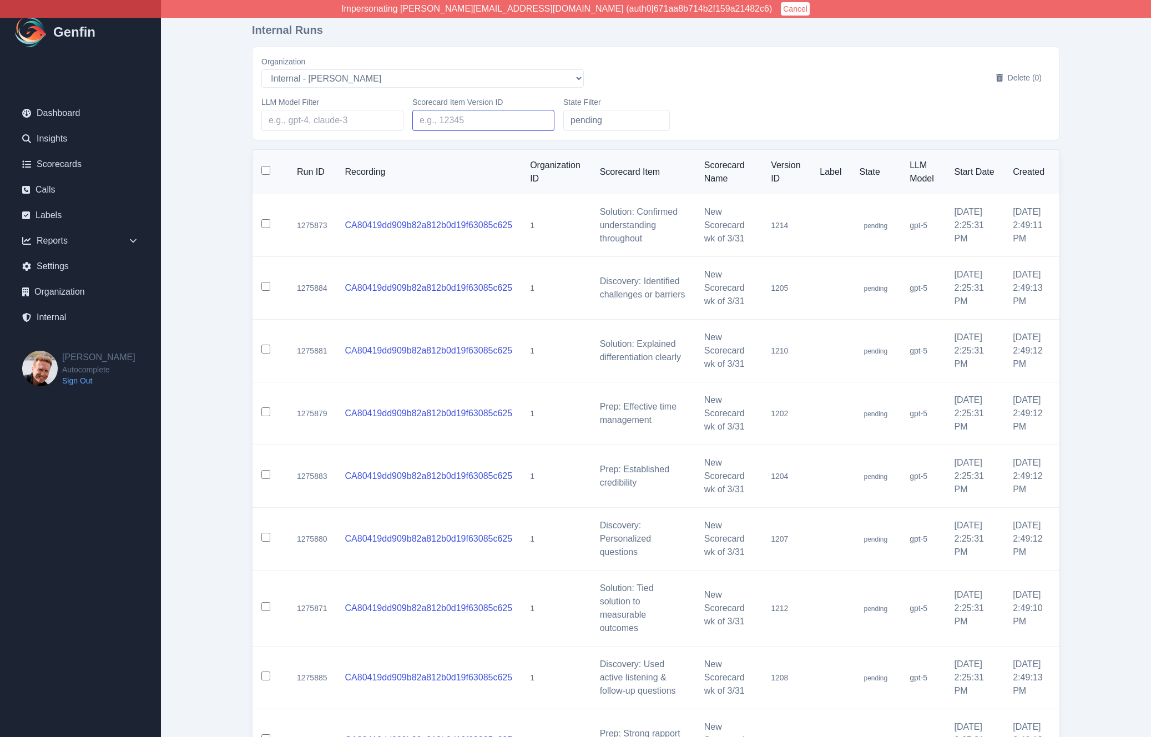
click at [506, 126] on input "Scorecard Item Version ID" at bounding box center [483, 120] width 142 height 21
click at [321, 125] on input "LLM Model Filter" at bounding box center [332, 120] width 142 height 21
paste input "gpt-5"
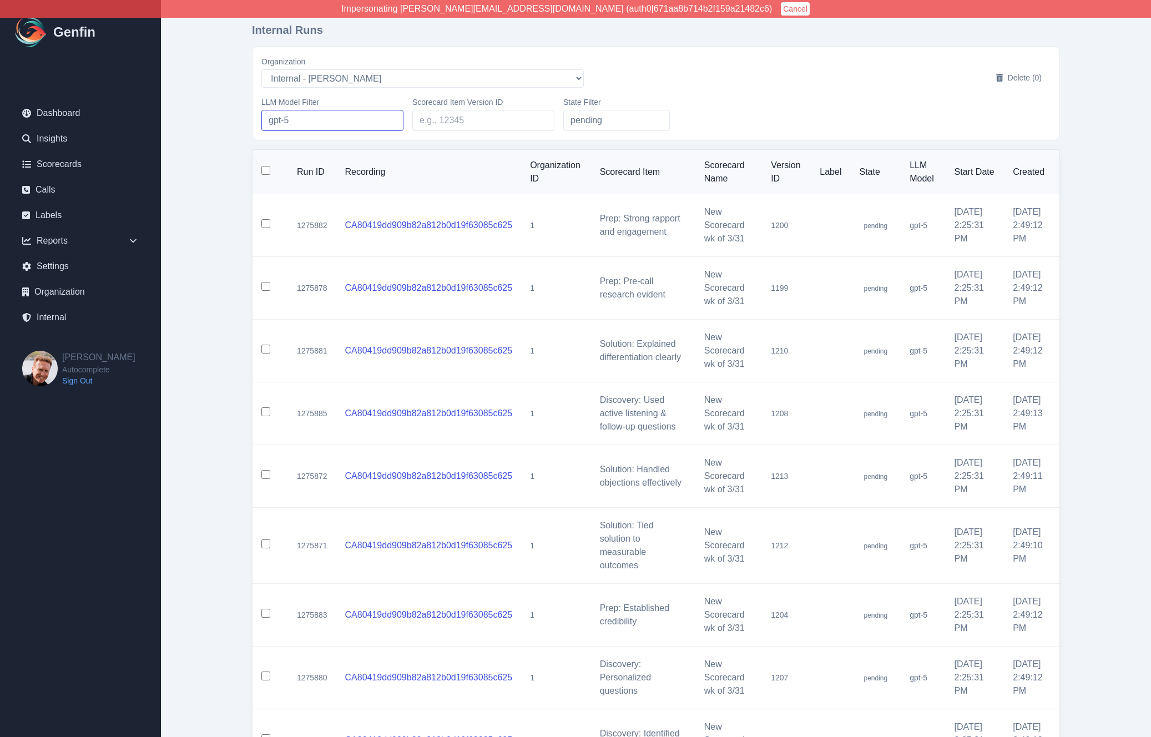
type input "gpt-5"
click at [311, 125] on input "gpt-5" at bounding box center [332, 120] width 142 height 21
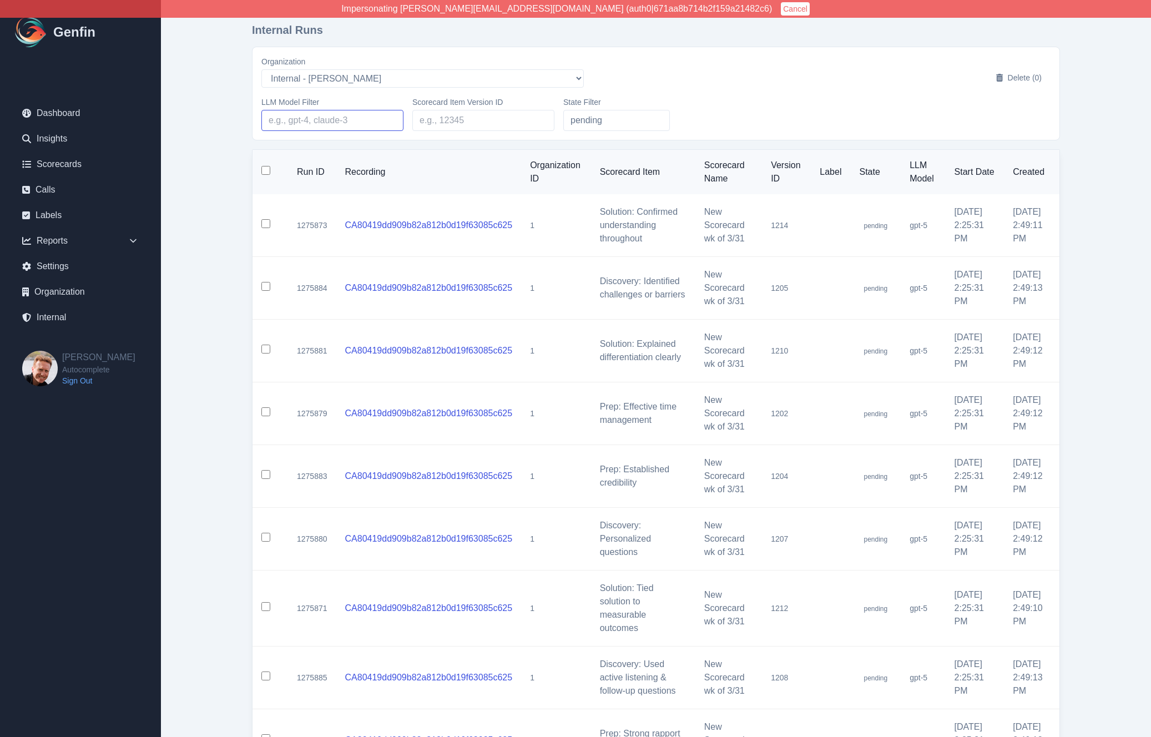
type input "gpt-5"
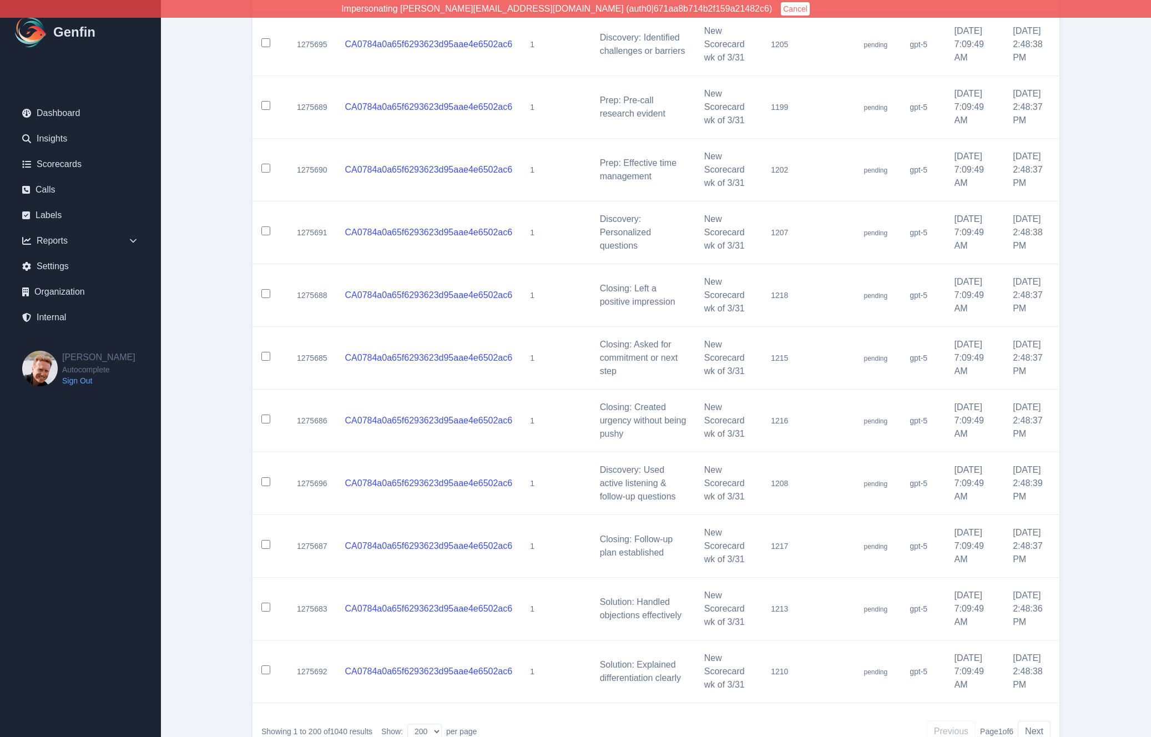
scroll to position [12462, 0]
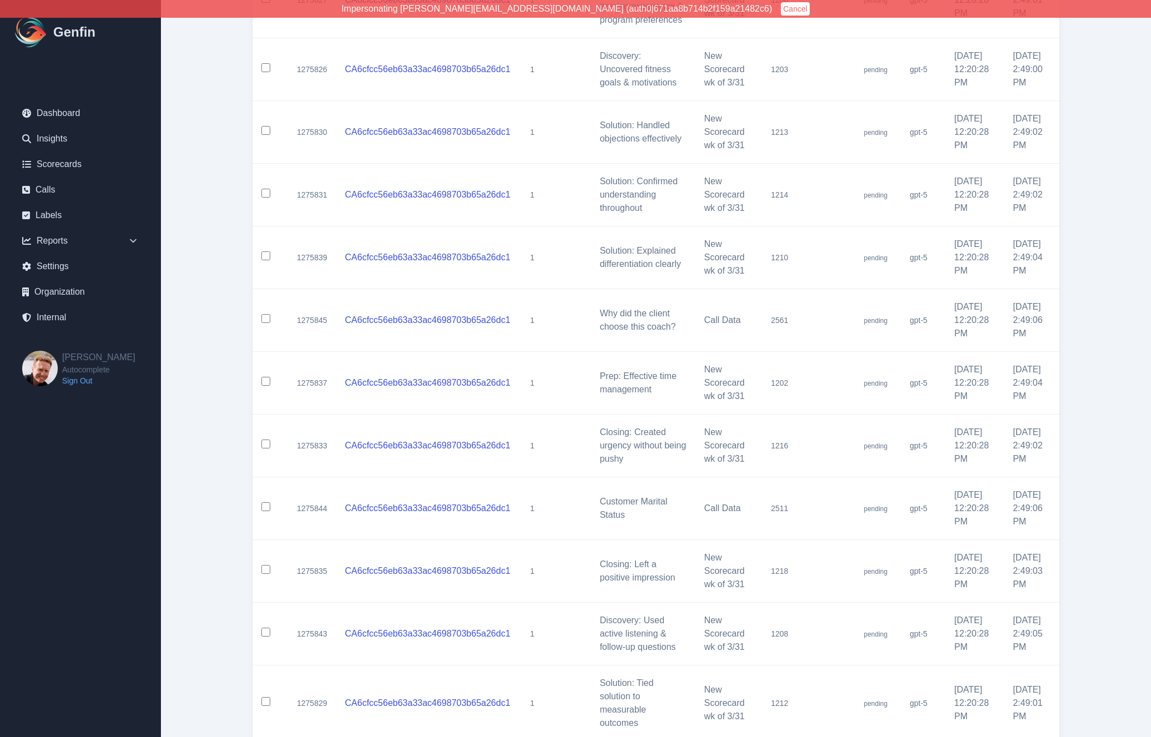
scroll to position [0, 0]
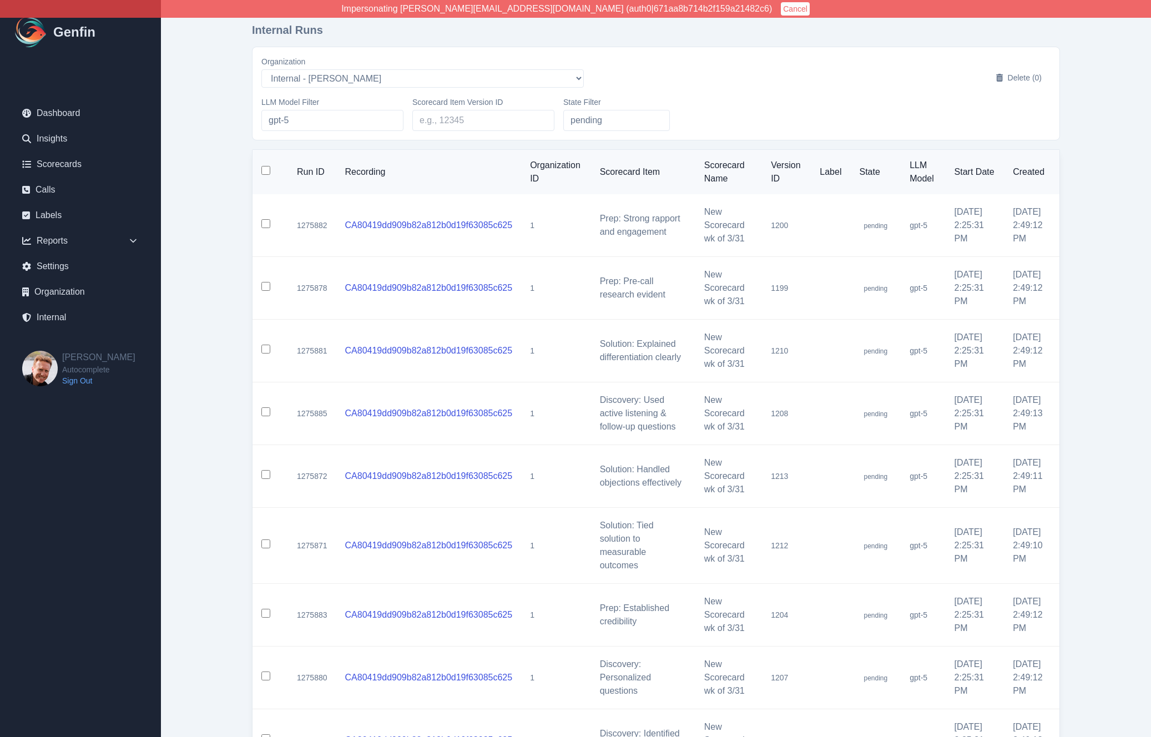
click at [263, 172] on input "checkbox" at bounding box center [265, 170] width 9 height 9
checkbox input "true"
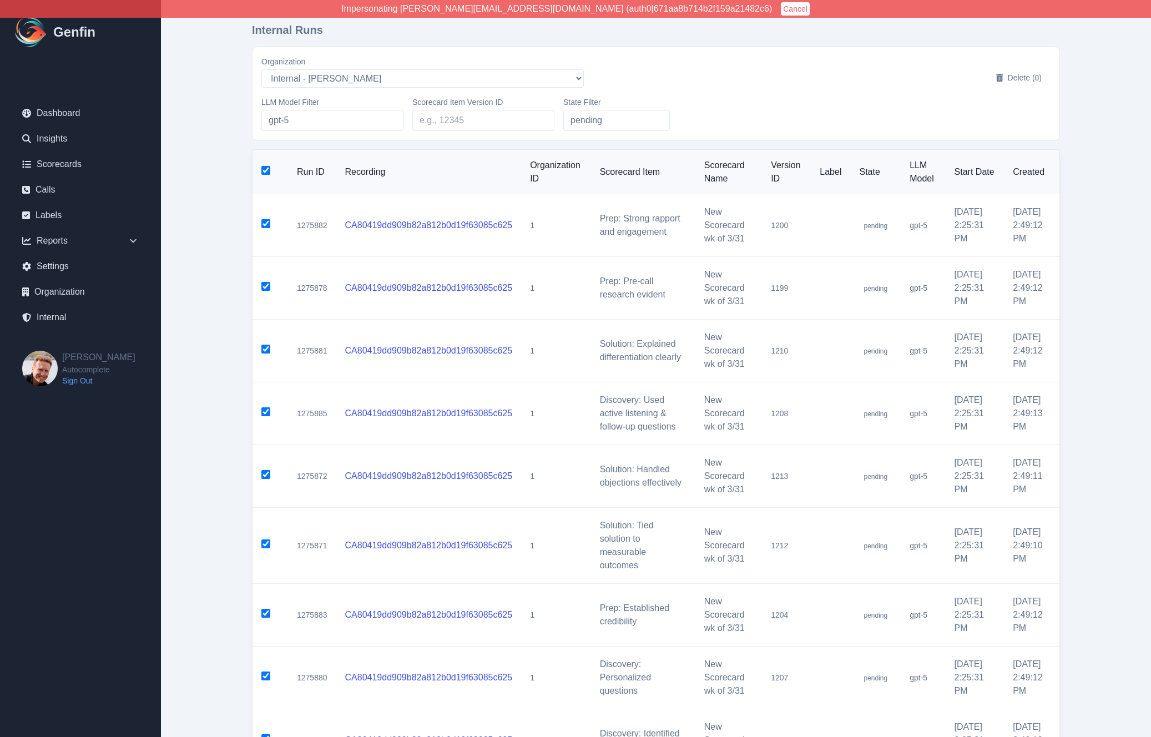
checkbox input "true"
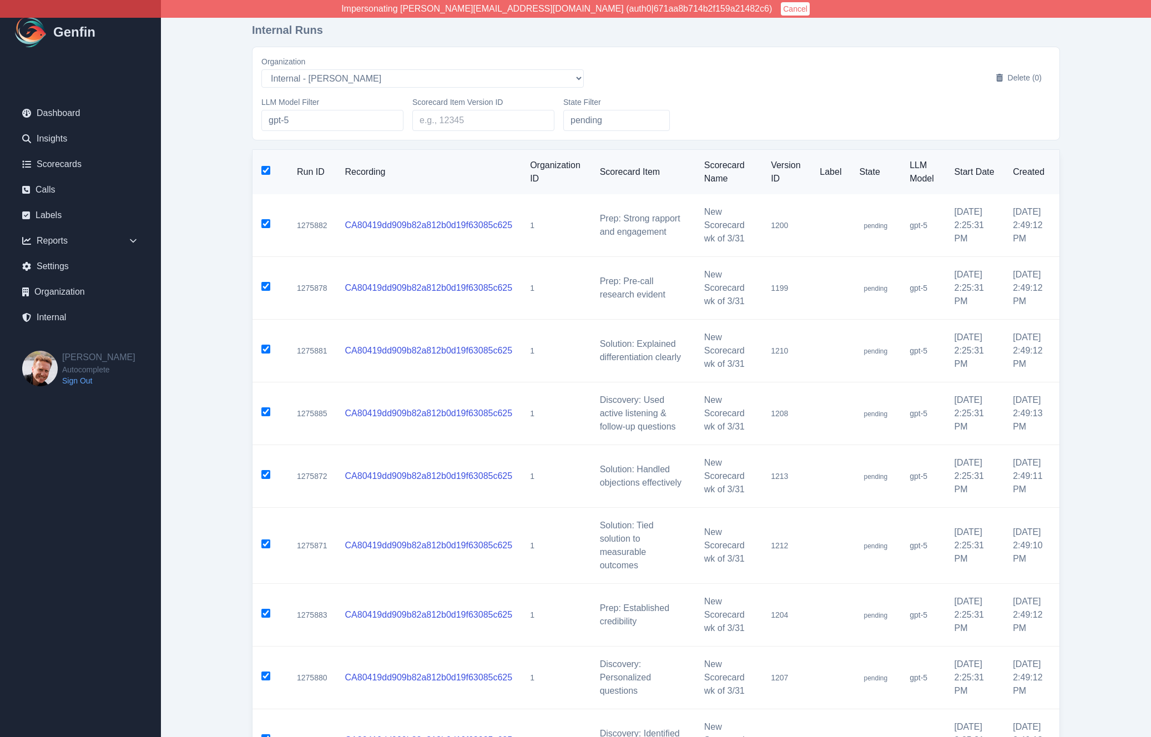
checkbox input "true"
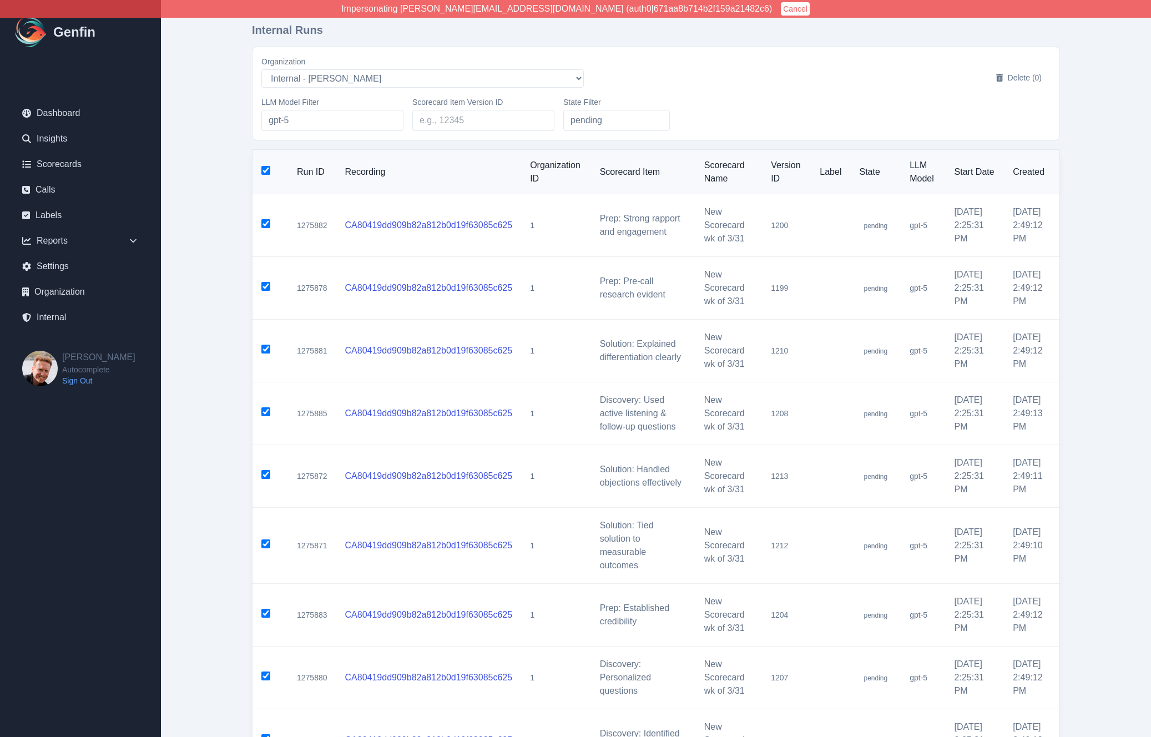
checkbox input "true"
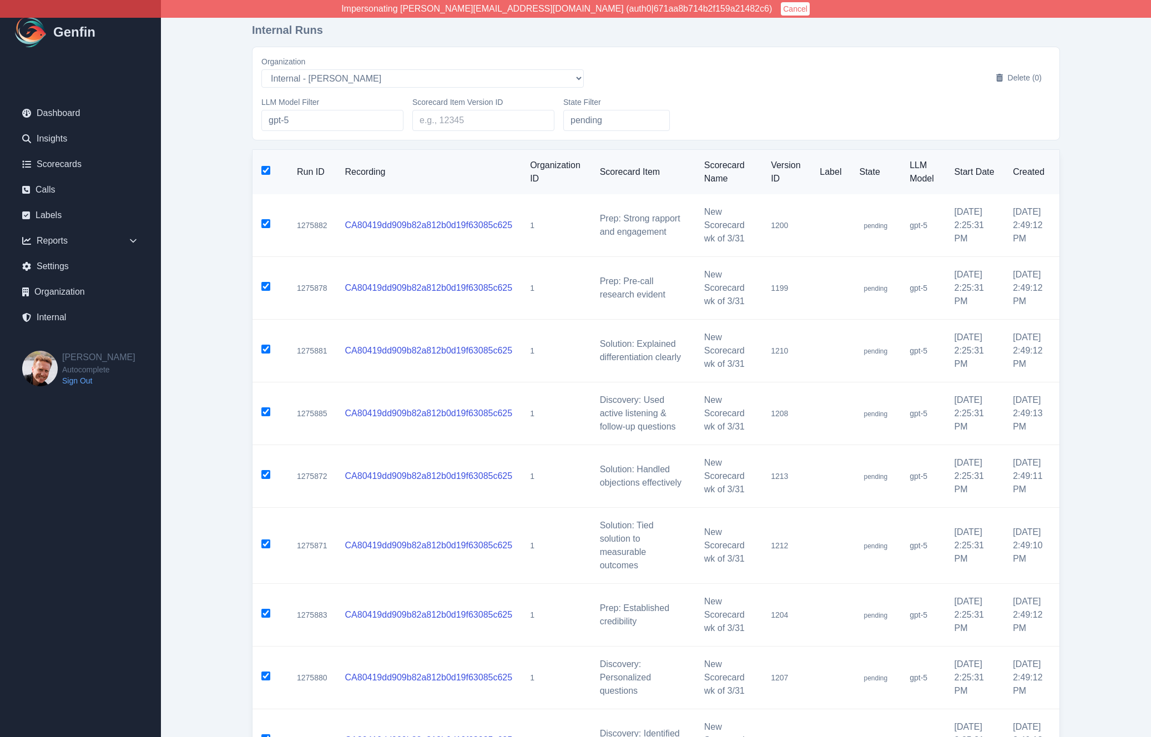
checkbox input "true"
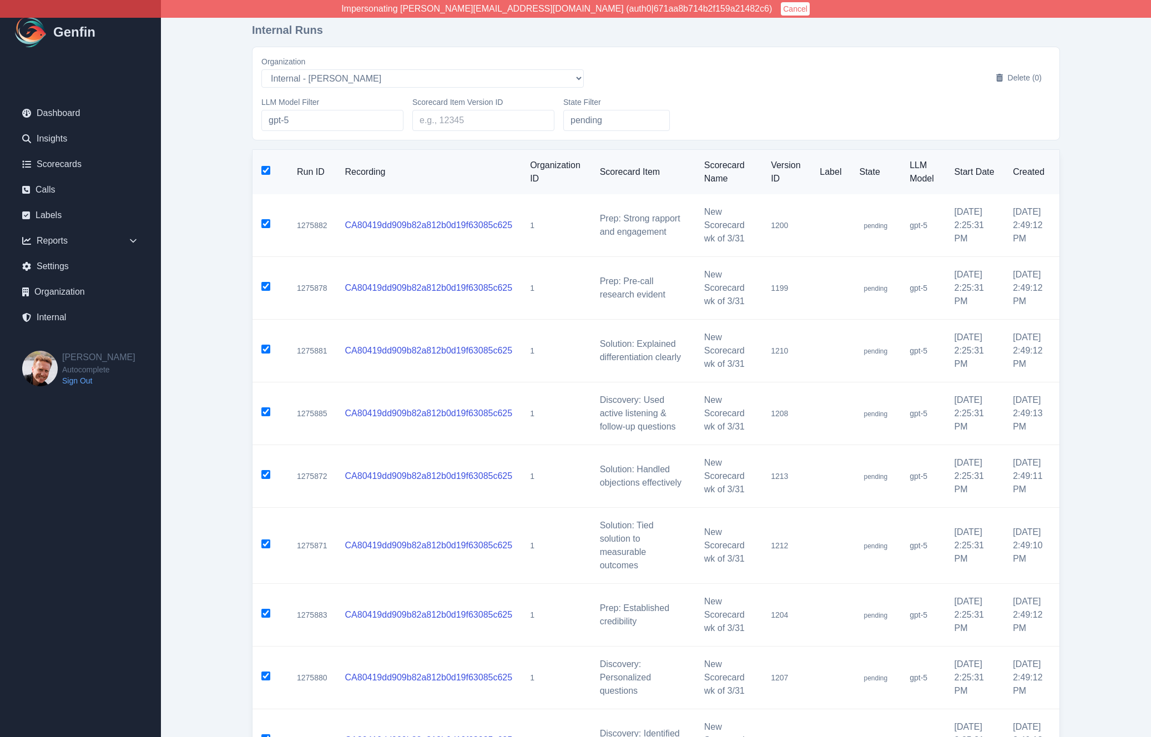
checkbox input "true"
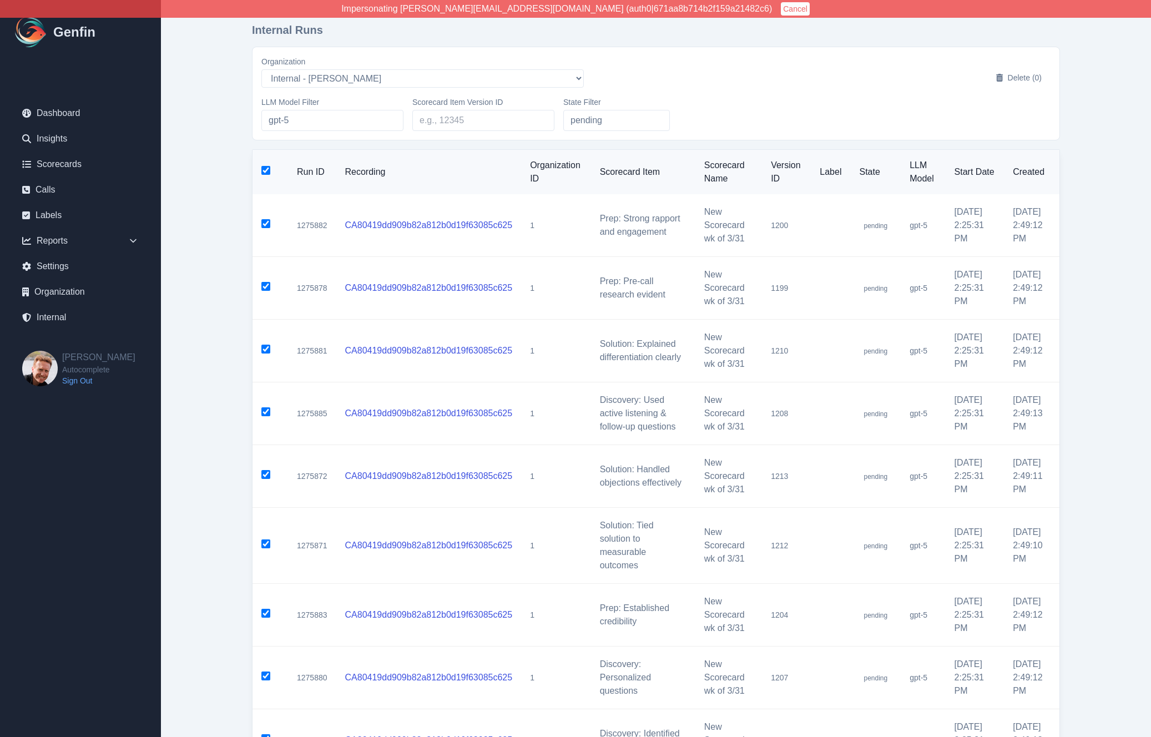
checkbox input "true"
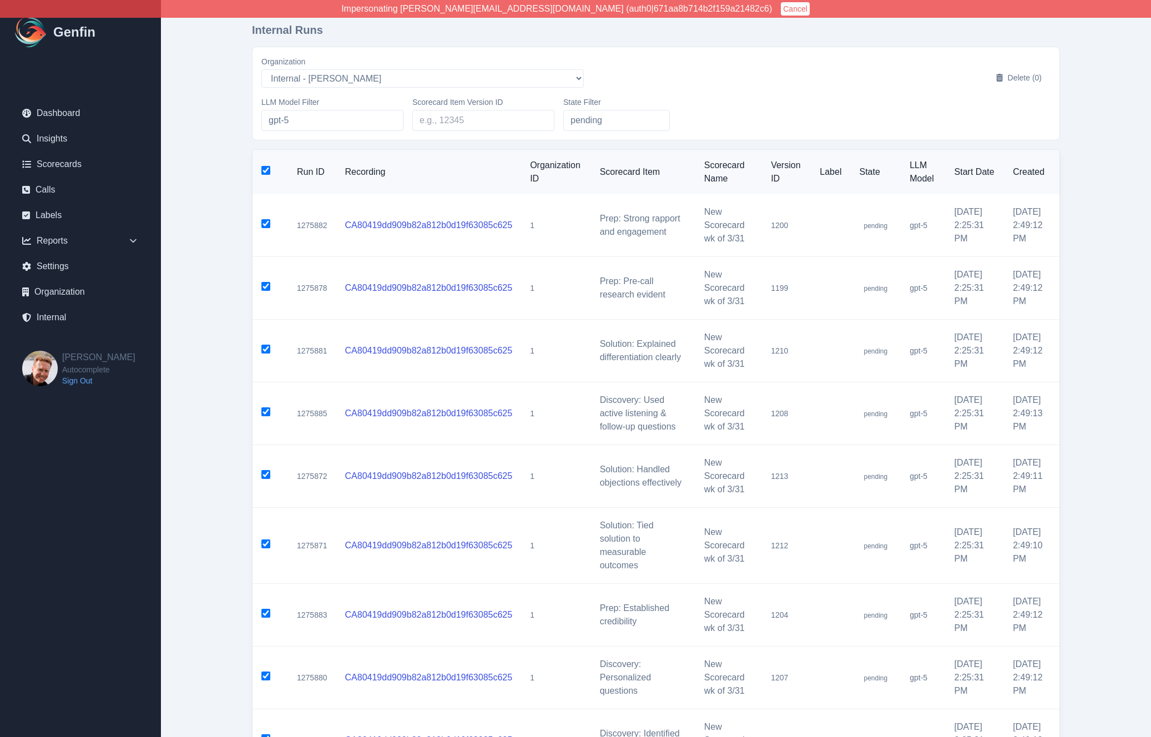
checkbox input "true"
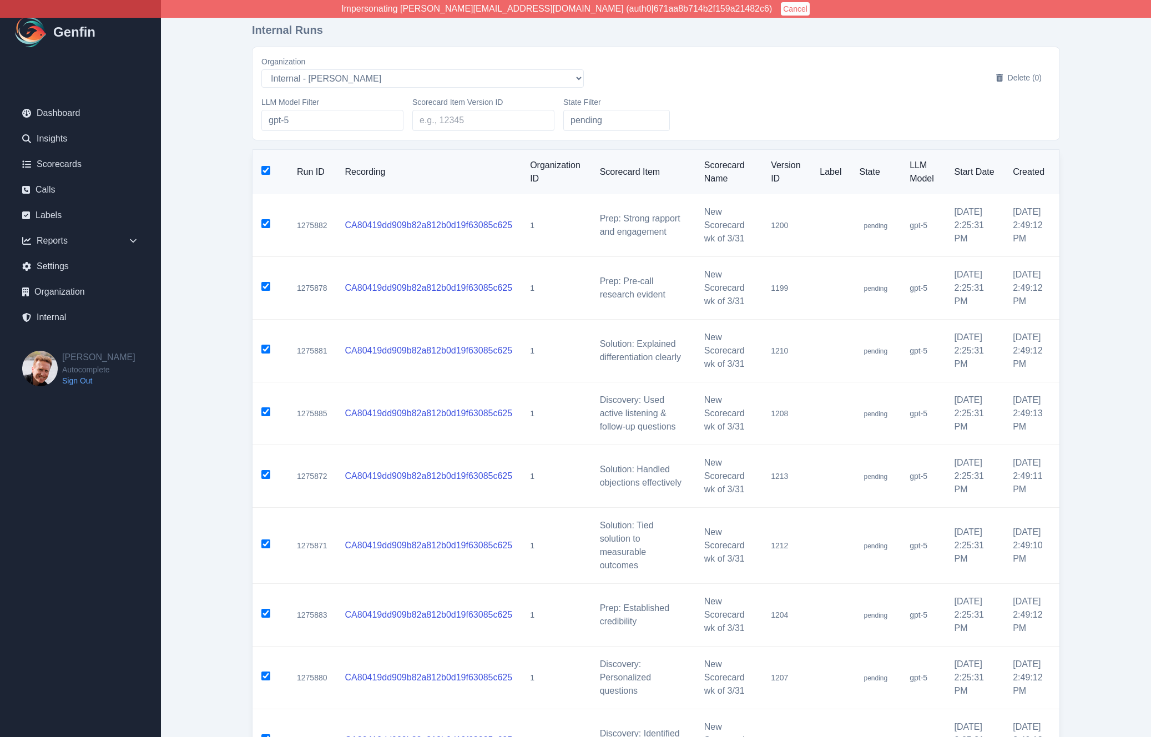
checkbox input "true"
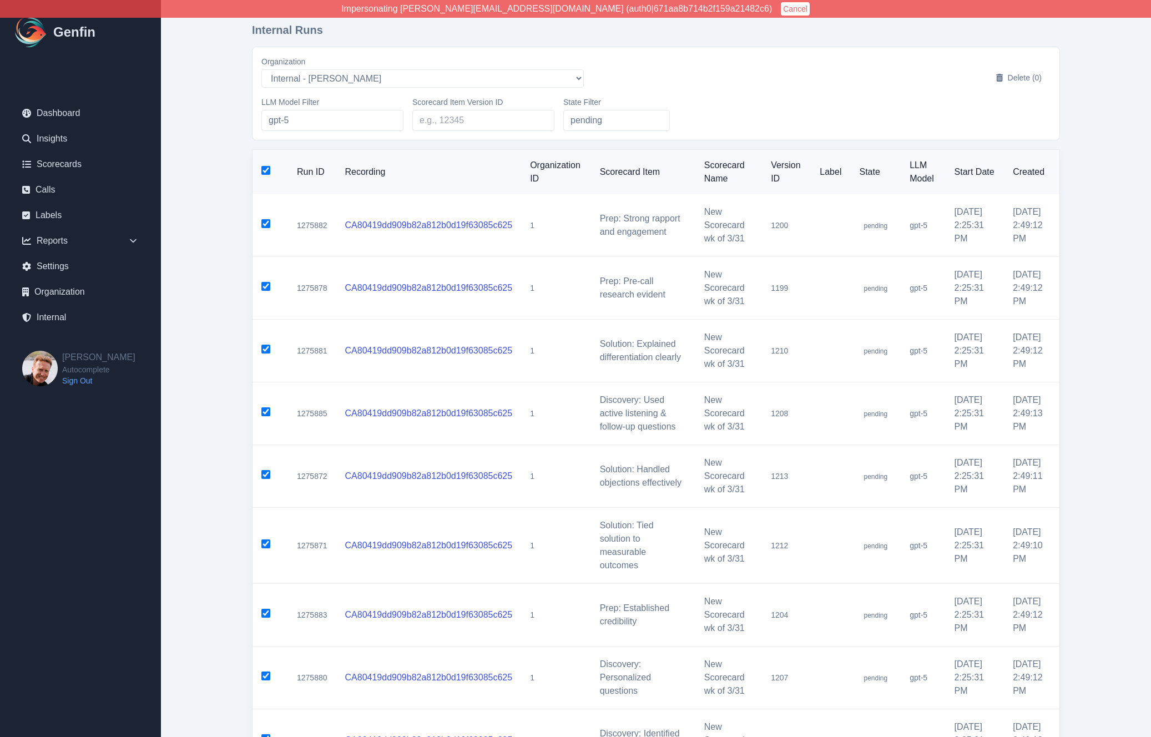
checkbox input "true"
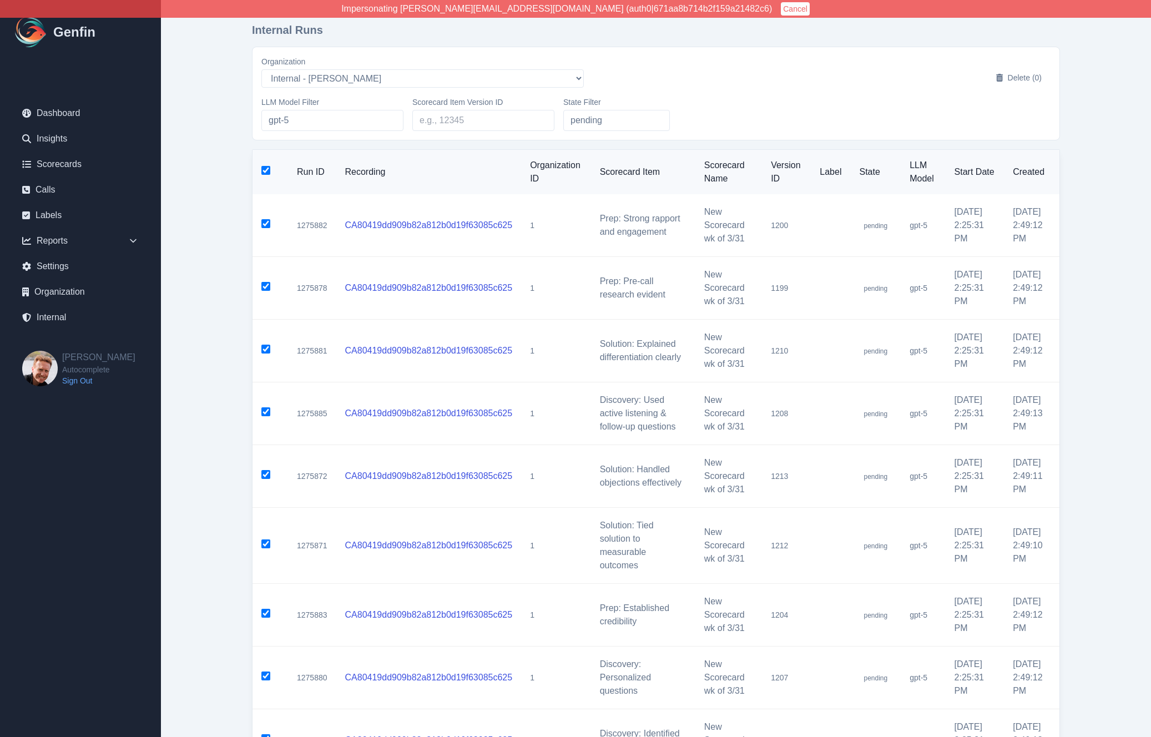
checkbox input "true"
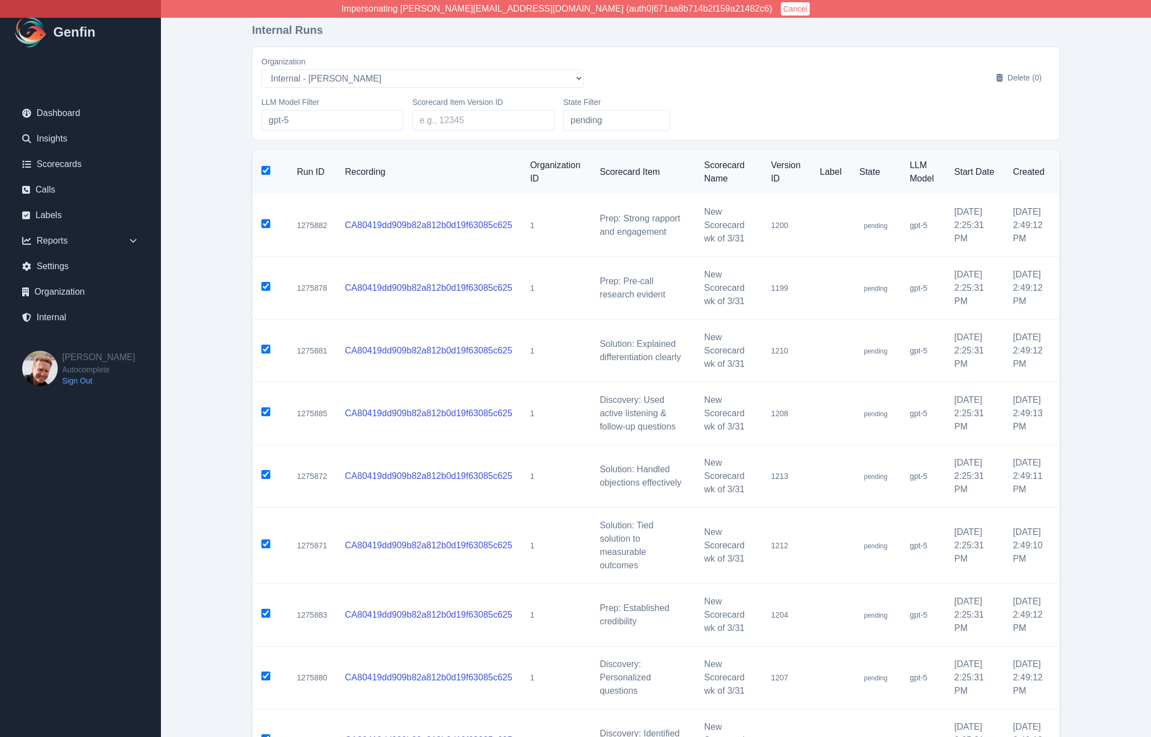
checkbox input "true"
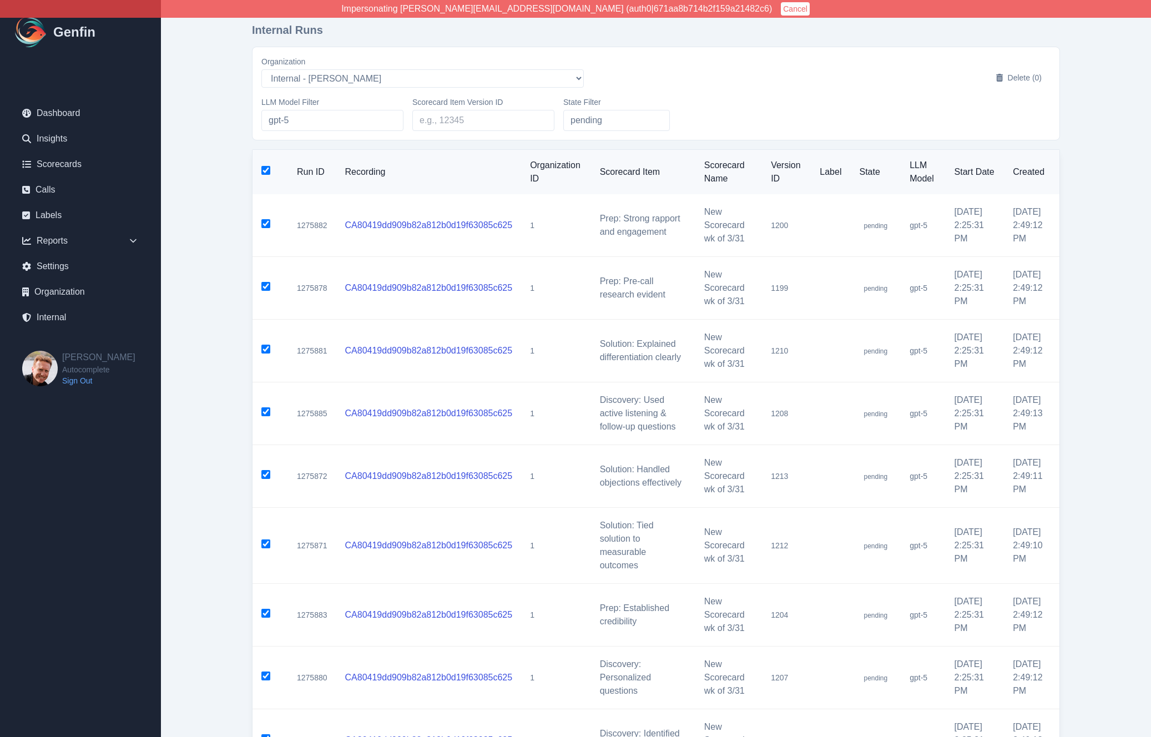
checkbox input "true"
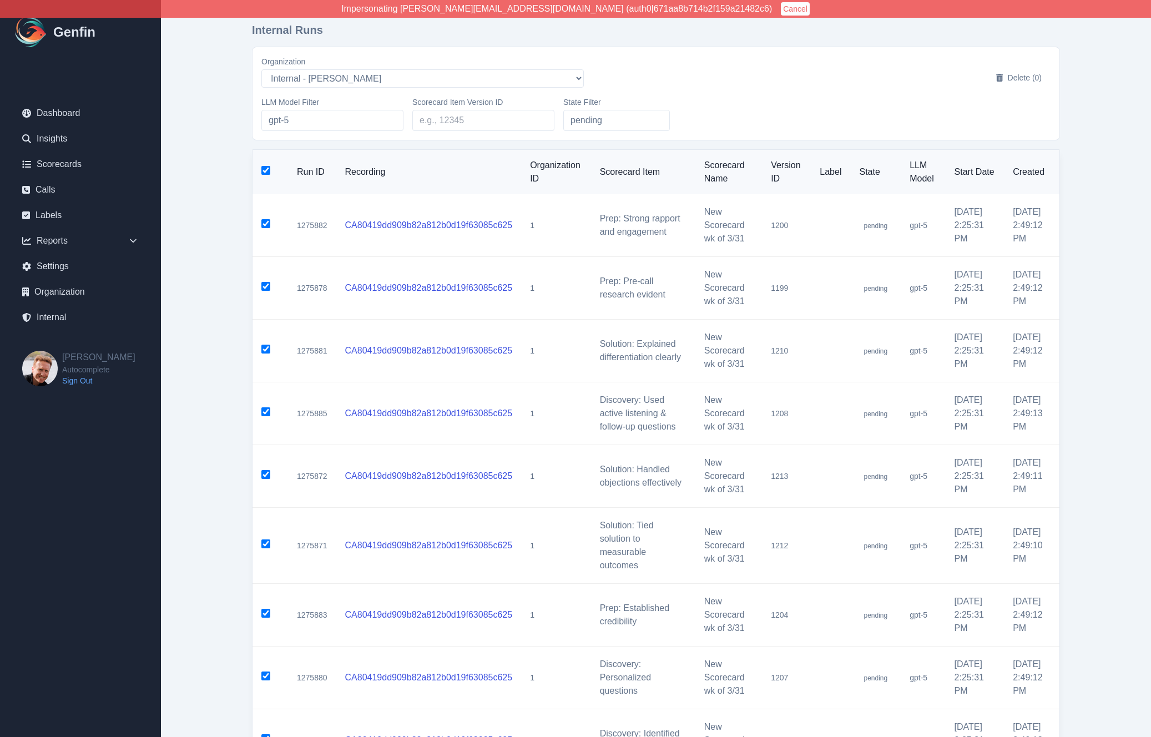
checkbox input "true"
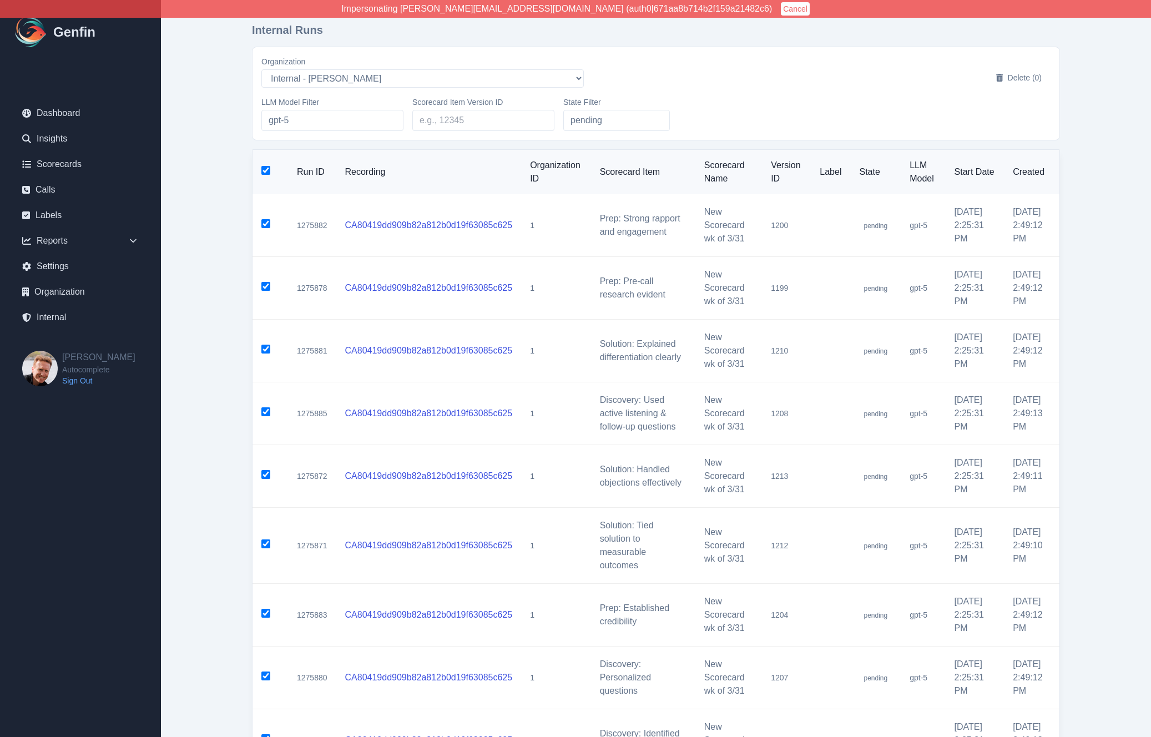
checkbox input "true"
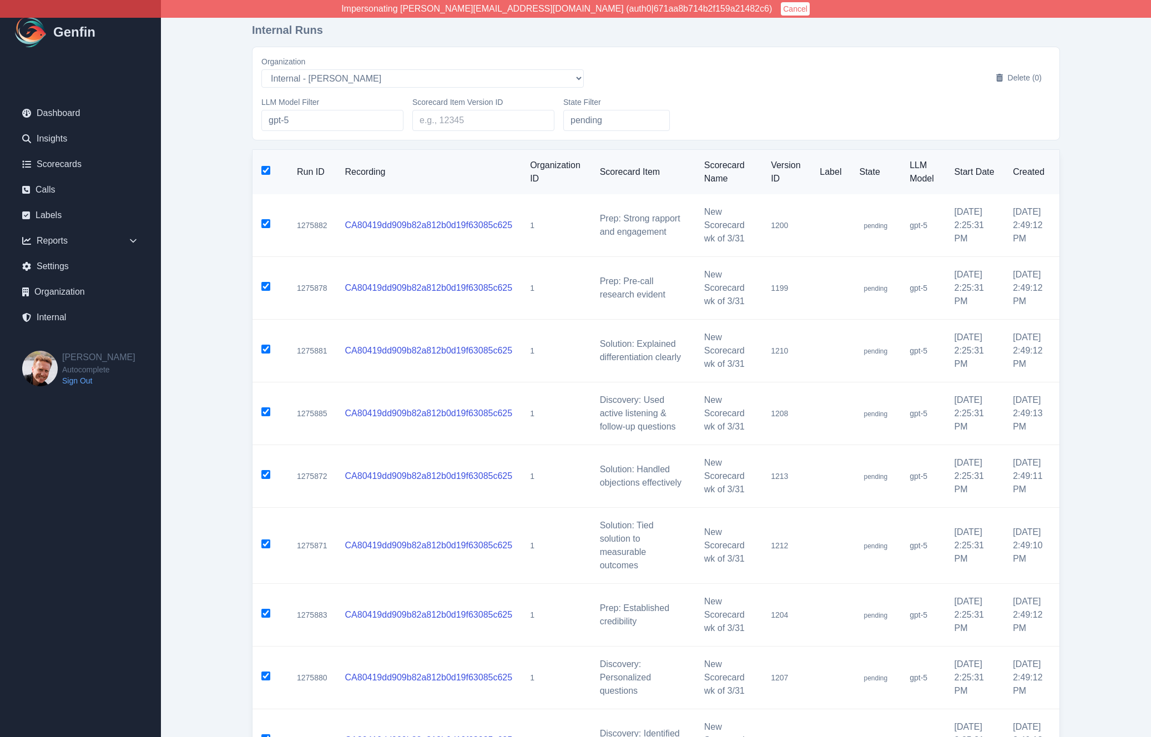
checkbox input "true"
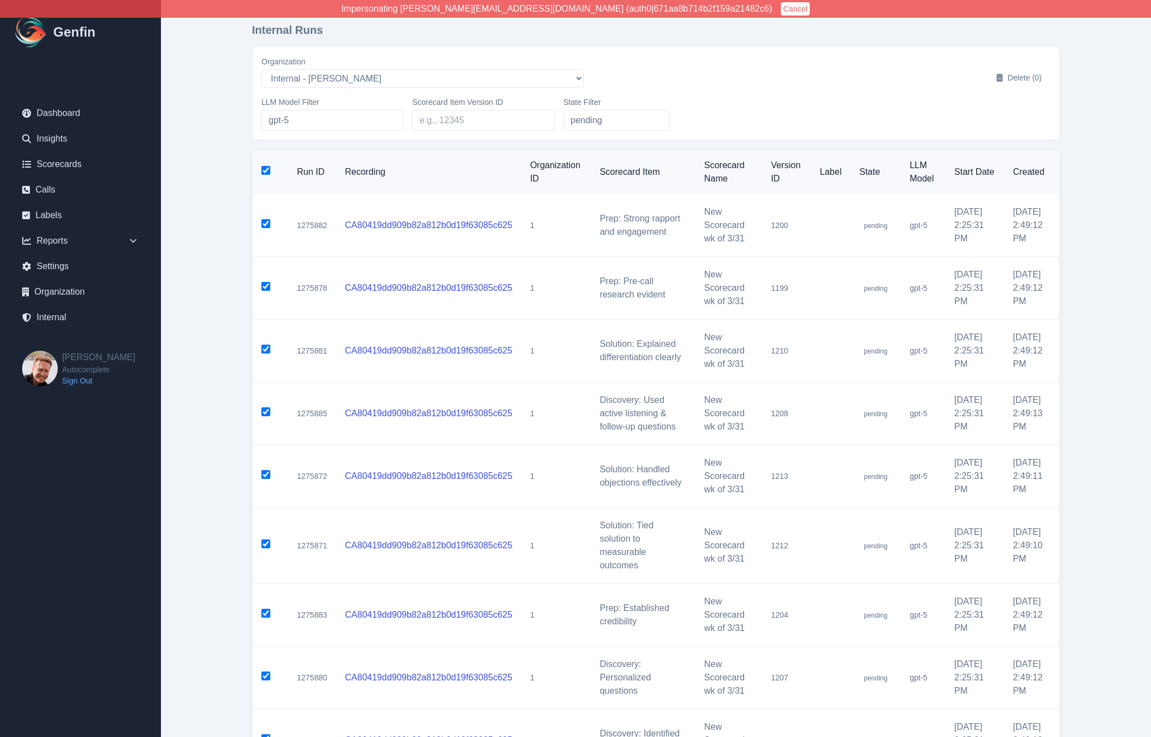
checkbox input "true"
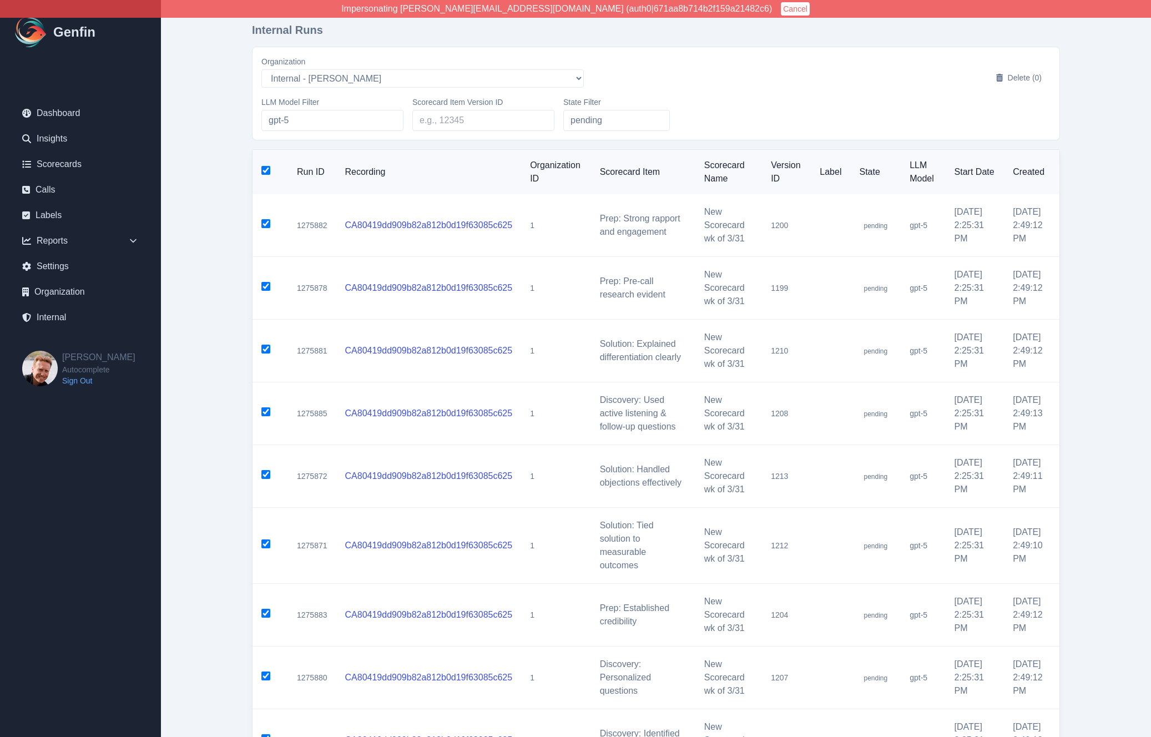
checkbox input "true"
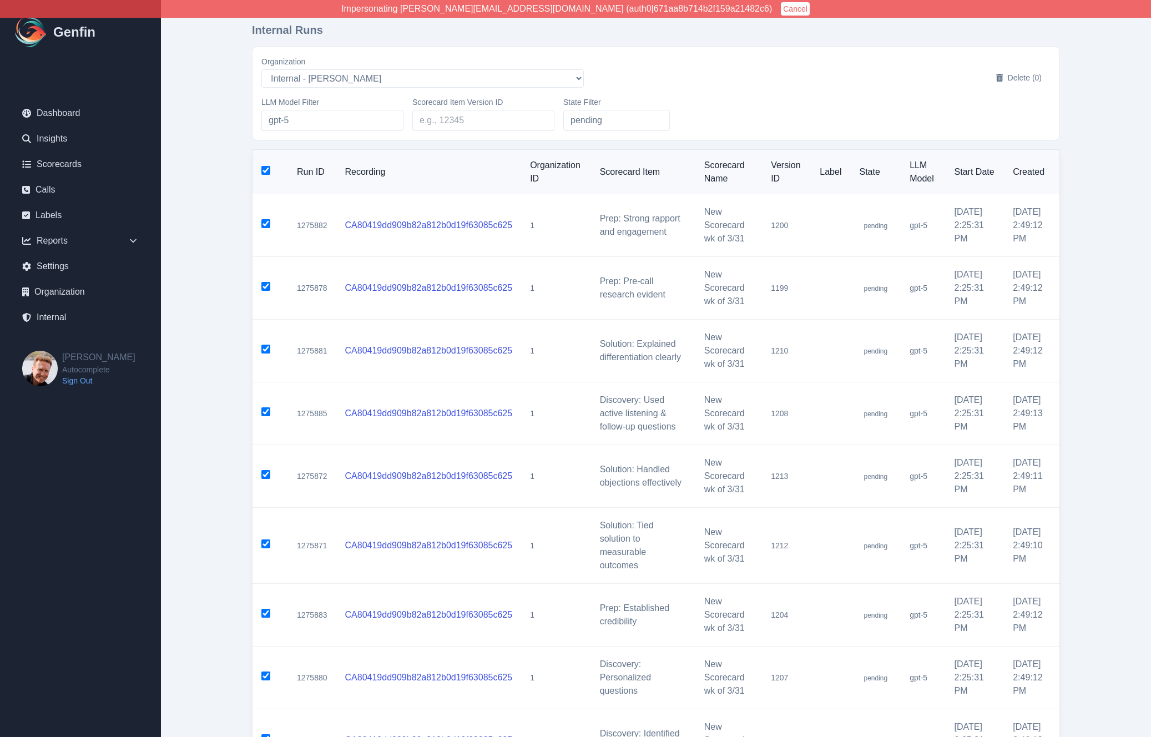
checkbox input "true"
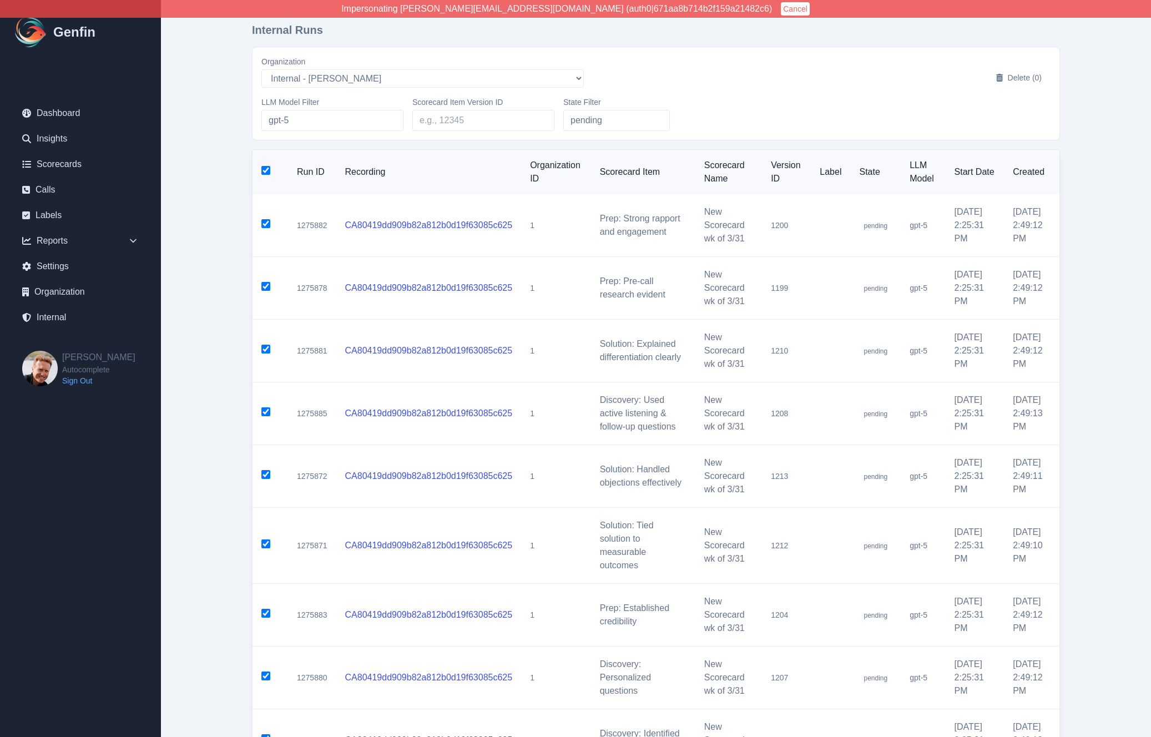
checkbox input "true"
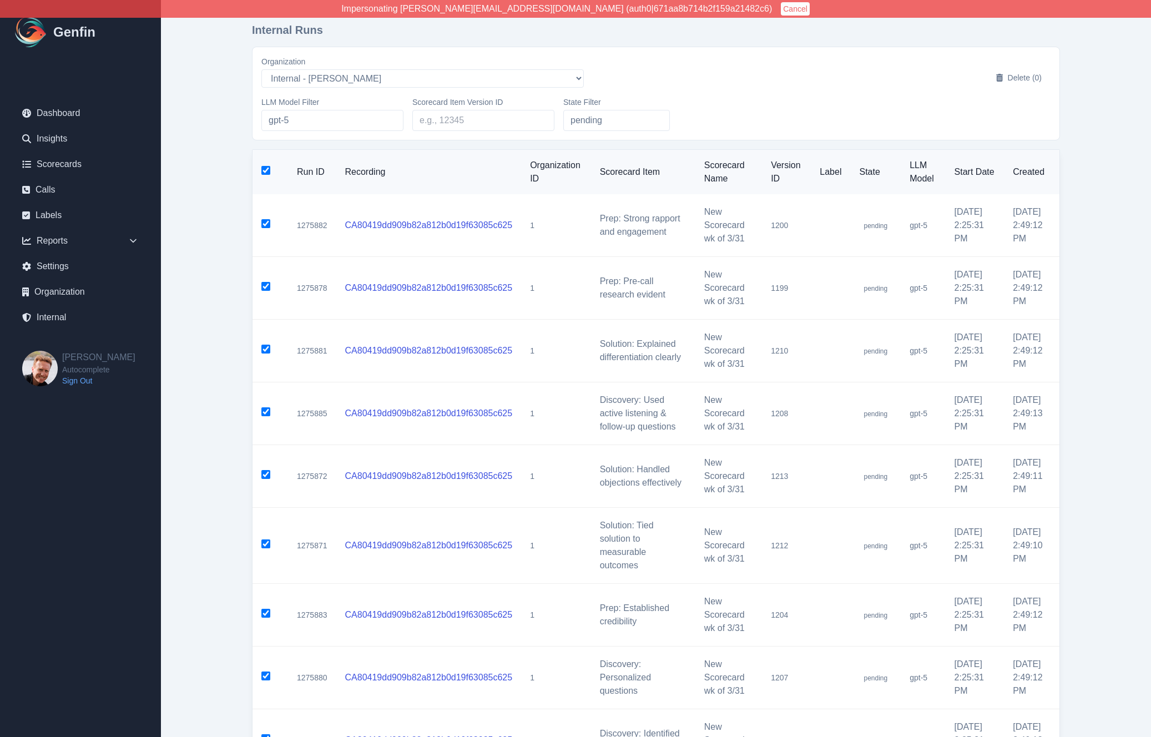
checkbox input "true"
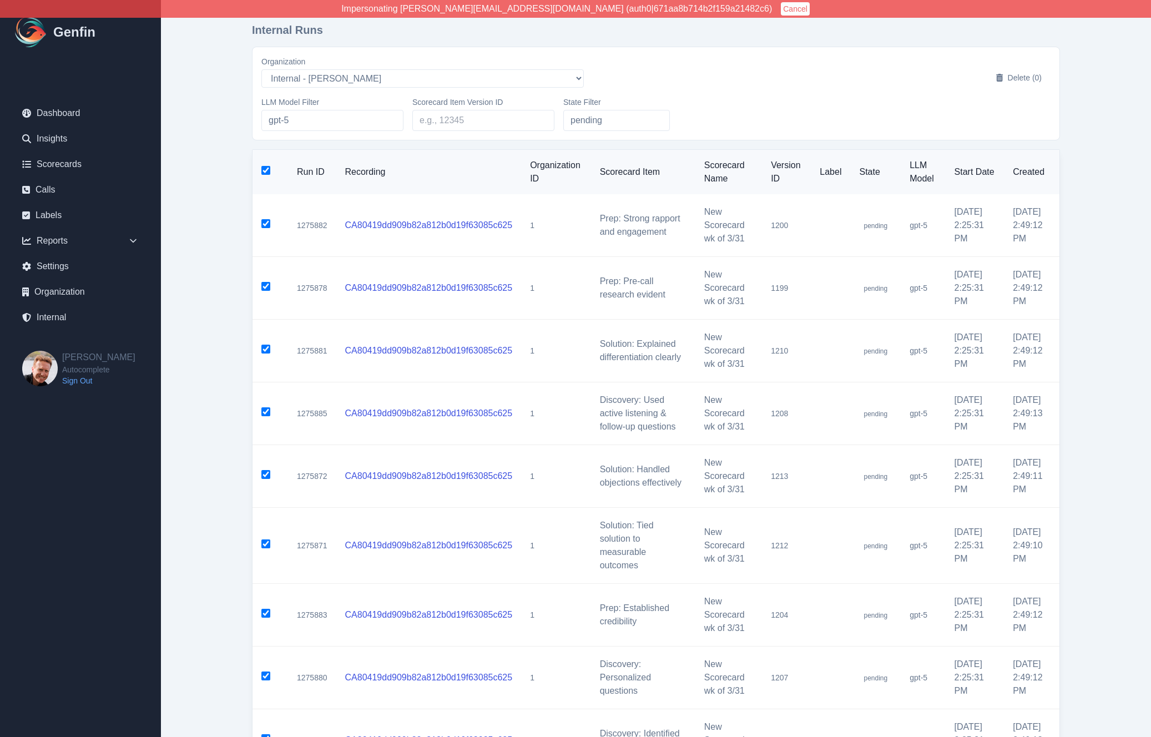
checkbox input "true"
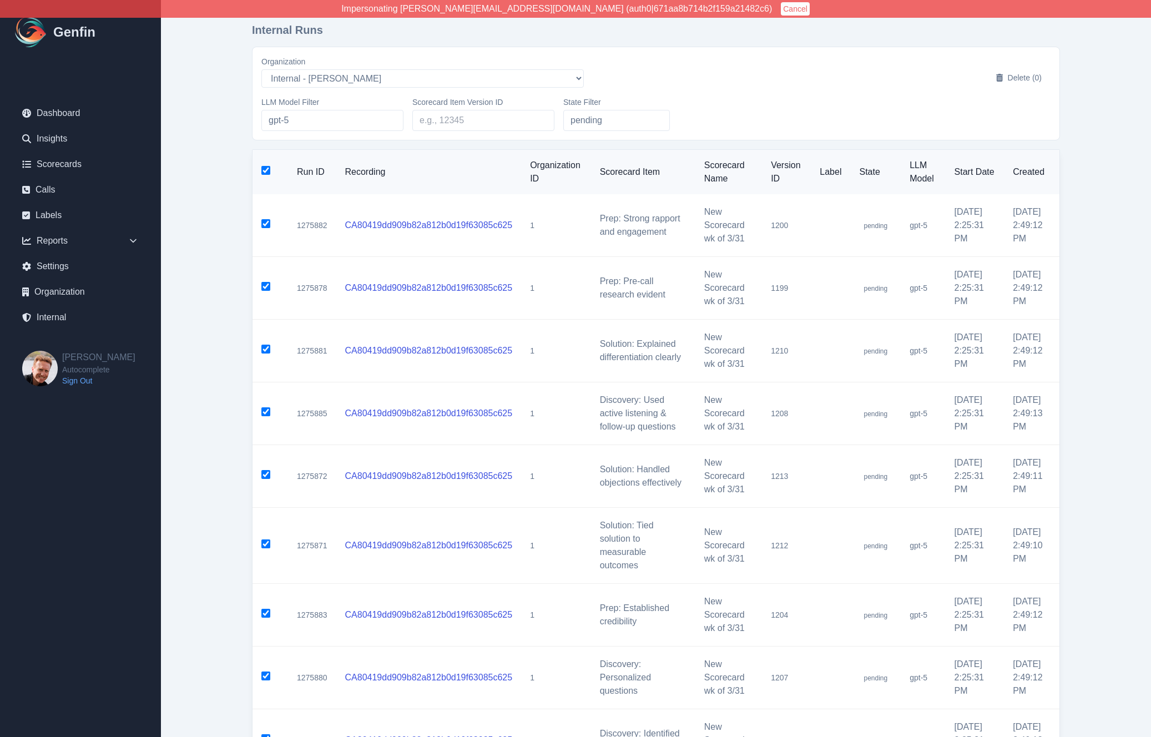
checkbox input "true"
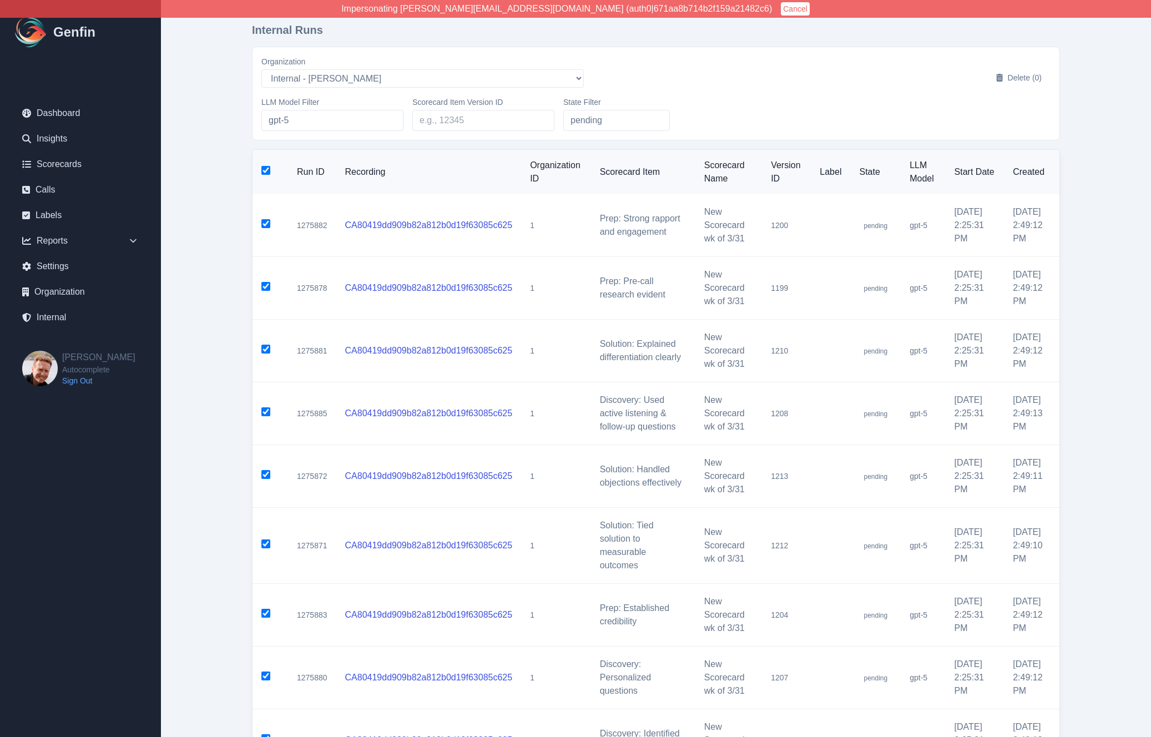
checkbox input "true"
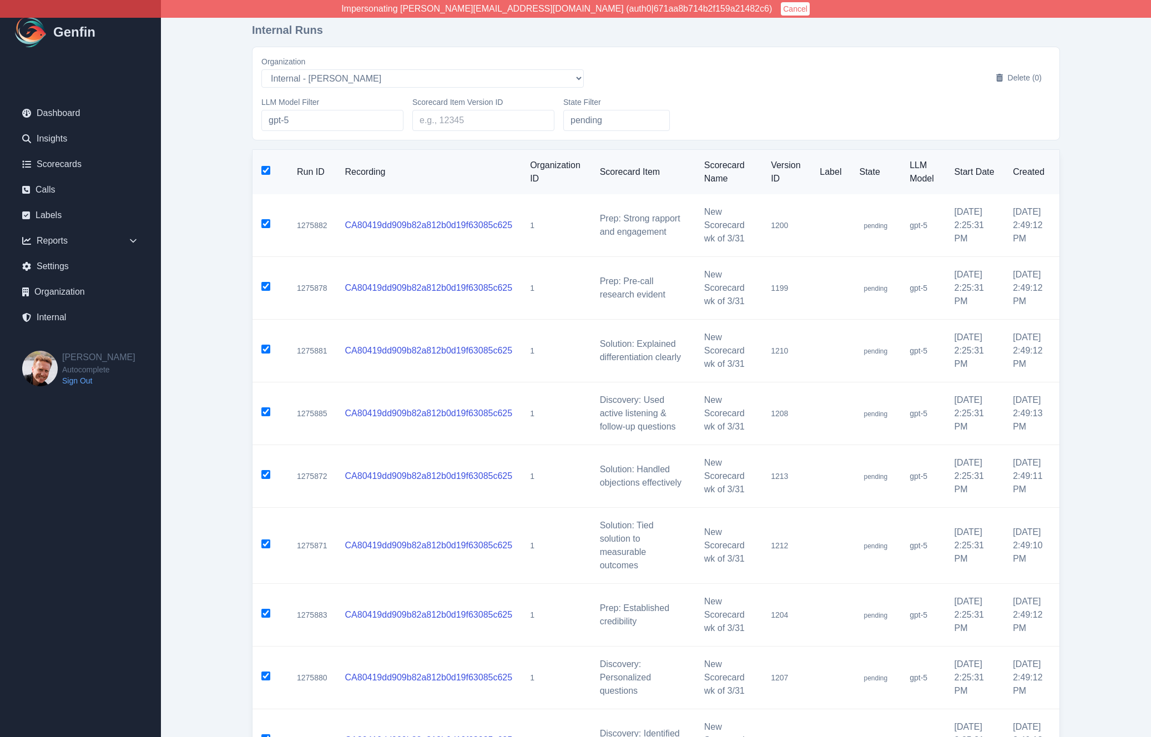
checkbox input "true"
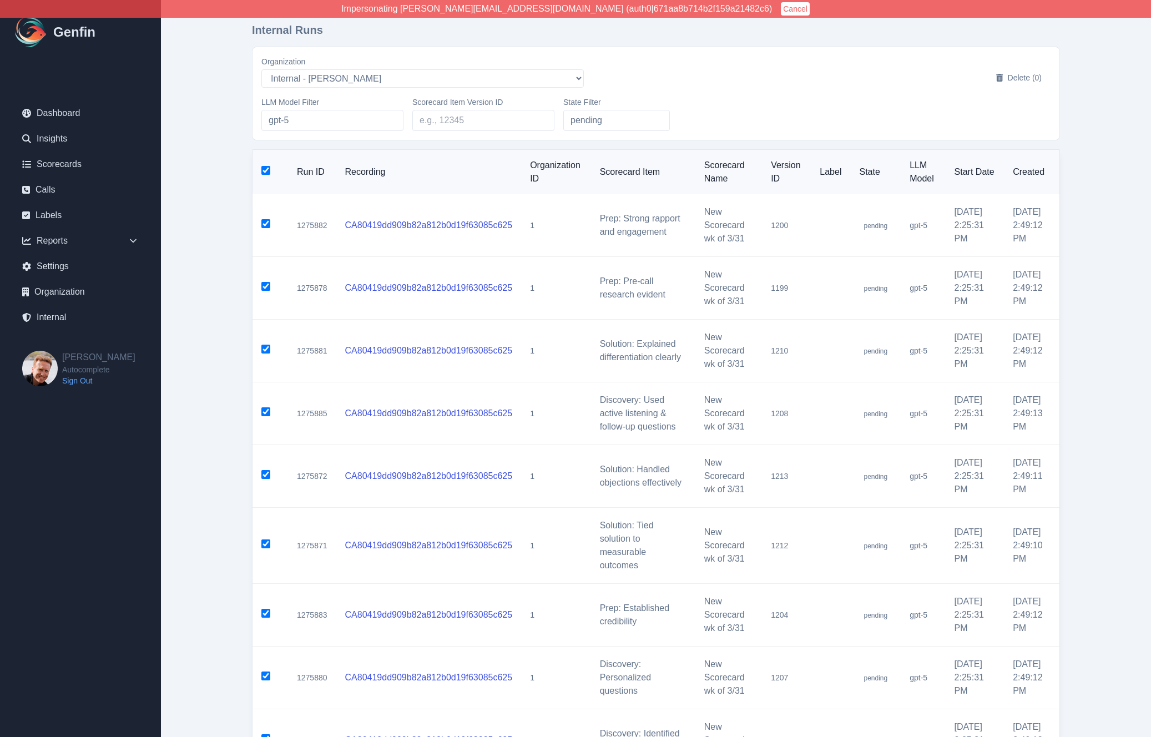
checkbox input "true"
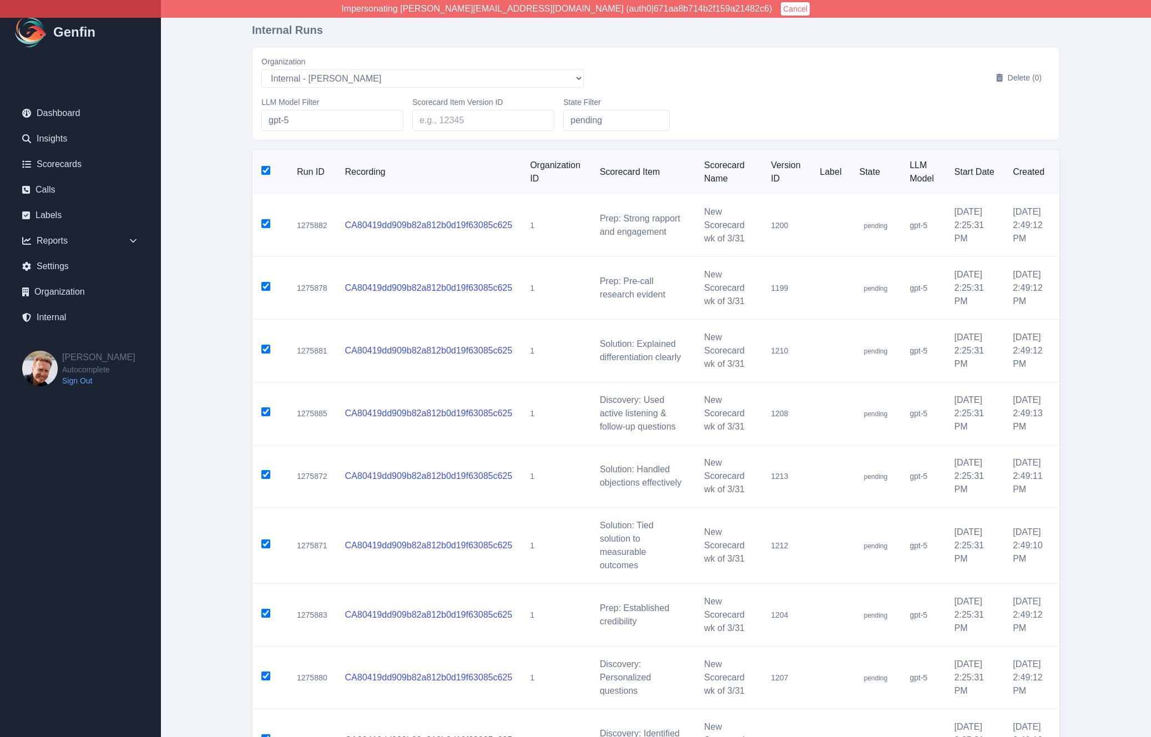
checkbox input "true"
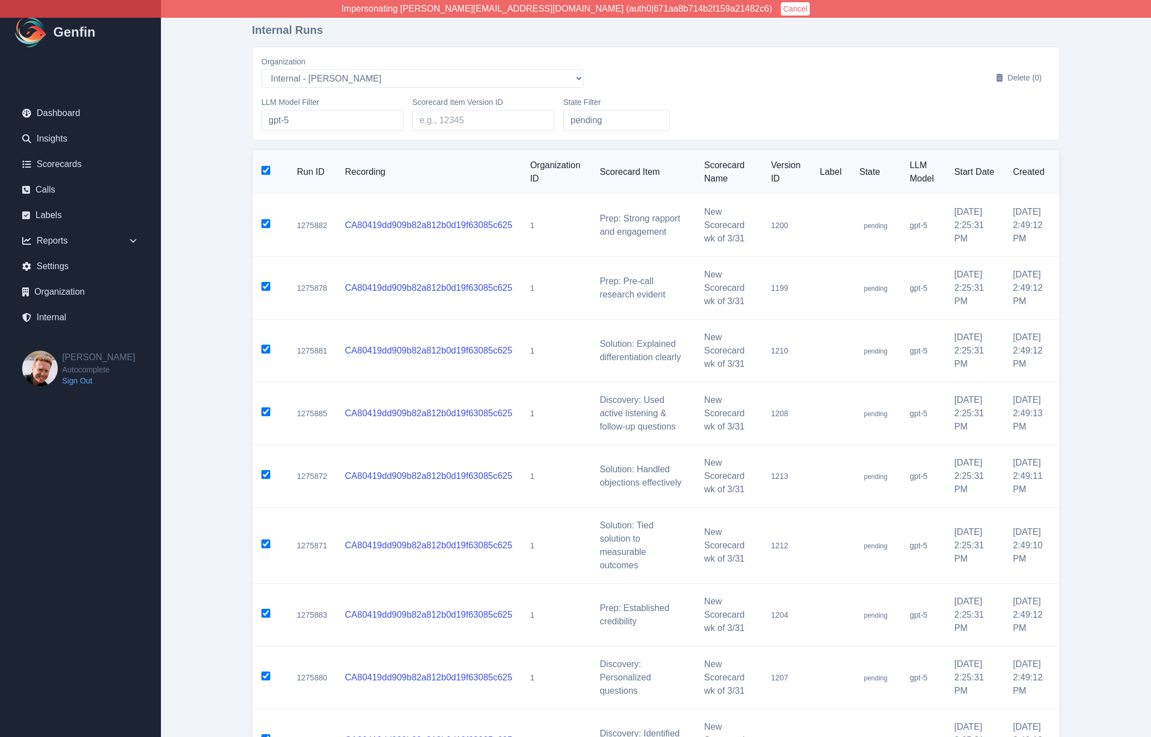
checkbox input "true"
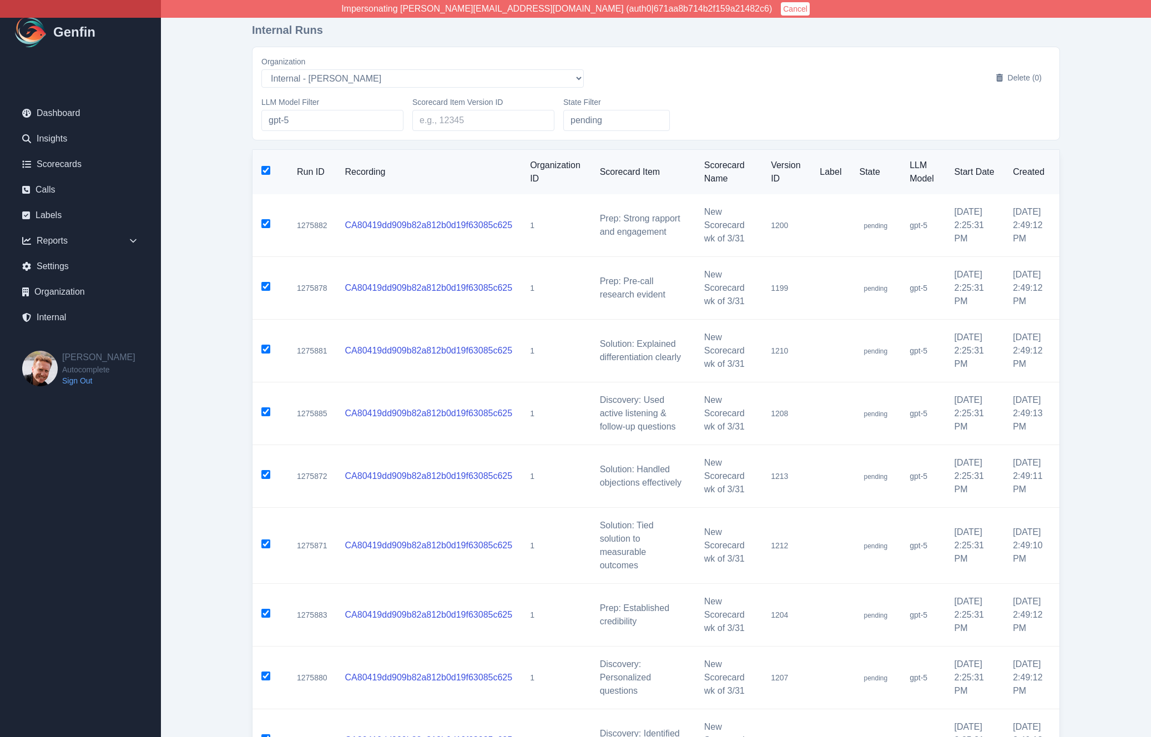
checkbox input "true"
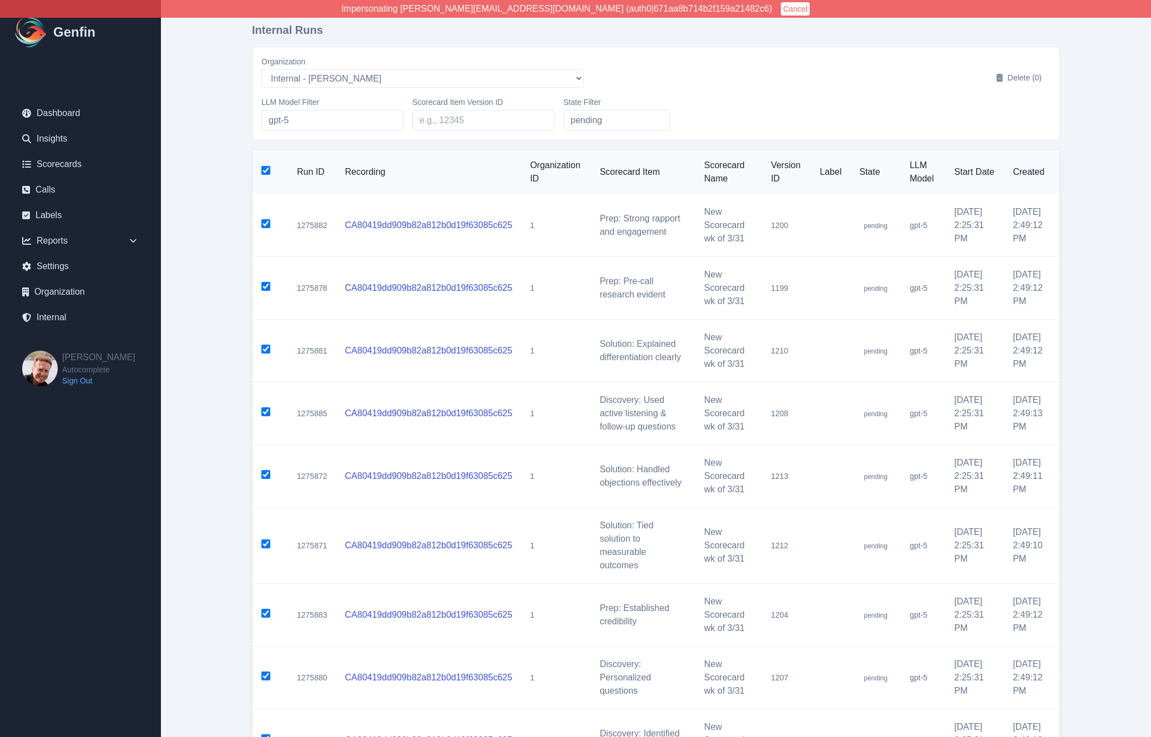
checkbox input "true"
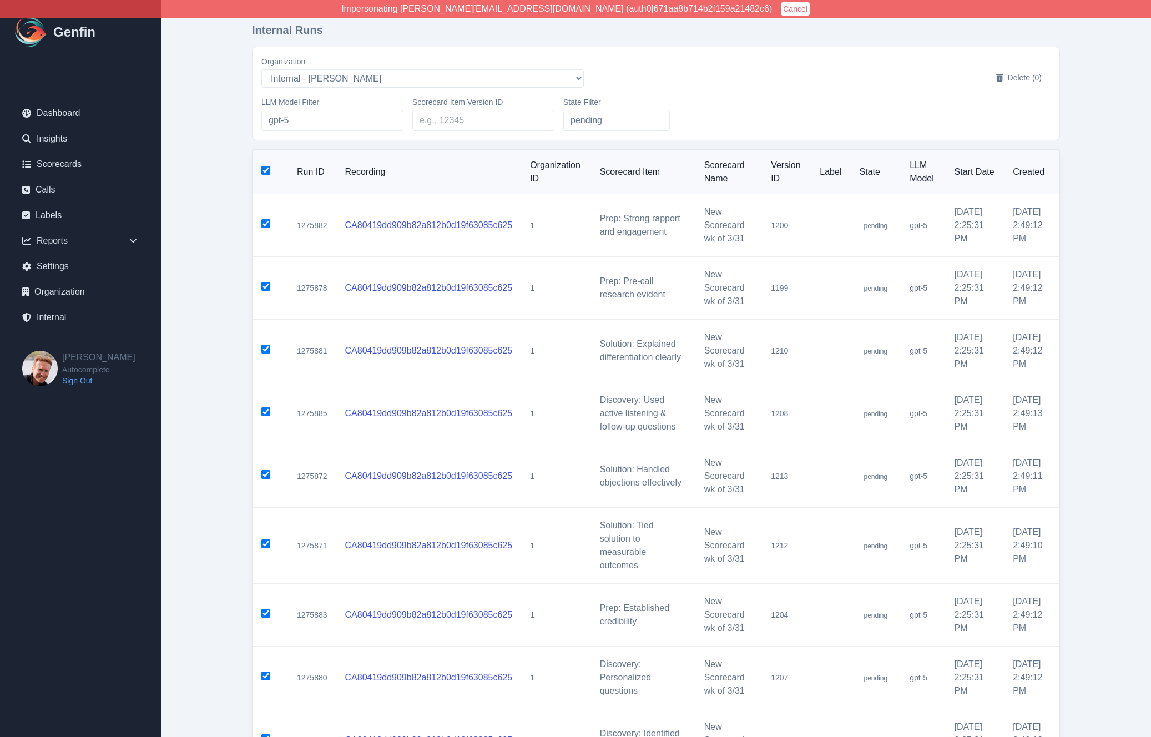
checkbox input "true"
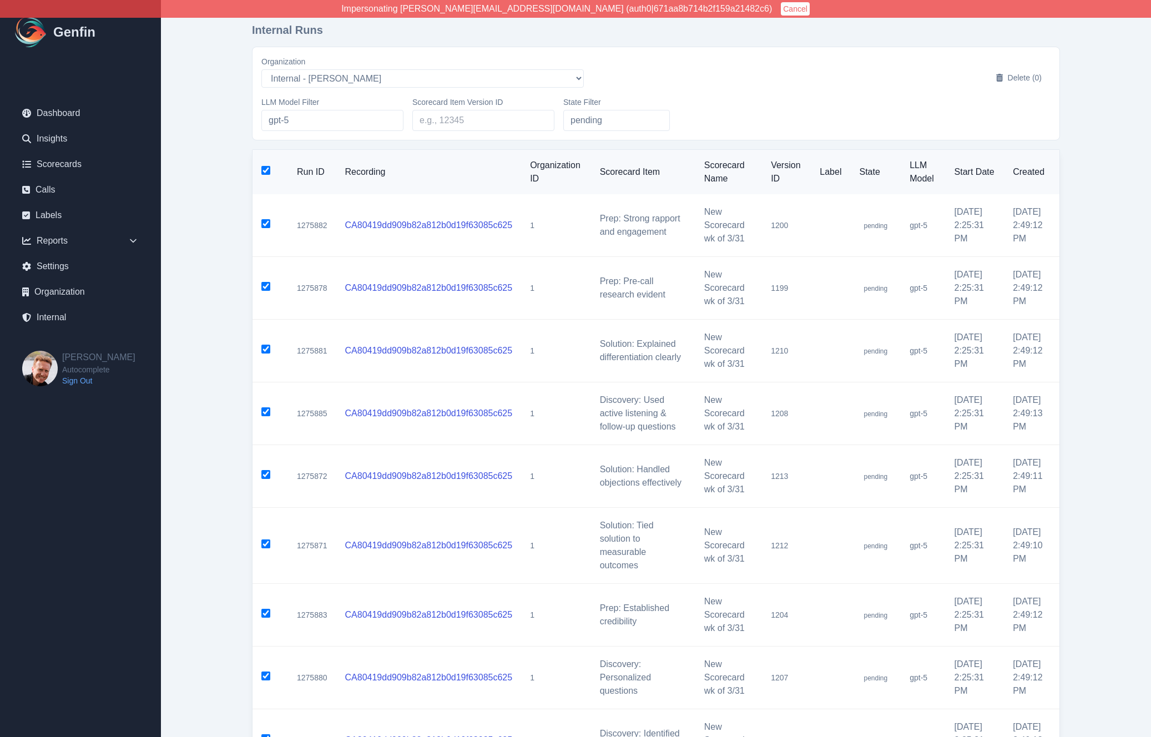
checkbox input "true"
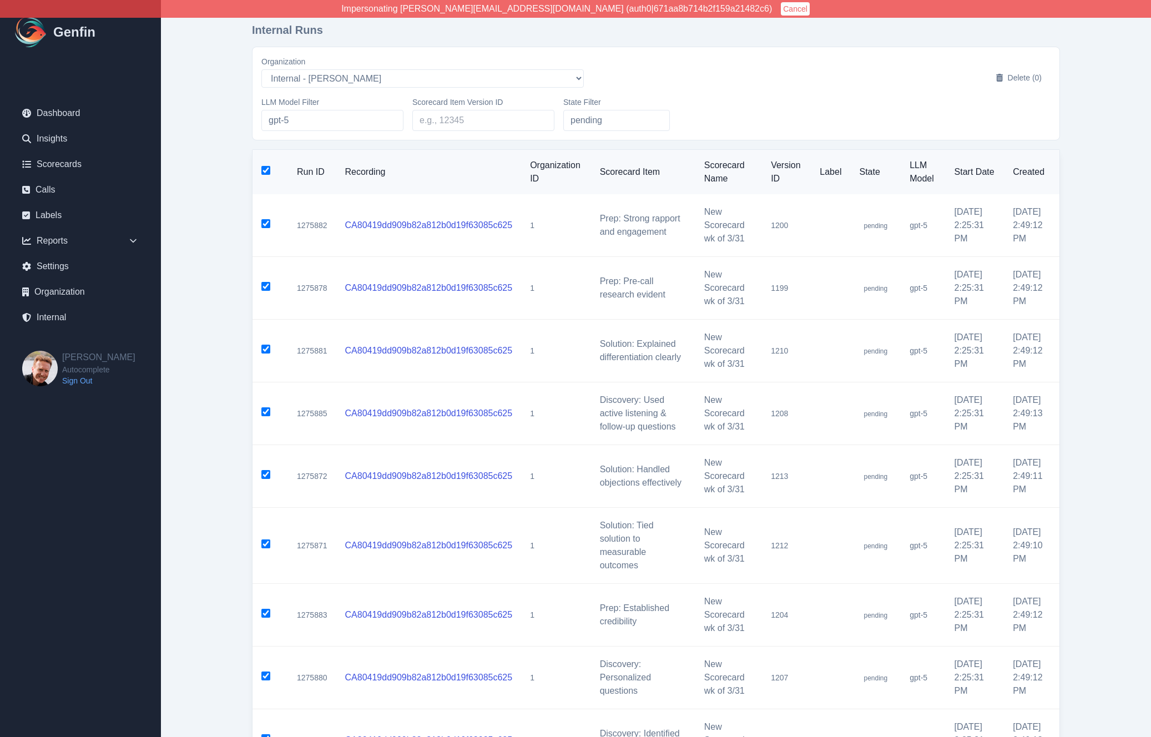
checkbox input "true"
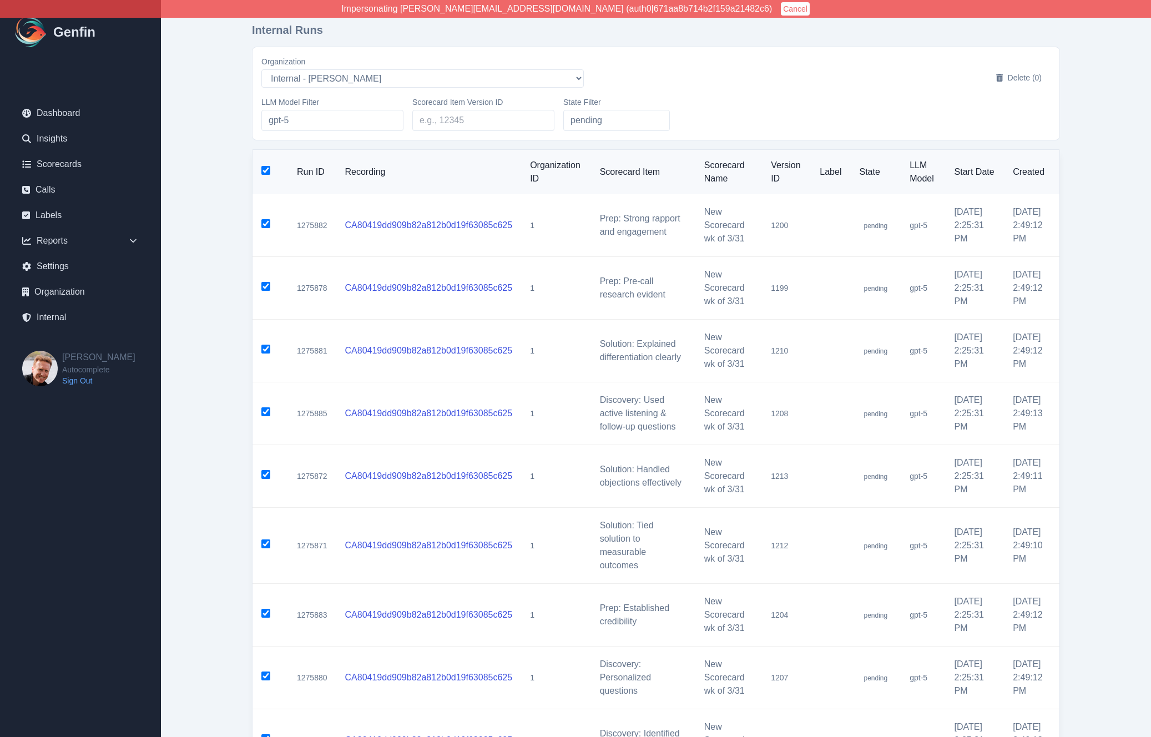
checkbox input "true"
click at [999, 82] on button "Delete (200)" at bounding box center [1015, 78] width 72 height 20
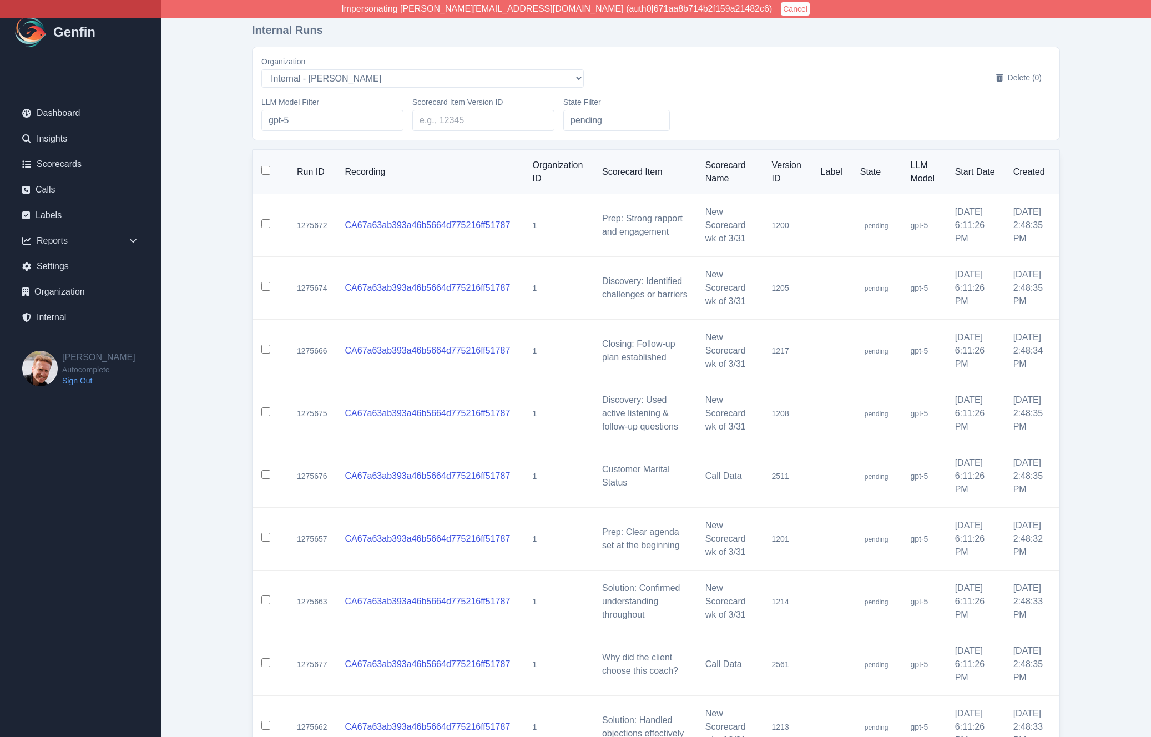
click at [263, 170] on input "checkbox" at bounding box center [265, 170] width 9 height 9
click at [996, 79] on button "Delete (200)" at bounding box center [1015, 78] width 72 height 20
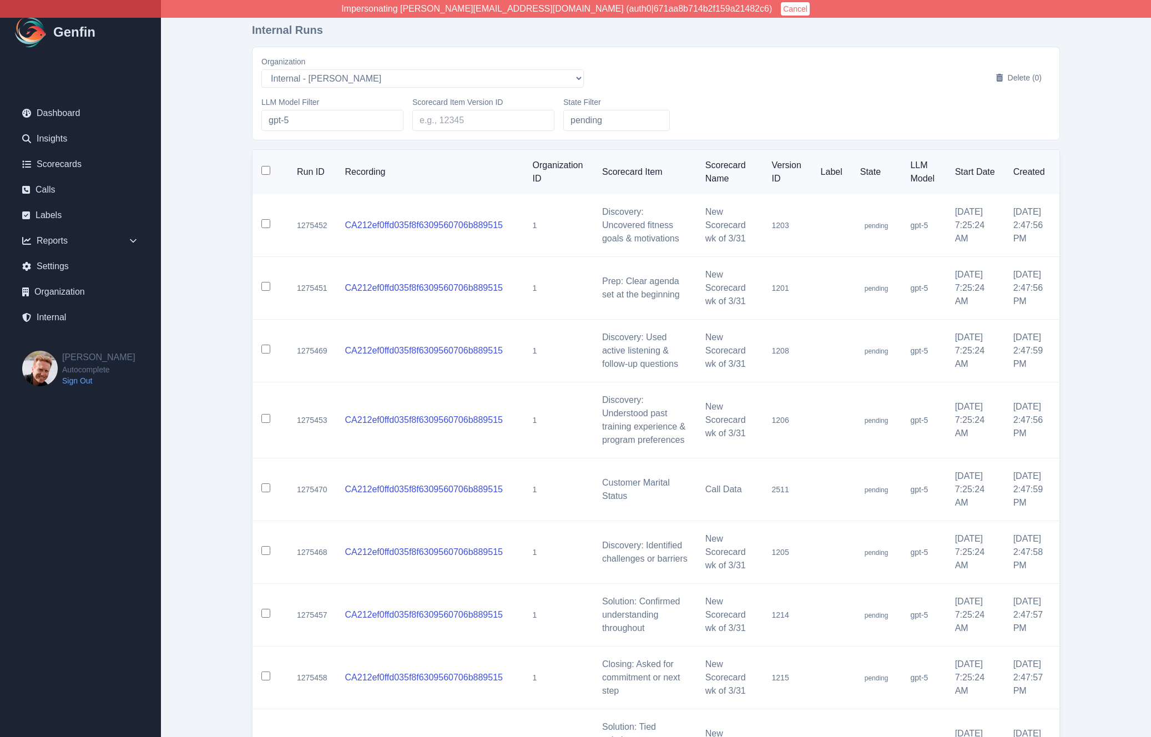
click at [267, 175] on input "checkbox" at bounding box center [265, 170] width 9 height 9
click at [998, 79] on button "Delete (200)" at bounding box center [1015, 78] width 72 height 20
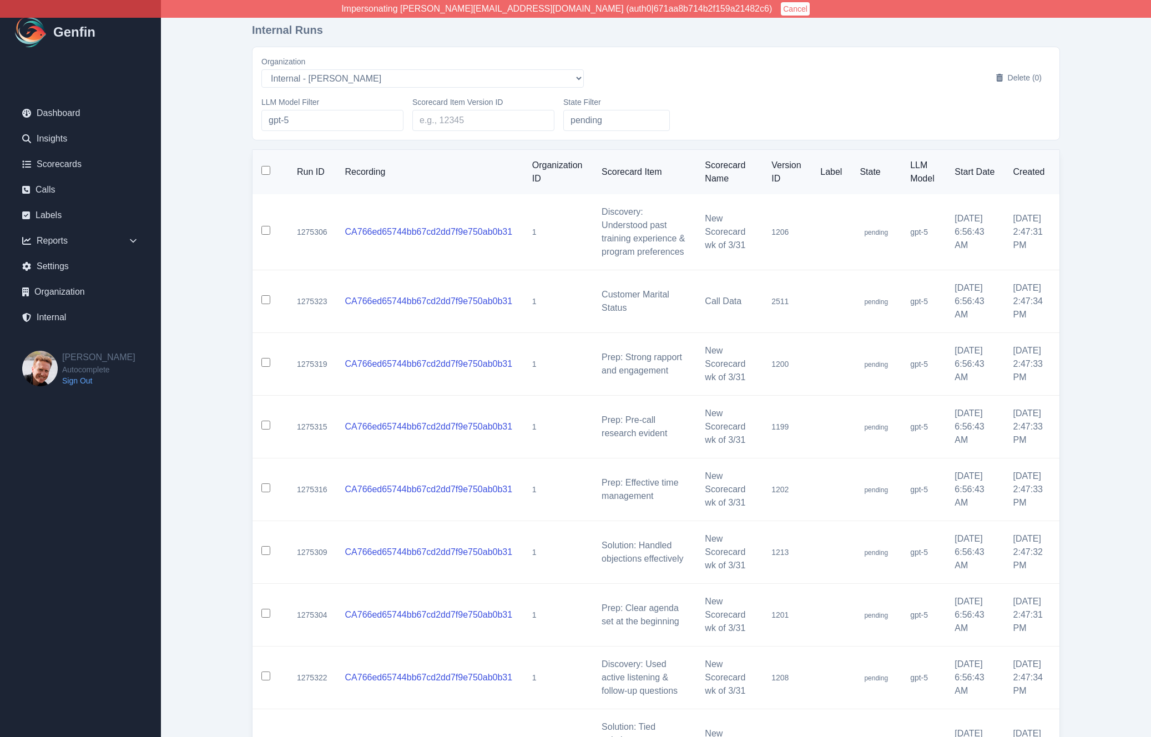
click at [266, 171] on input "checkbox" at bounding box center [265, 170] width 9 height 9
click at [1013, 85] on button "Delete (200)" at bounding box center [1015, 78] width 72 height 20
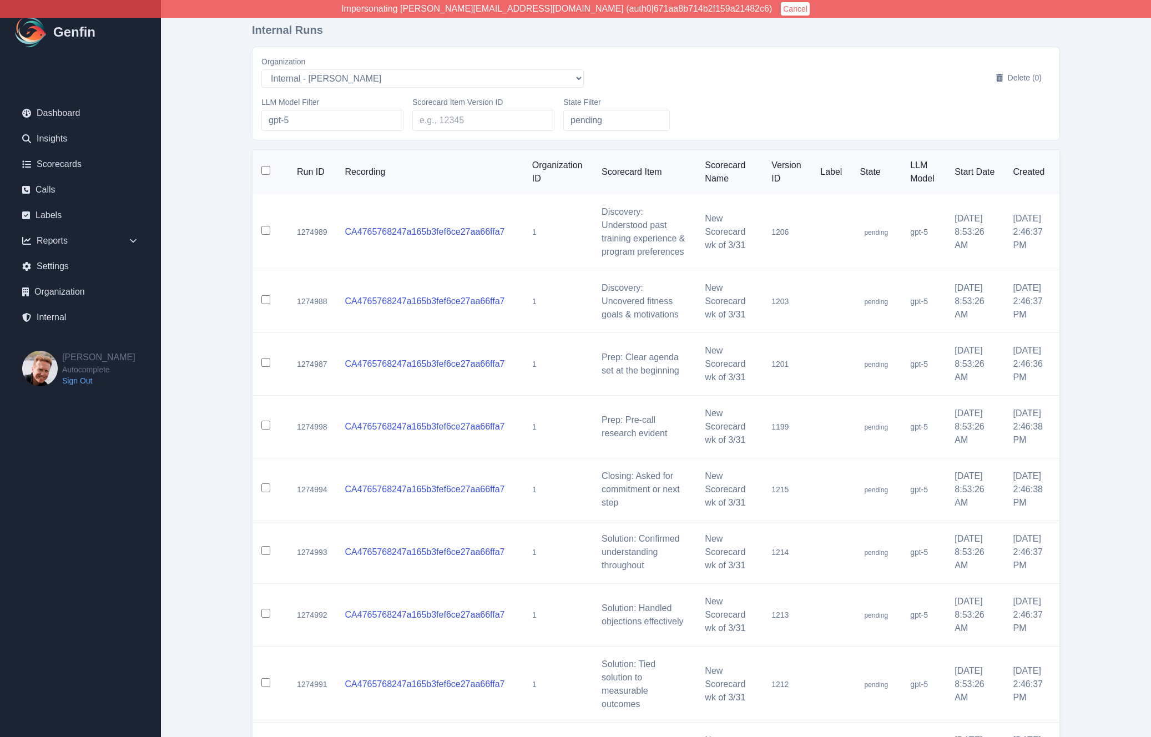
click at [267, 175] on input "checkbox" at bounding box center [265, 170] width 9 height 9
click at [1007, 80] on button "Delete (200)" at bounding box center [1015, 78] width 72 height 20
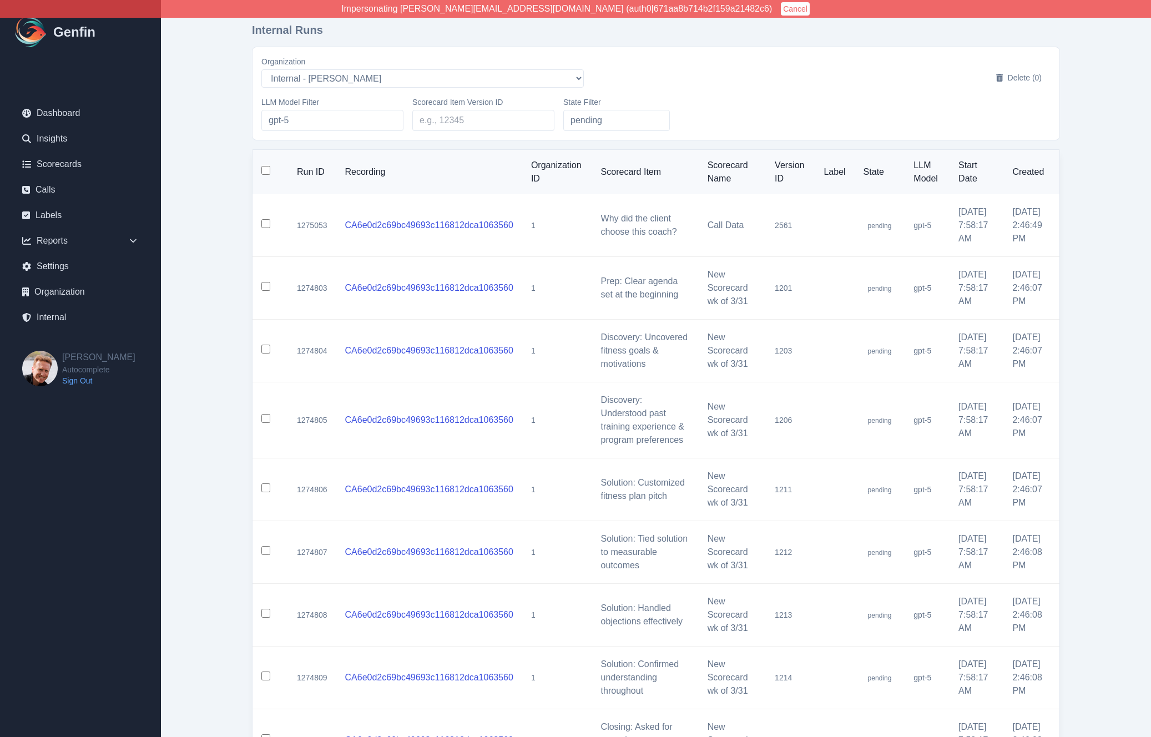
click at [268, 169] on input "checkbox" at bounding box center [265, 170] width 9 height 9
click at [1018, 74] on button "Delete (40)" at bounding box center [1017, 78] width 68 height 20
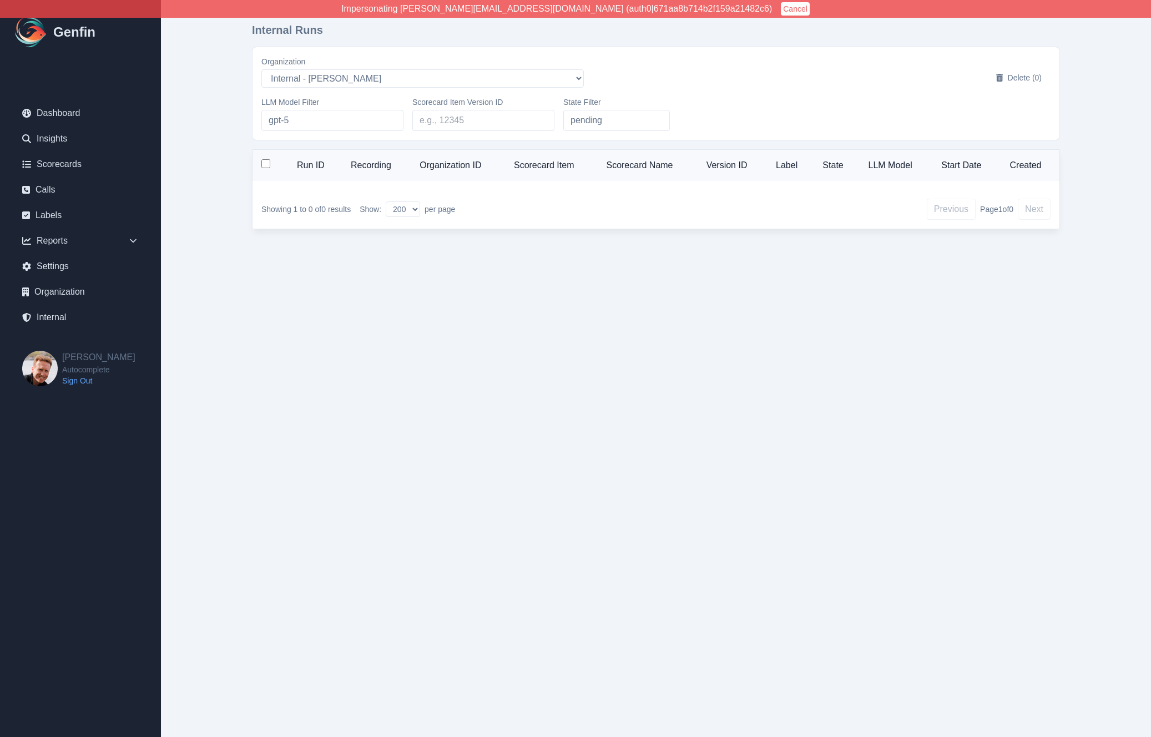
click at [638, 265] on html "Impersonating jeff@autocomplete.io (auth0|671aa8b714b2f159a21482c6) Cancel Genf…" at bounding box center [575, 132] width 1151 height 265
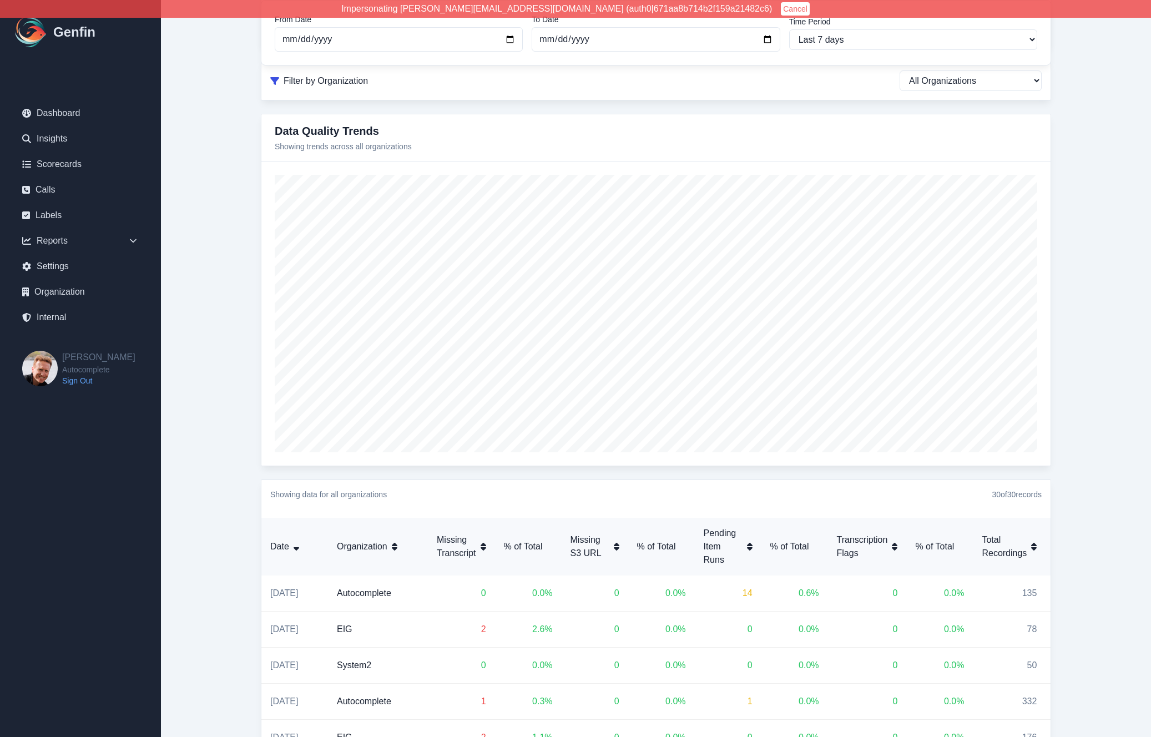
scroll to position [183, 0]
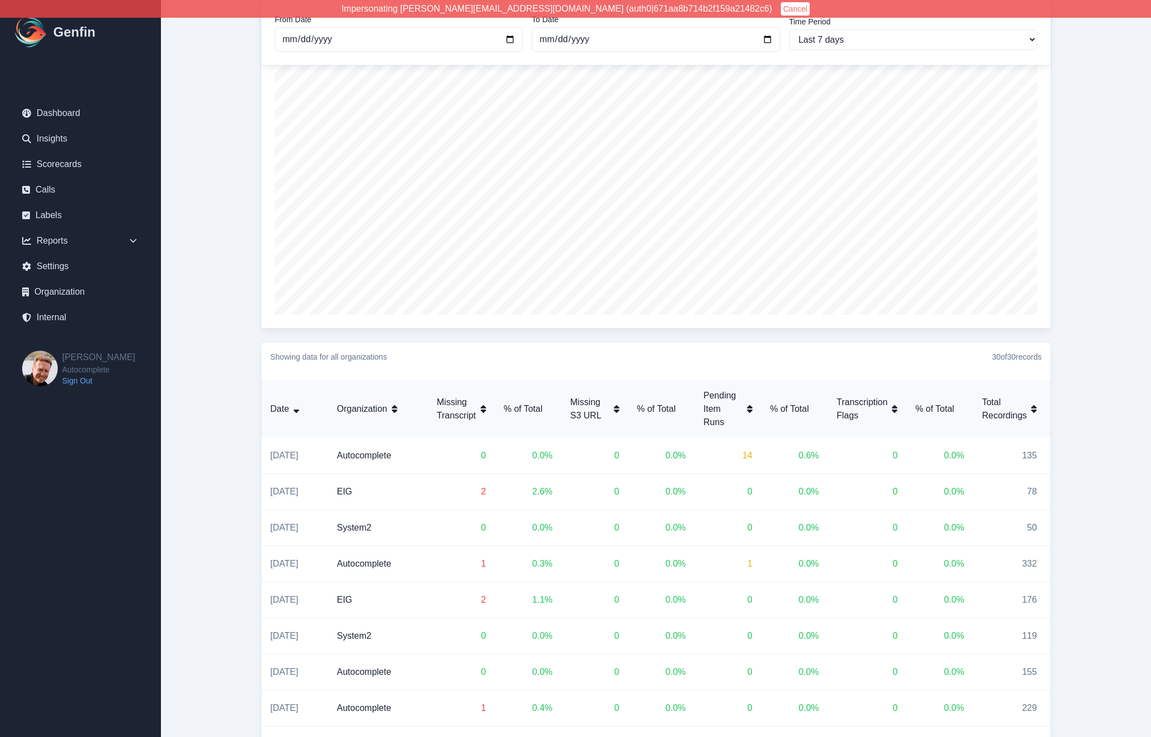
scroll to position [0, 0]
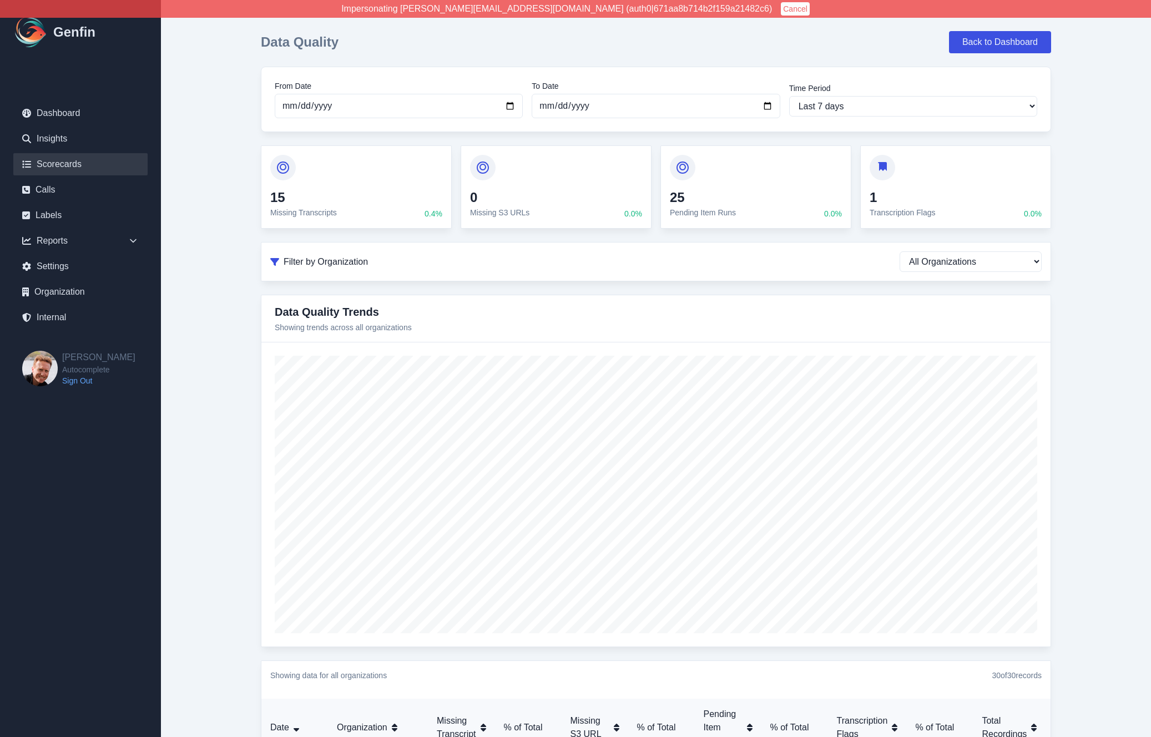
click at [57, 165] on link "Scorecards" at bounding box center [80, 164] width 134 height 22
click at [781, 5] on button "Cancel" at bounding box center [795, 8] width 29 height 13
